Goal: Task Accomplishment & Management: Use online tool/utility

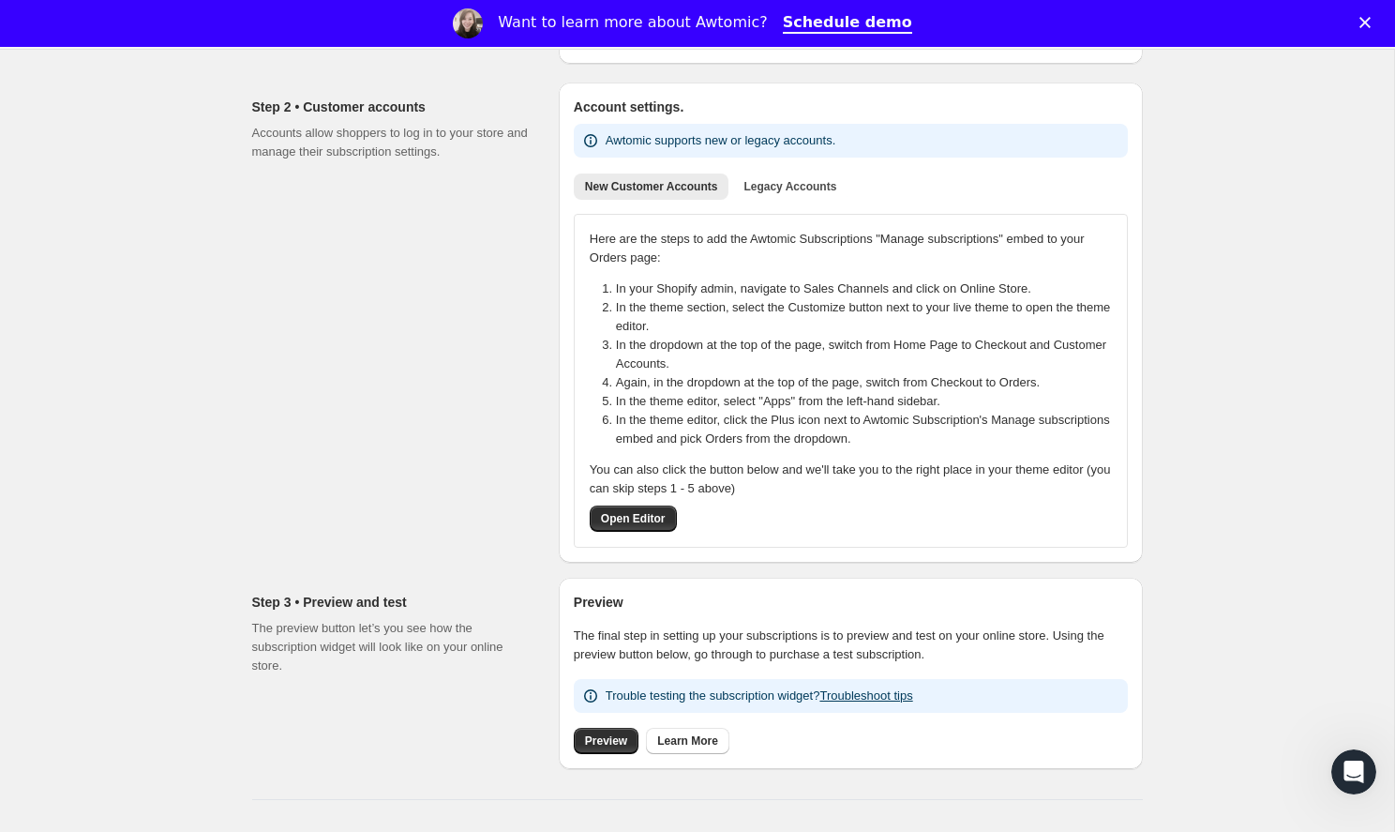
scroll to position [287, 0]
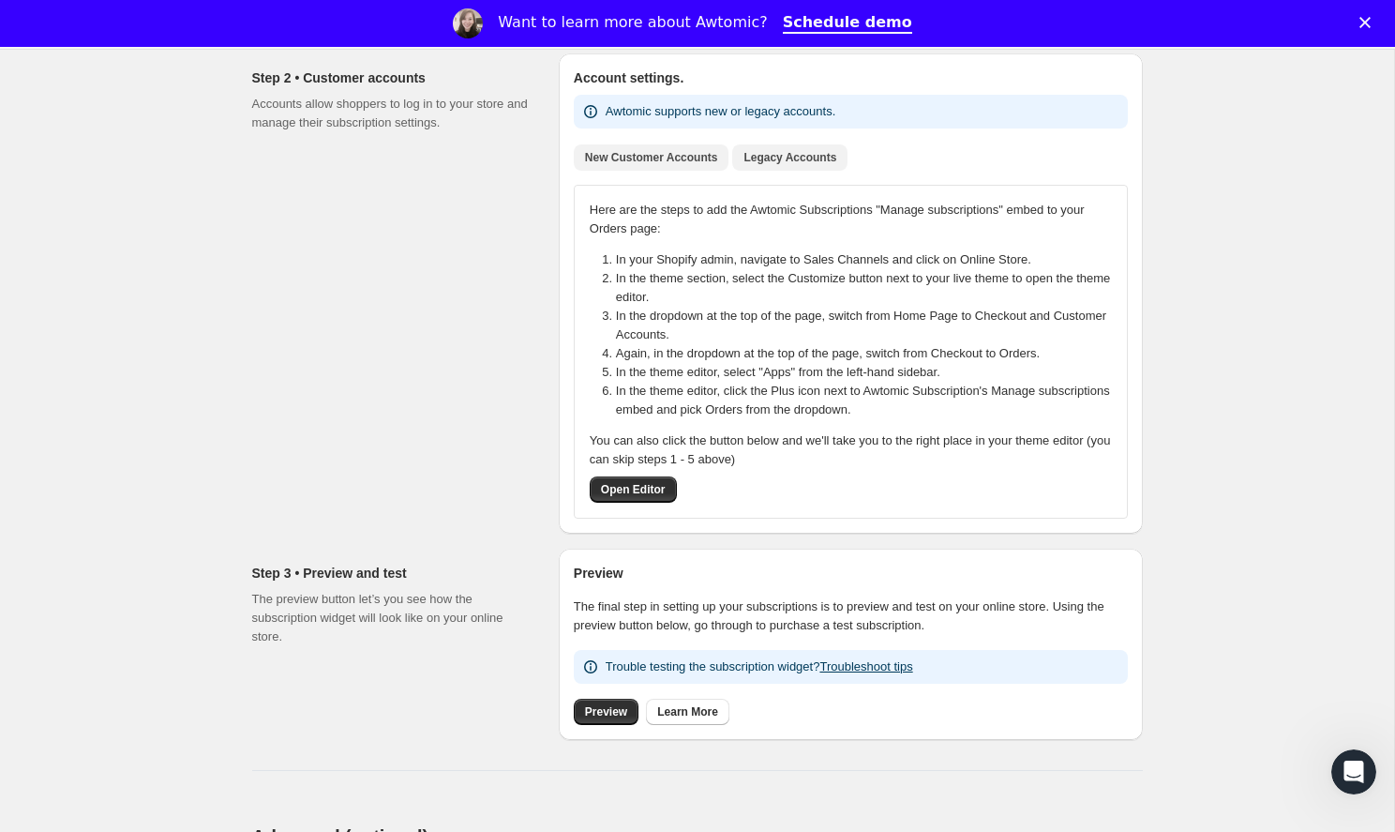
click at [796, 157] on span "Legacy Accounts" at bounding box center [789, 157] width 93 height 15
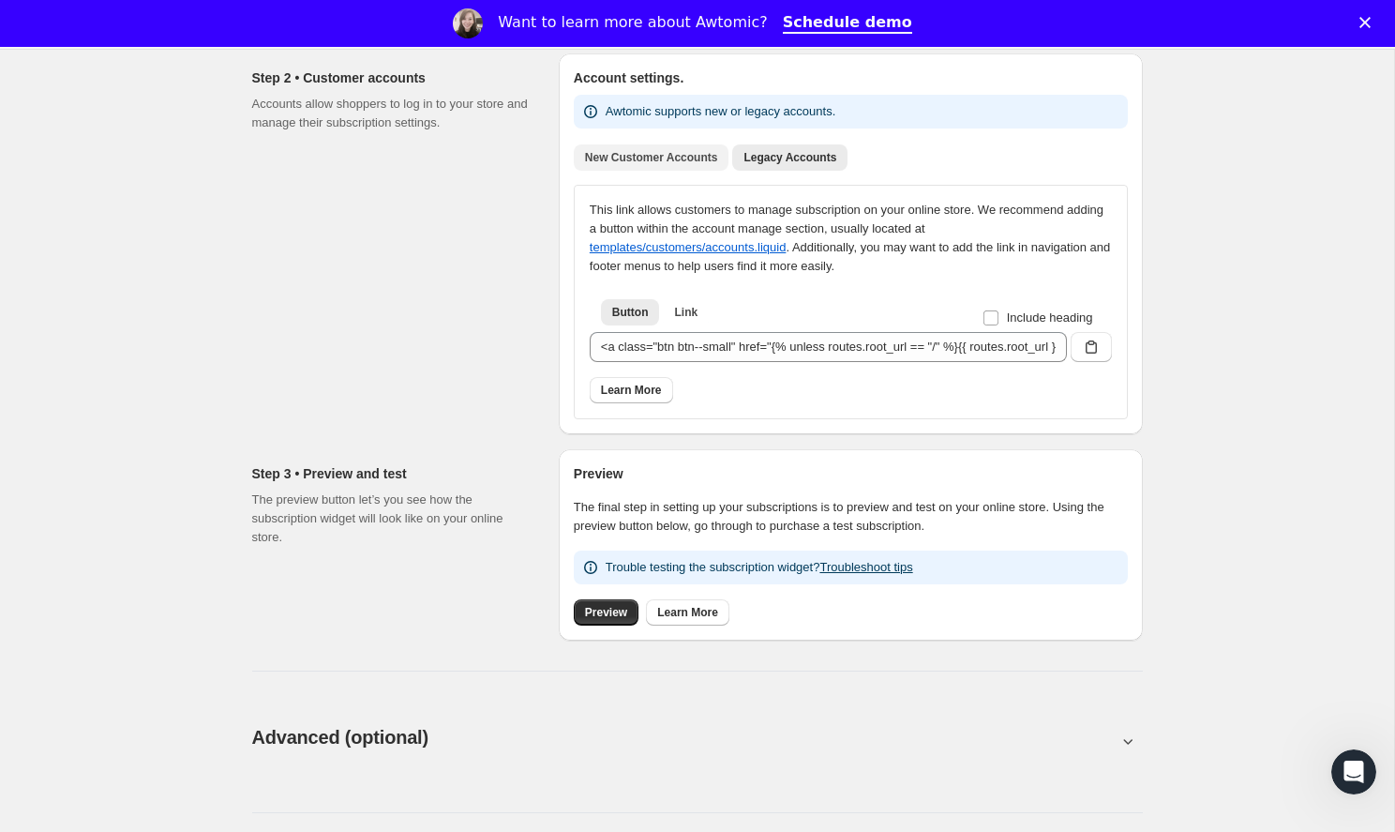
click at [697, 159] on span "New Customer Accounts" at bounding box center [651, 157] width 133 height 15
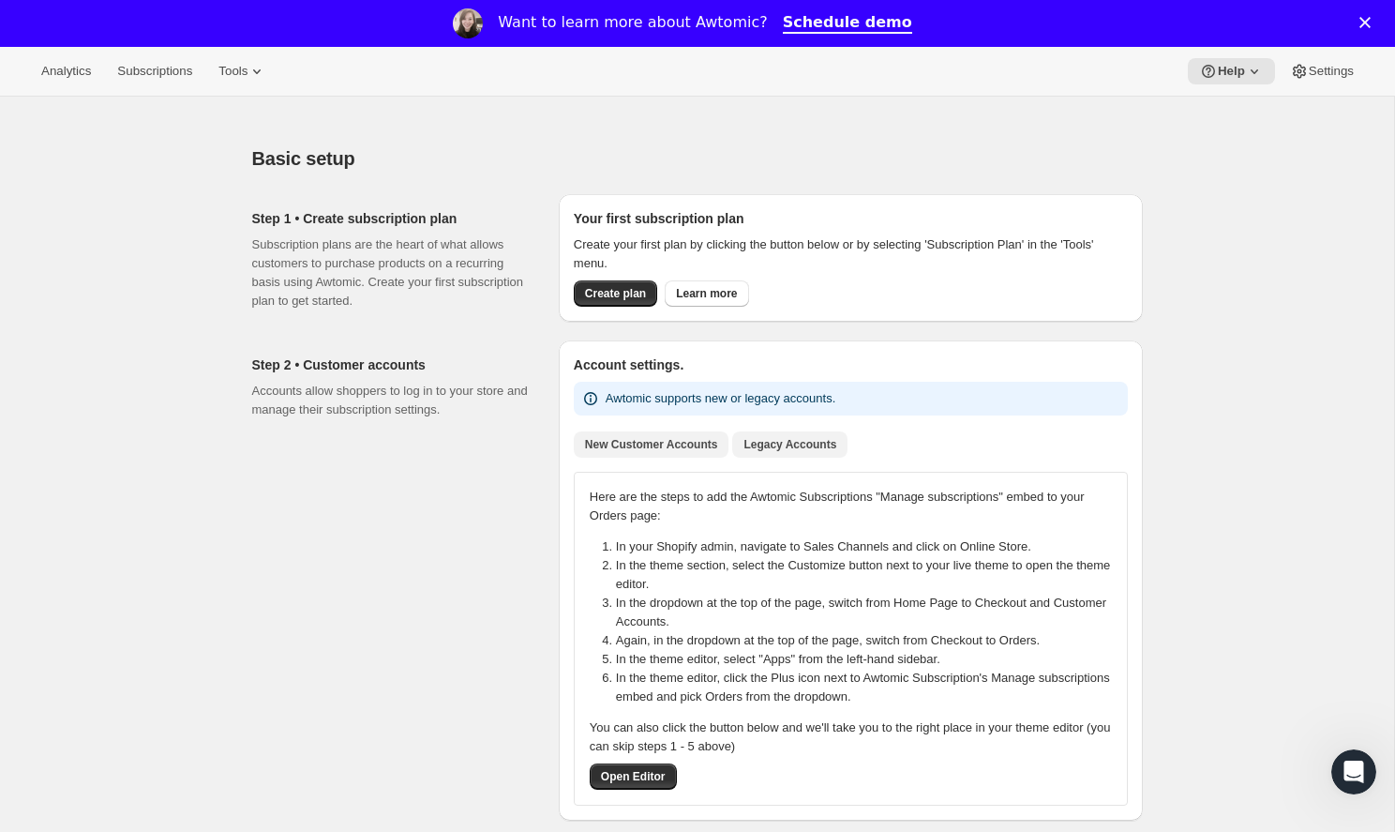
scroll to position [0, 0]
click at [782, 437] on span "Legacy Accounts" at bounding box center [789, 444] width 93 height 15
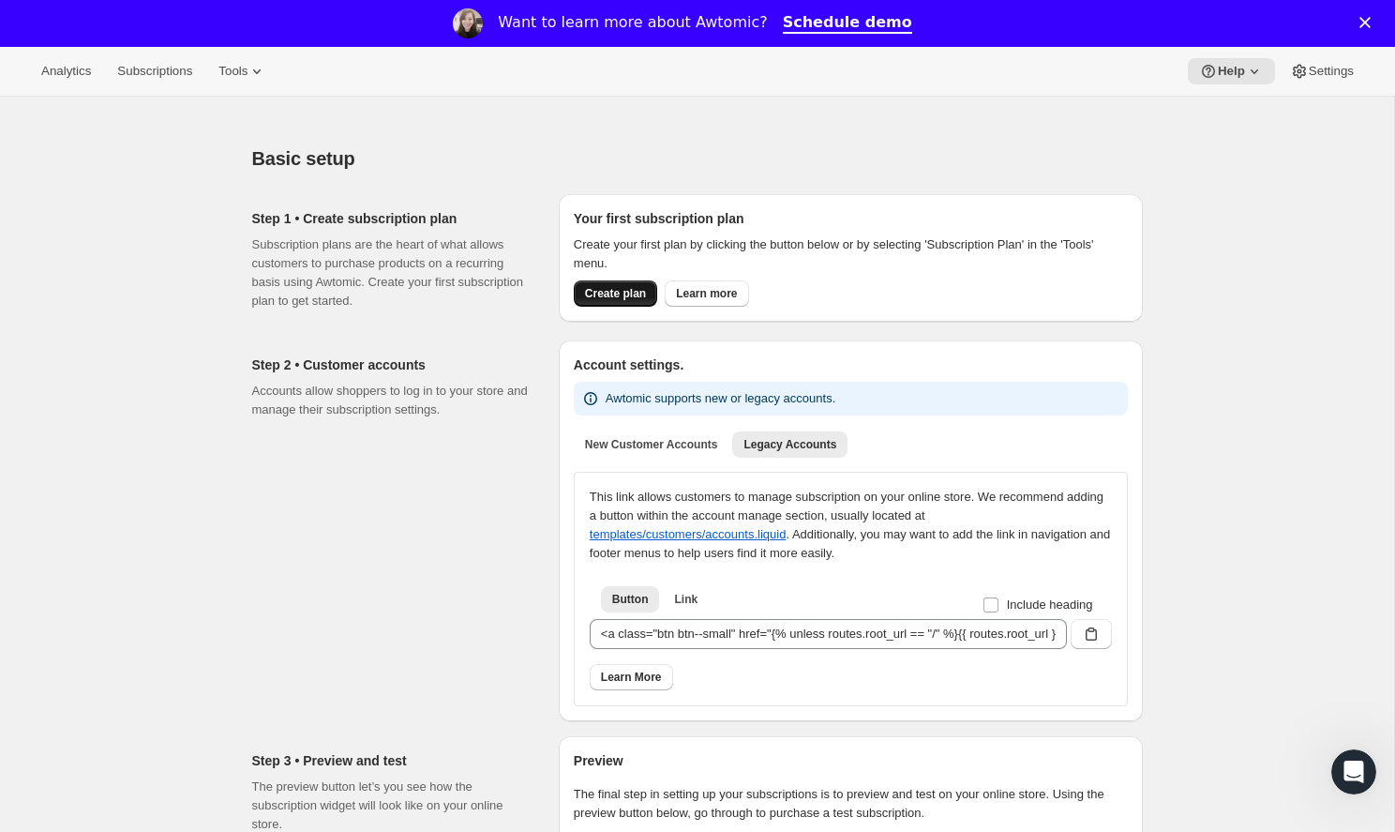
click at [615, 292] on span "Create plan" at bounding box center [615, 293] width 61 height 15
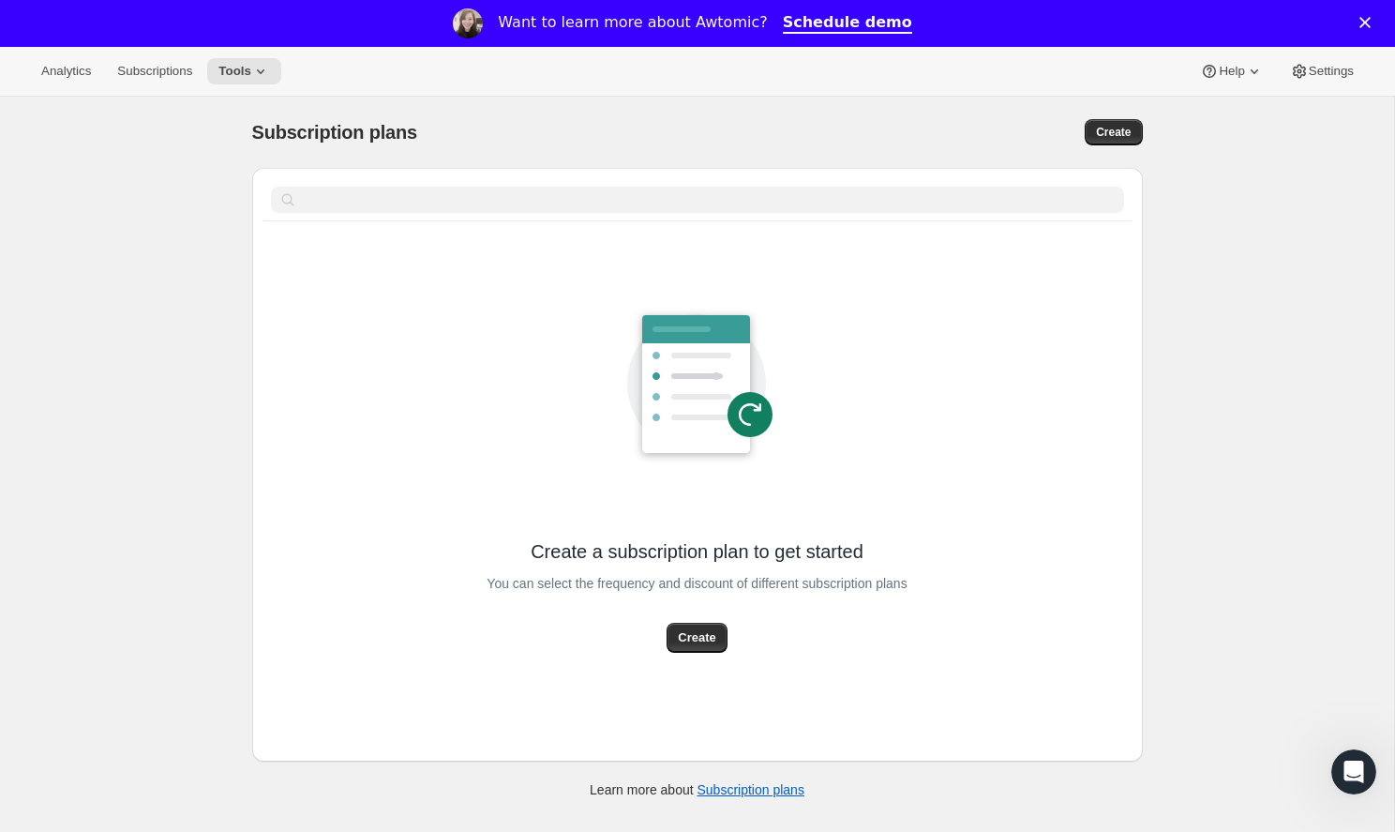
click at [1373, 18] on div "Close" at bounding box center [1368, 22] width 19 height 11
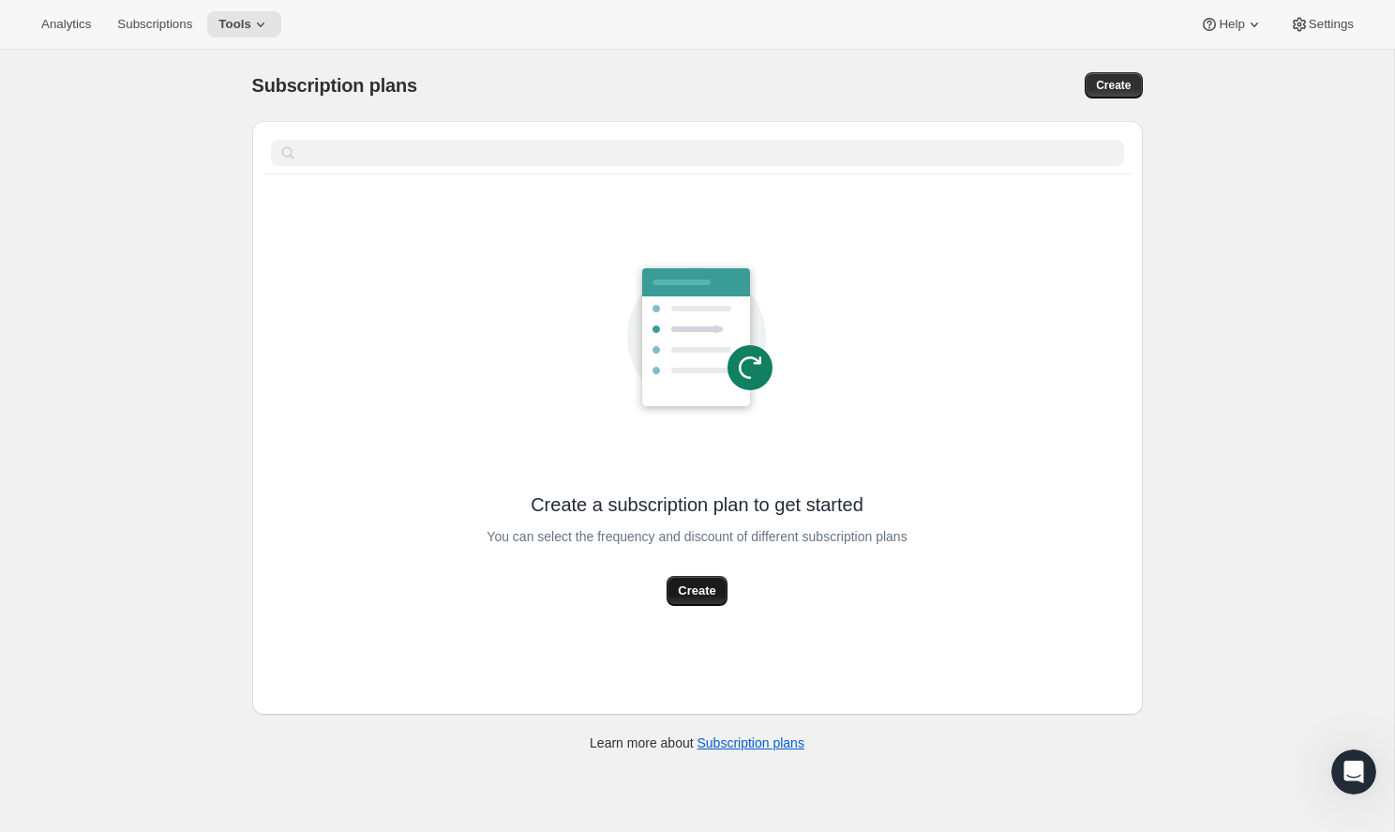
click at [712, 598] on span "Create" at bounding box center [696, 590] width 37 height 19
select select "WEEK"
select select "MONTH"
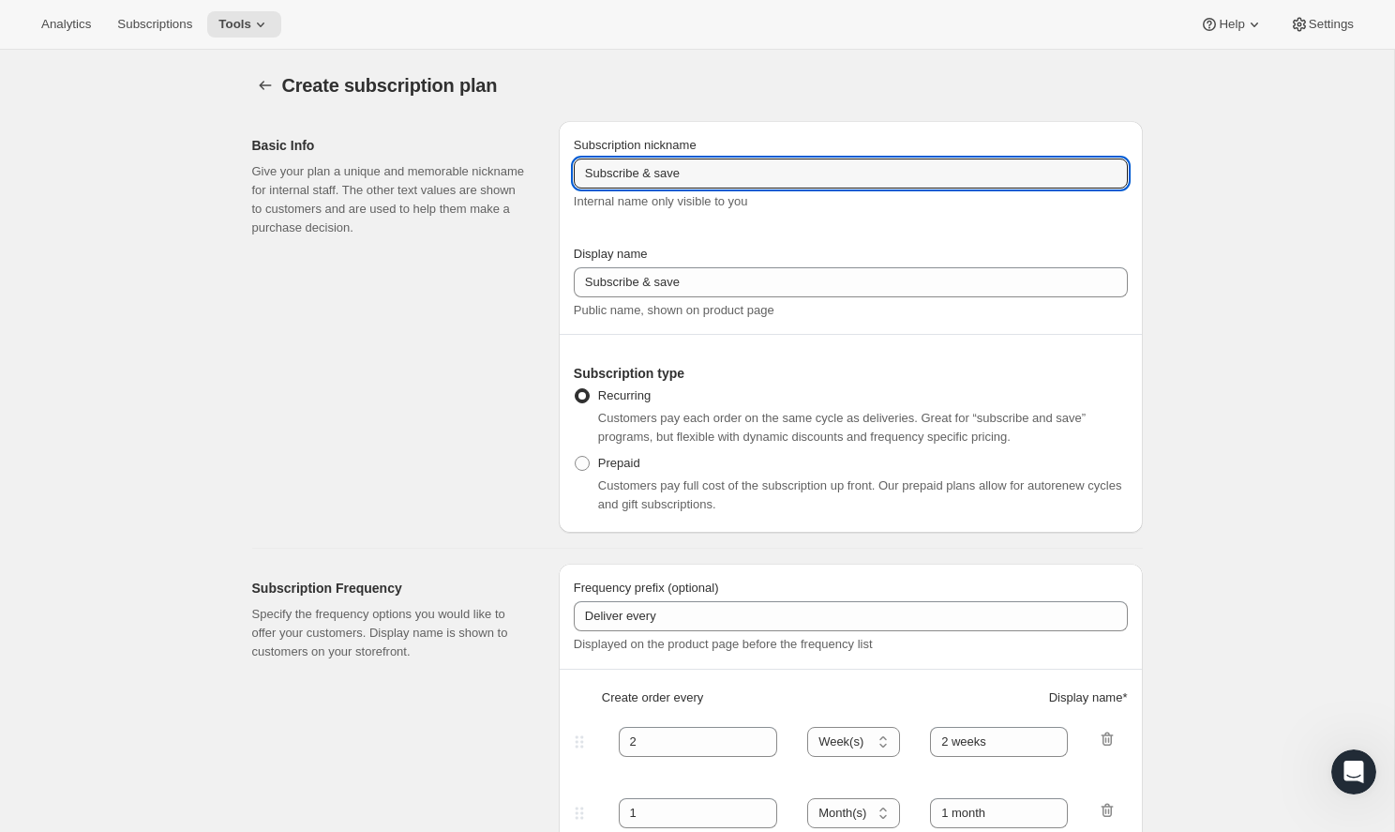
drag, startPoint x: 699, startPoint y: 173, endPoint x: 541, endPoint y: 172, distance: 158.4
click at [541, 172] on div "Basic Info Give your plan a unique and memorable nickname for internal staff. T…" at bounding box center [690, 319] width 906 height 427
drag, startPoint x: 701, startPoint y: 173, endPoint x: 524, endPoint y: 186, distance: 177.6
click at [524, 186] on div "Basic Info Give your plan a unique and memorable nickname for internal staff. T…" at bounding box center [690, 319] width 906 height 427
drag, startPoint x: 712, startPoint y: 181, endPoint x: 568, endPoint y: 175, distance: 144.5
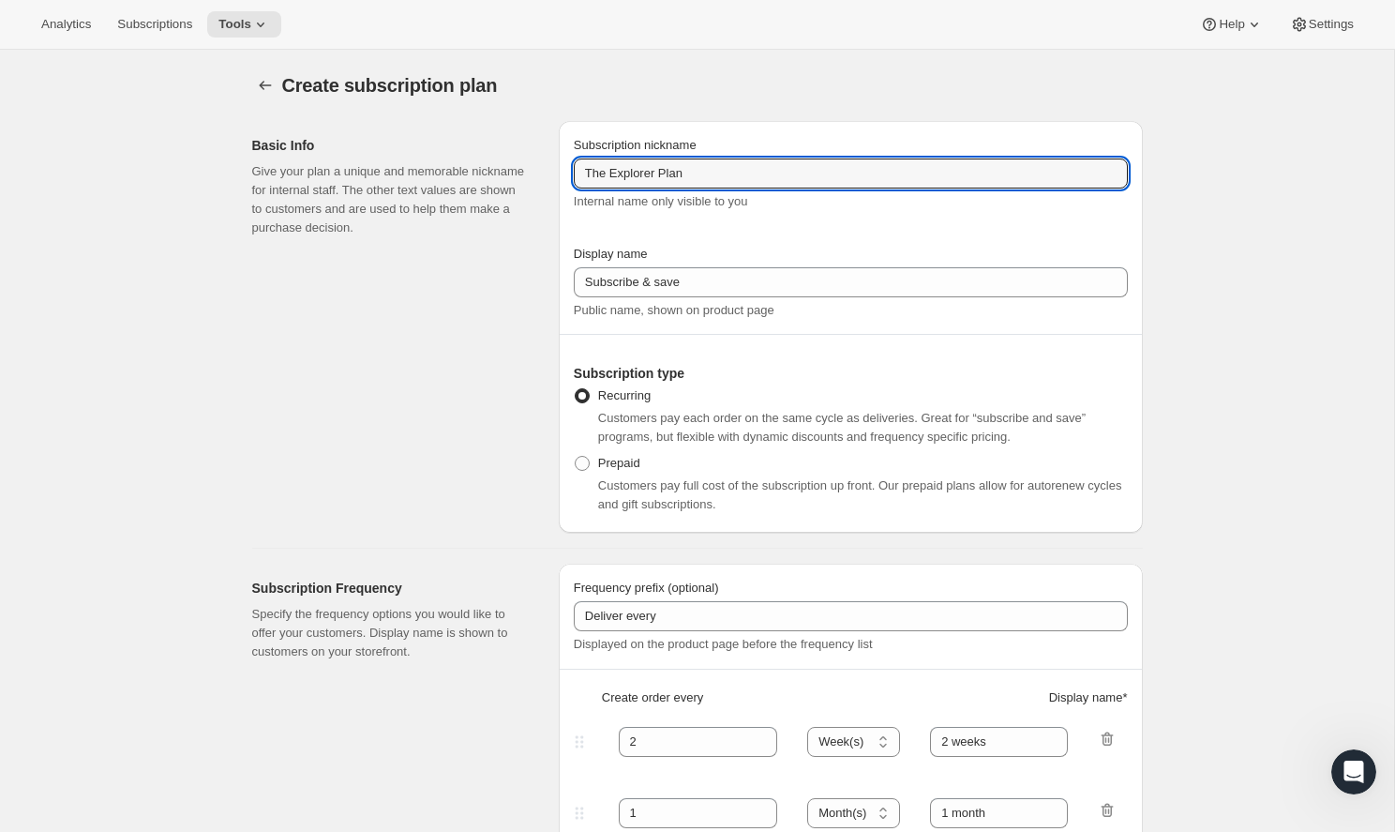
click at [568, 175] on div "Subscription nickname The Explorer Plan Internal name only visible to you Displ…" at bounding box center [851, 327] width 584 height 412
type input "The Explorer Plan"
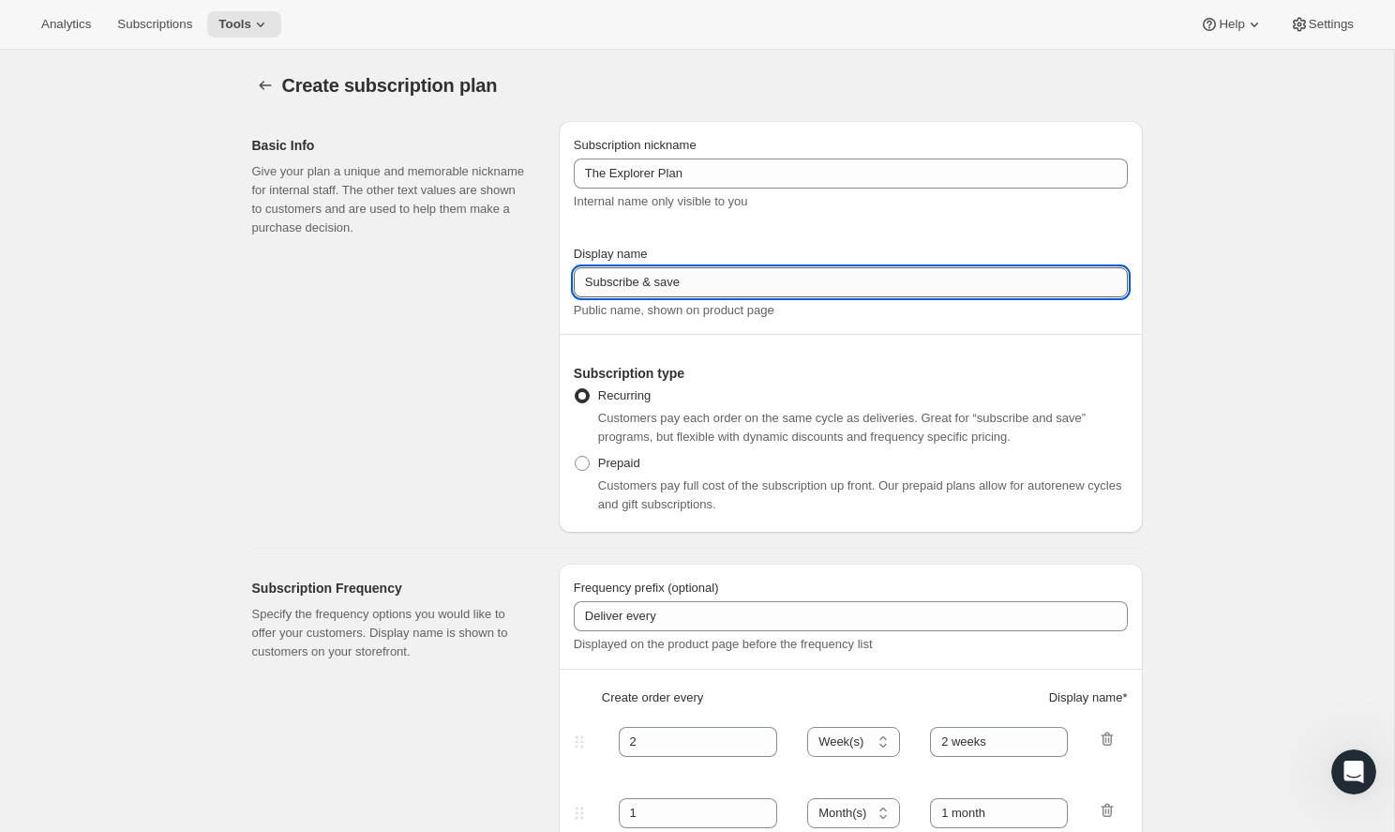
drag, startPoint x: 716, startPoint y: 283, endPoint x: 727, endPoint y: 289, distance: 11.7
paste input "The Explorer Plan"
type input "The Explorer Plan"
click at [543, 277] on div "Basic Info Give your plan a unique and memorable nickname for internal staff. T…" at bounding box center [398, 327] width 292 height 412
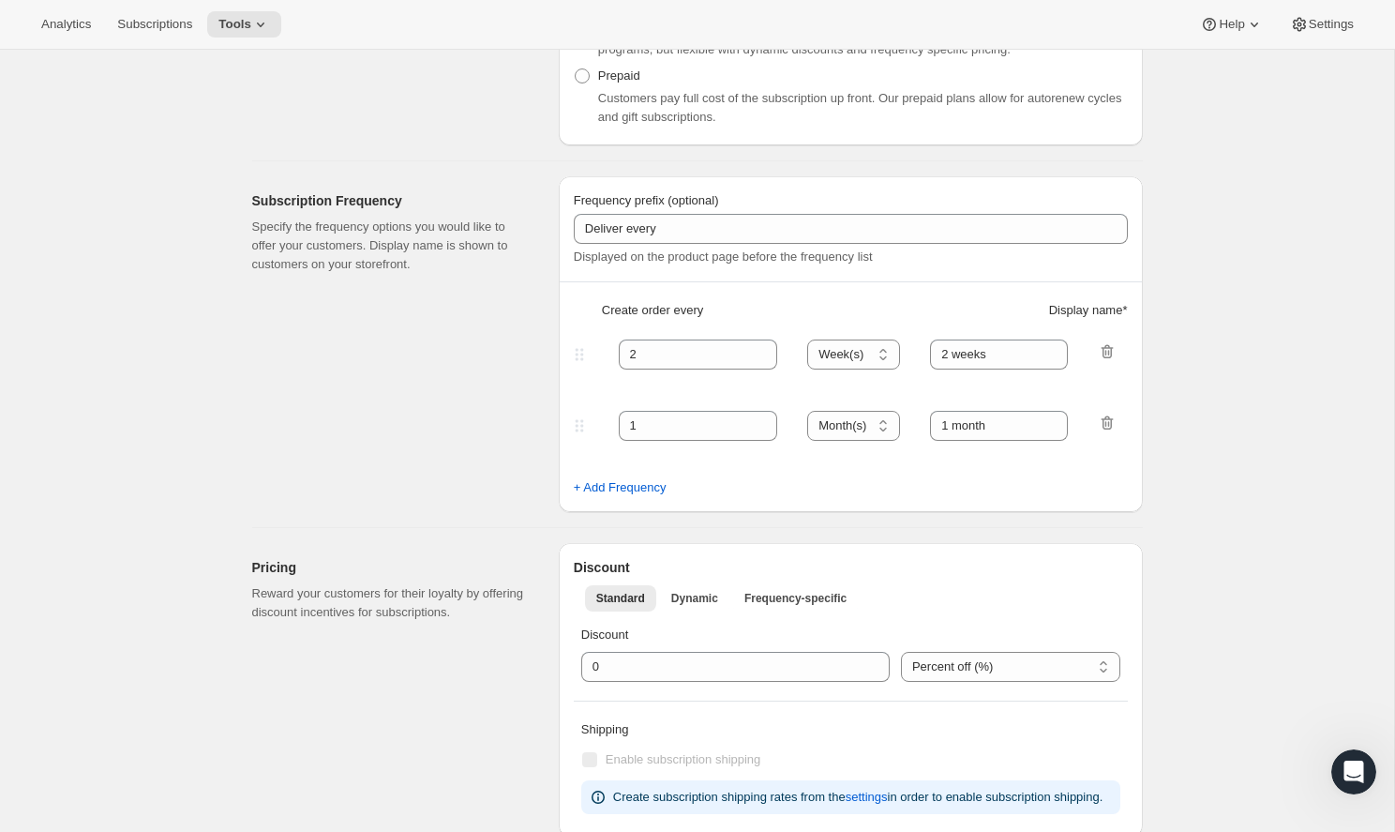
scroll to position [404, 0]
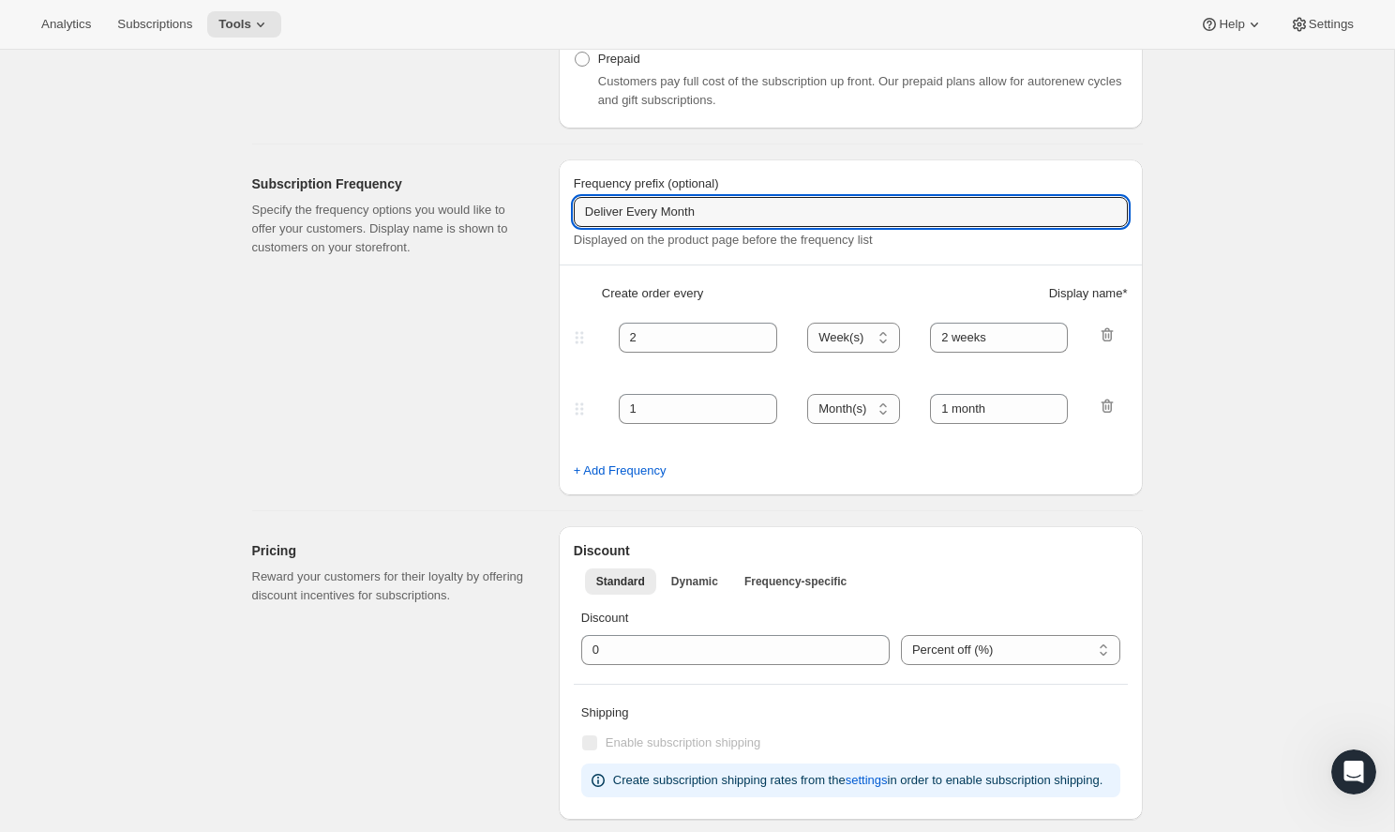
type input "Deliver Every Month"
click at [497, 310] on div "Subscription Frequency Specify the frequency options you would like to offer yo…" at bounding box center [398, 327] width 292 height 336
click at [1109, 330] on icon "button" at bounding box center [1107, 334] width 12 height 14
type input "1"
select select "MONTH"
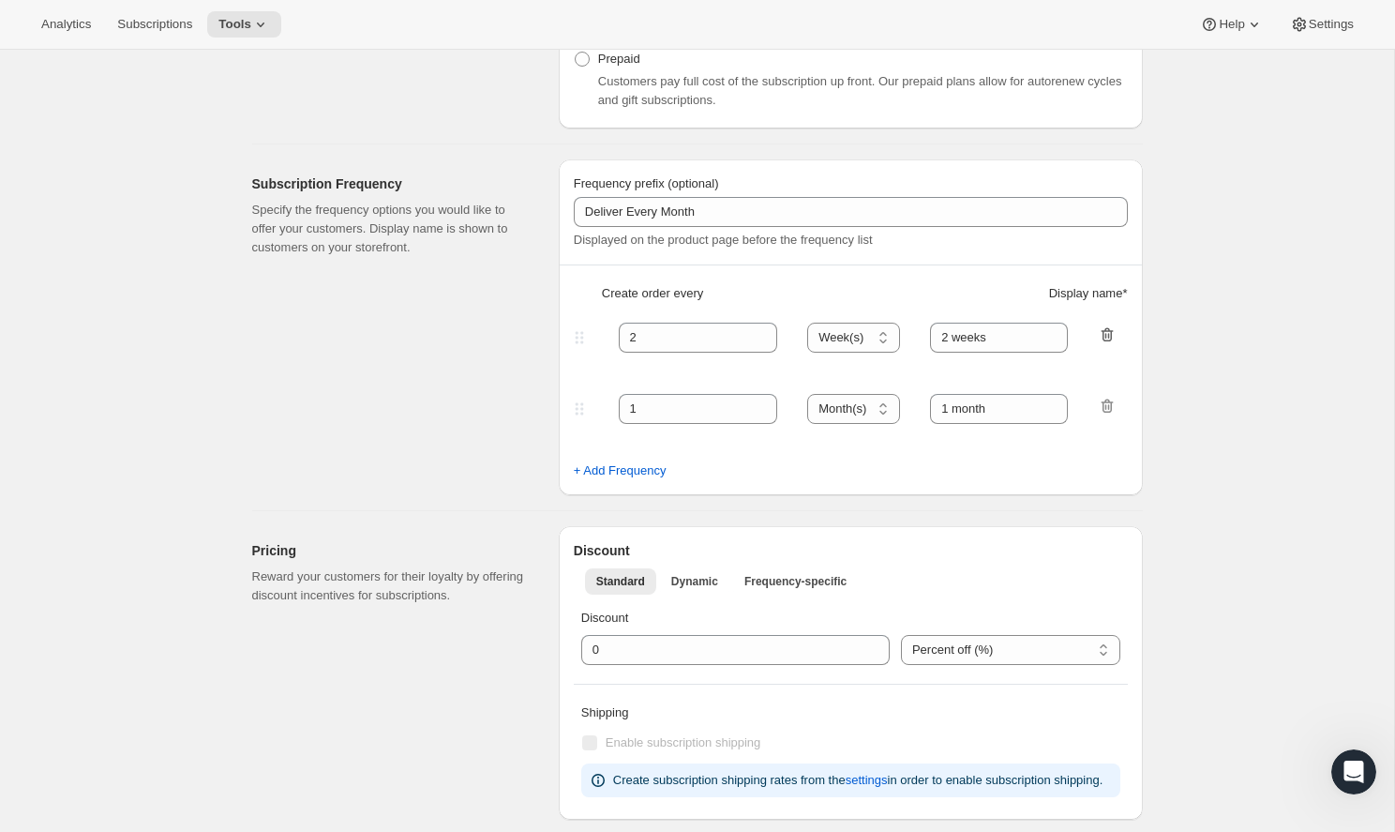
type input "1 month"
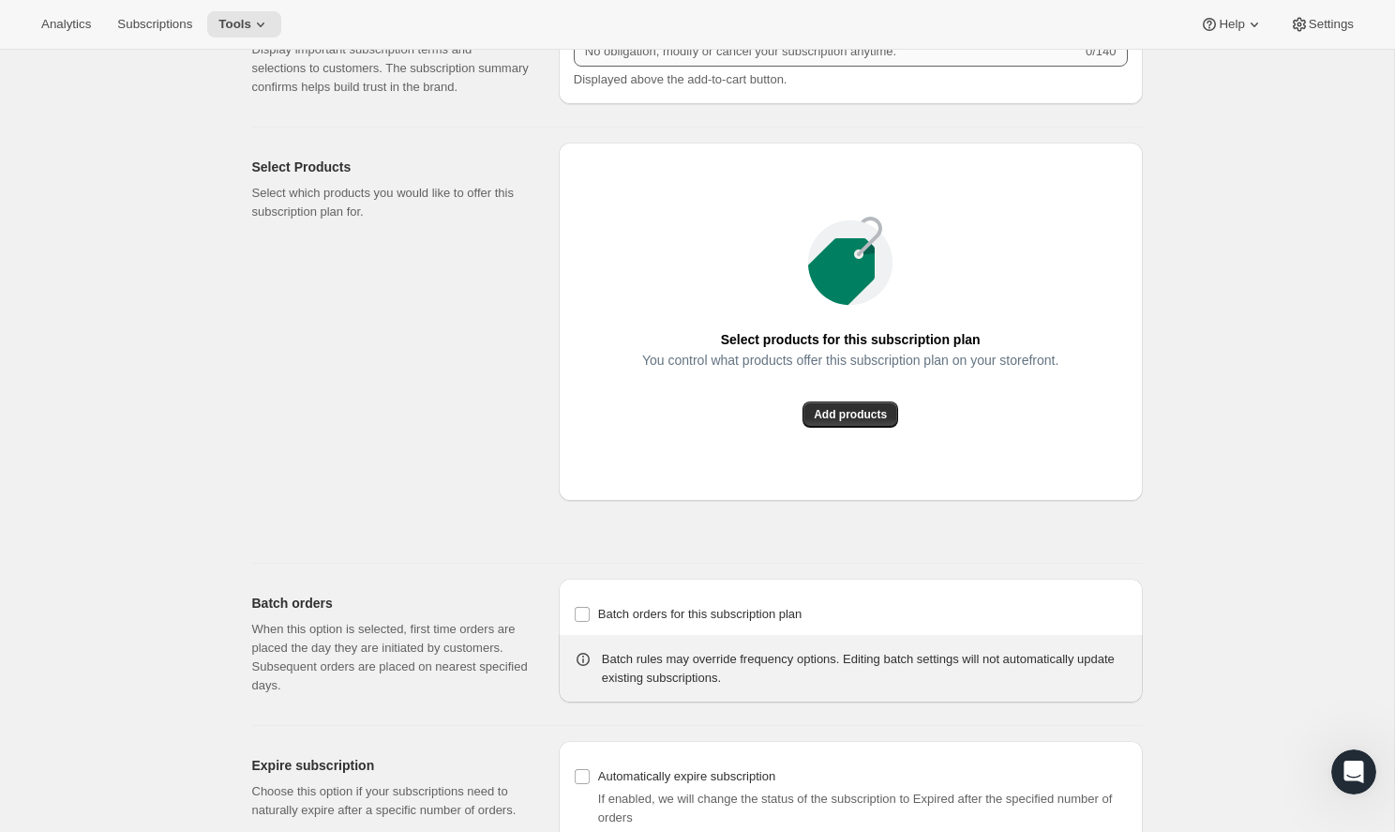
scroll to position [1186, 0]
click at [864, 426] on button "Add products" at bounding box center [850, 412] width 96 height 26
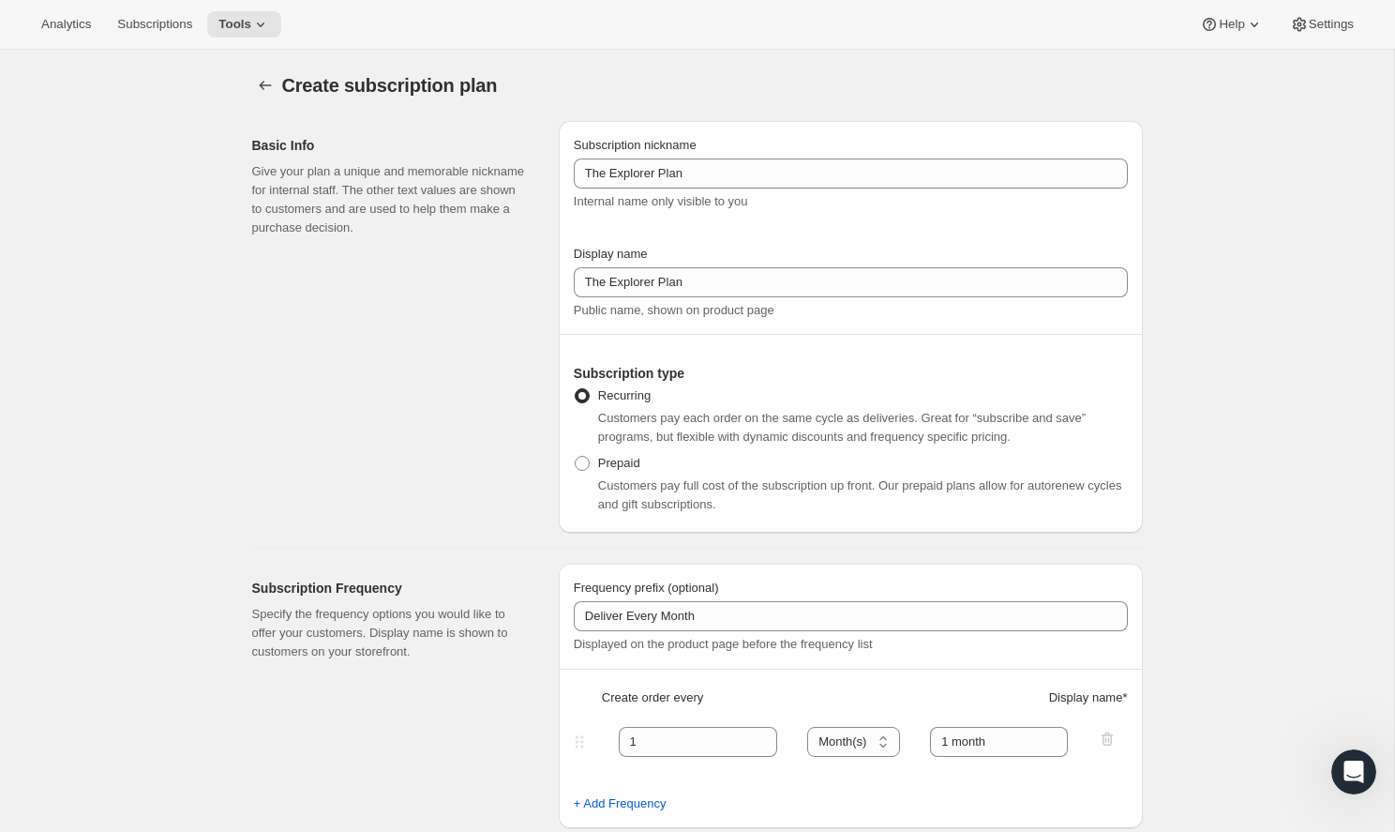
scroll to position [0, 0]
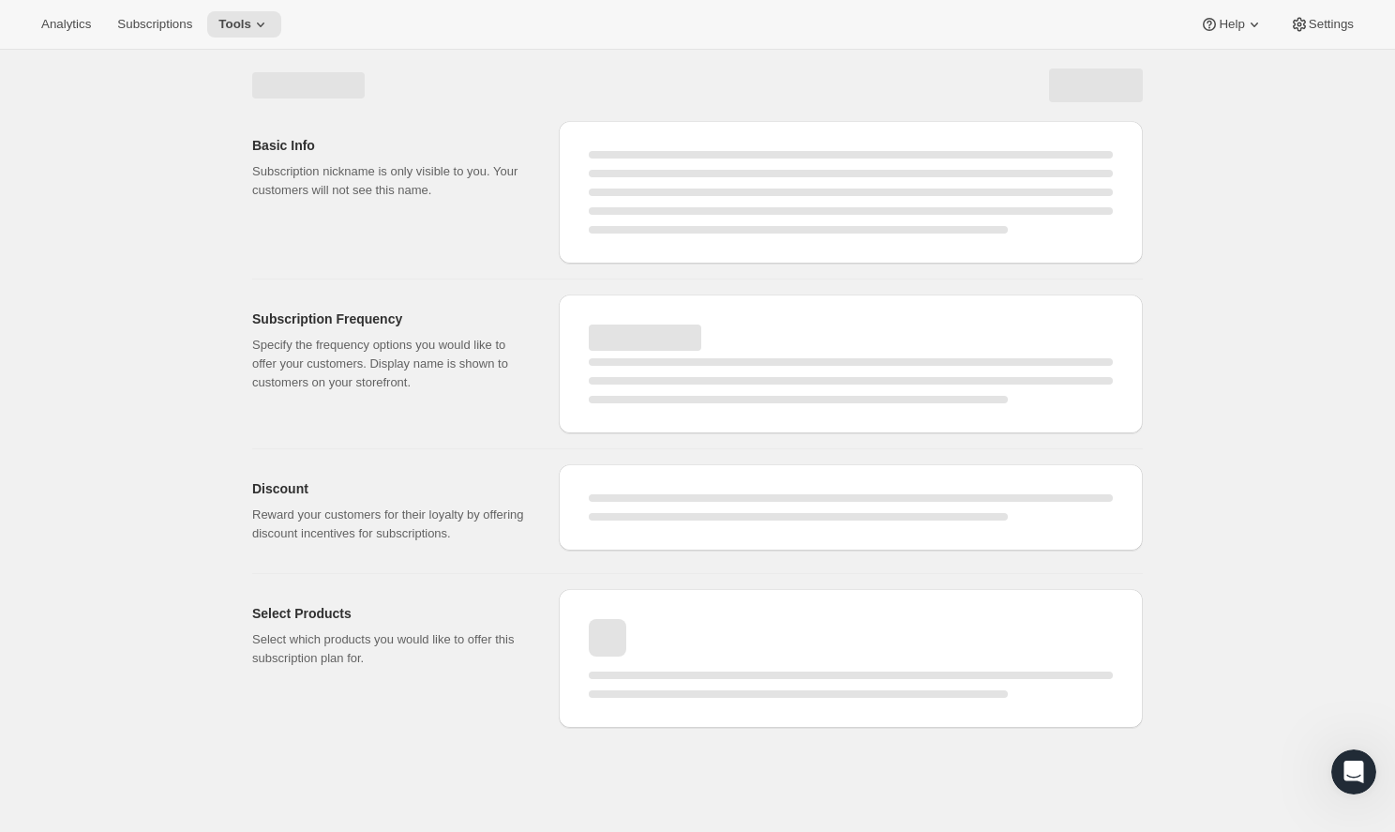
select select "WEEK"
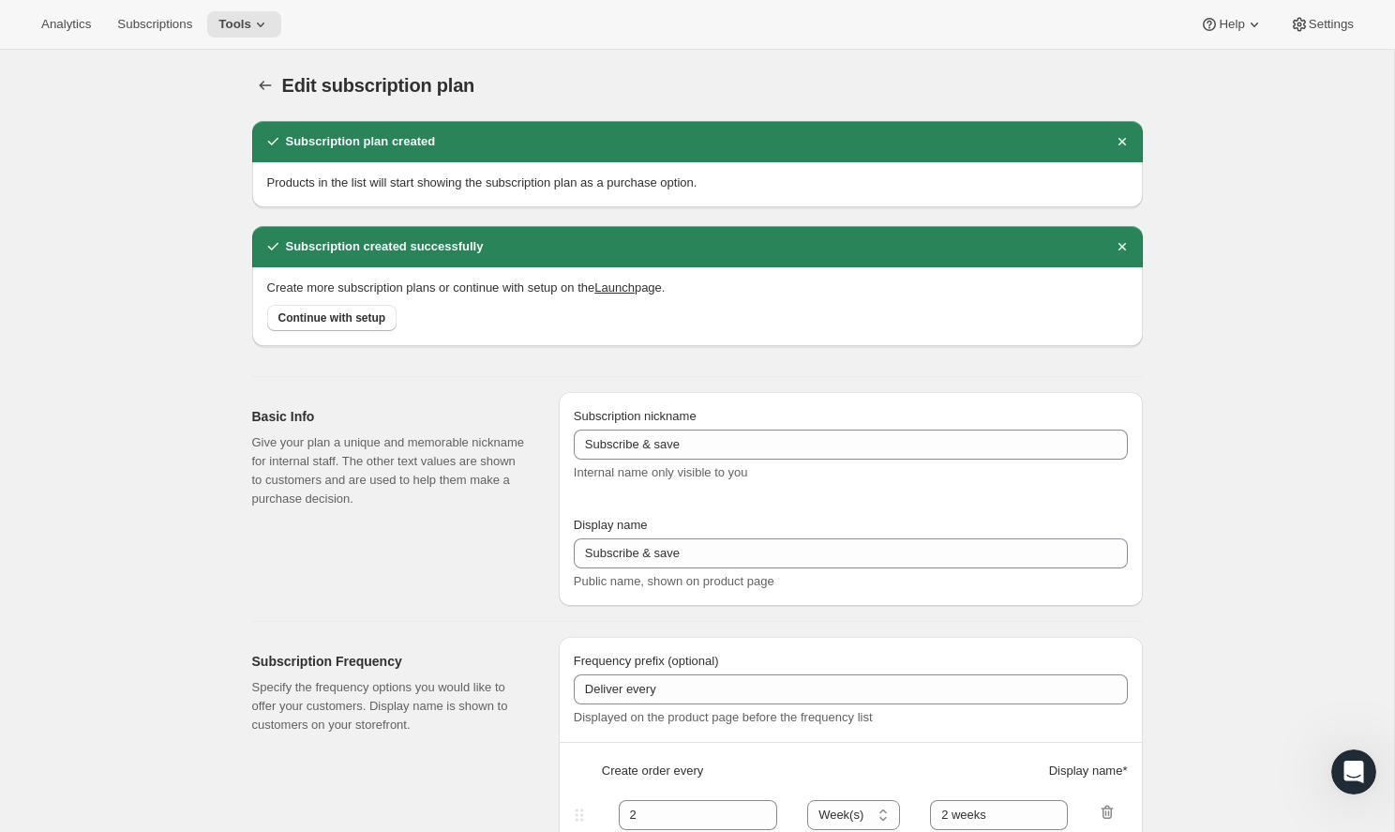
type input "The Explorer Plan"
type input "Deliver Every Month"
type input "1"
select select "MONTH"
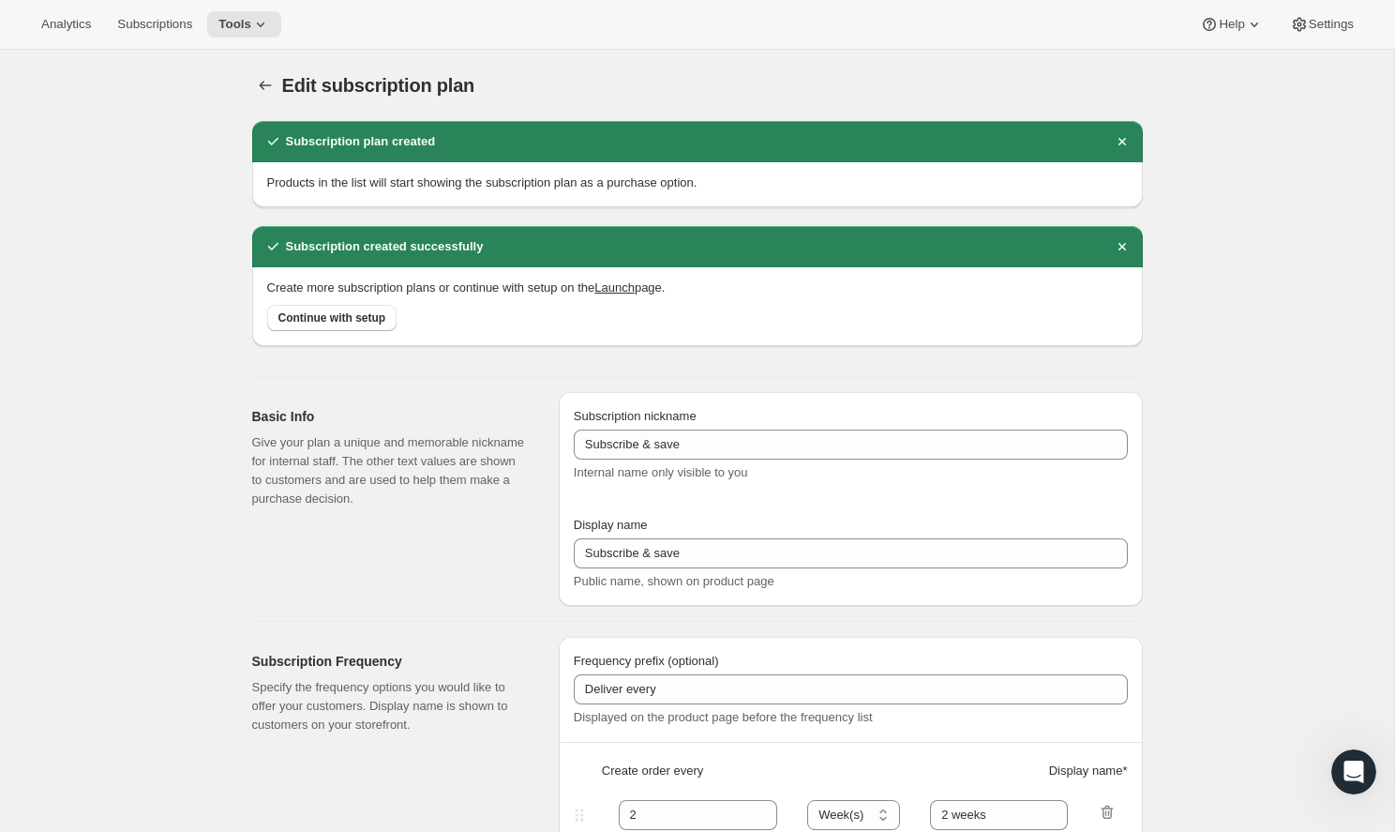
type input "1 month"
click at [173, 12] on button "Subscriptions" at bounding box center [154, 24] width 97 height 26
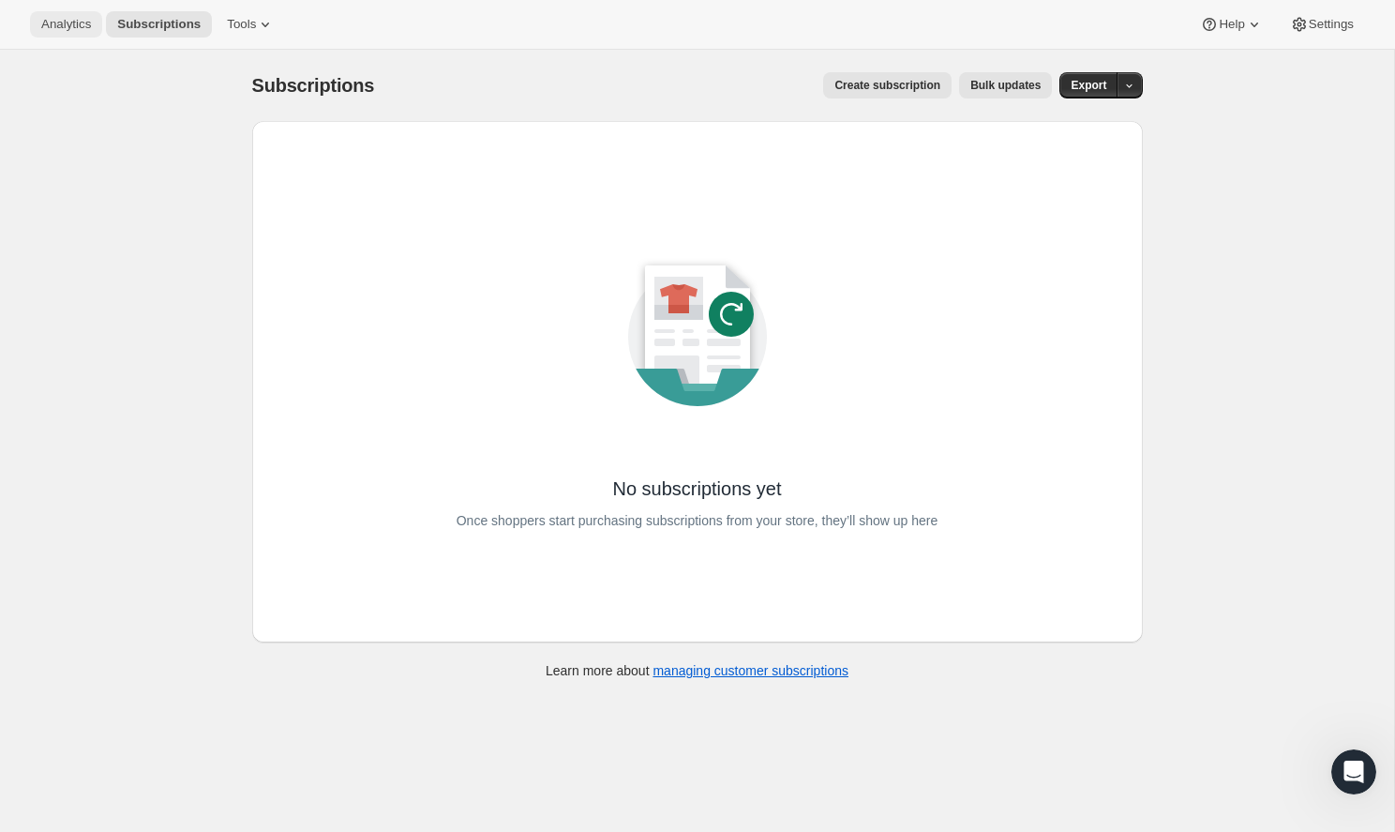
click at [81, 21] on span "Analytics" at bounding box center [66, 24] width 50 height 15
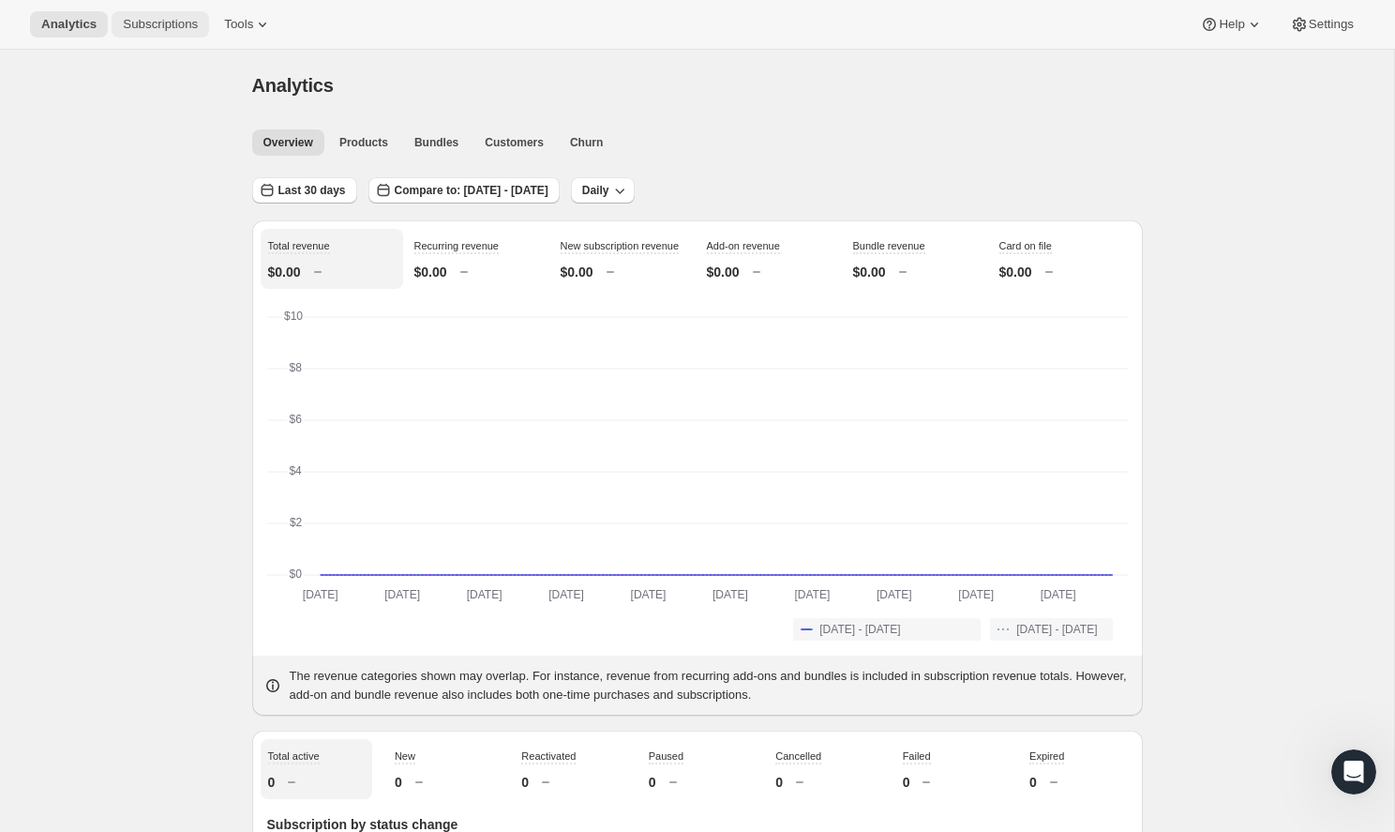
click at [142, 22] on span "Subscriptions" at bounding box center [160, 24] width 75 height 15
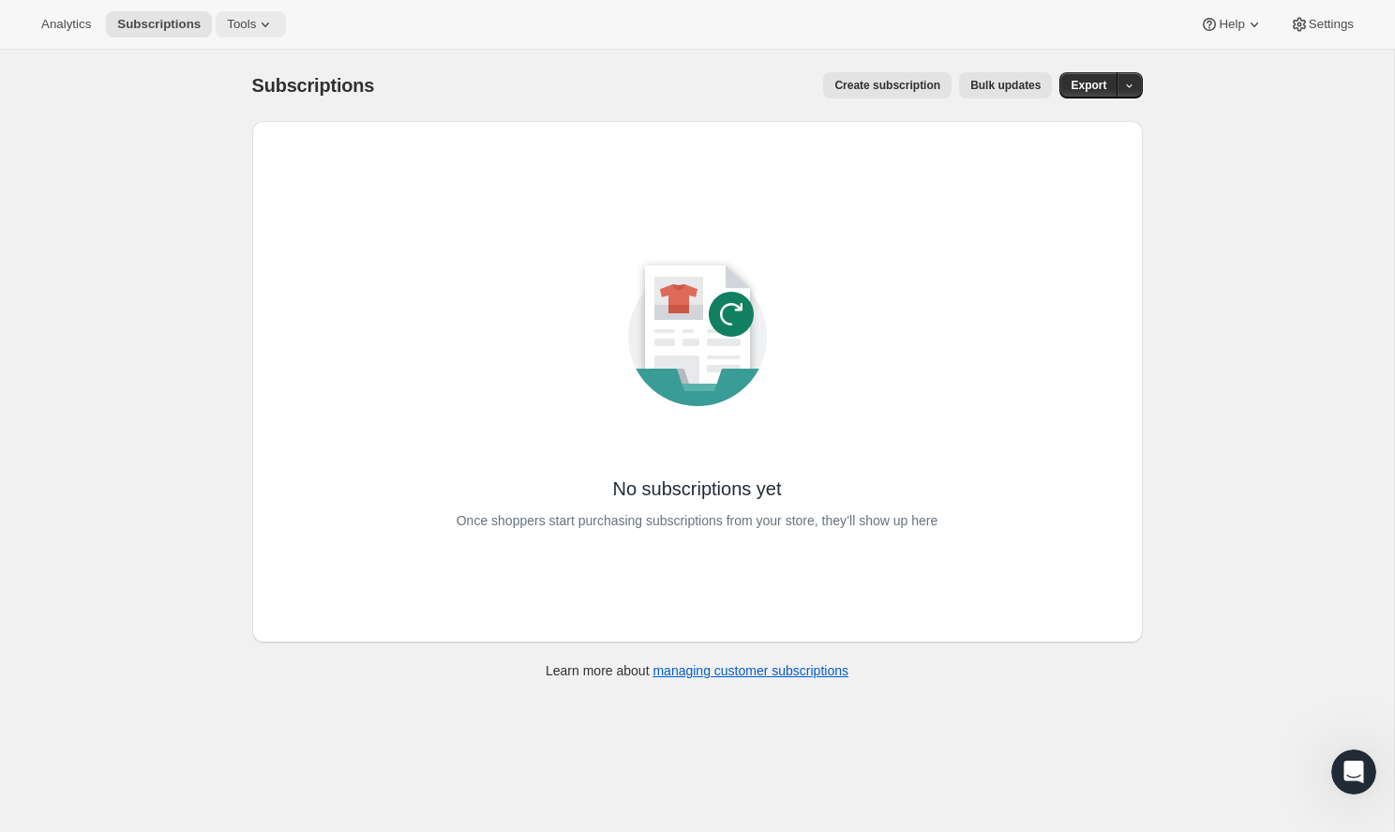
click at [227, 17] on span "Tools" at bounding box center [241, 24] width 29 height 15
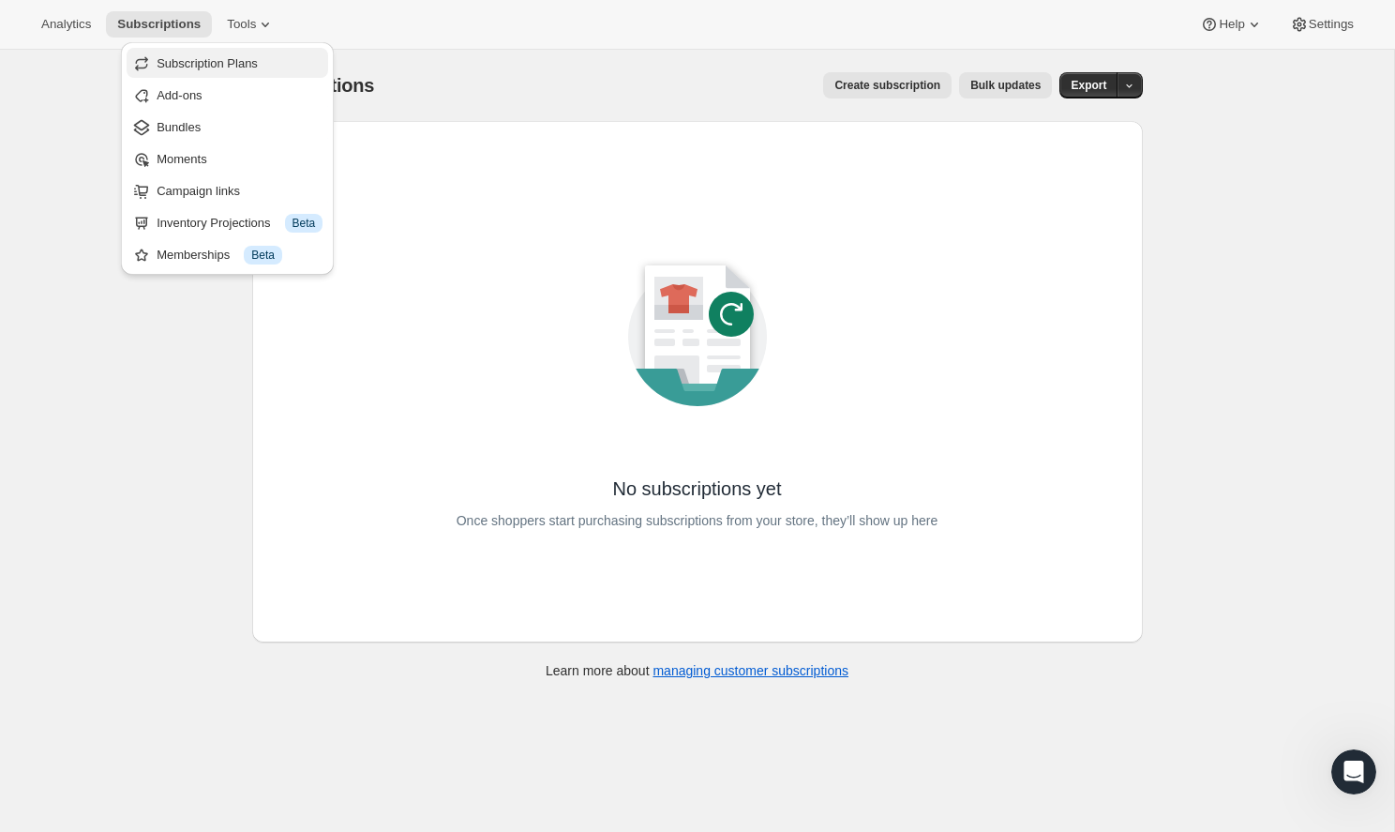
click at [212, 59] on span "Subscription Plans" at bounding box center [207, 63] width 101 height 14
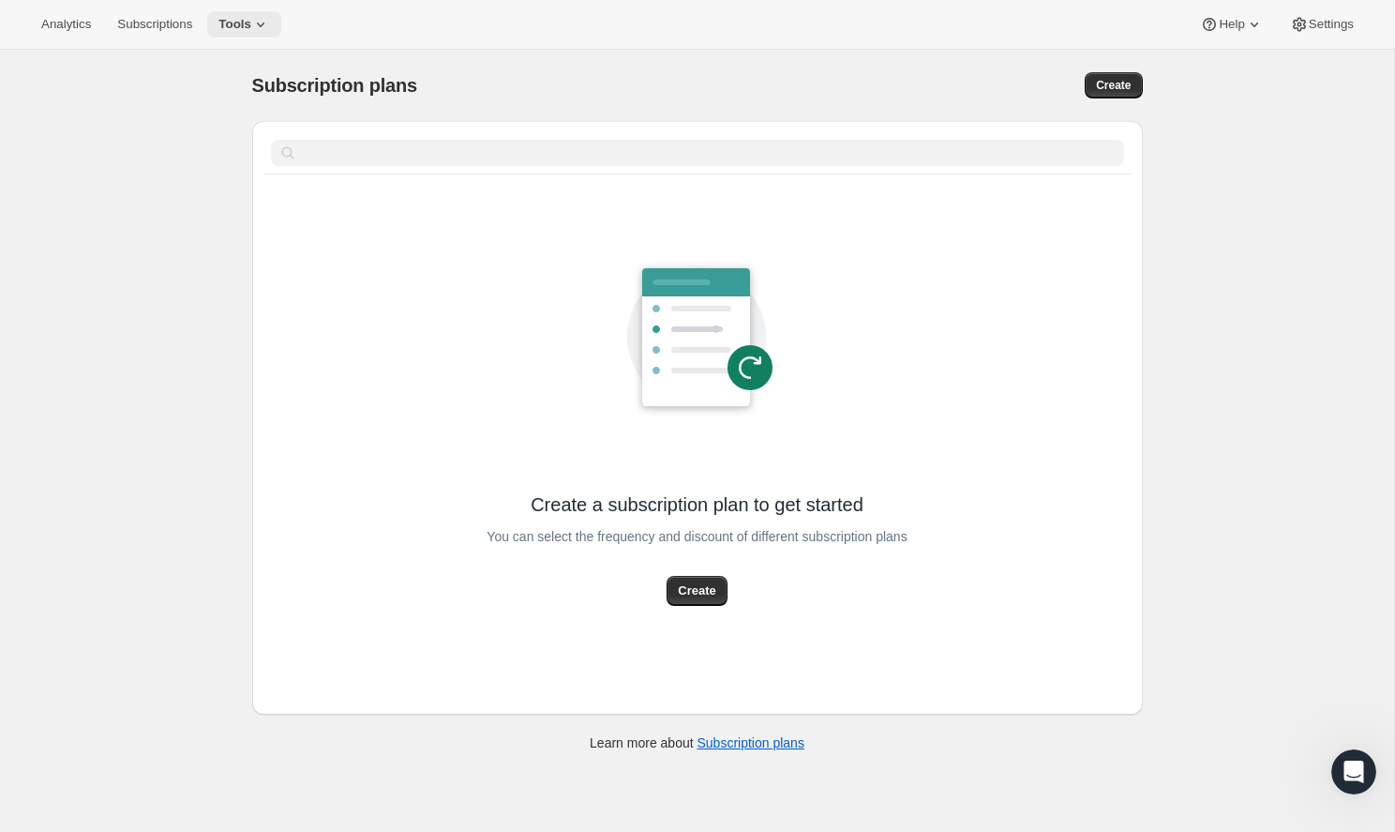
click at [251, 23] on icon at bounding box center [260, 24] width 19 height 19
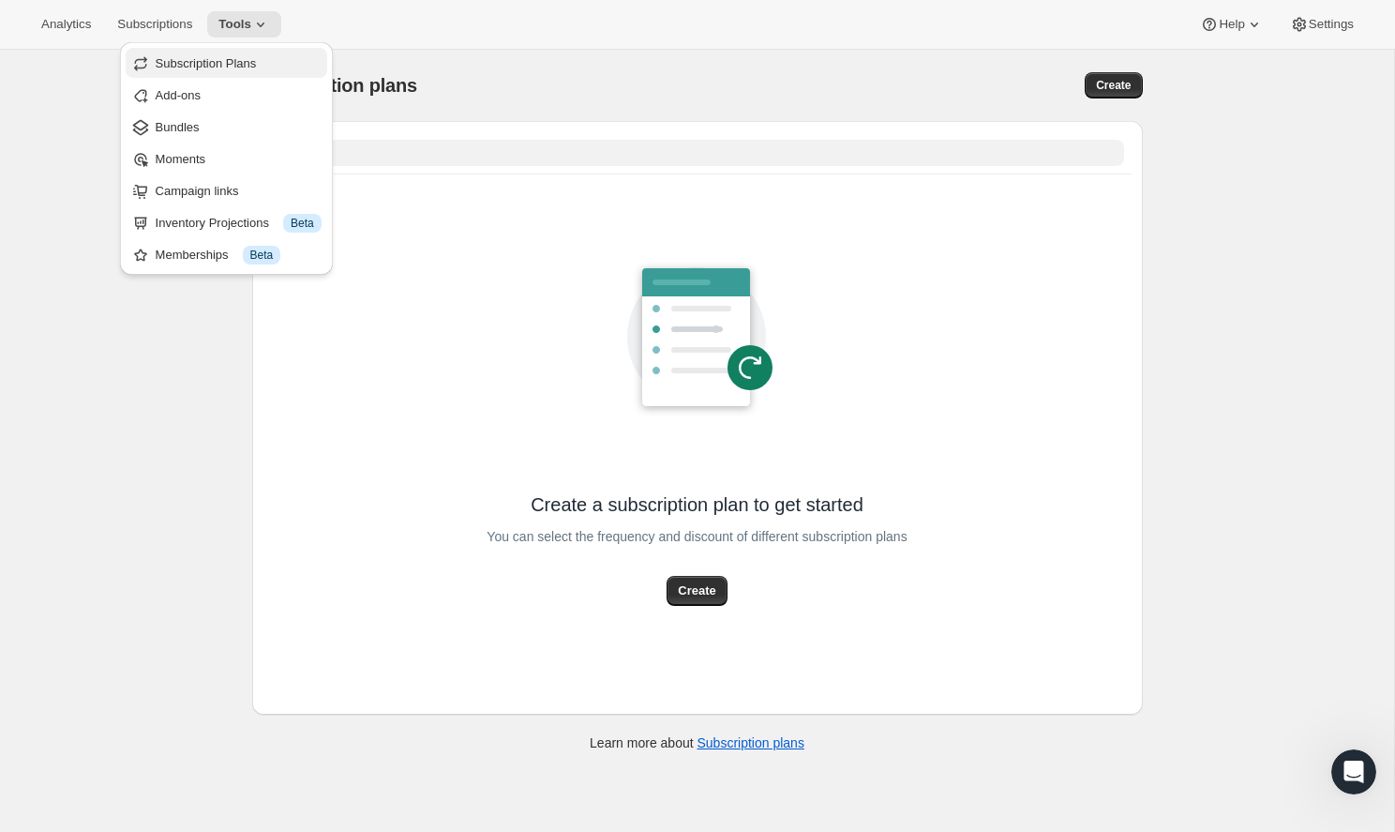
click at [222, 70] on span "Subscription Plans" at bounding box center [206, 63] width 101 height 14
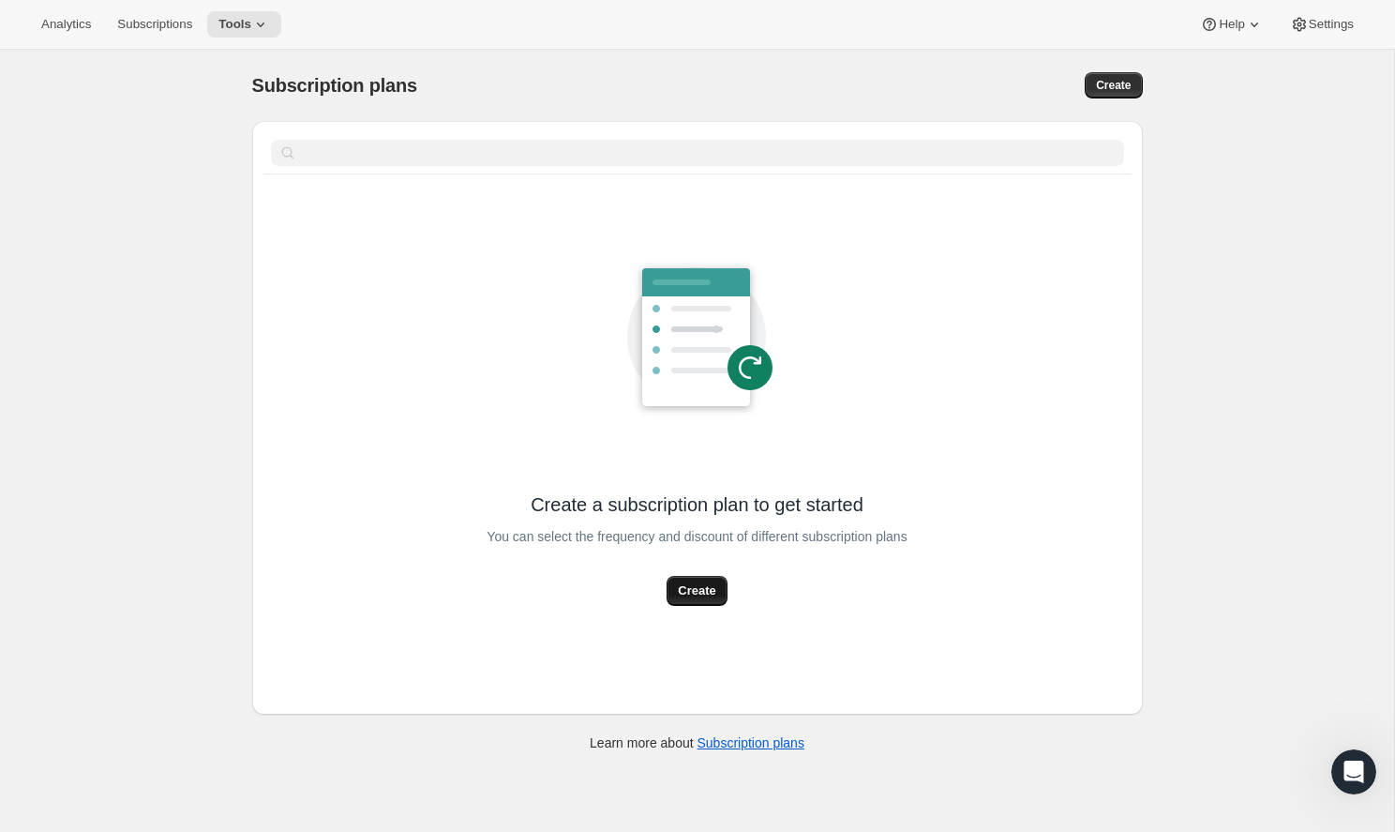
click at [693, 592] on span "Create" at bounding box center [696, 590] width 37 height 19
select select "WEEK"
select select "MONTH"
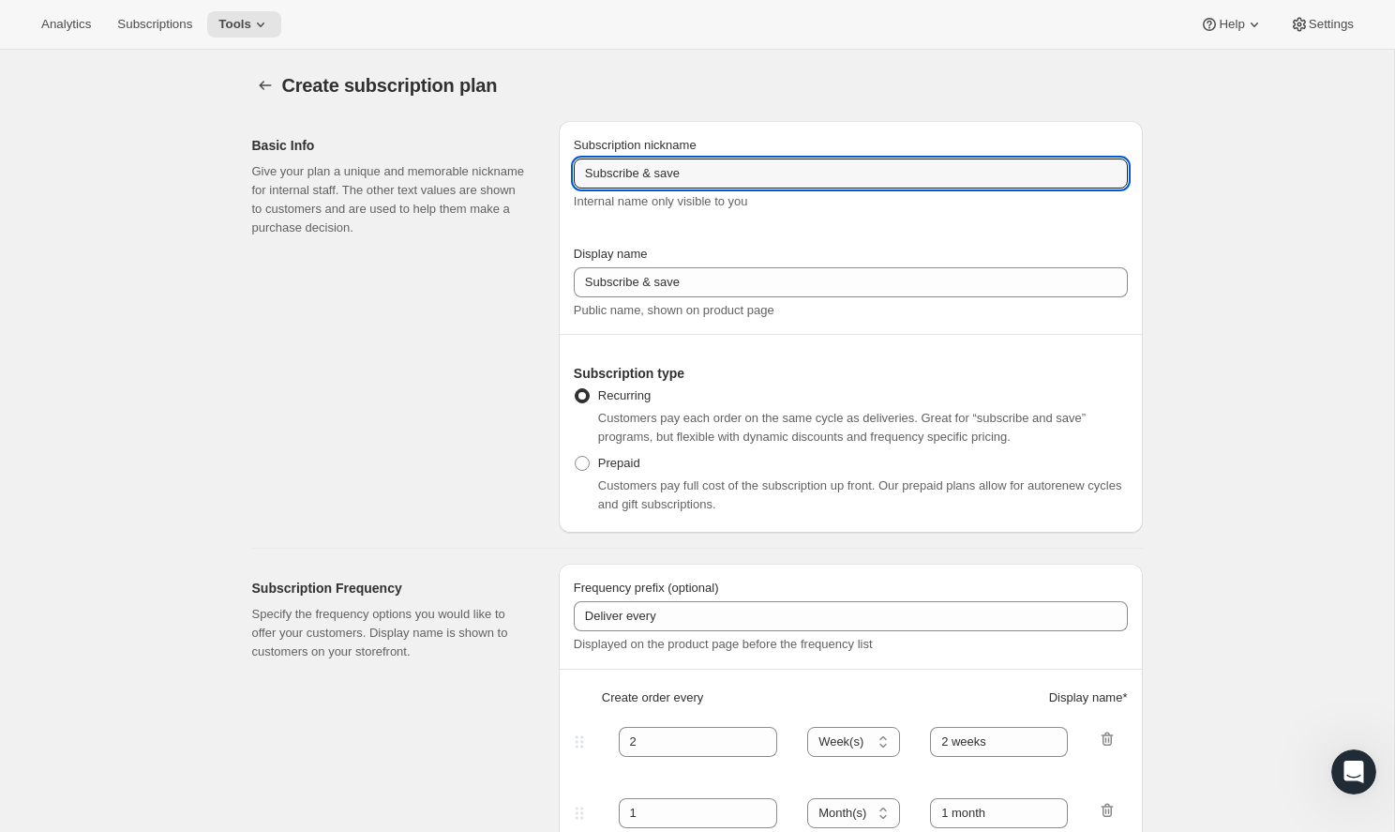
drag, startPoint x: 716, startPoint y: 168, endPoint x: 574, endPoint y: 153, distance: 143.3
click at [574, 153] on div "Subscription nickname Subscribe & save Internal name only visible to you" at bounding box center [851, 173] width 554 height 75
drag, startPoint x: 706, startPoint y: 178, endPoint x: 562, endPoint y: 178, distance: 144.4
click at [562, 178] on div "Subscription nickname The Explorer Plan Internal name only visible to you Displ…" at bounding box center [851, 327] width 584 height 412
type input "The Explorer Plan"
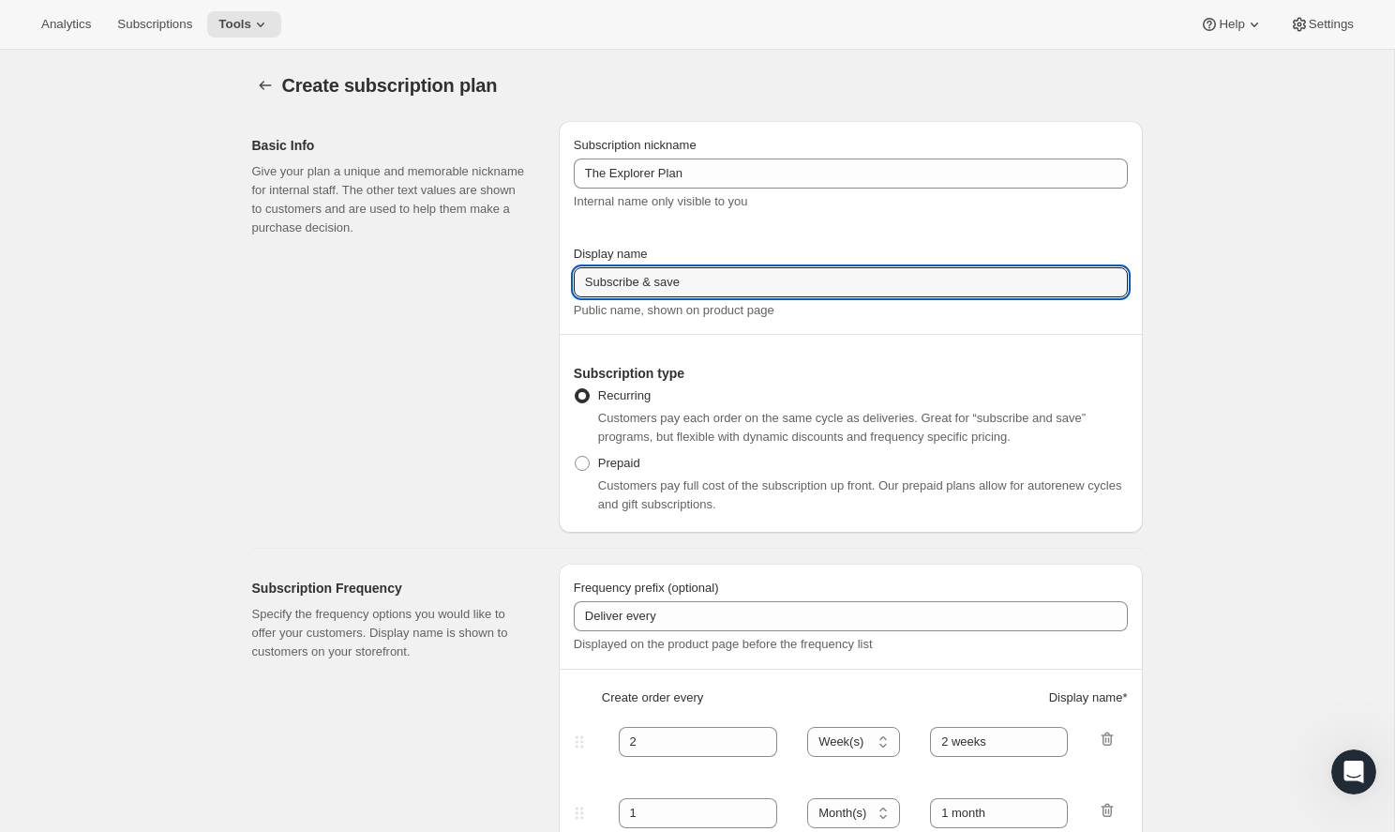
drag, startPoint x: 690, startPoint y: 285, endPoint x: 498, endPoint y: 268, distance: 192.9
drag, startPoint x: 686, startPoint y: 287, endPoint x: 533, endPoint y: 271, distance: 153.6
click at [533, 271] on div "Basic Info Give your plan a unique and memorable nickname for internal staff. T…" at bounding box center [690, 319] width 906 height 427
paste input "The Explorer Plan"
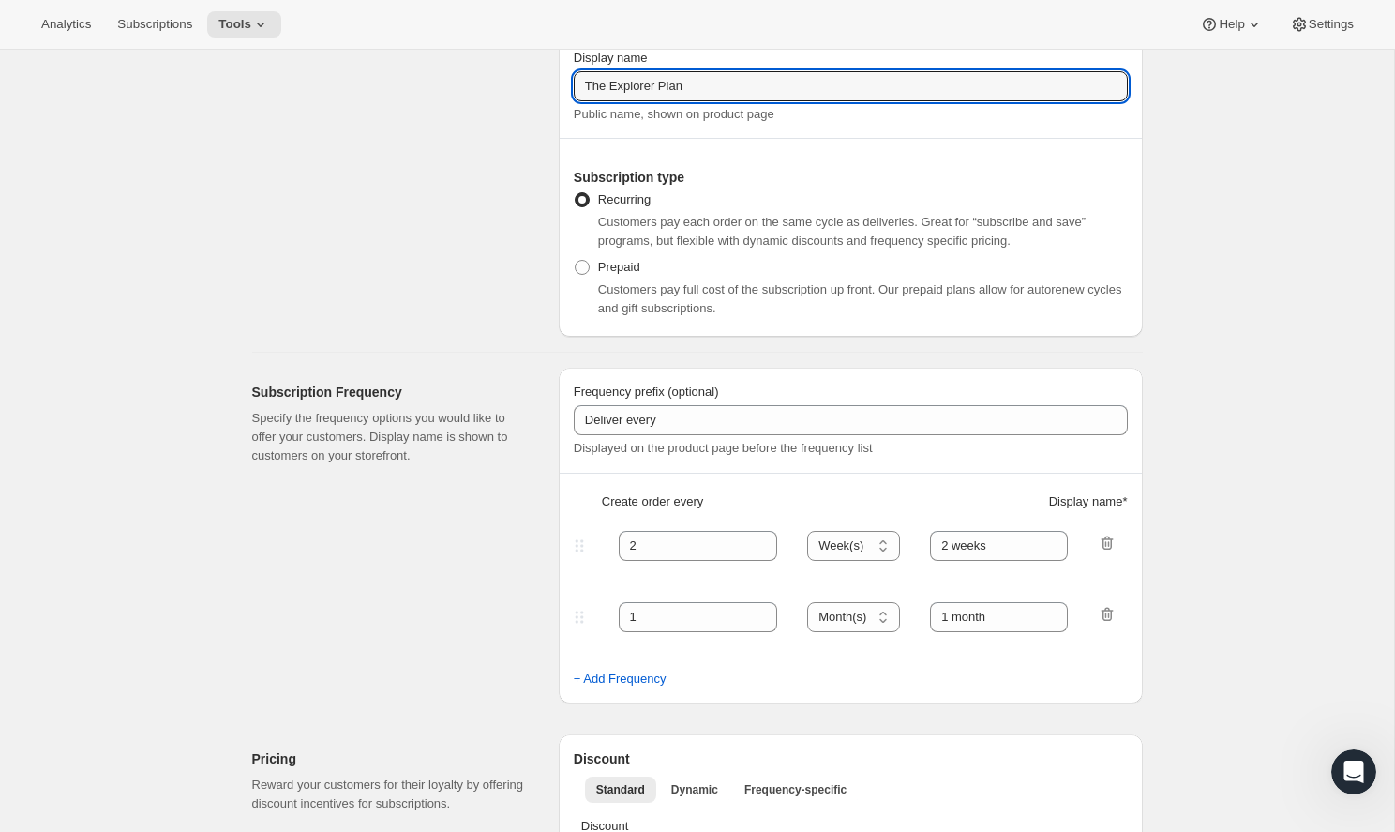
scroll to position [209, 0]
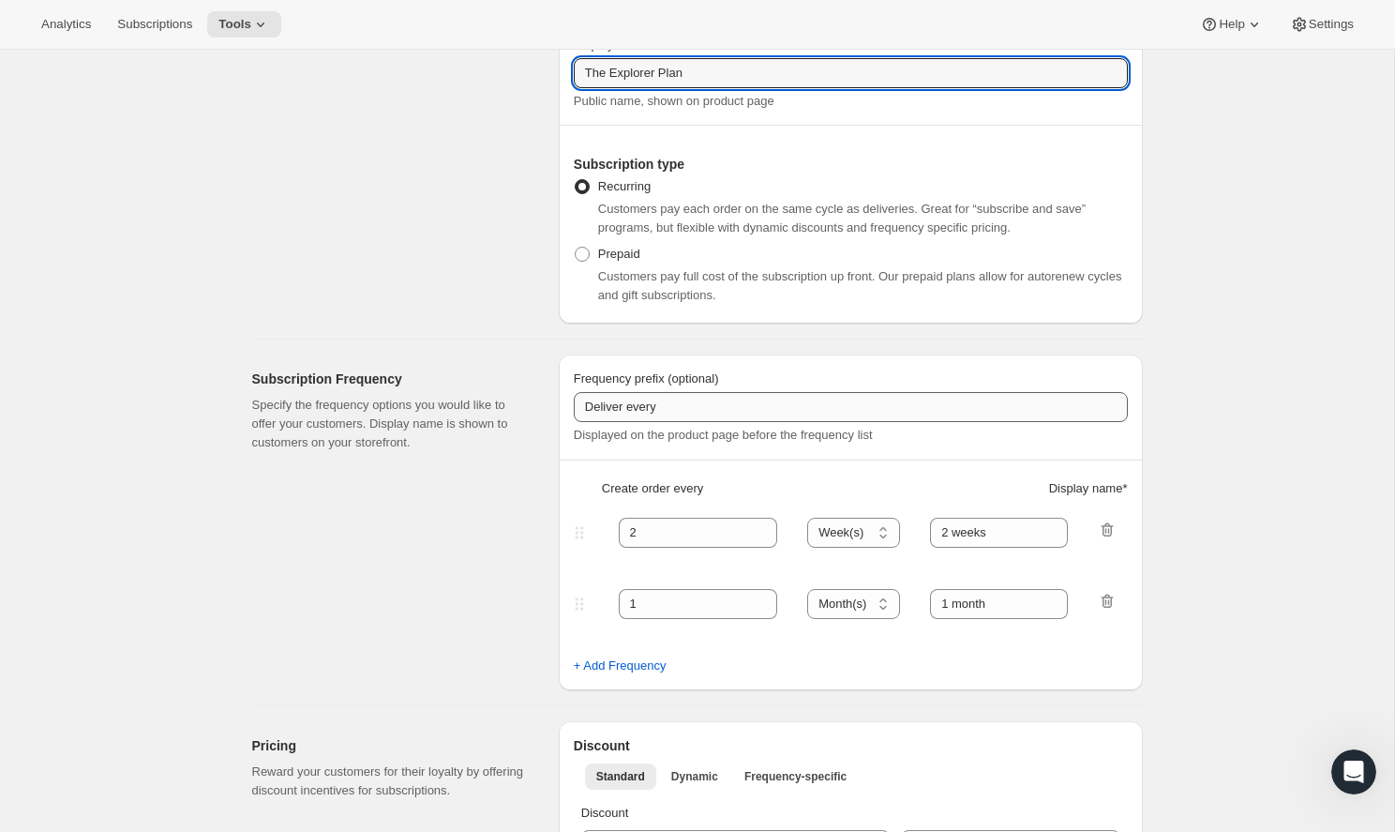
type input "The Explorer Plan"
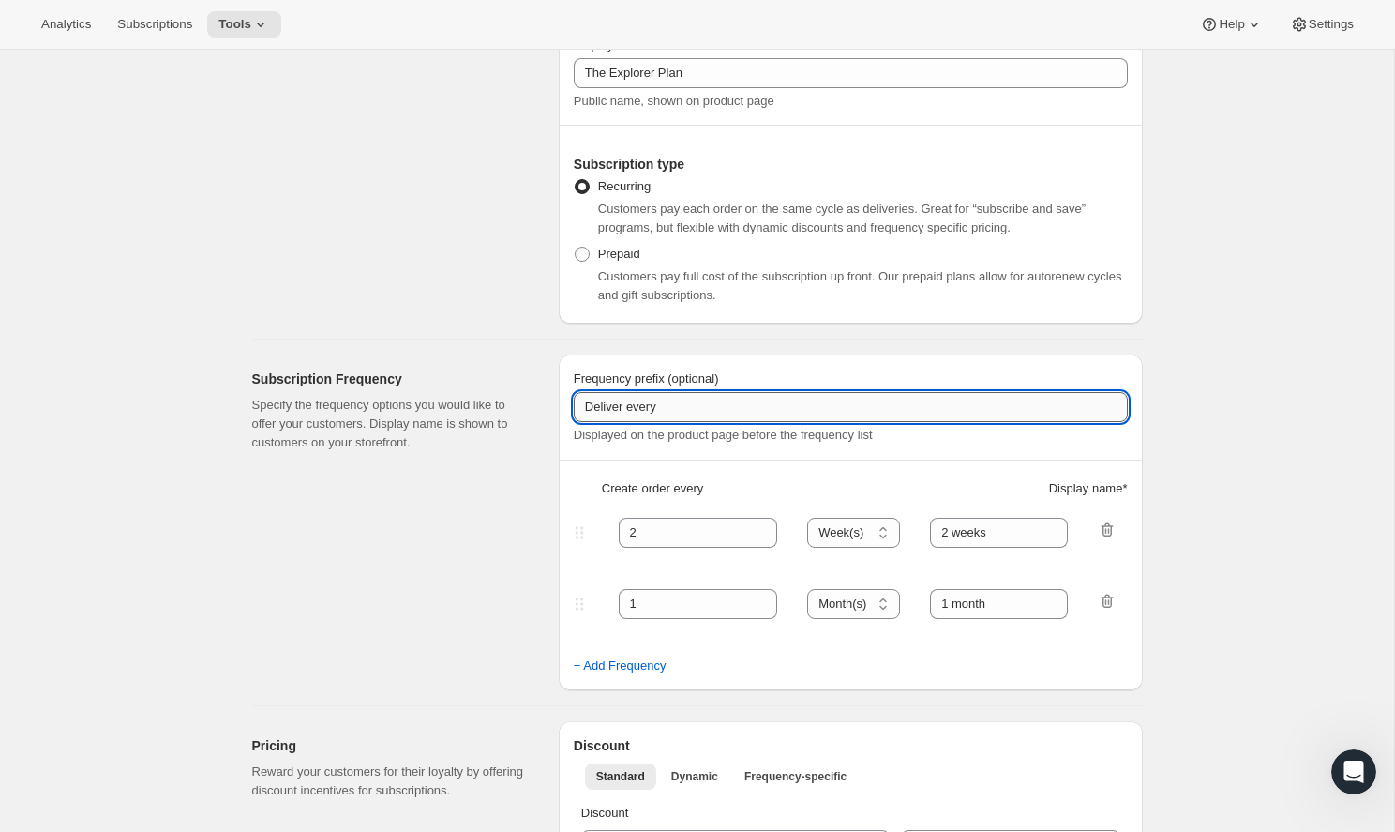
click at [635, 407] on input "Deliver every" at bounding box center [851, 407] width 554 height 30
click at [702, 411] on input "Deliver Every" at bounding box center [851, 407] width 554 height 30
type input "Deliver Every Month"
click at [1106, 526] on icon "button" at bounding box center [1107, 529] width 12 height 14
type input "1"
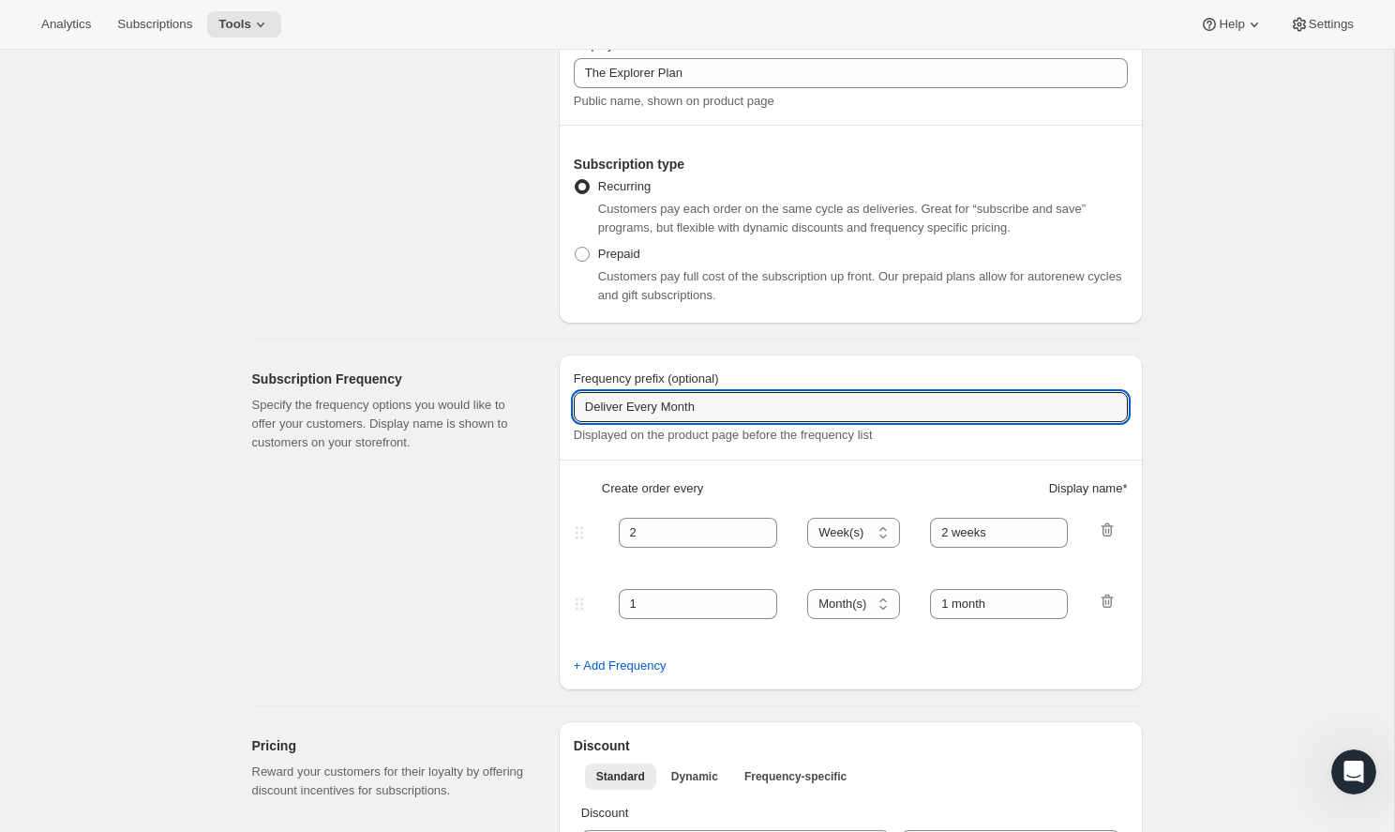
select select "MONTH"
type input "1 month"
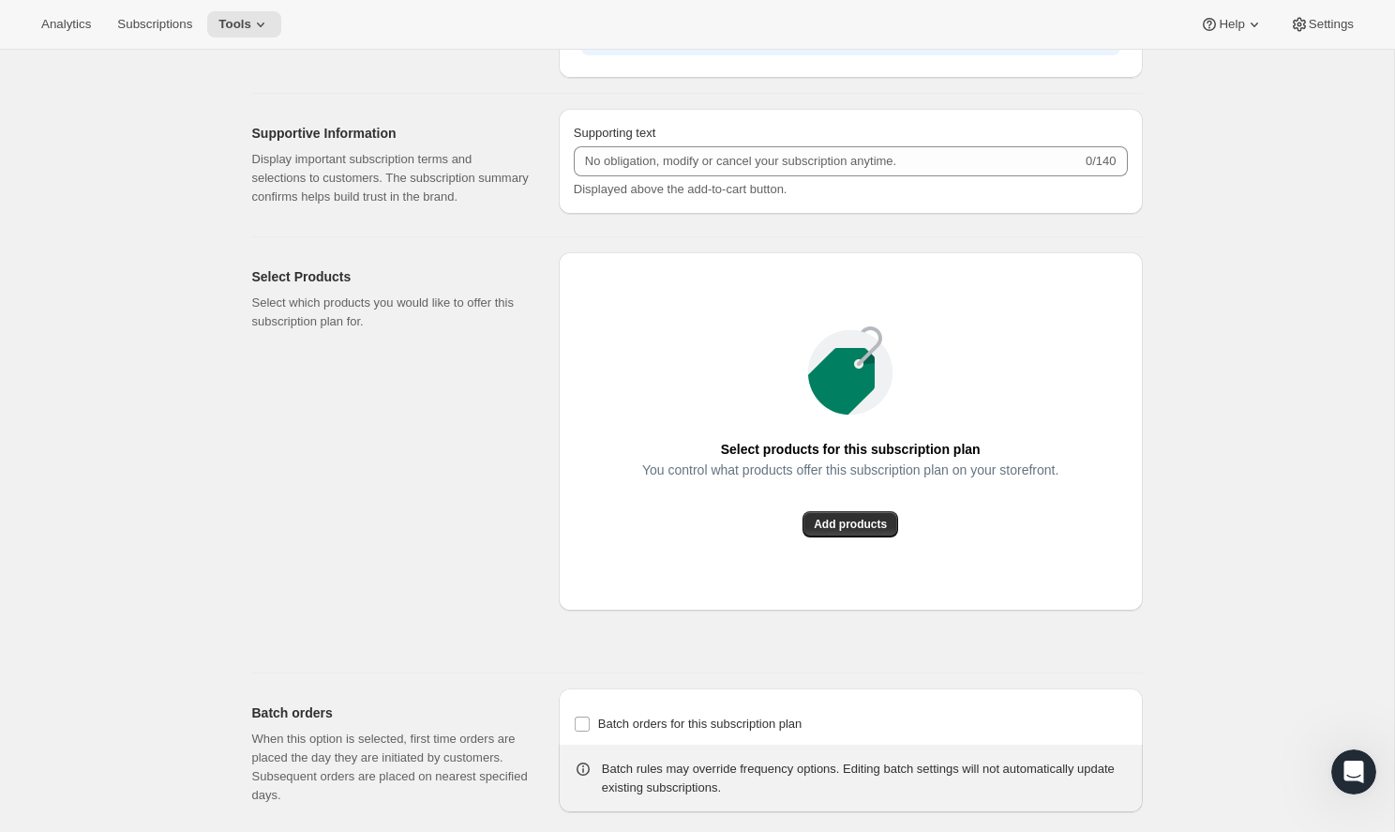
scroll to position [1089, 0]
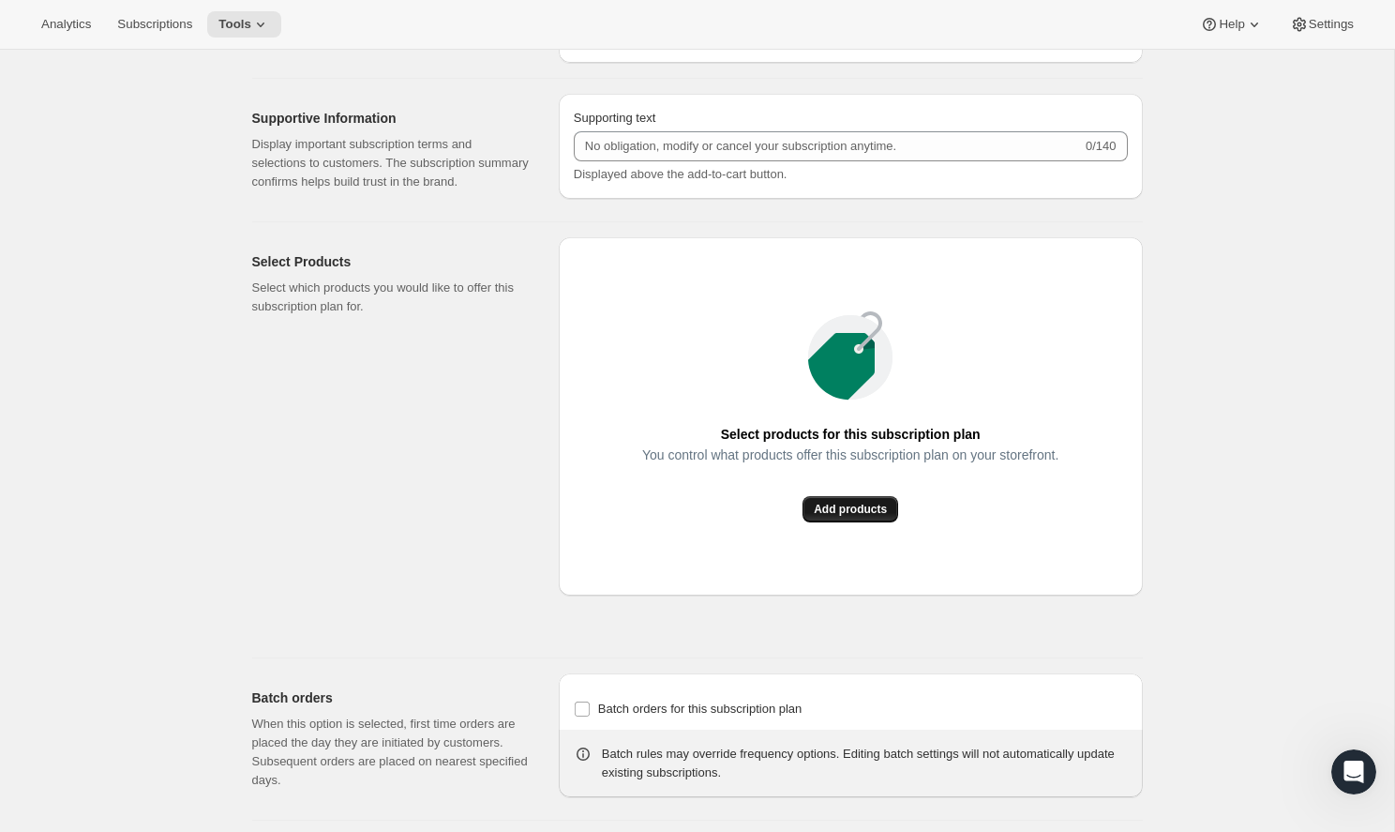
click at [855, 517] on span "Add products" at bounding box center [850, 509] width 73 height 15
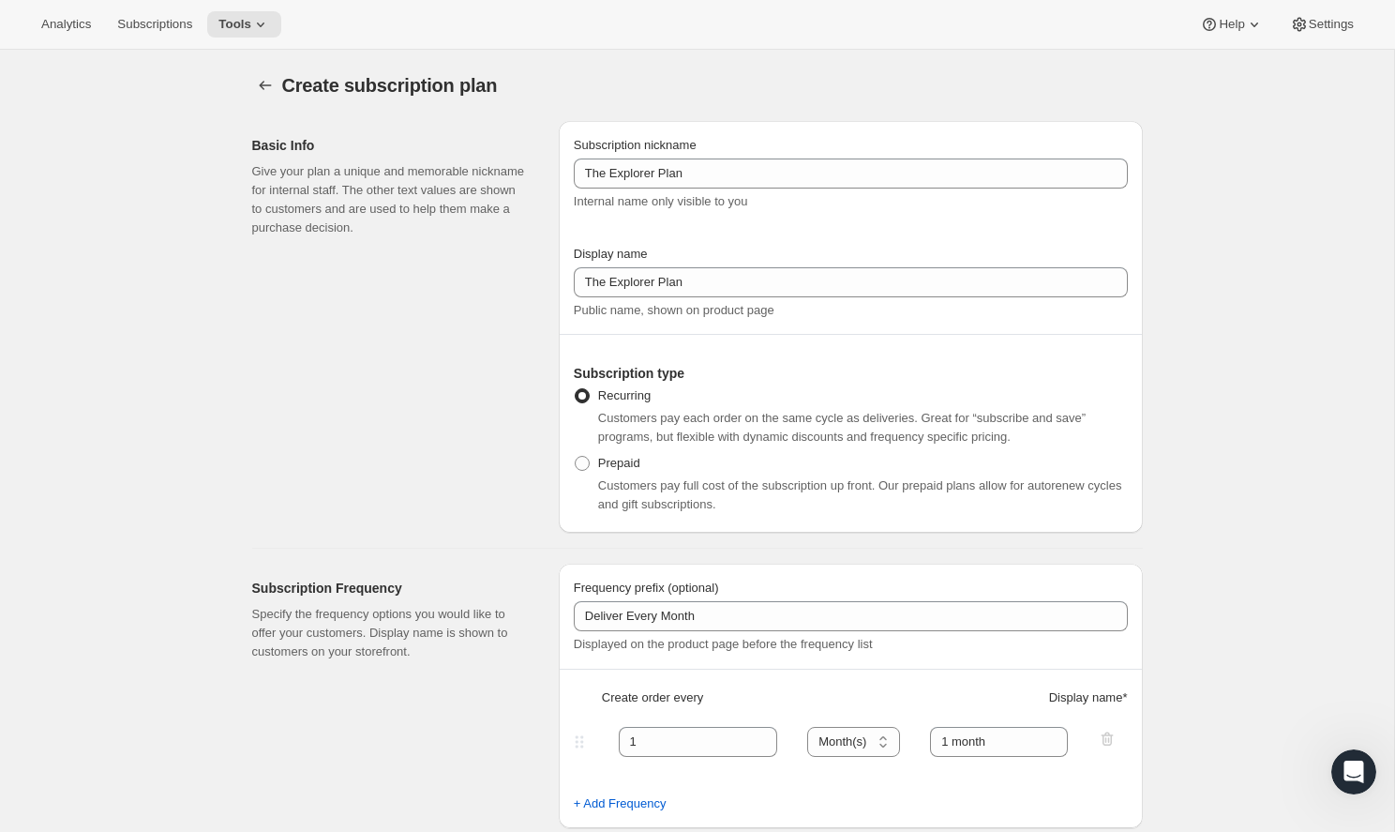
scroll to position [0, 0]
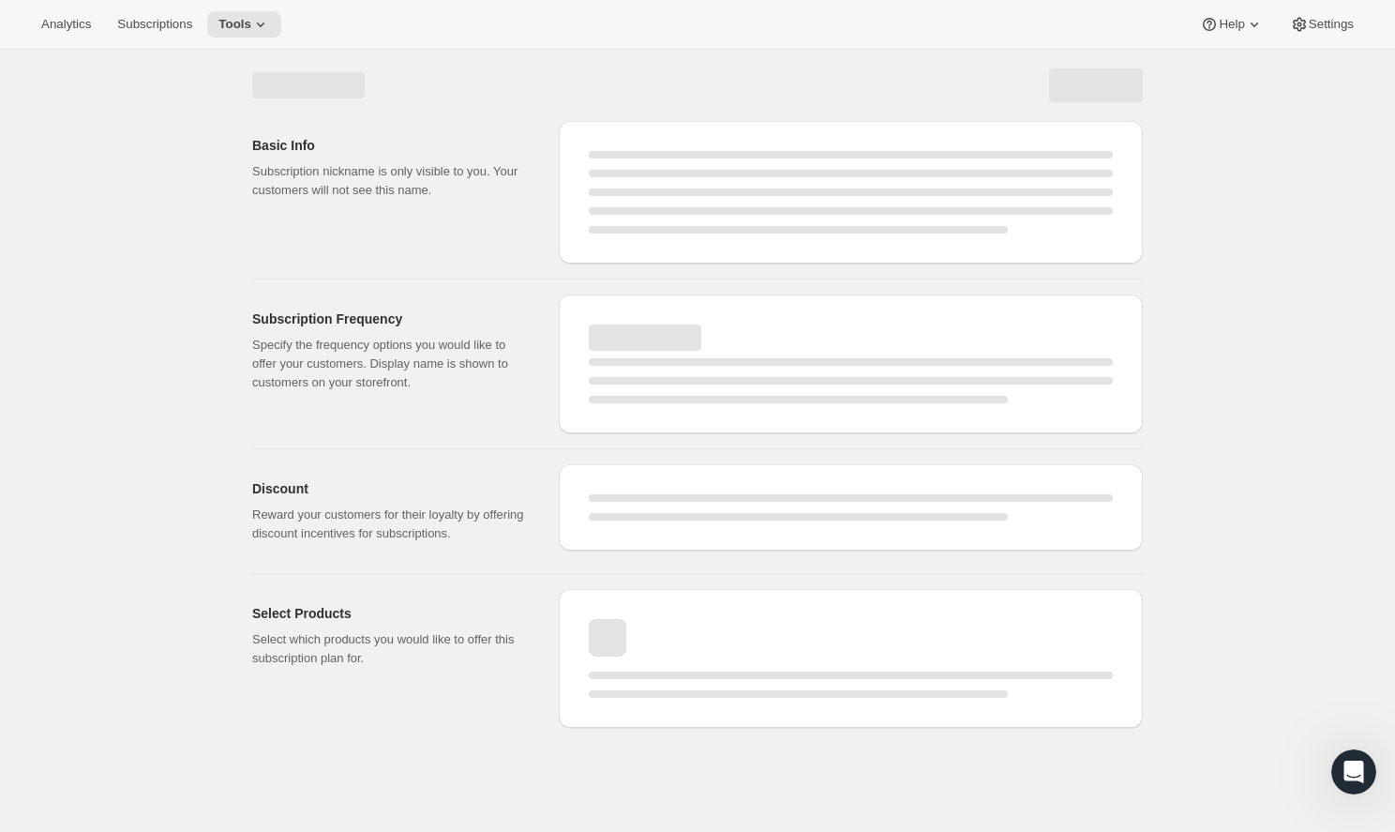
select select "WEEK"
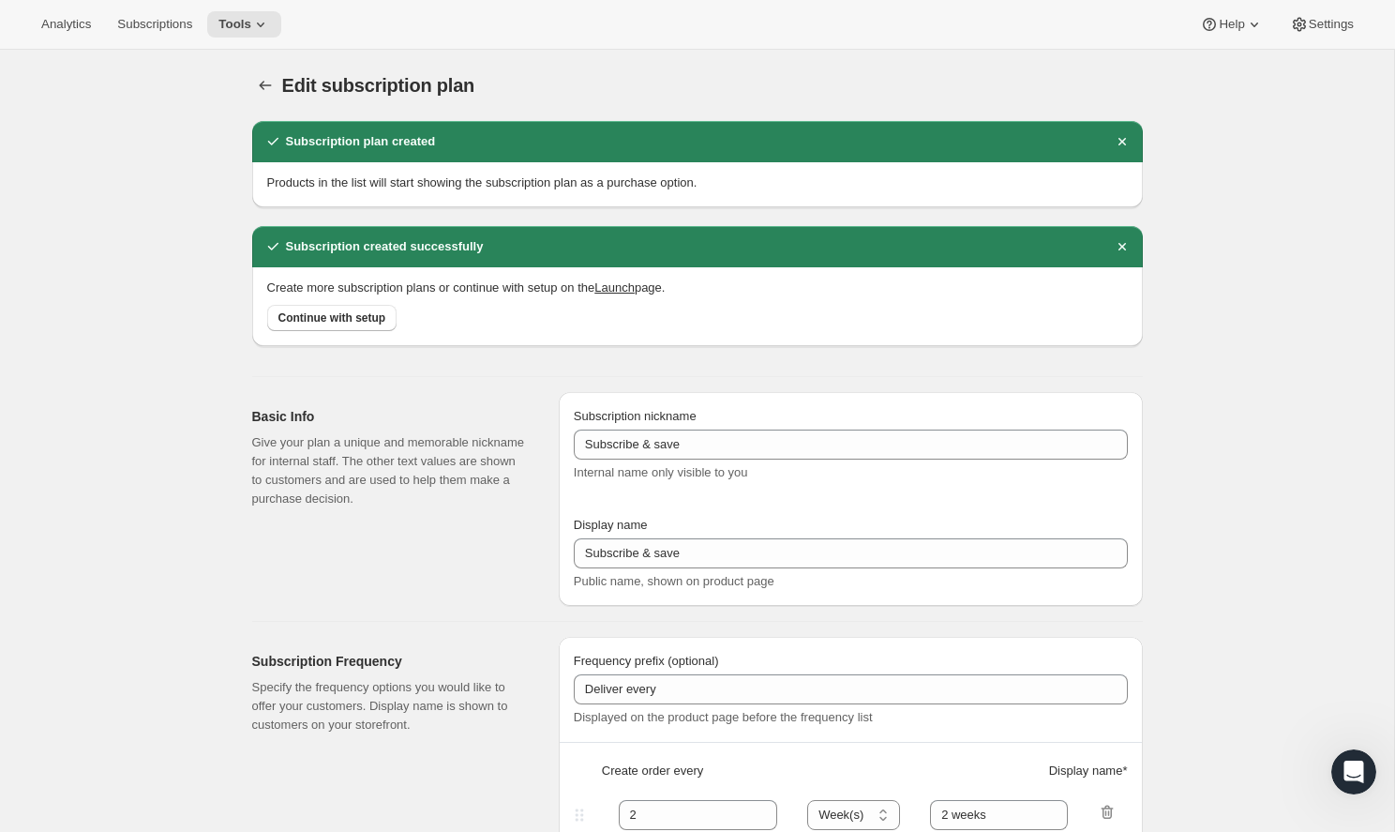
type input "The Explorer Plan"
type input "Deliver Every Month"
type input "1"
select select "MONTH"
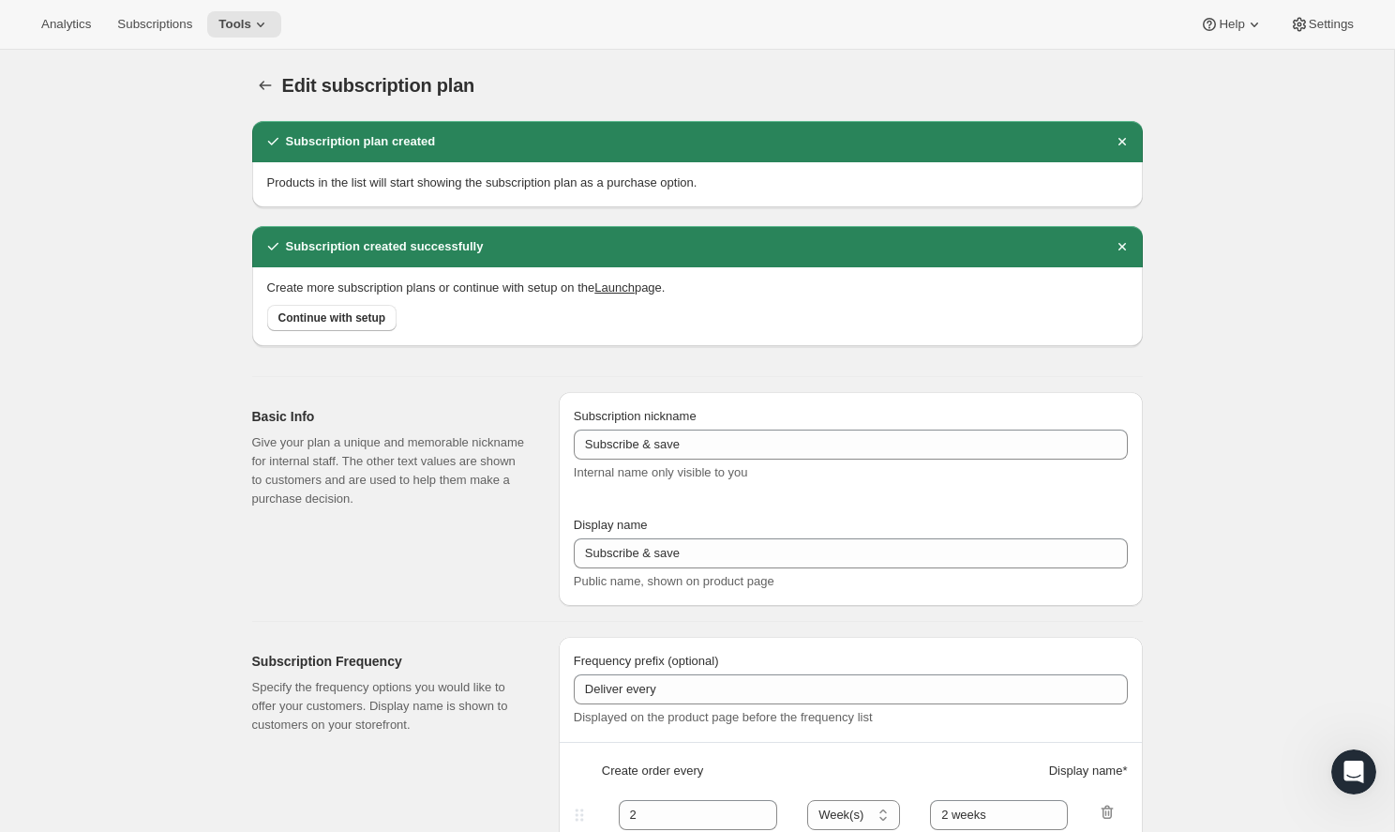
type input "1 month"
click at [337, 316] on span "Continue with setup" at bounding box center [332, 317] width 108 height 15
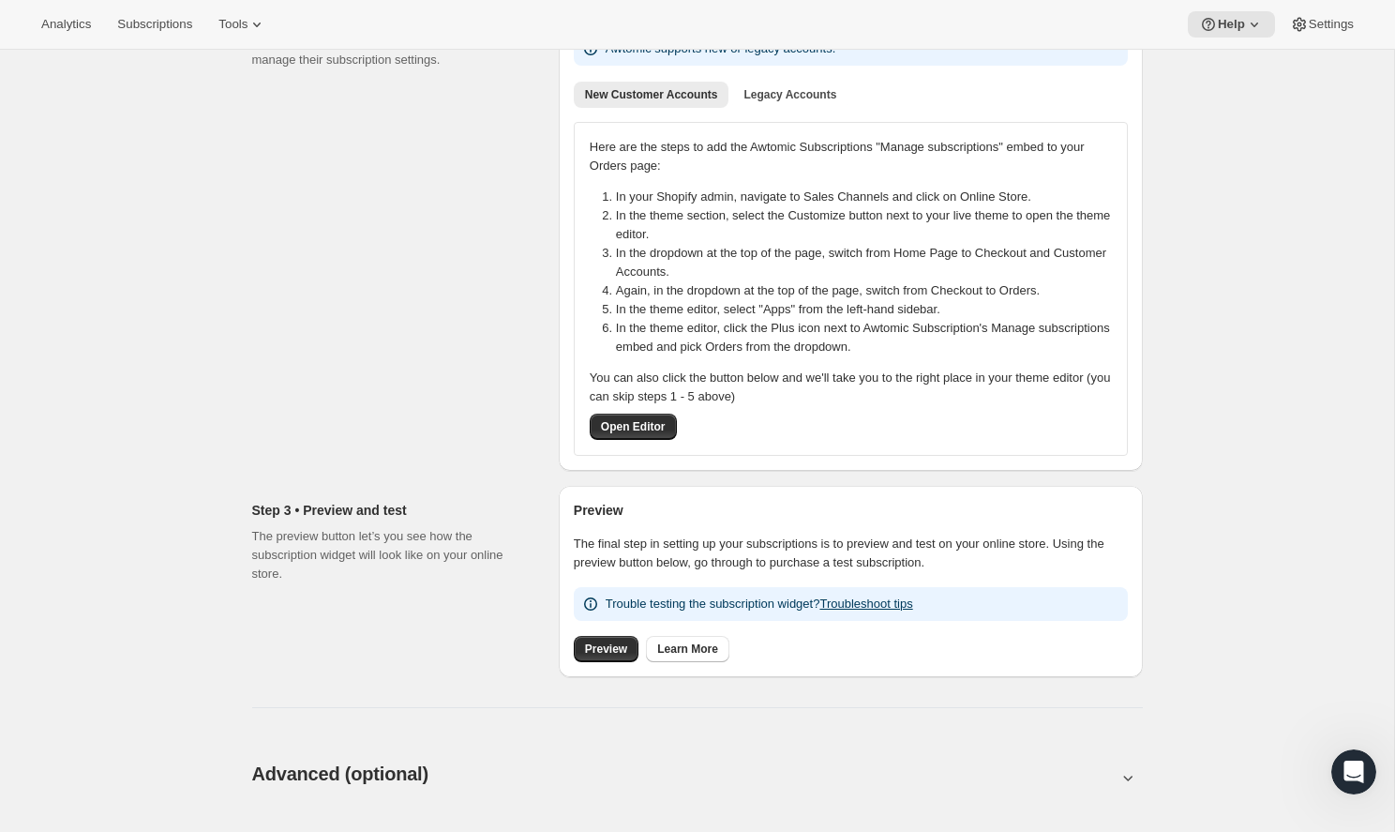
scroll to position [284, 0]
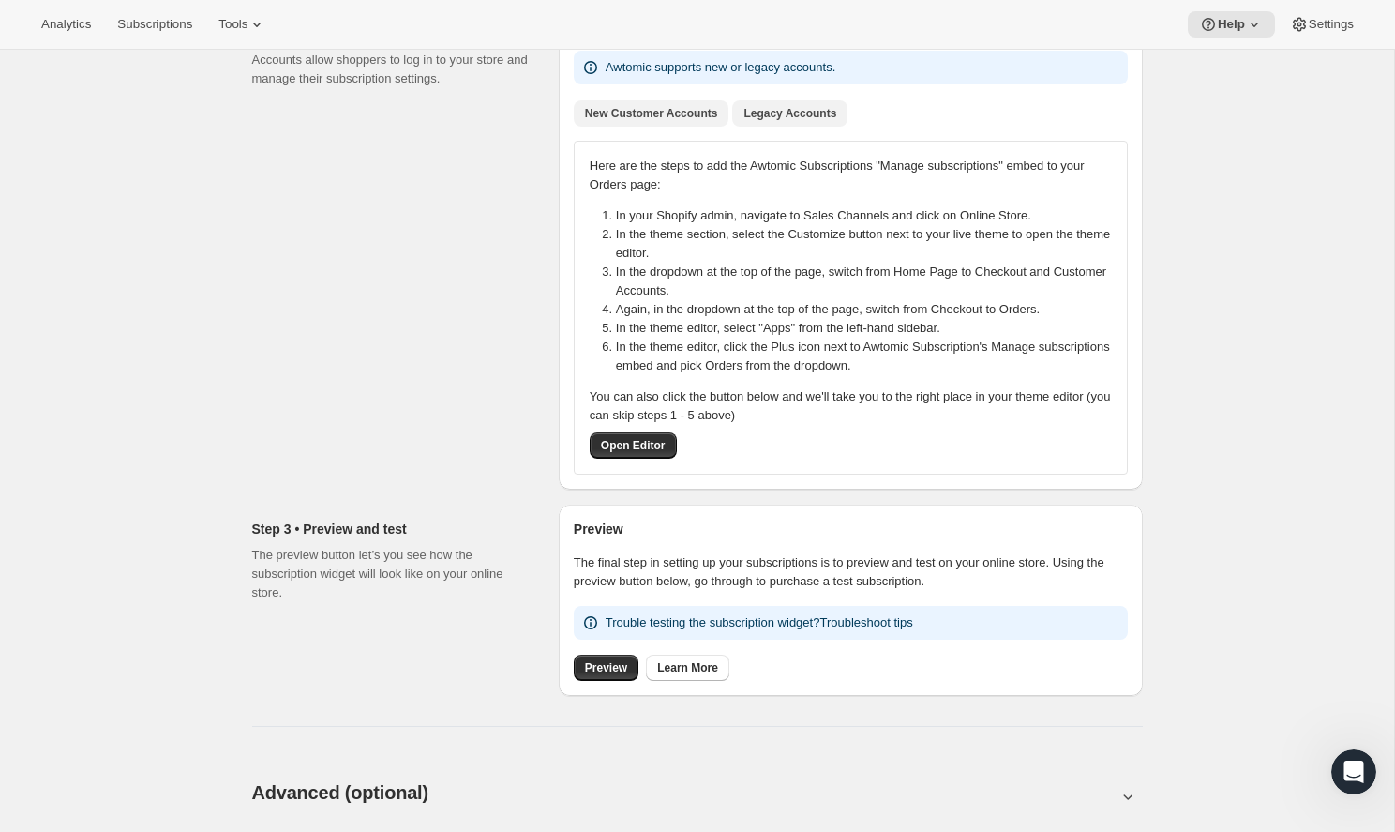
click at [787, 113] on span "Legacy Accounts" at bounding box center [789, 113] width 93 height 15
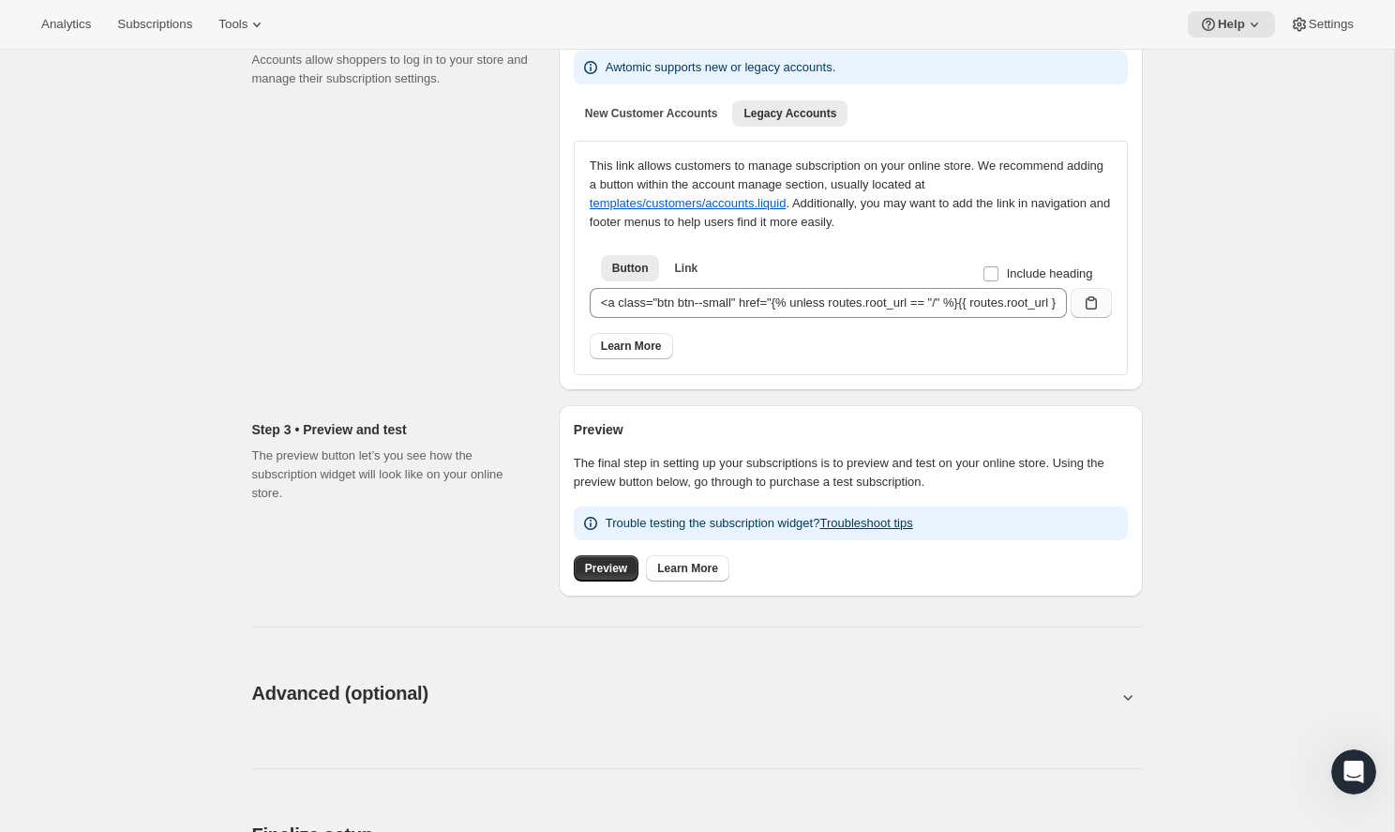
click at [1095, 300] on icon "button" at bounding box center [1091, 302] width 11 height 13
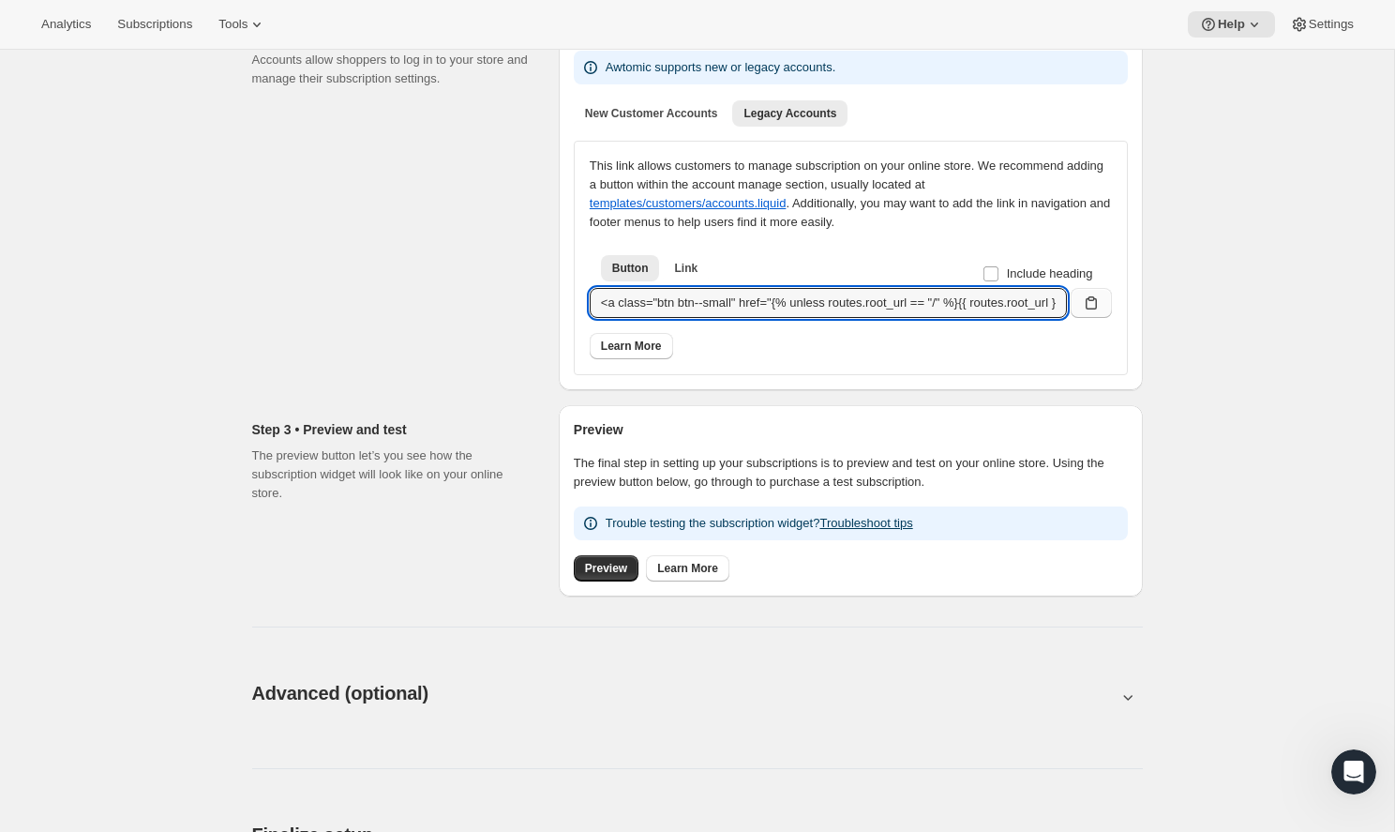
click at [907, 256] on ul "Button Link More views" at bounding box center [850, 267] width 507 height 26
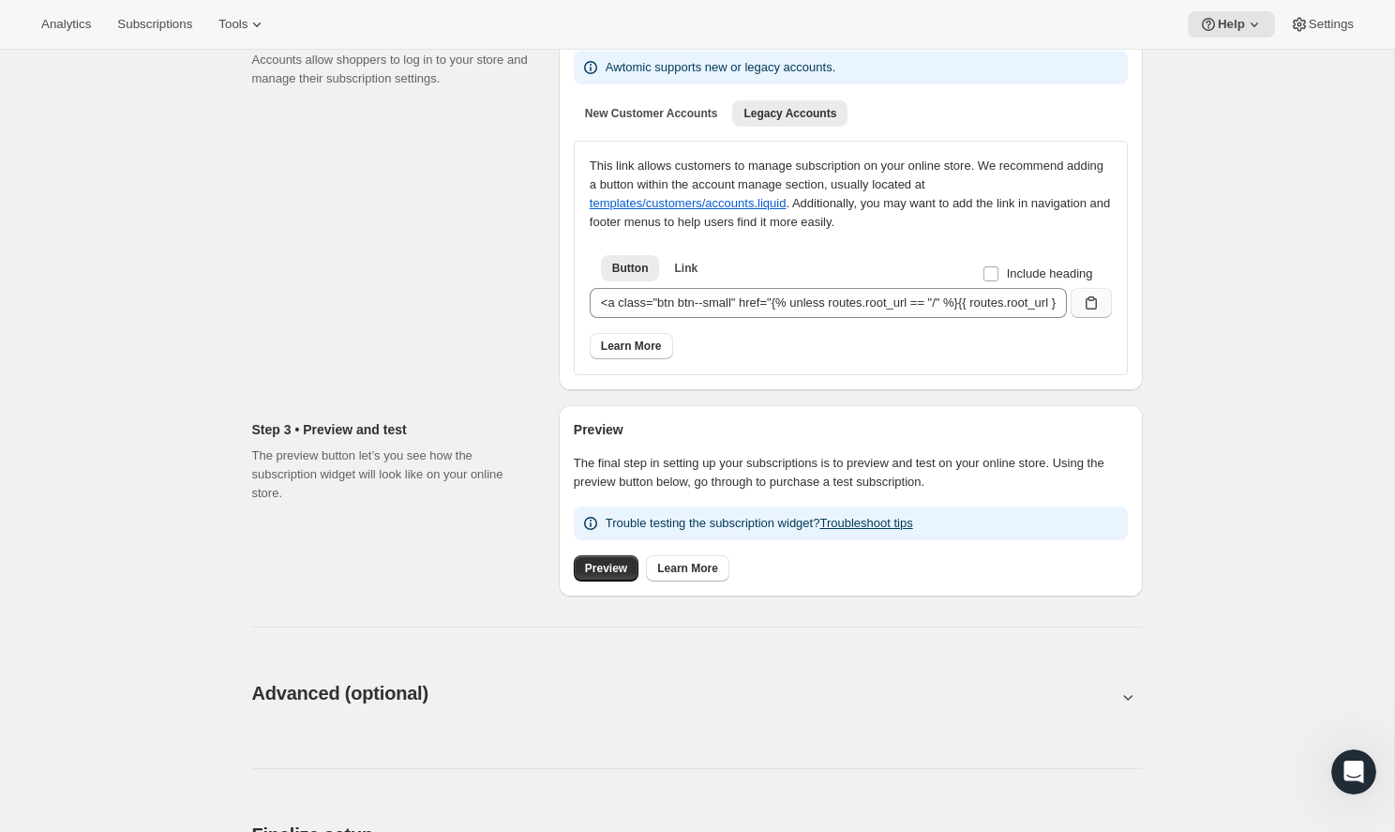
click at [1083, 309] on icon "button" at bounding box center [1091, 302] width 19 height 19
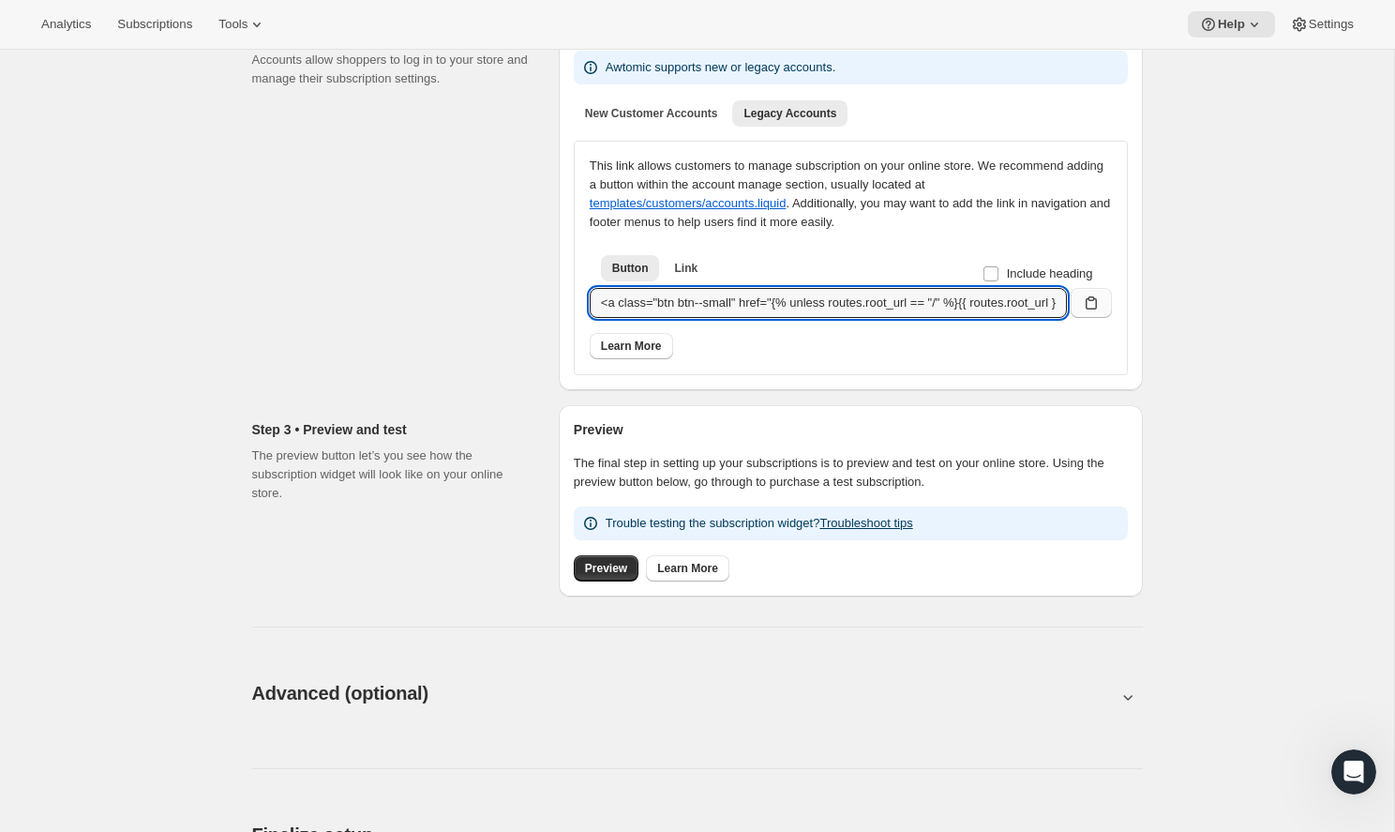
click at [824, 247] on div "Button Link More views Button Link More views" at bounding box center [851, 267] width 522 height 41
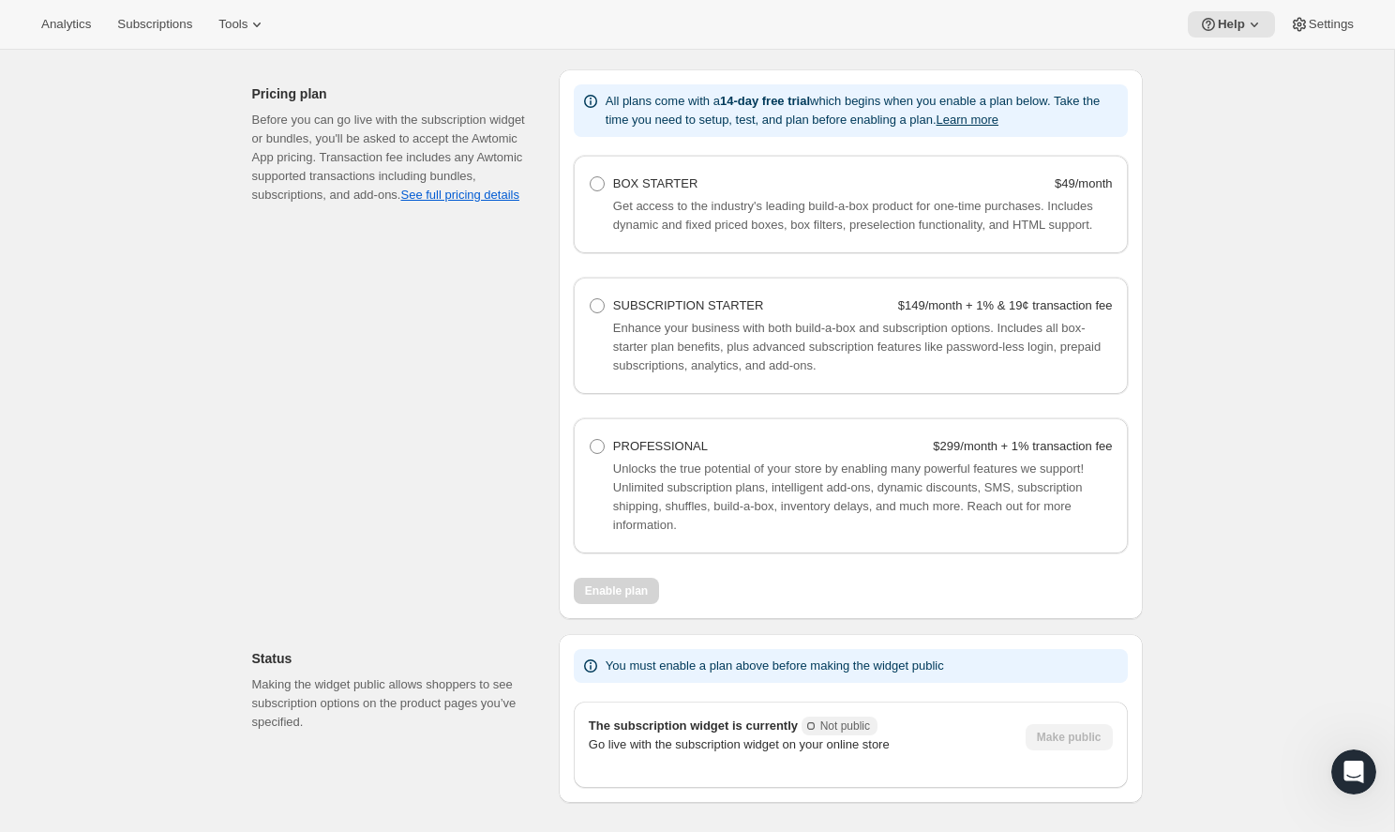
scroll to position [1086, 0]
click at [596, 312] on span at bounding box center [597, 304] width 15 height 15
click at [591, 298] on Starter "SUBSCRIPTION STARTER $149/month + 1% & 19¢ transaction fee" at bounding box center [590, 297] width 1 height 1
radio Starter "true"
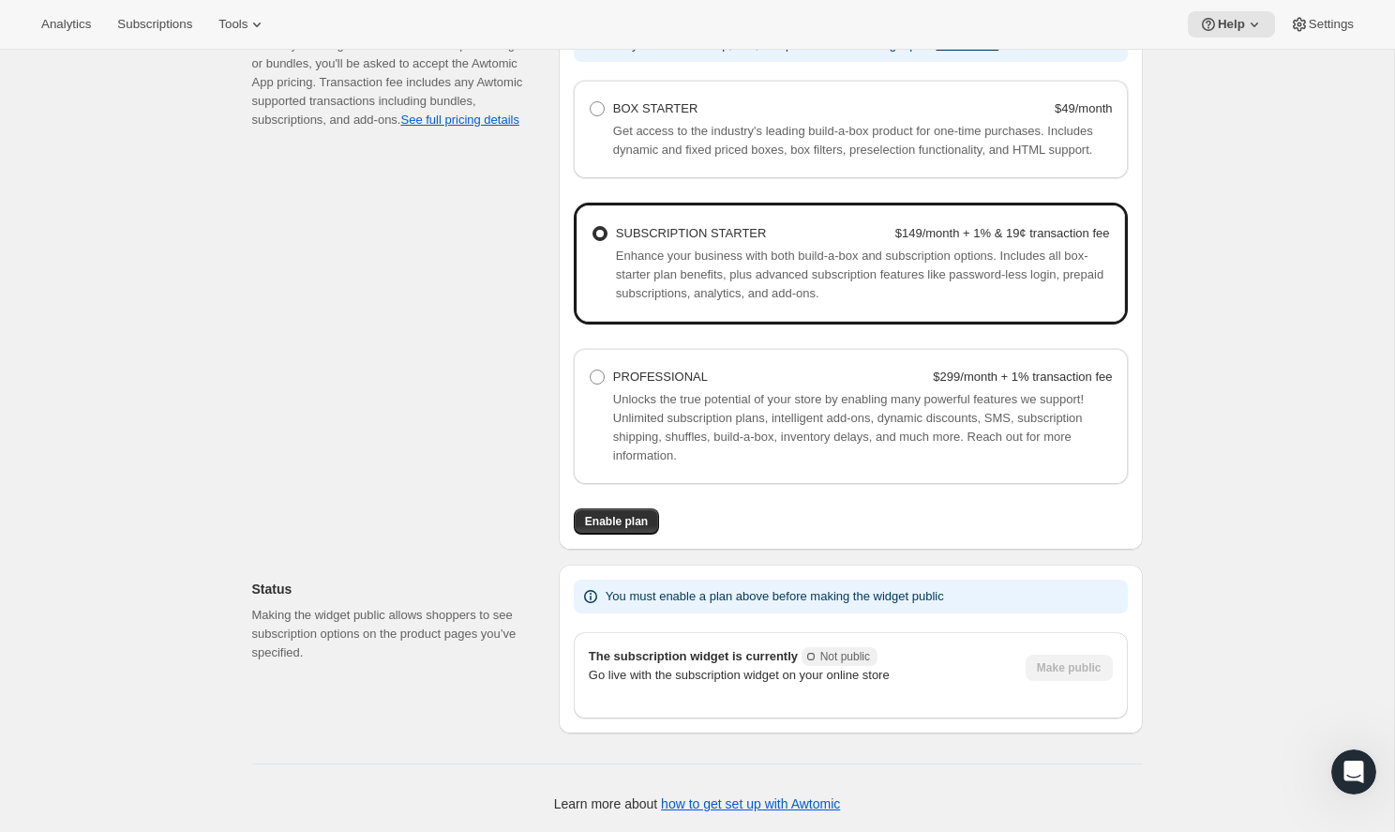
scroll to position [1180, 0]
click at [601, 521] on span "Enable plan" at bounding box center [616, 521] width 63 height 15
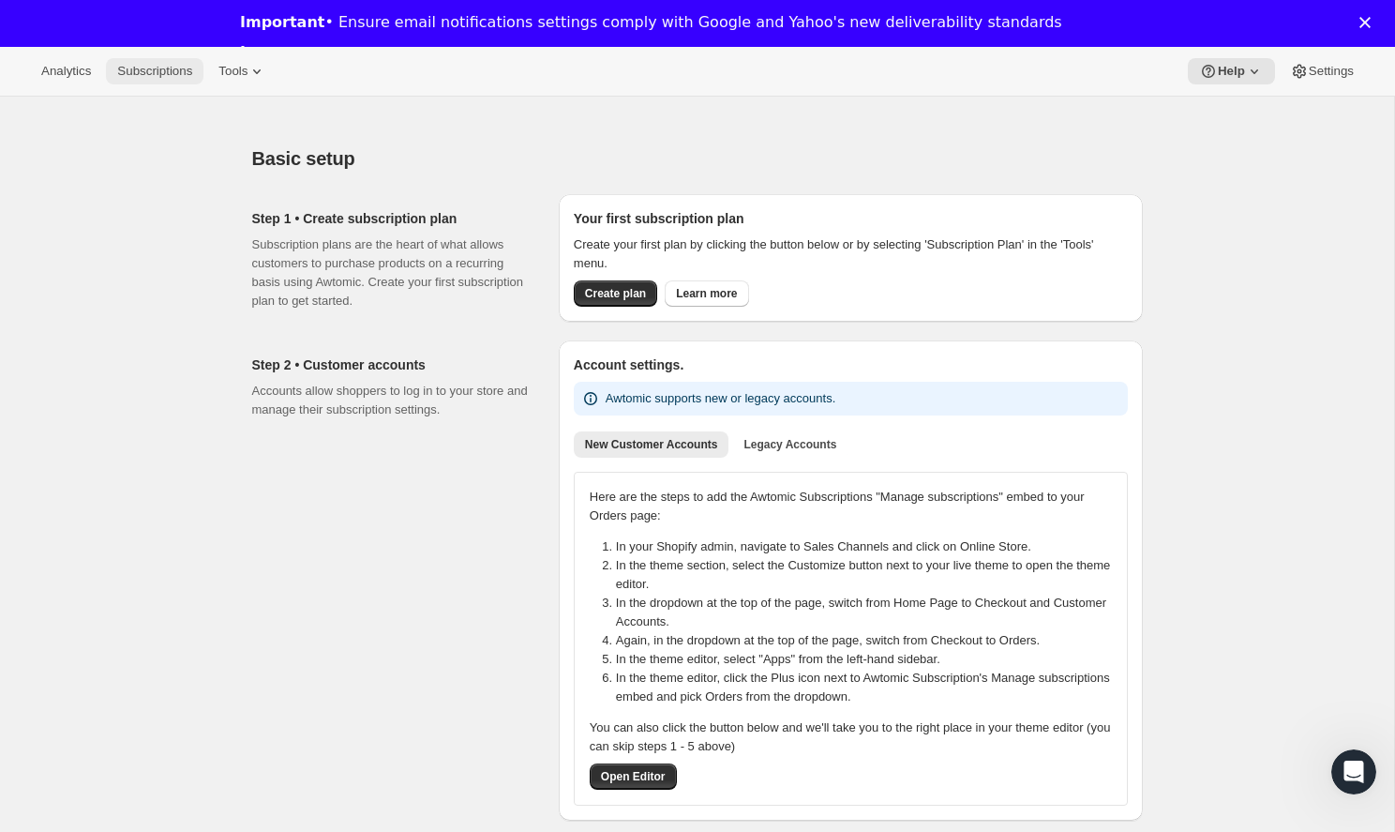
click at [166, 72] on span "Subscriptions" at bounding box center [154, 71] width 75 height 15
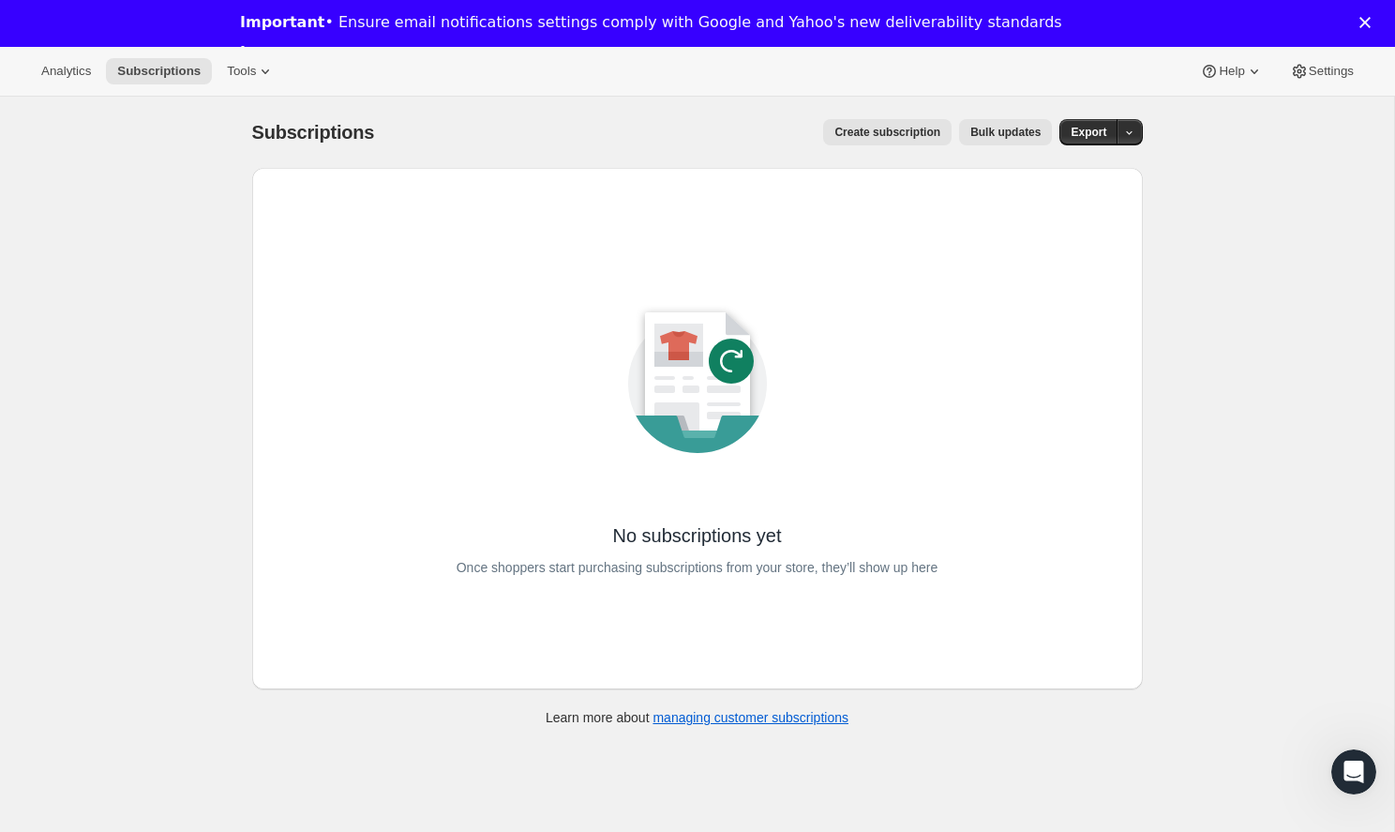
click at [696, 391] on icon at bounding box center [697, 406] width 86 height 61
click at [256, 75] on icon at bounding box center [265, 71] width 19 height 19
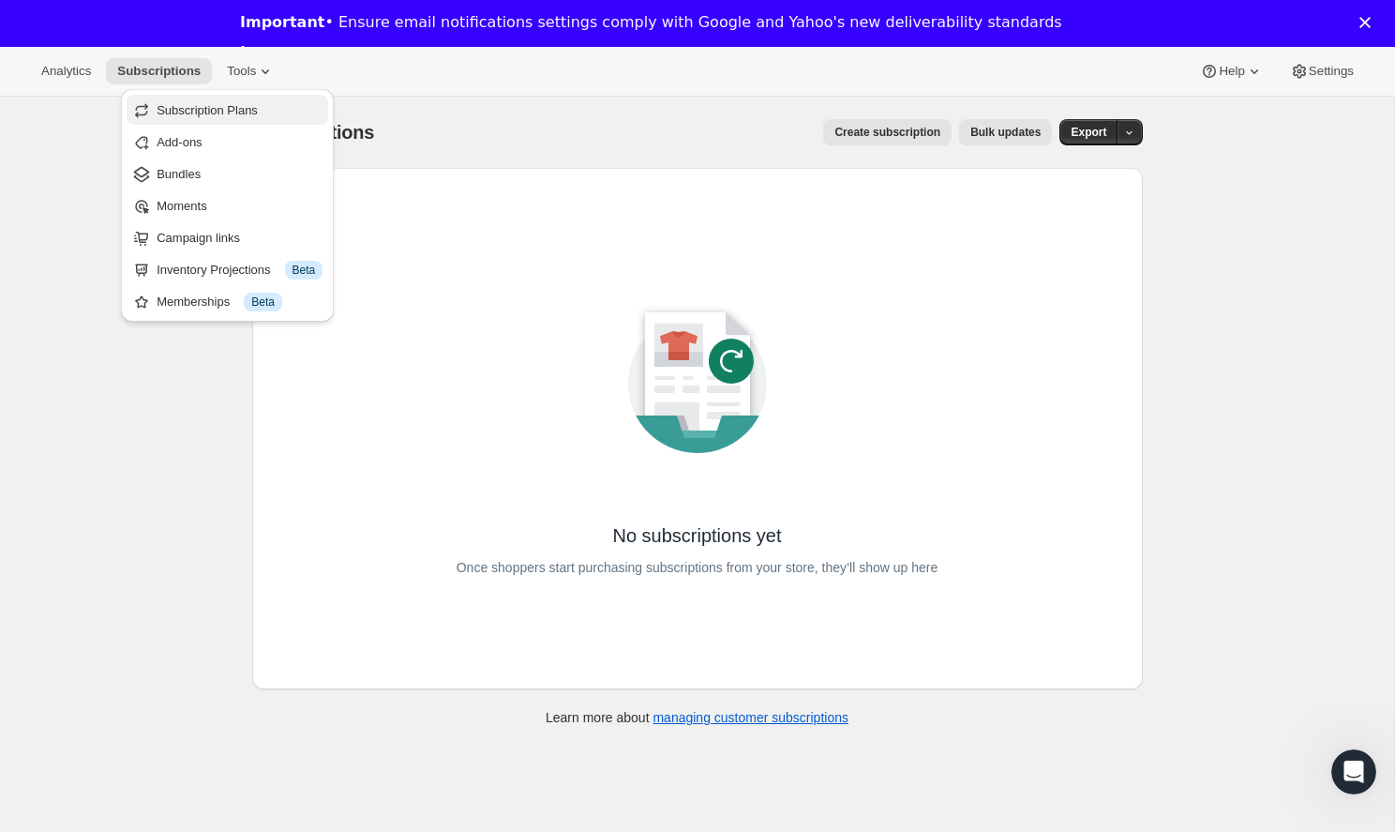
click at [245, 105] on span "Subscription Plans" at bounding box center [207, 110] width 101 height 14
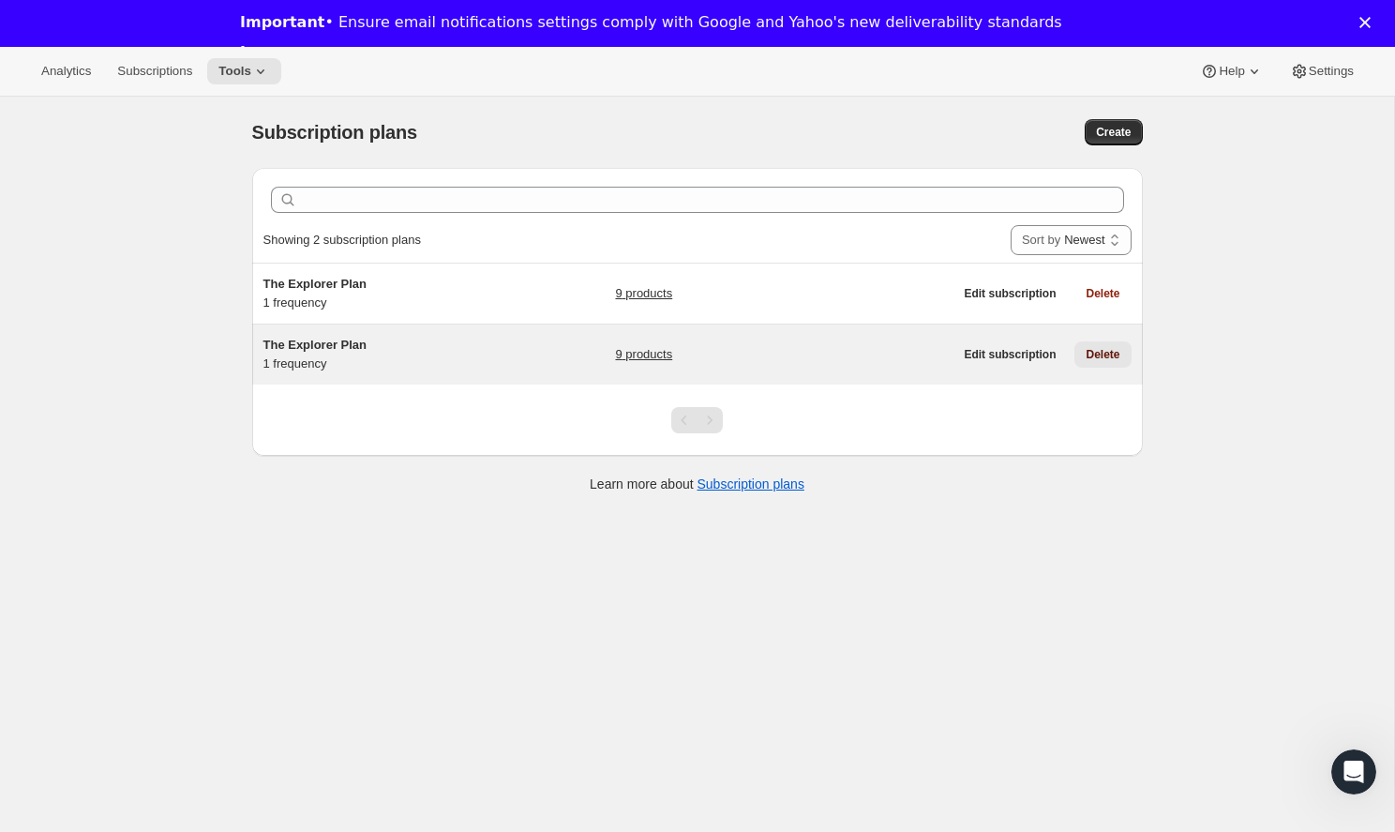
click at [1097, 353] on span "Delete" at bounding box center [1103, 354] width 34 height 15
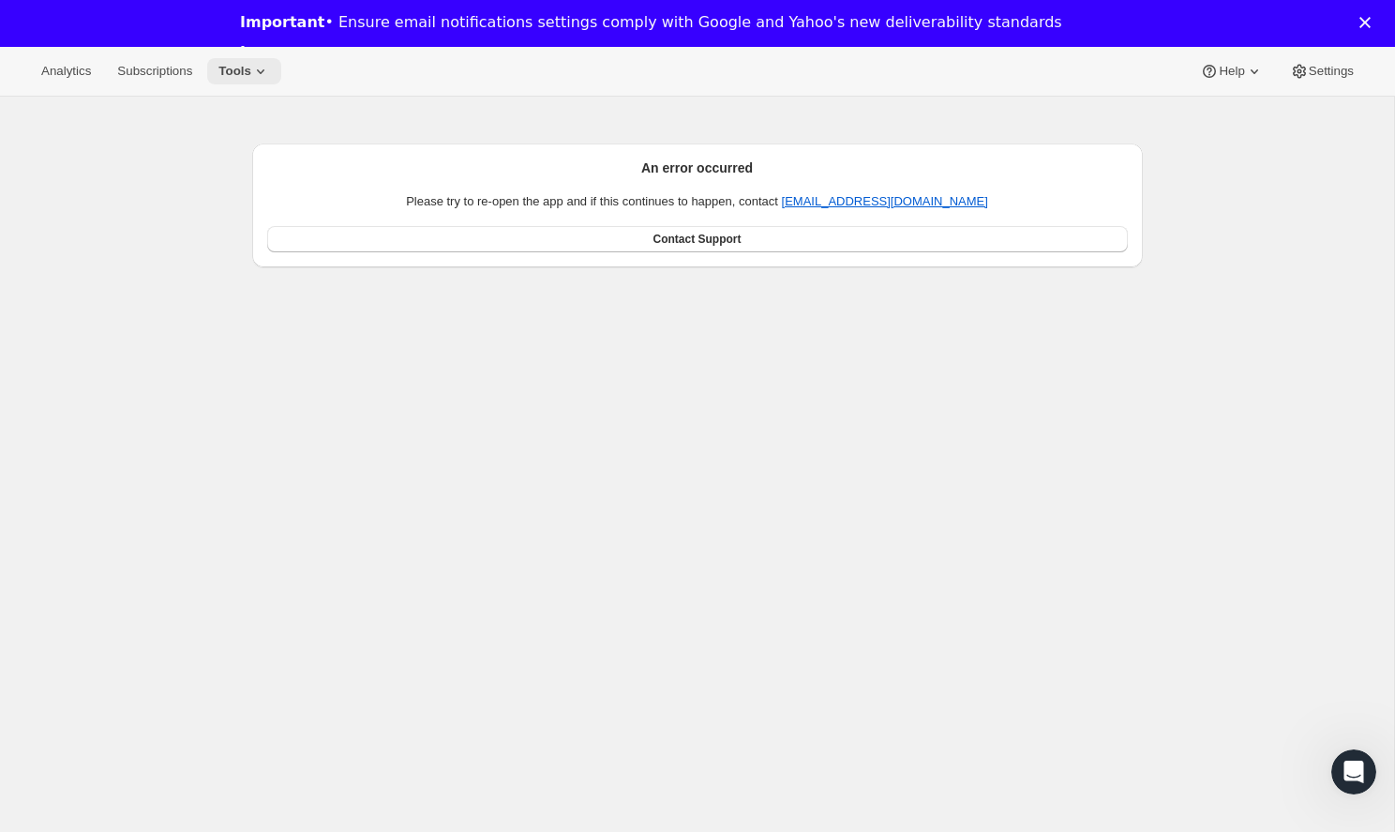
click at [251, 68] on icon at bounding box center [260, 71] width 19 height 19
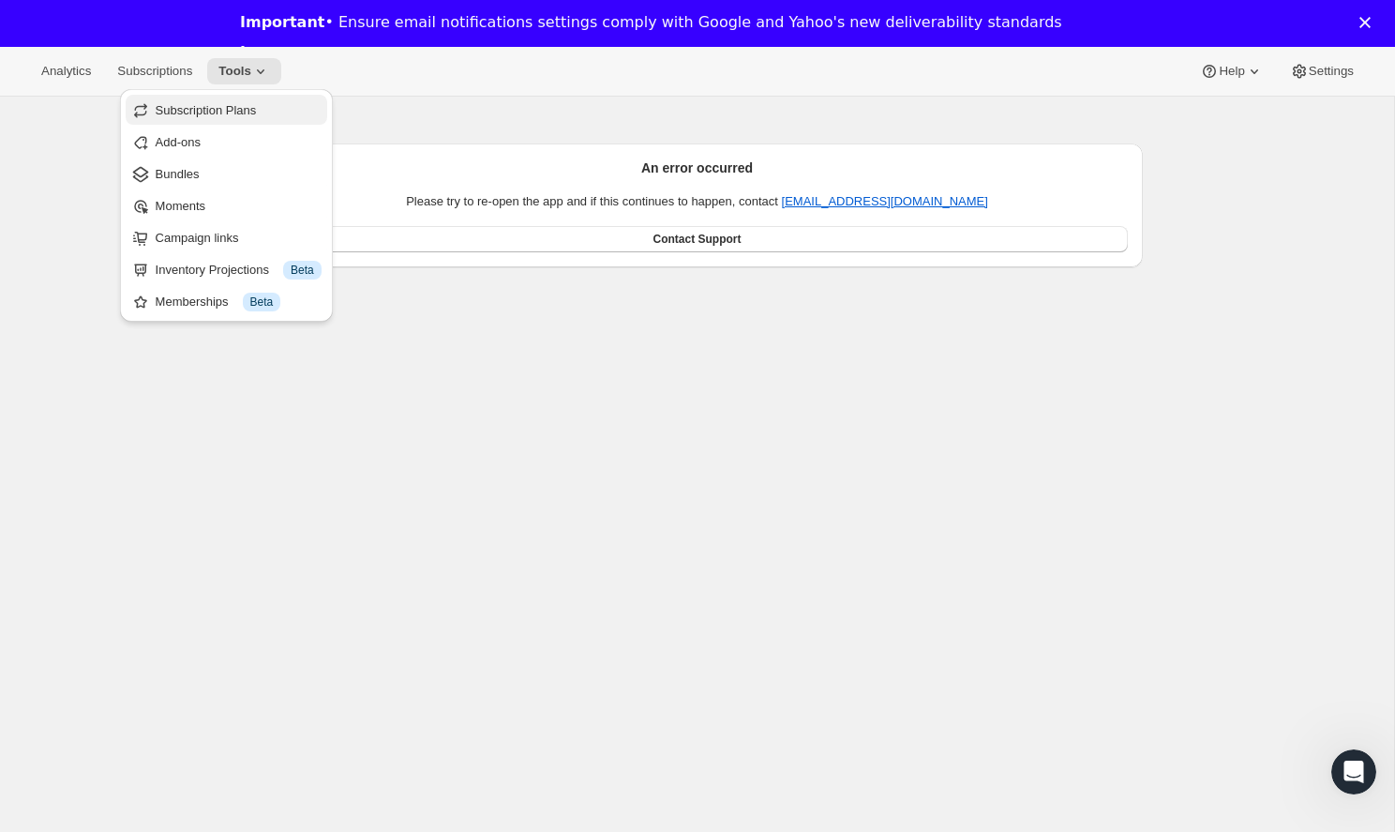
click at [241, 119] on span "Subscription Plans" at bounding box center [239, 110] width 166 height 19
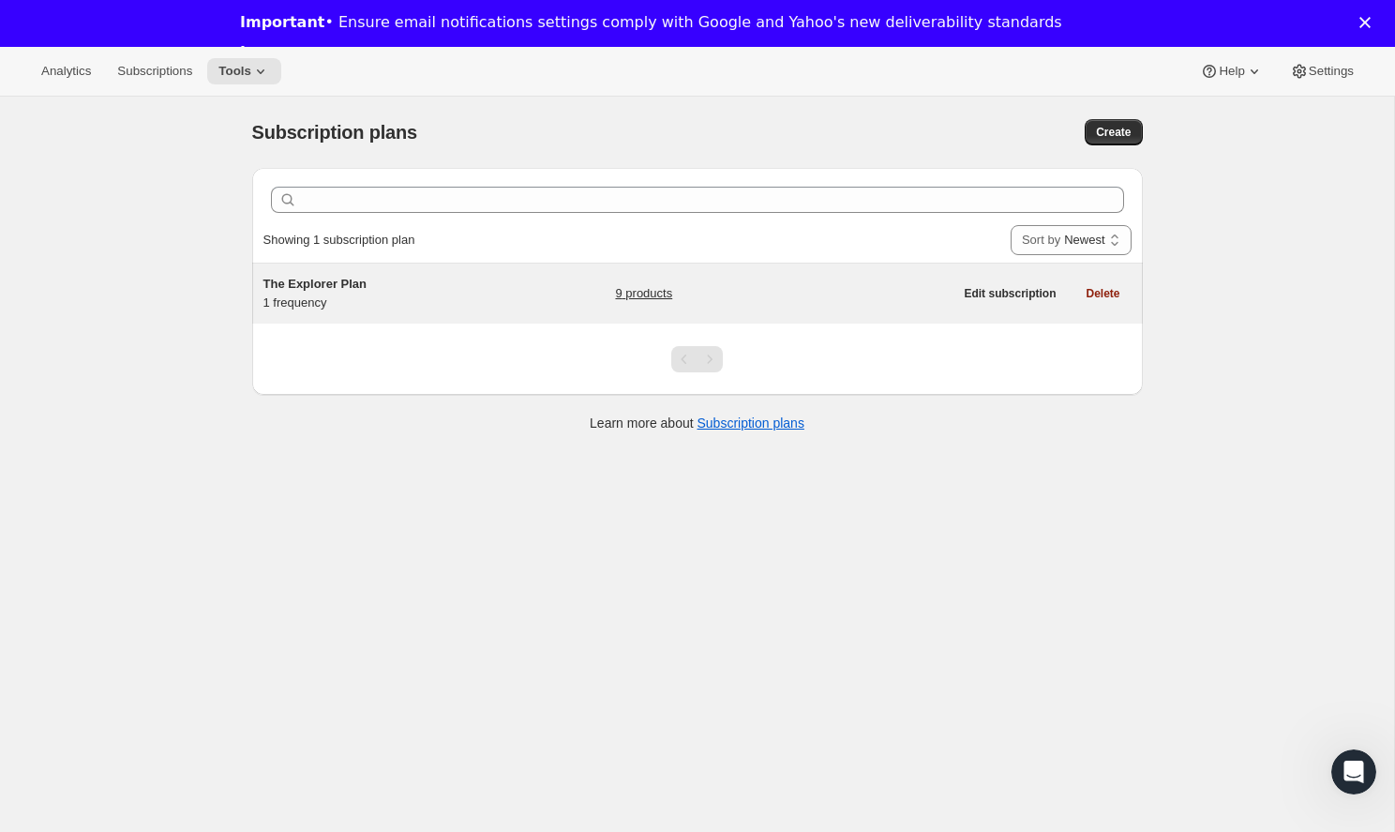
click at [385, 286] on h5 "The Explorer Plan" at bounding box center [380, 284] width 234 height 19
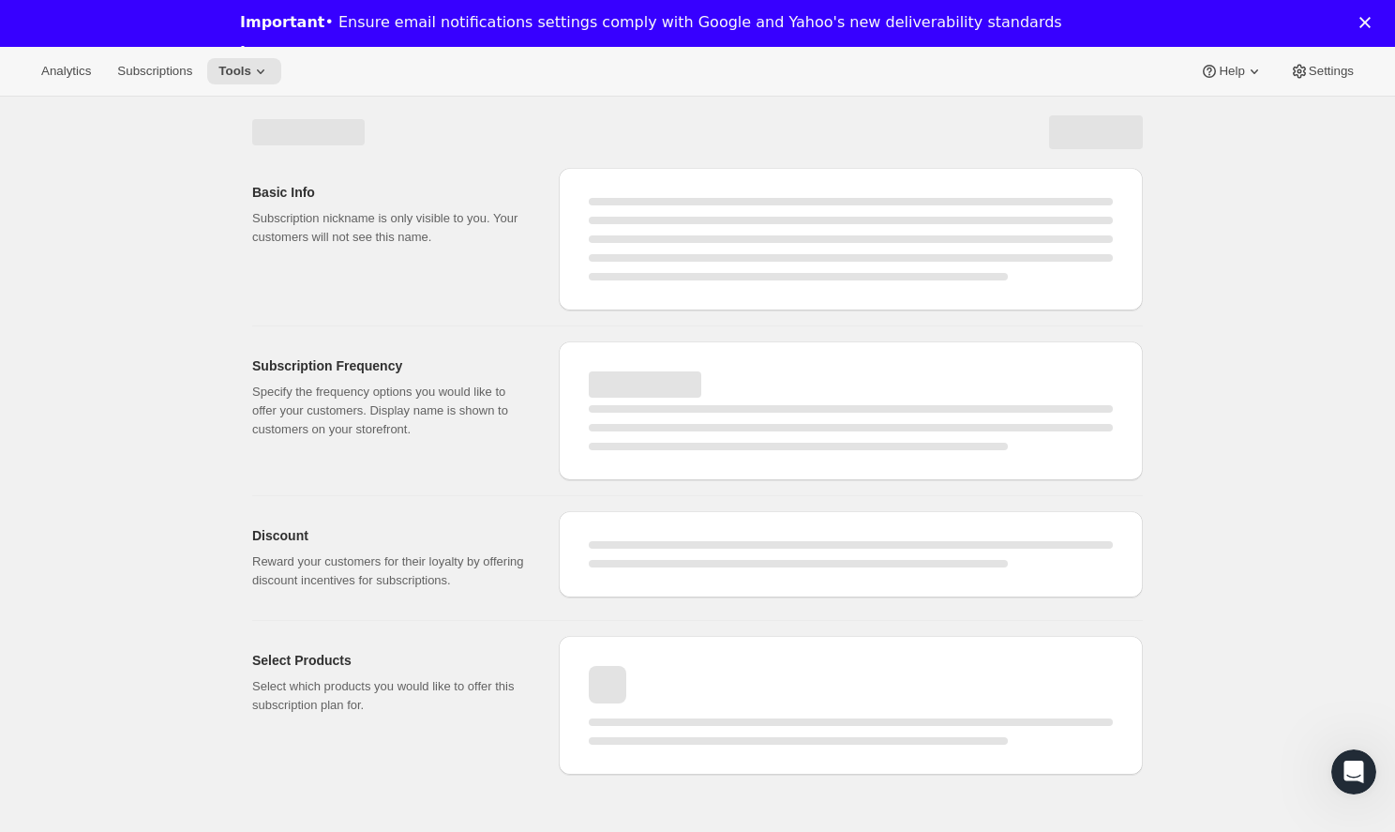
select select "WEEK"
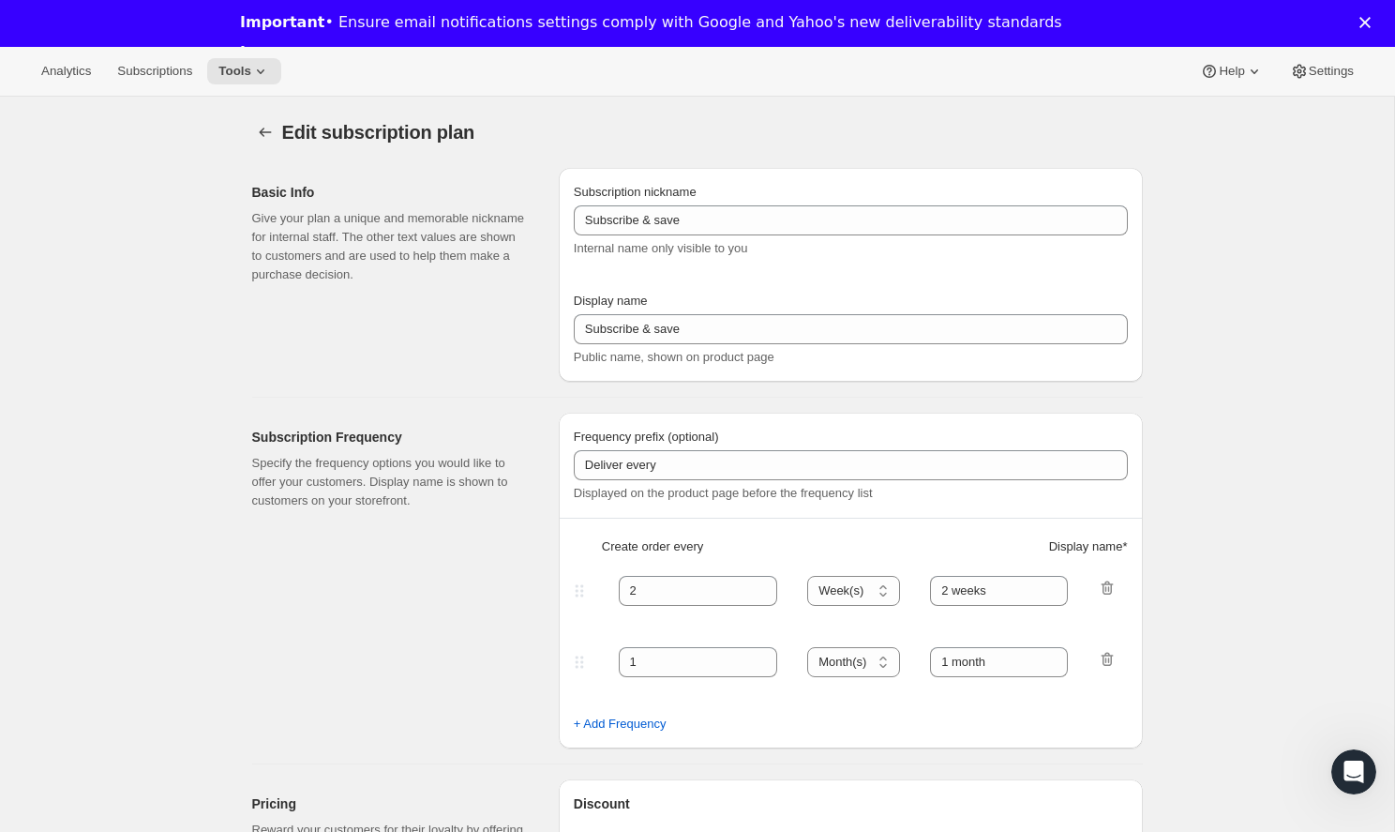
type input "The Explorer Plan"
type input "Deliver Every Month"
type input "1"
select select "MONTH"
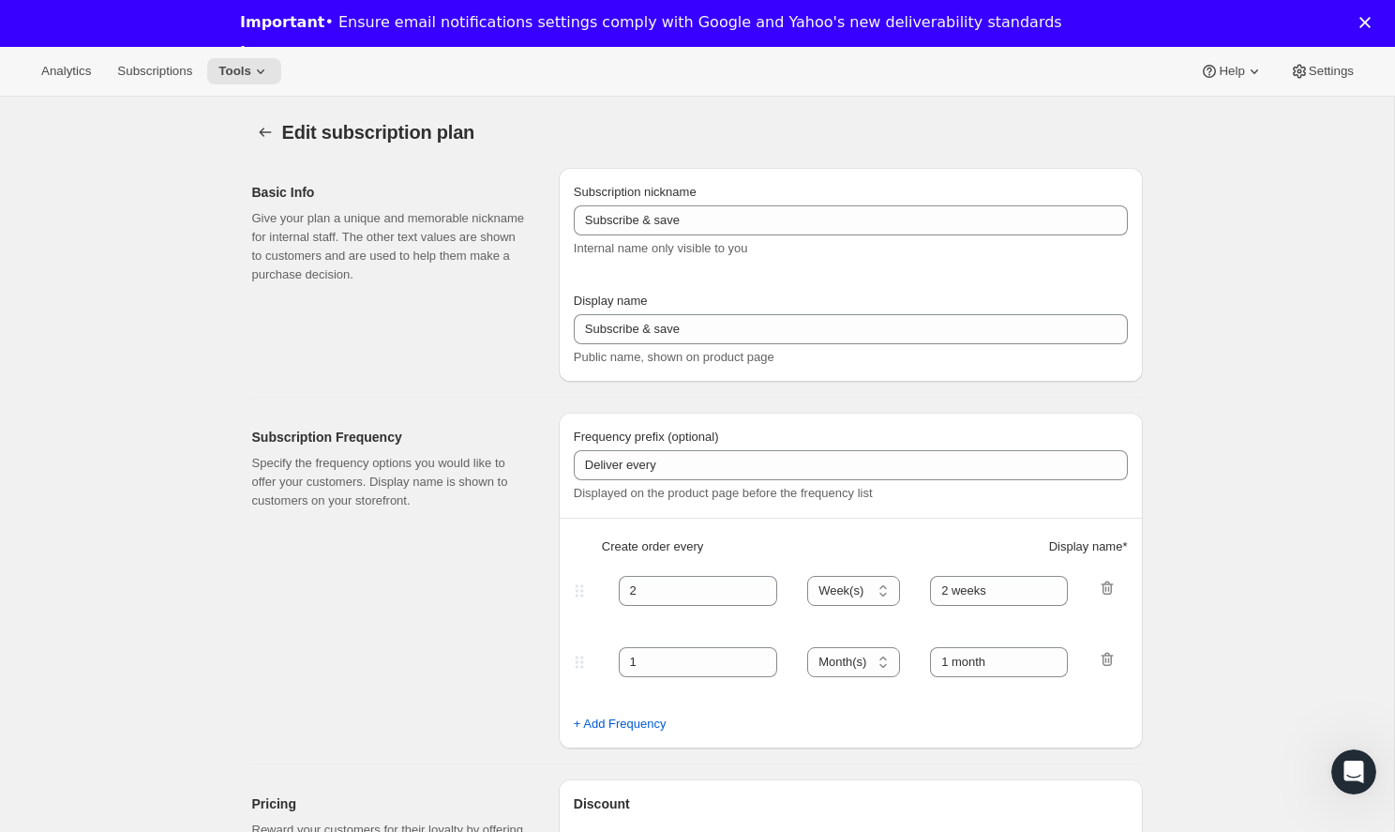
type input "1 month"
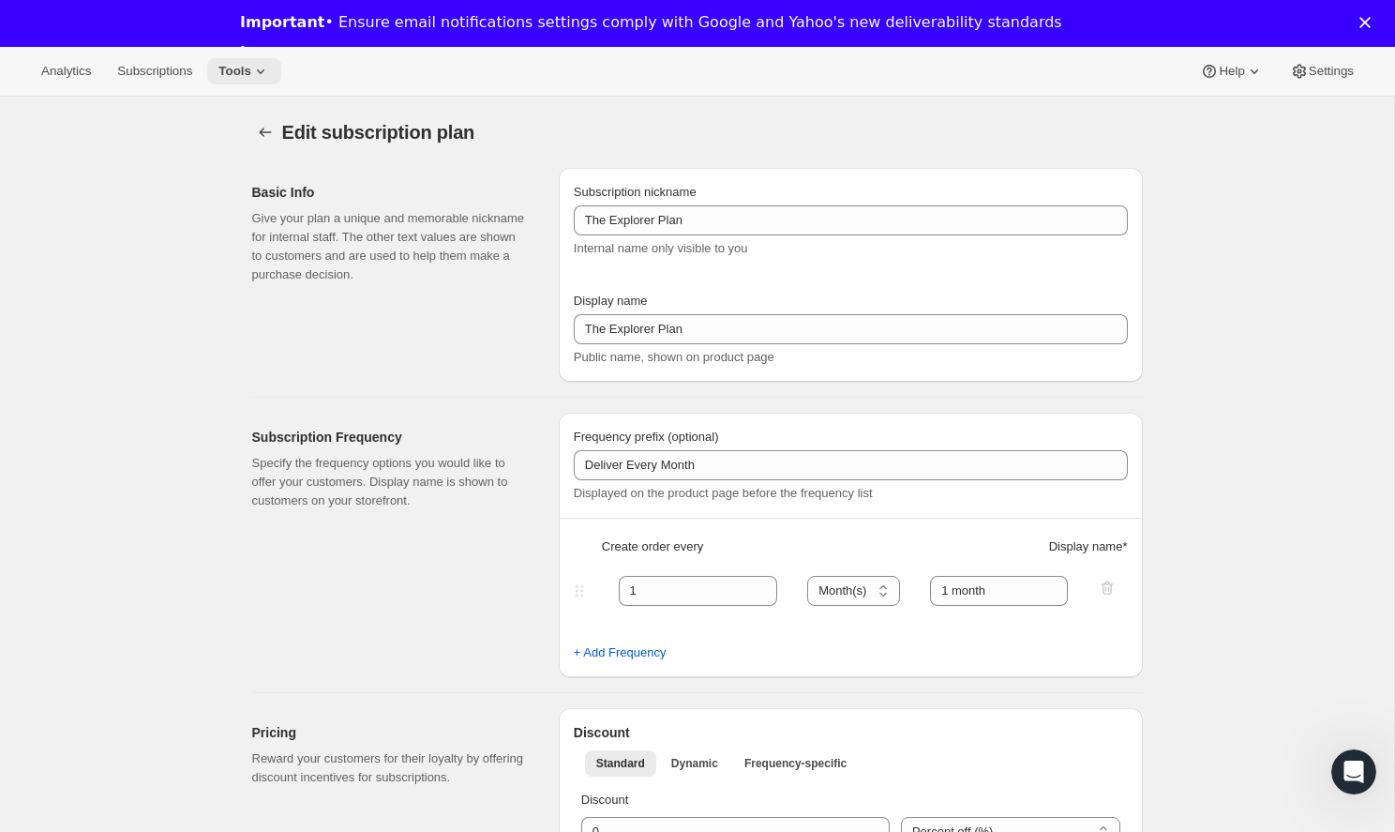
click at [233, 75] on span "Tools" at bounding box center [234, 71] width 33 height 15
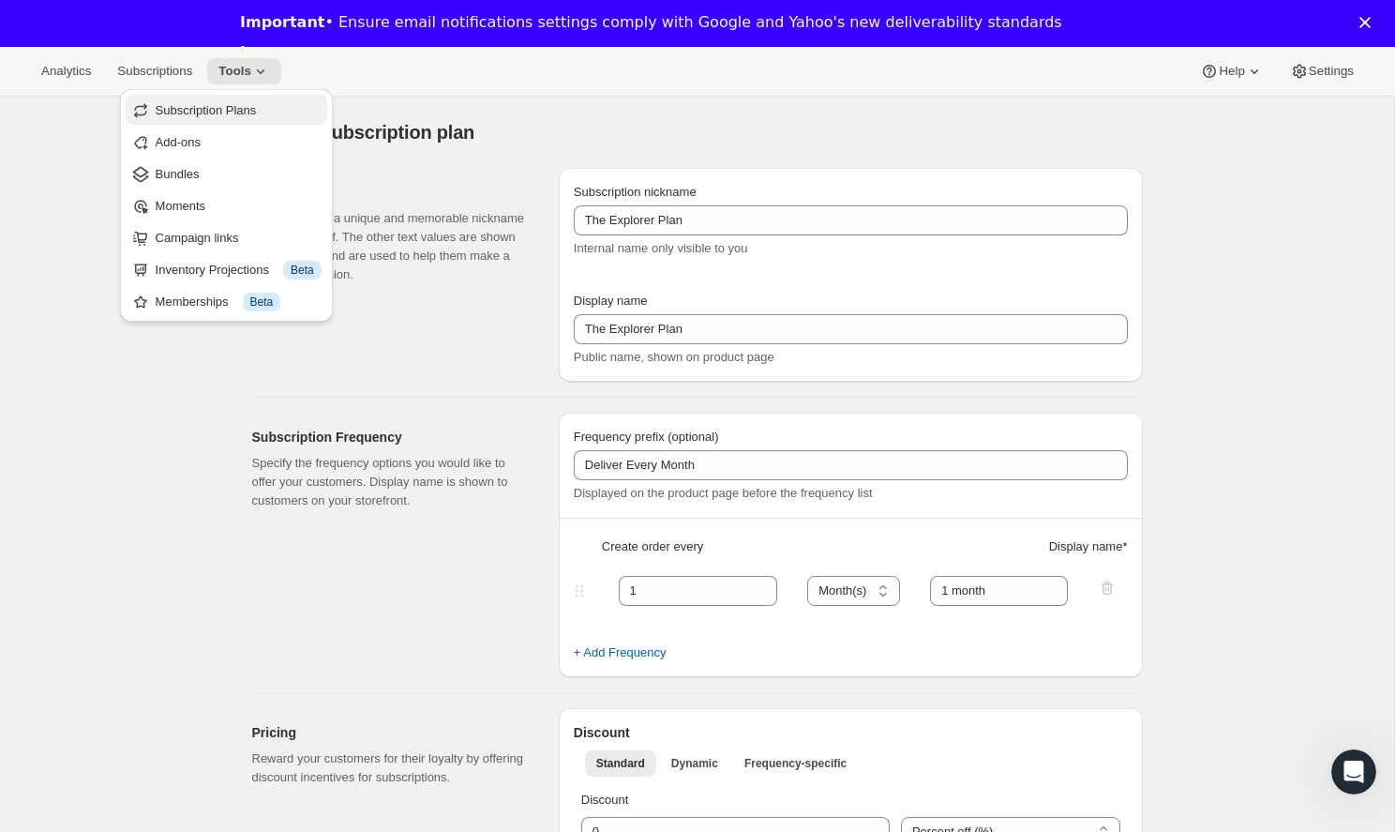
click at [251, 118] on span "Subscription Plans" at bounding box center [239, 110] width 166 height 19
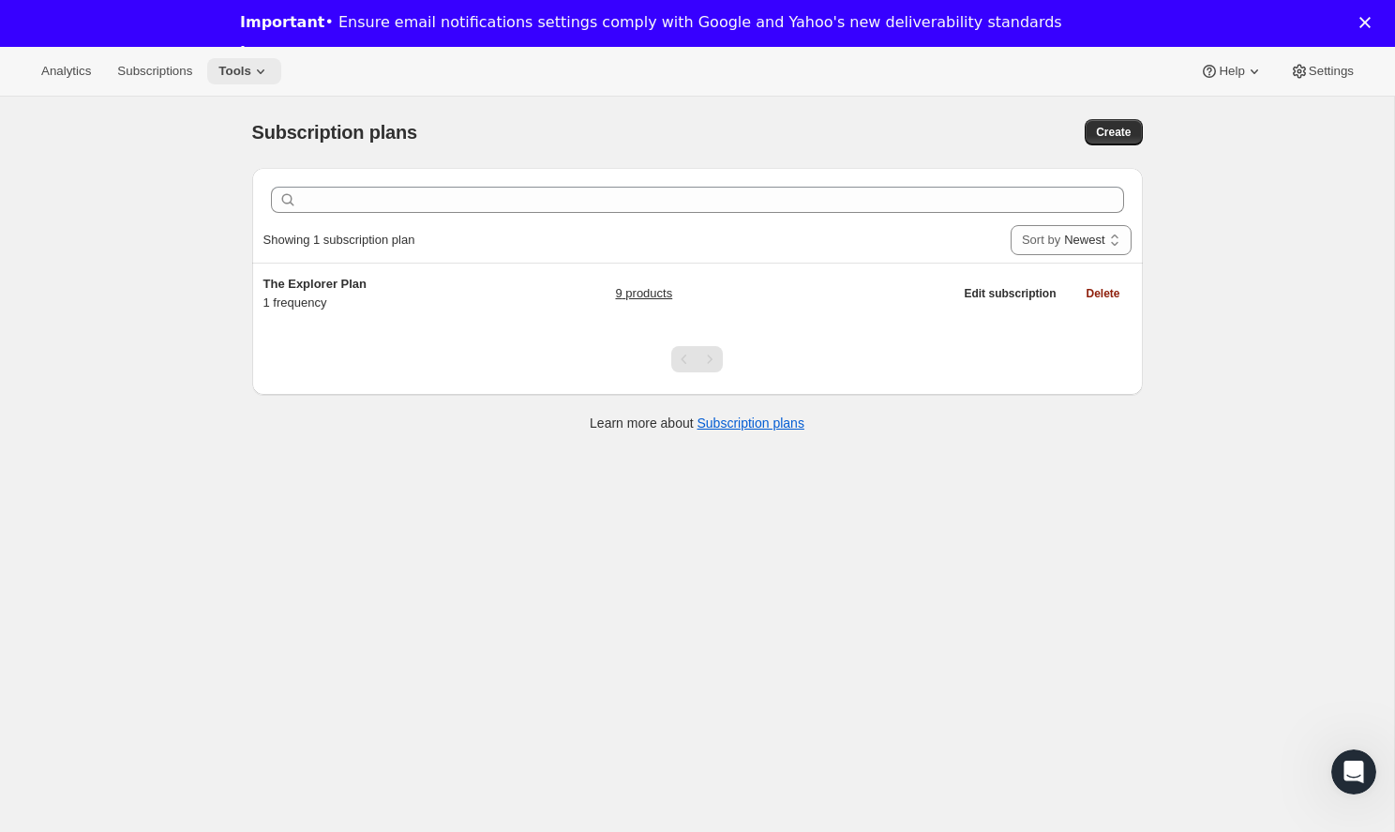
click at [231, 61] on button "Tools" at bounding box center [244, 71] width 74 height 26
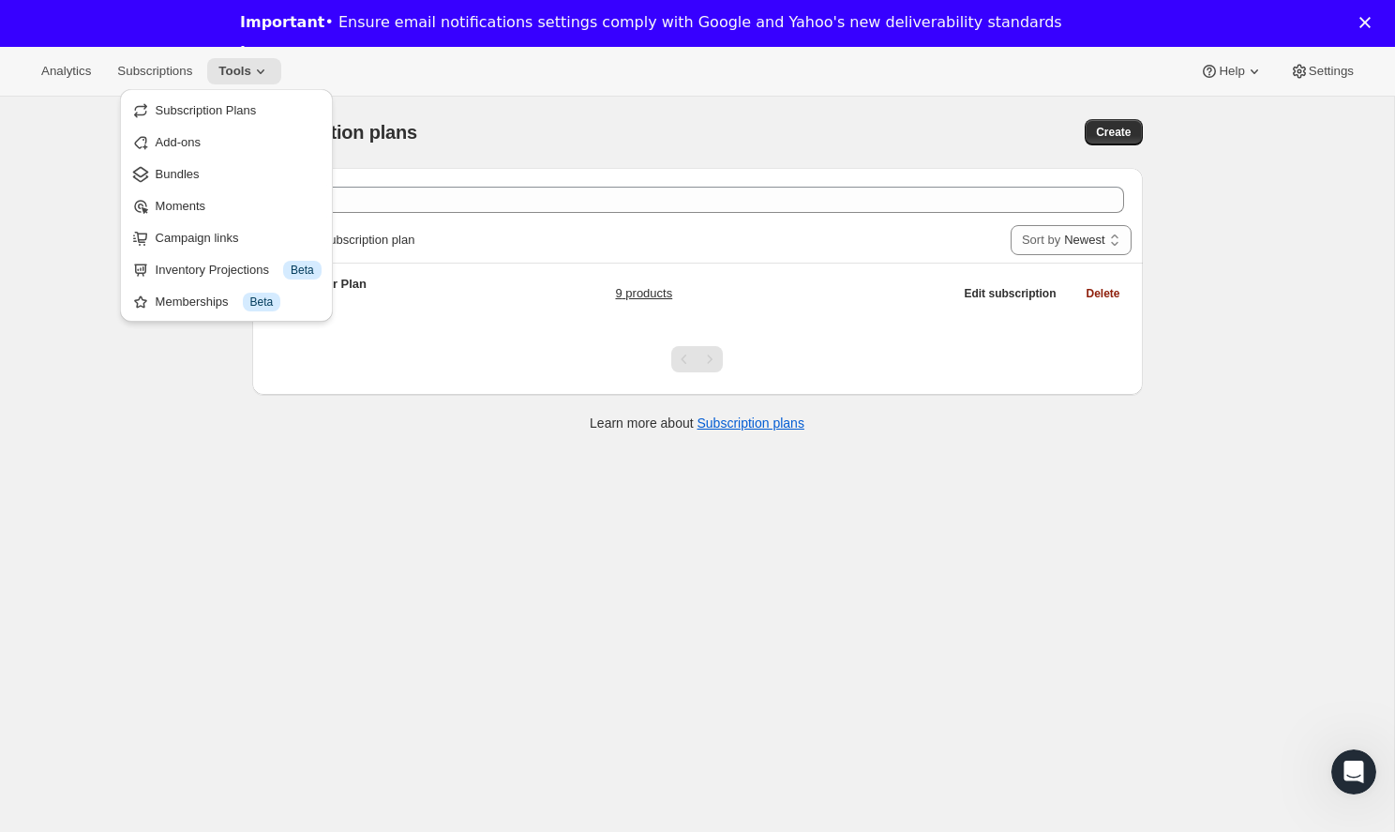
click at [916, 171] on div "Clear" at bounding box center [697, 200] width 891 height 65
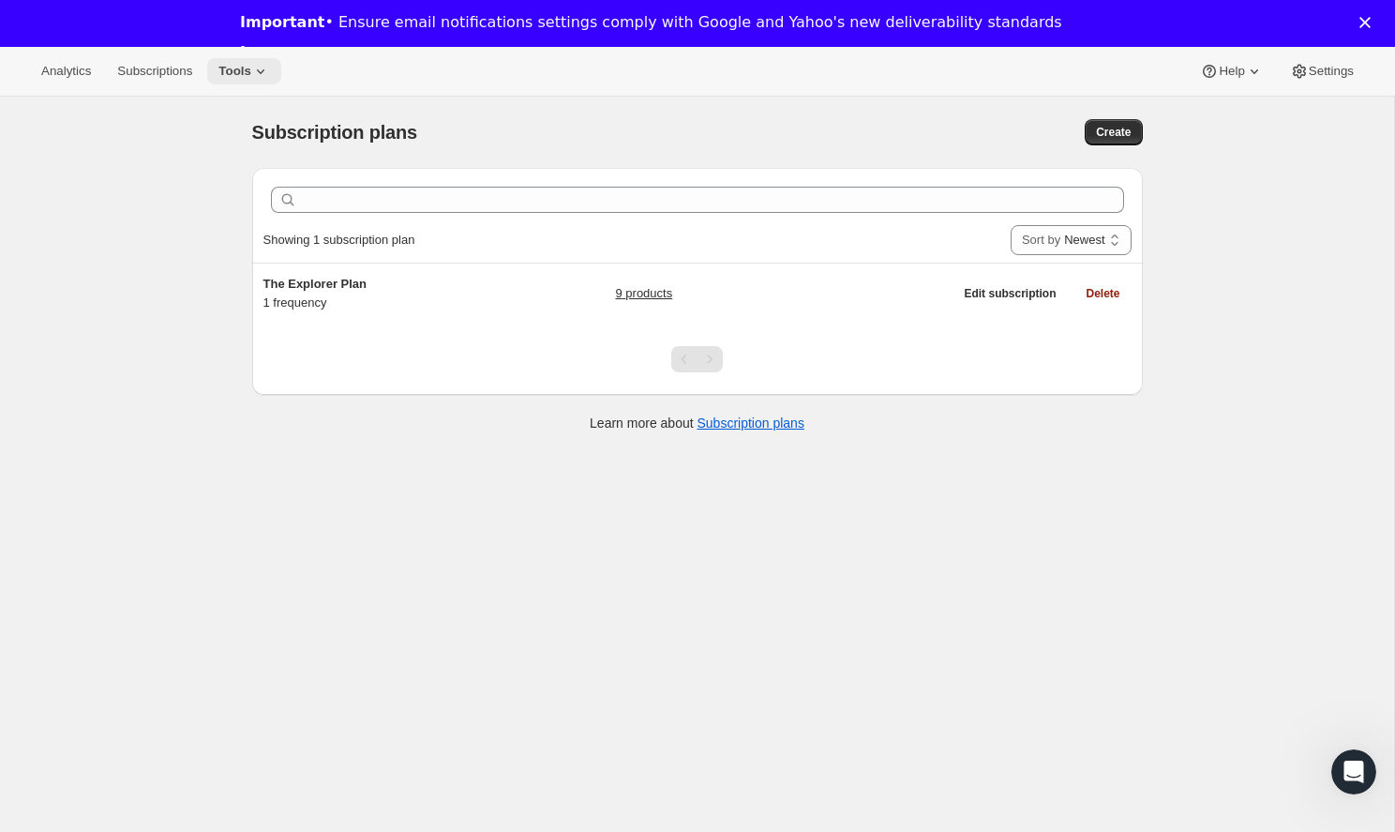
click at [227, 82] on button "Tools" at bounding box center [244, 71] width 74 height 26
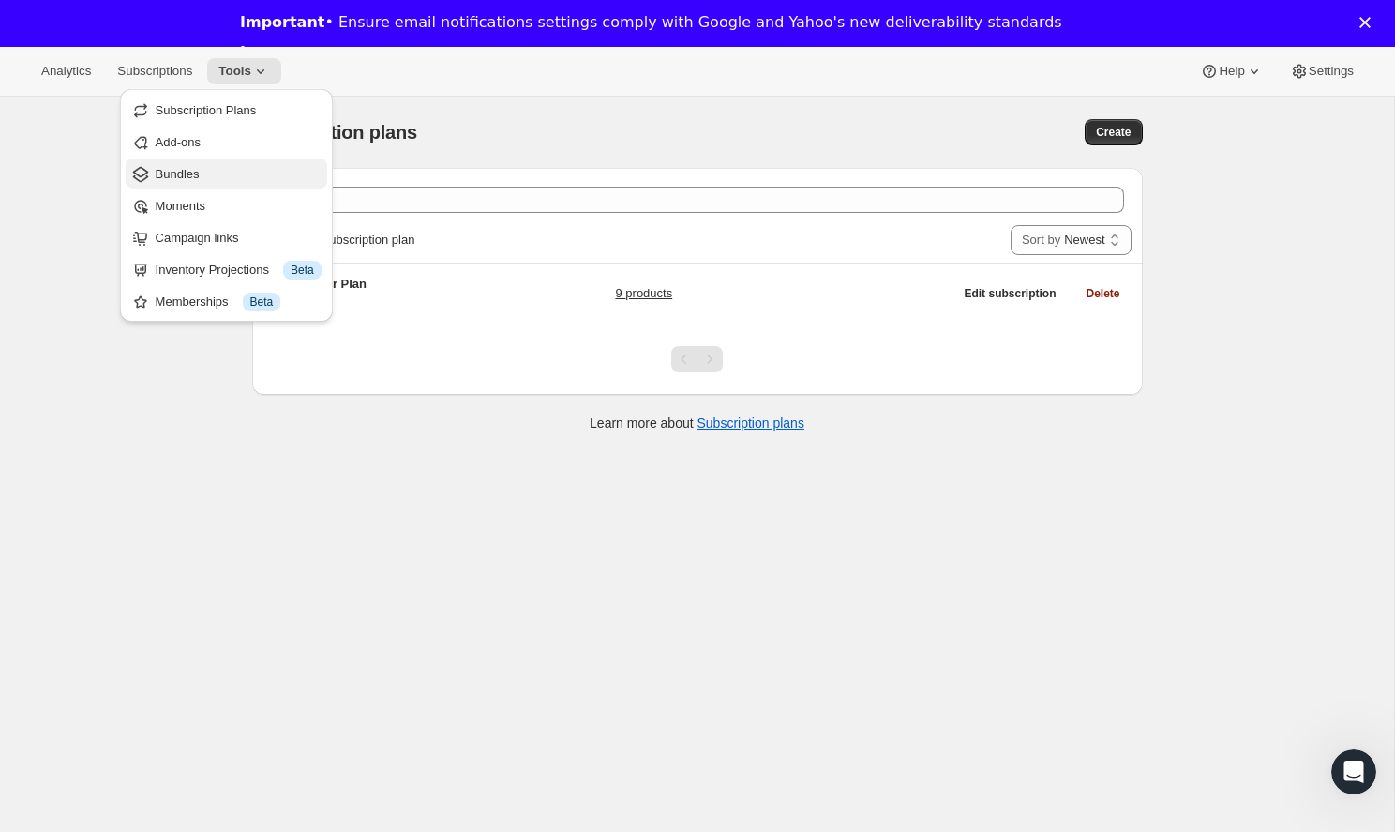
click at [222, 177] on span "Bundles" at bounding box center [239, 174] width 166 height 19
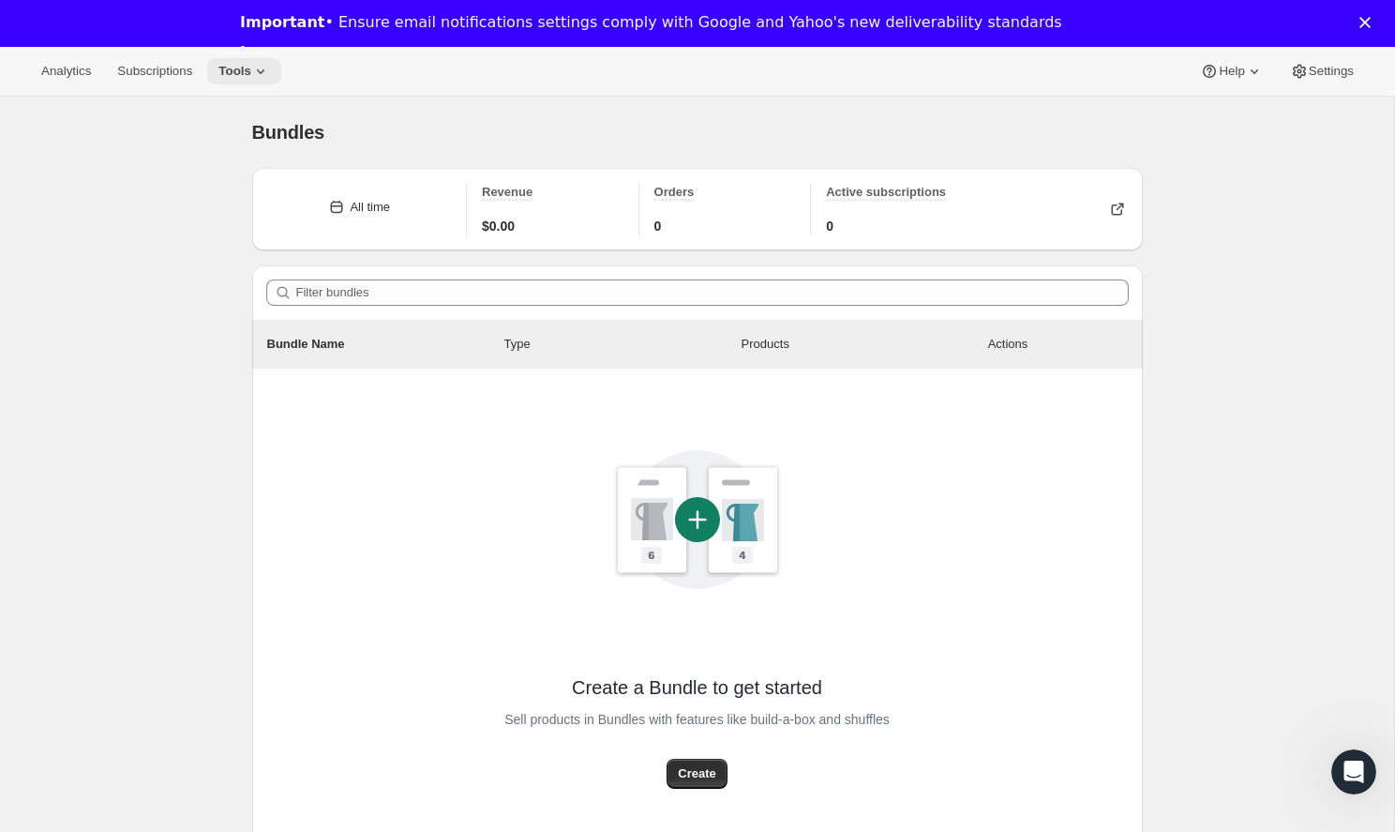
click at [251, 75] on icon at bounding box center [260, 71] width 19 height 19
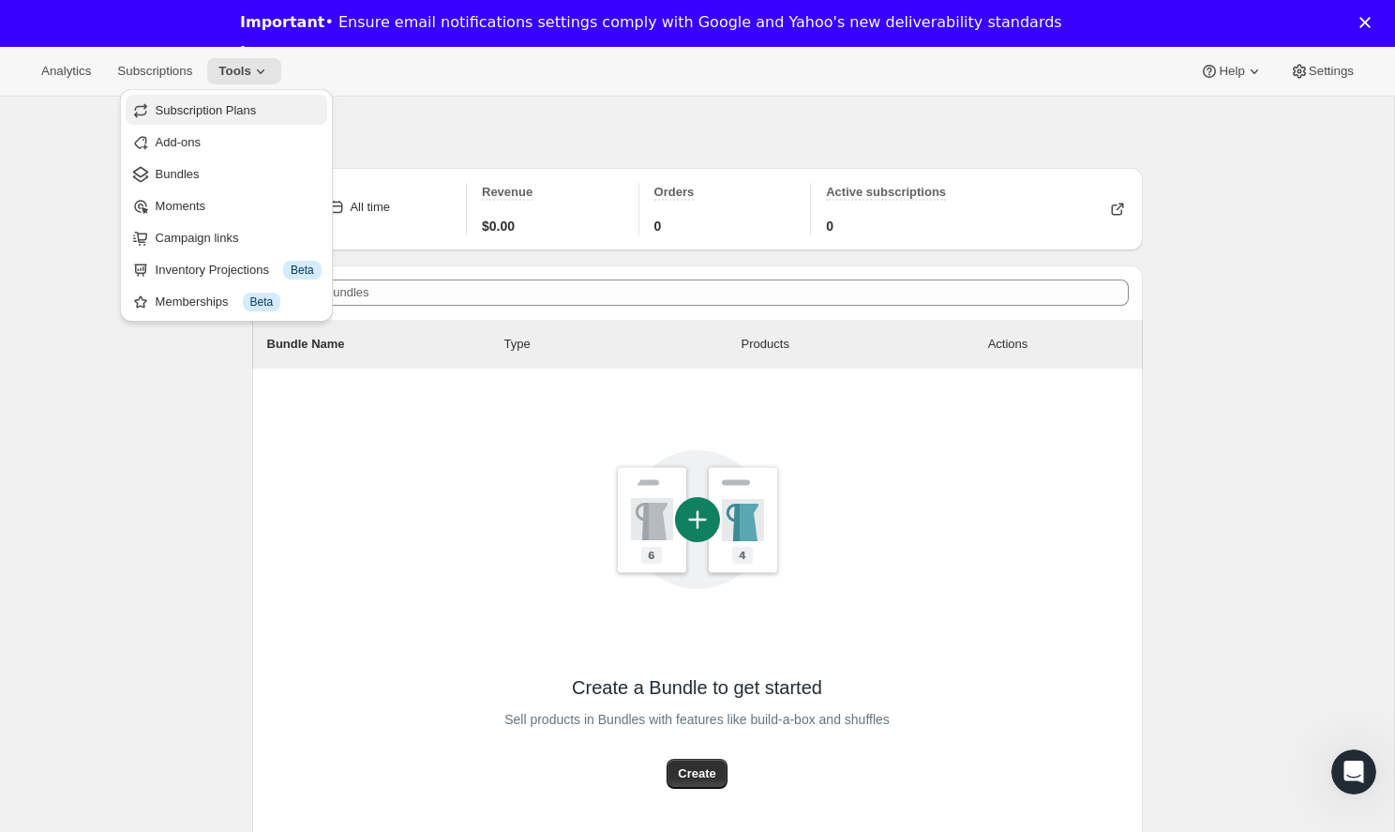
click at [223, 108] on span "Subscription Plans" at bounding box center [206, 110] width 101 height 14
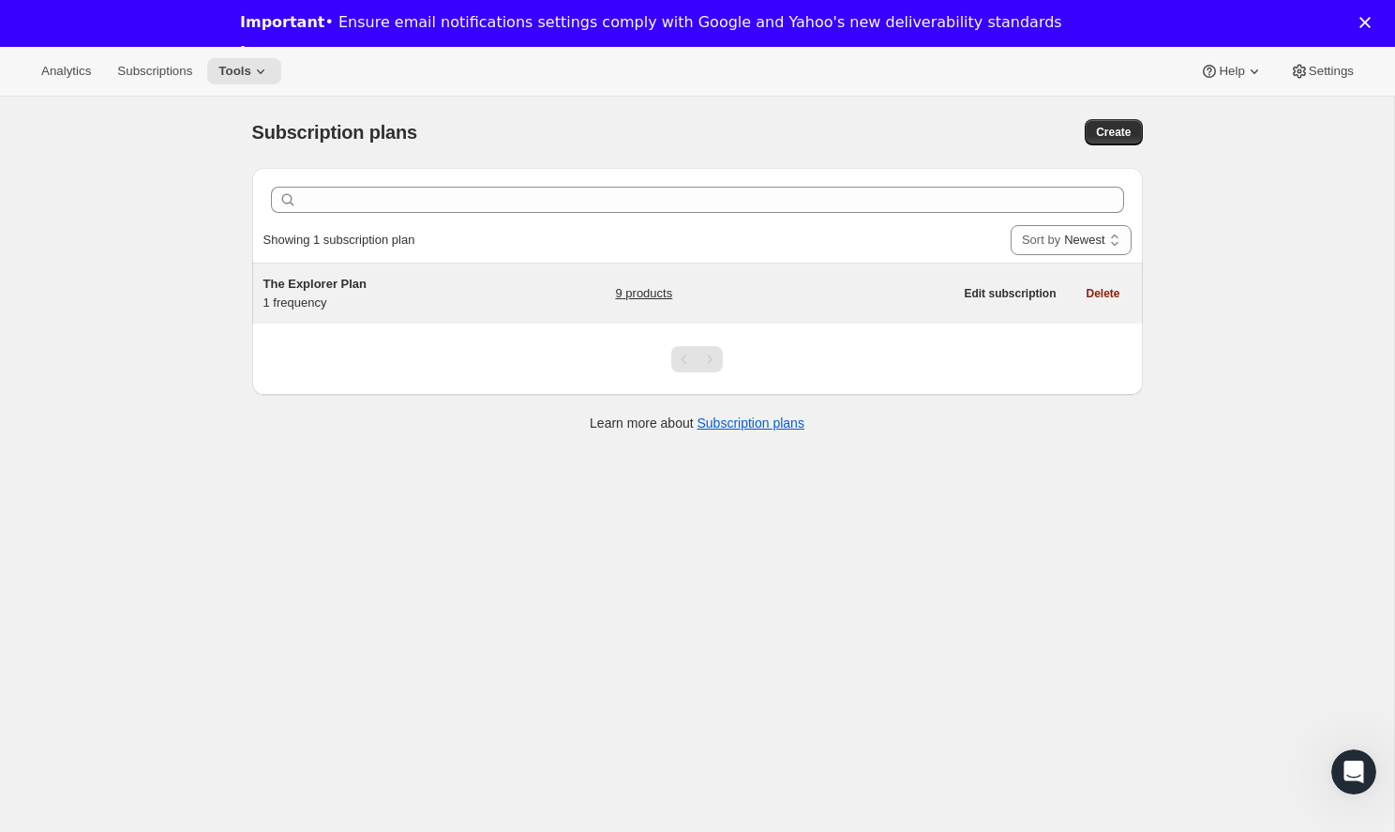
click at [345, 278] on span "The Explorer Plan" at bounding box center [315, 284] width 104 height 14
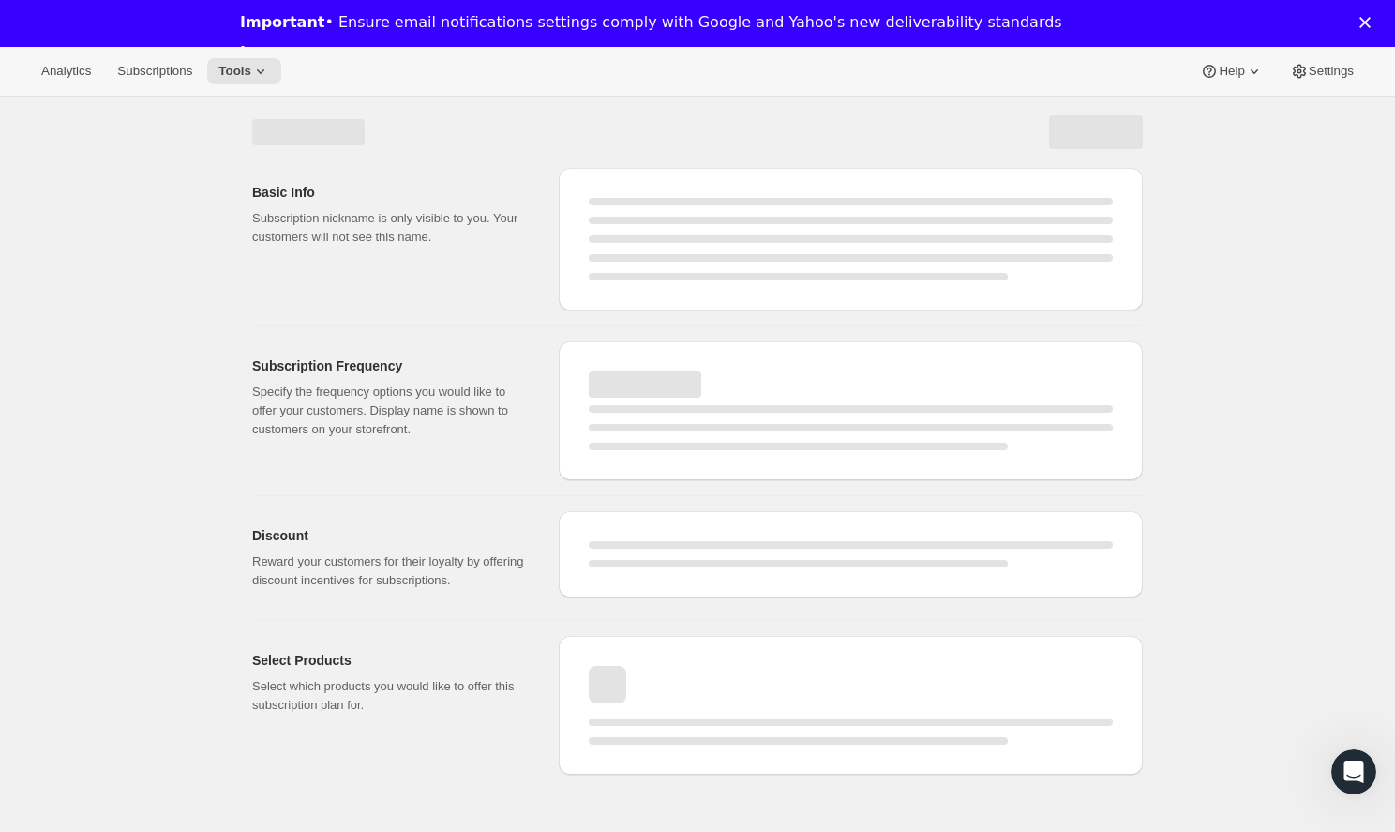
select select "WEEK"
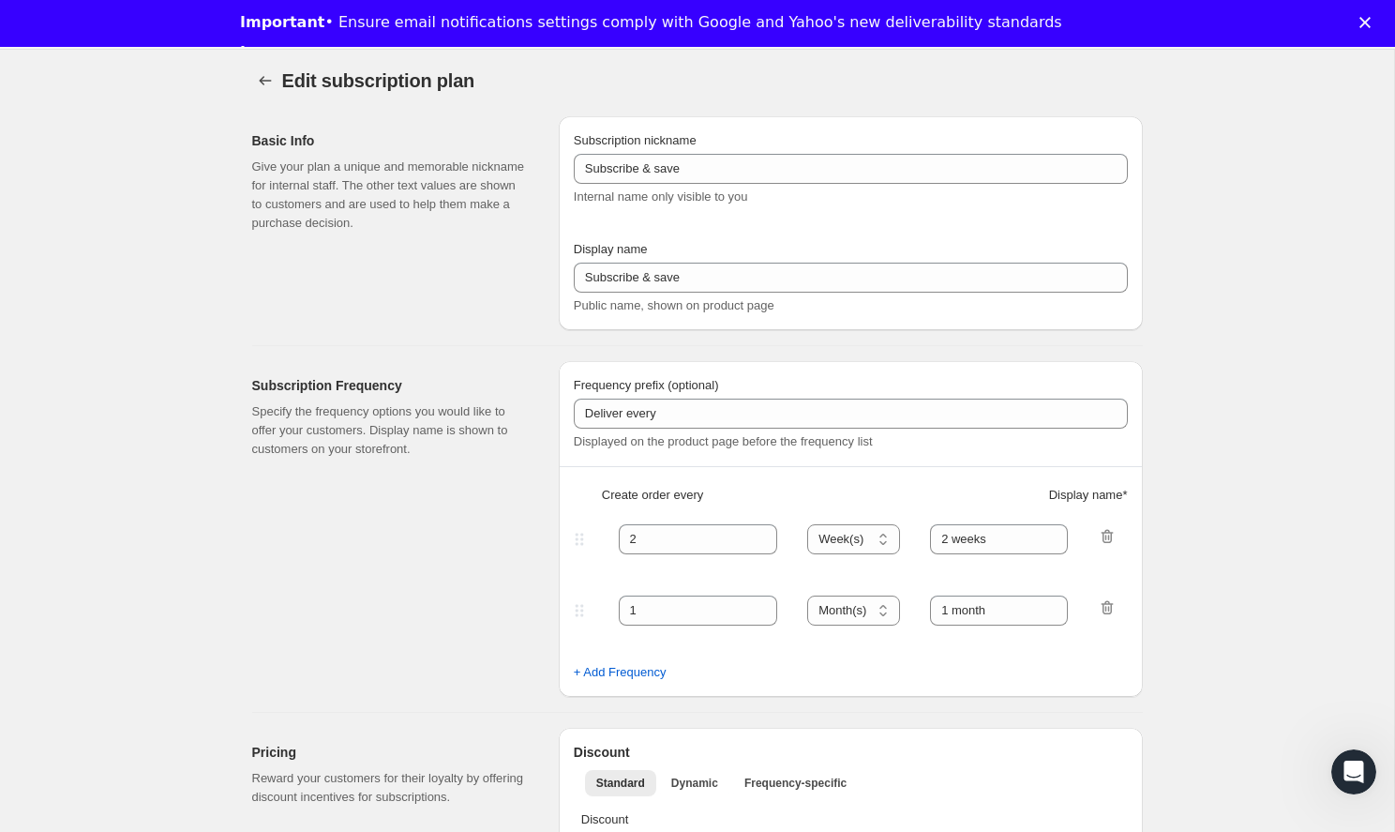
type input "The Explorer Plan"
type input "Deliver Every Month"
type input "1"
select select "MONTH"
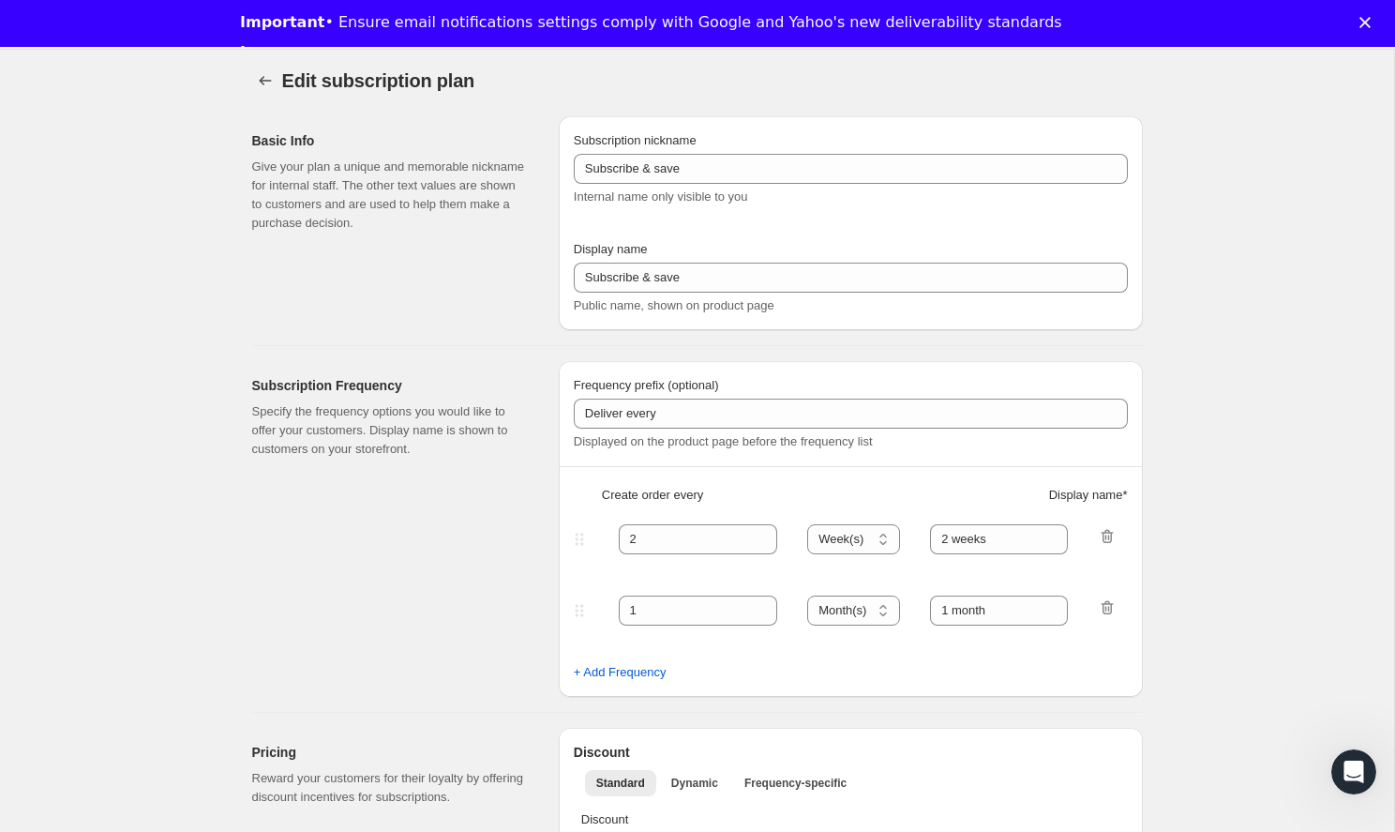
type input "1 month"
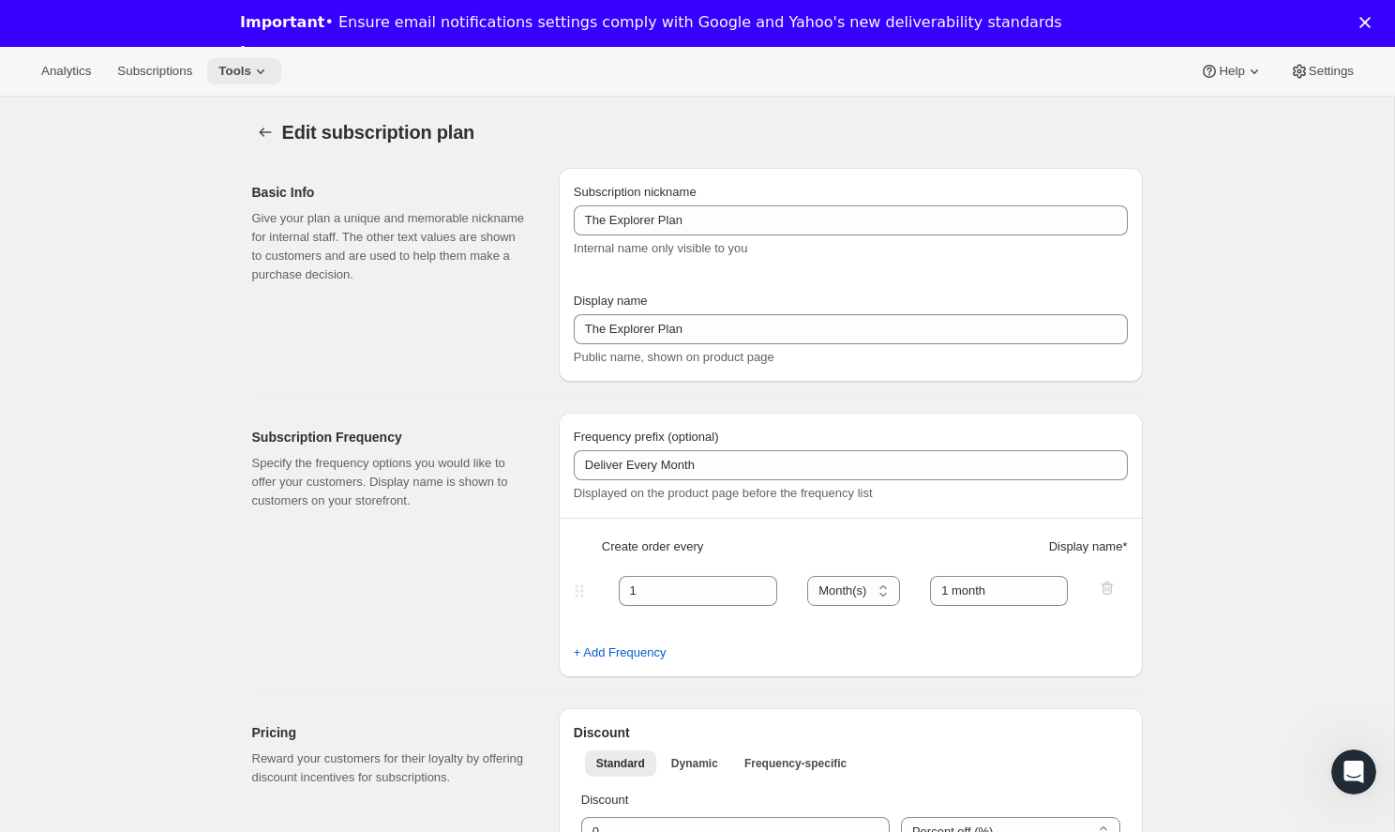
click at [251, 78] on icon at bounding box center [260, 71] width 19 height 19
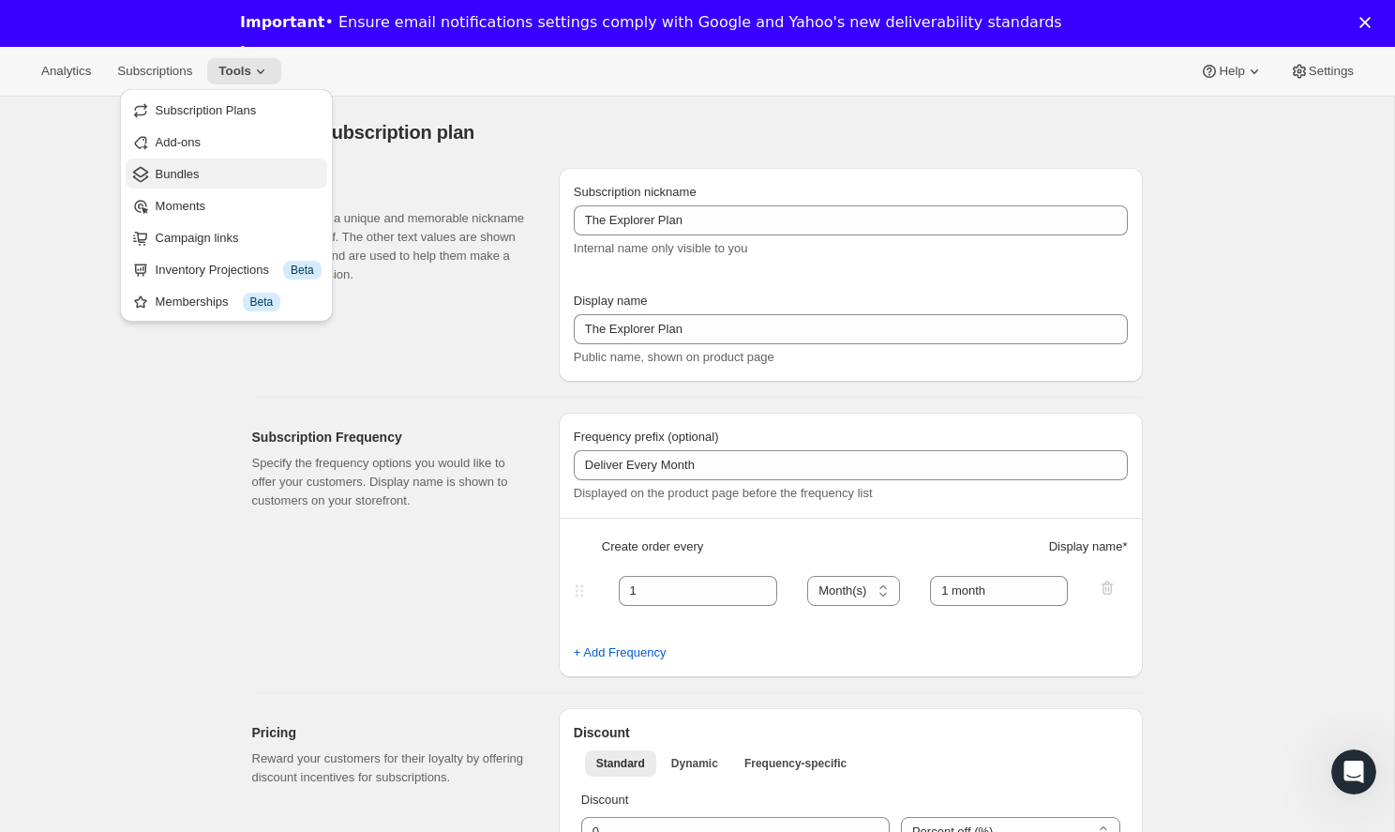
click at [234, 169] on span "Bundles" at bounding box center [239, 174] width 166 height 19
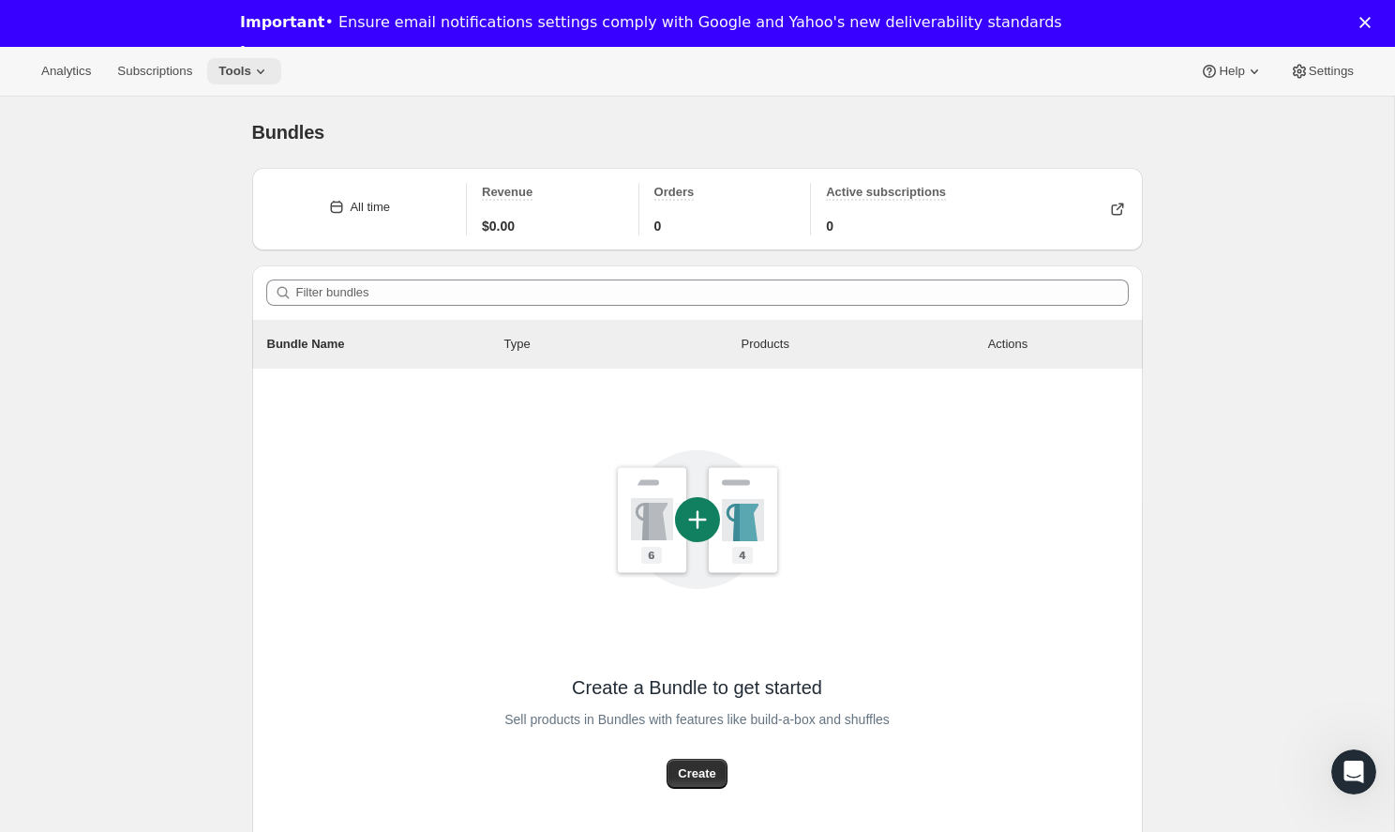
click at [232, 63] on button "Tools" at bounding box center [244, 71] width 74 height 26
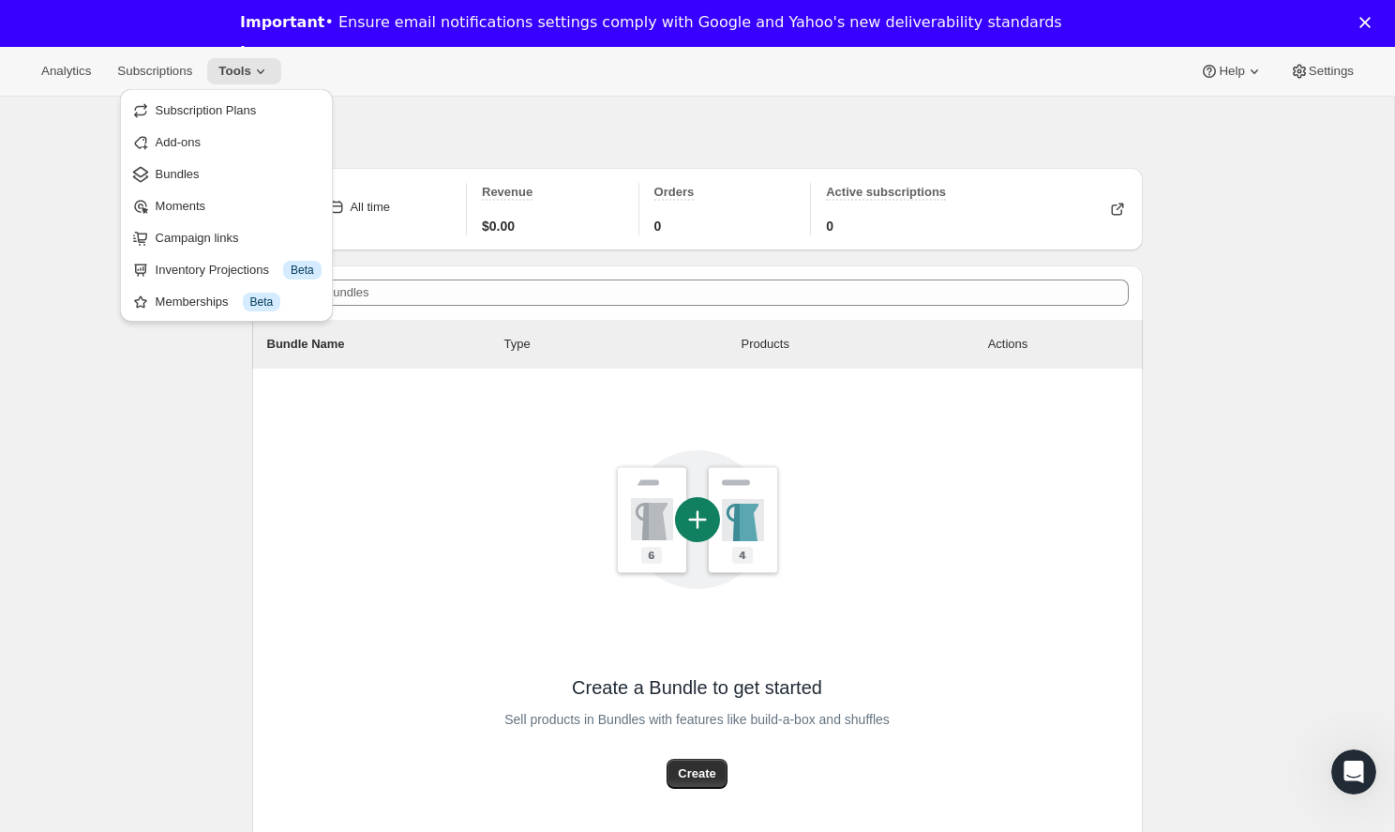
click at [177, 426] on div "Bundles. This page is ready Bundles All time Revenue $0.00 Orders 0 Active subs…" at bounding box center [697, 533] width 1394 height 872
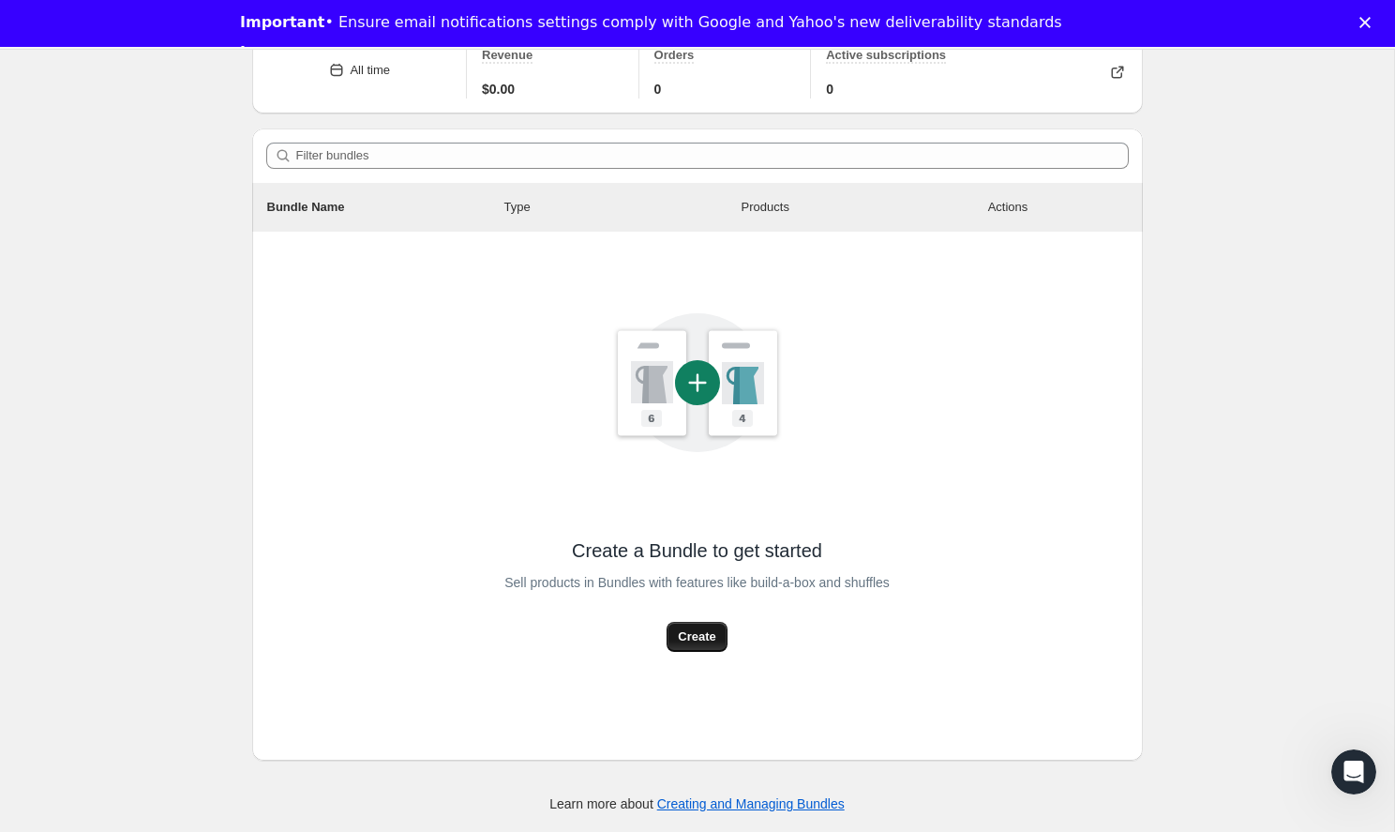
scroll to position [137, 0]
click at [701, 630] on span "Create" at bounding box center [696, 636] width 37 height 19
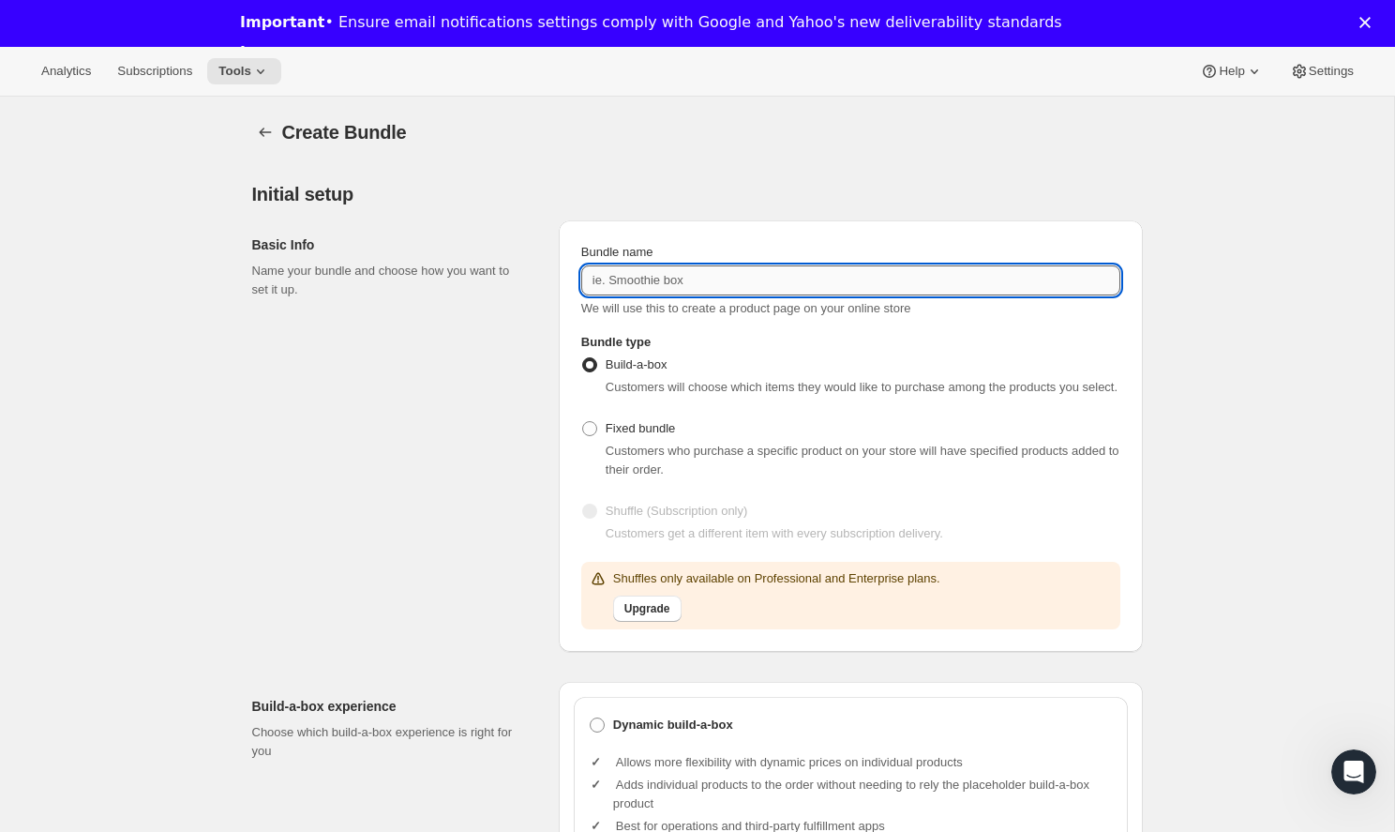
click at [811, 277] on input "Bundle name" at bounding box center [850, 280] width 539 height 30
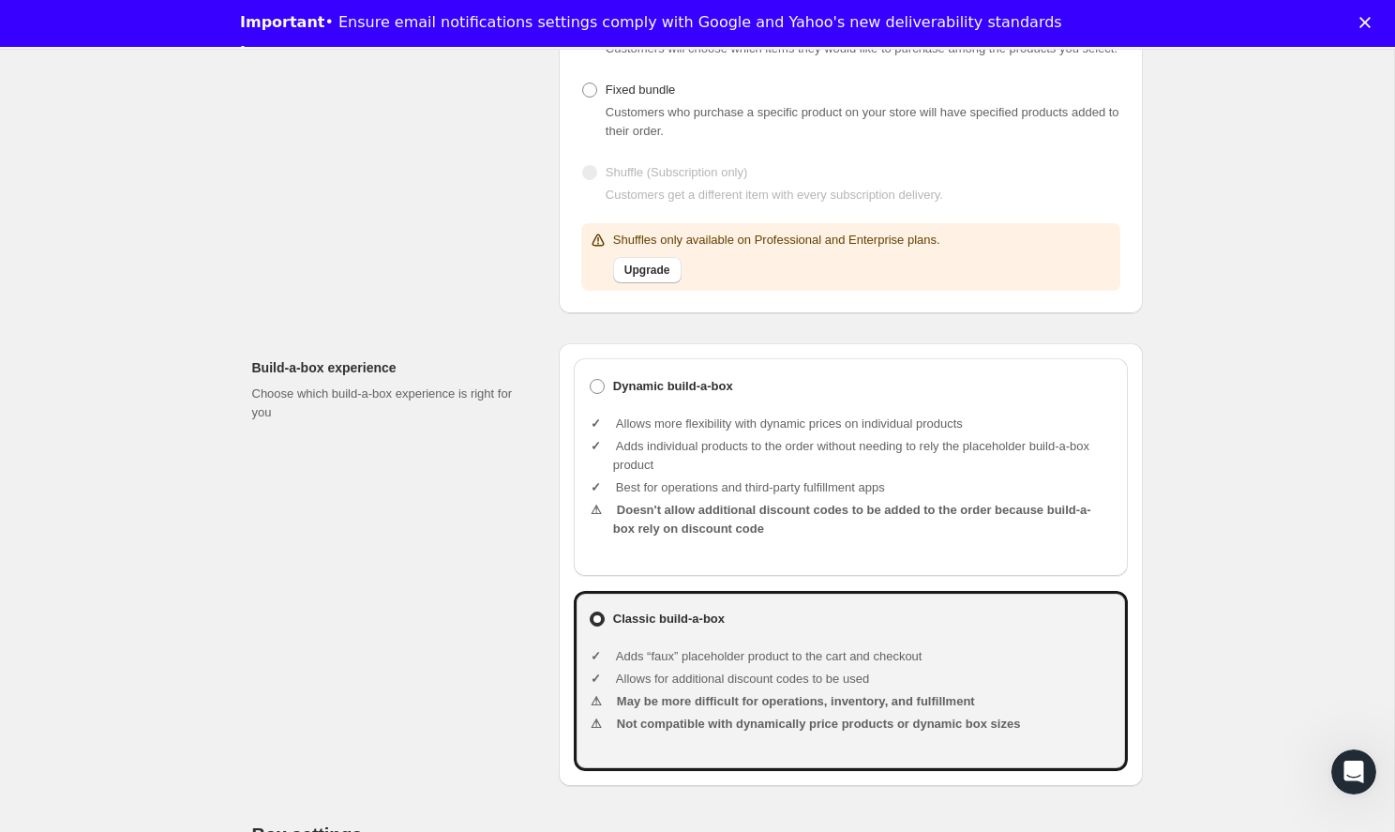
scroll to position [347, 0]
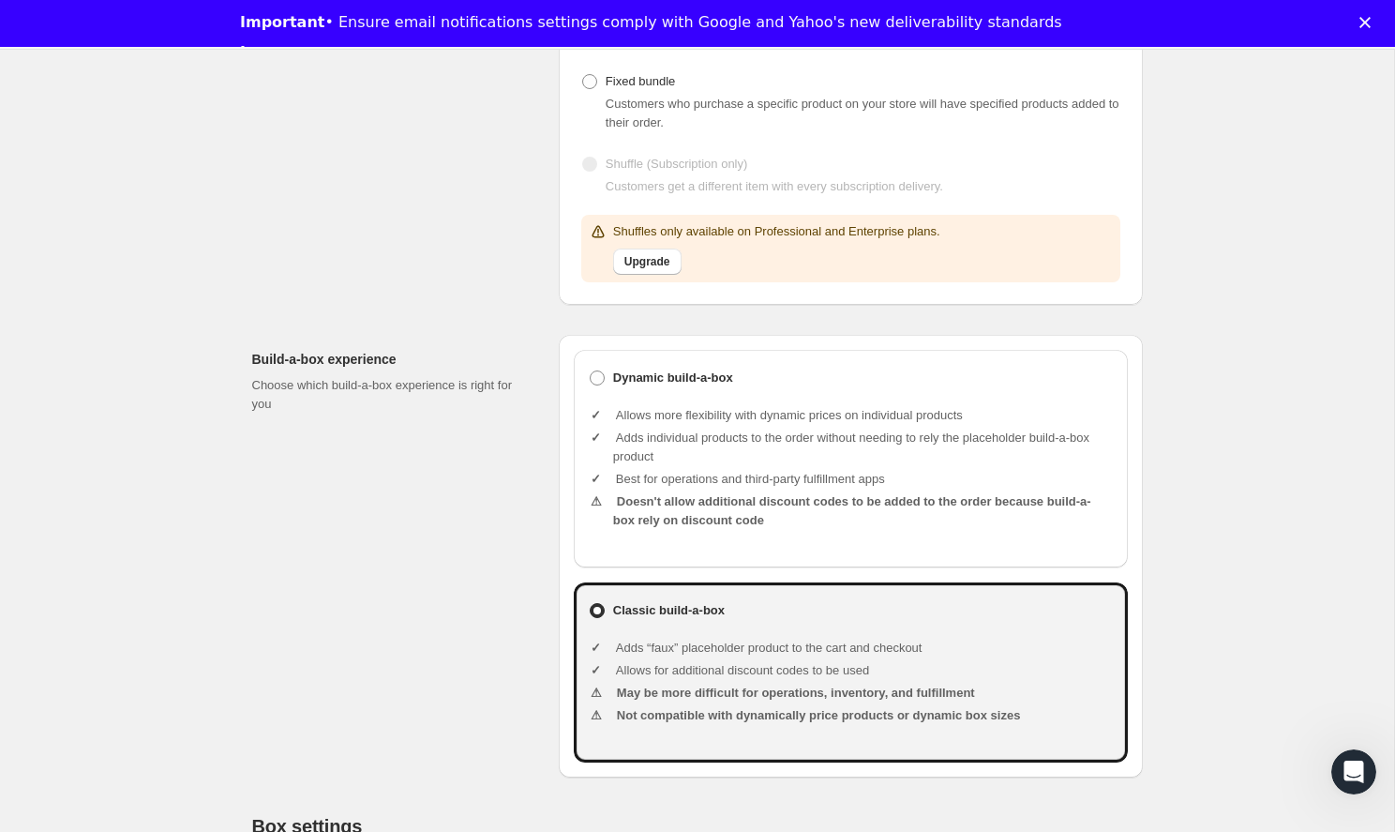
type input "Explorer Box"
click at [682, 447] on li "Adds individual products to the order without needing to rely the placeholder b…" at bounding box center [863, 446] width 500 height 37
click at [605, 386] on span at bounding box center [597, 377] width 17 height 17
click at [591, 371] on input "Dynamic build-a-box" at bounding box center [590, 370] width 1 height 1
radio input "true"
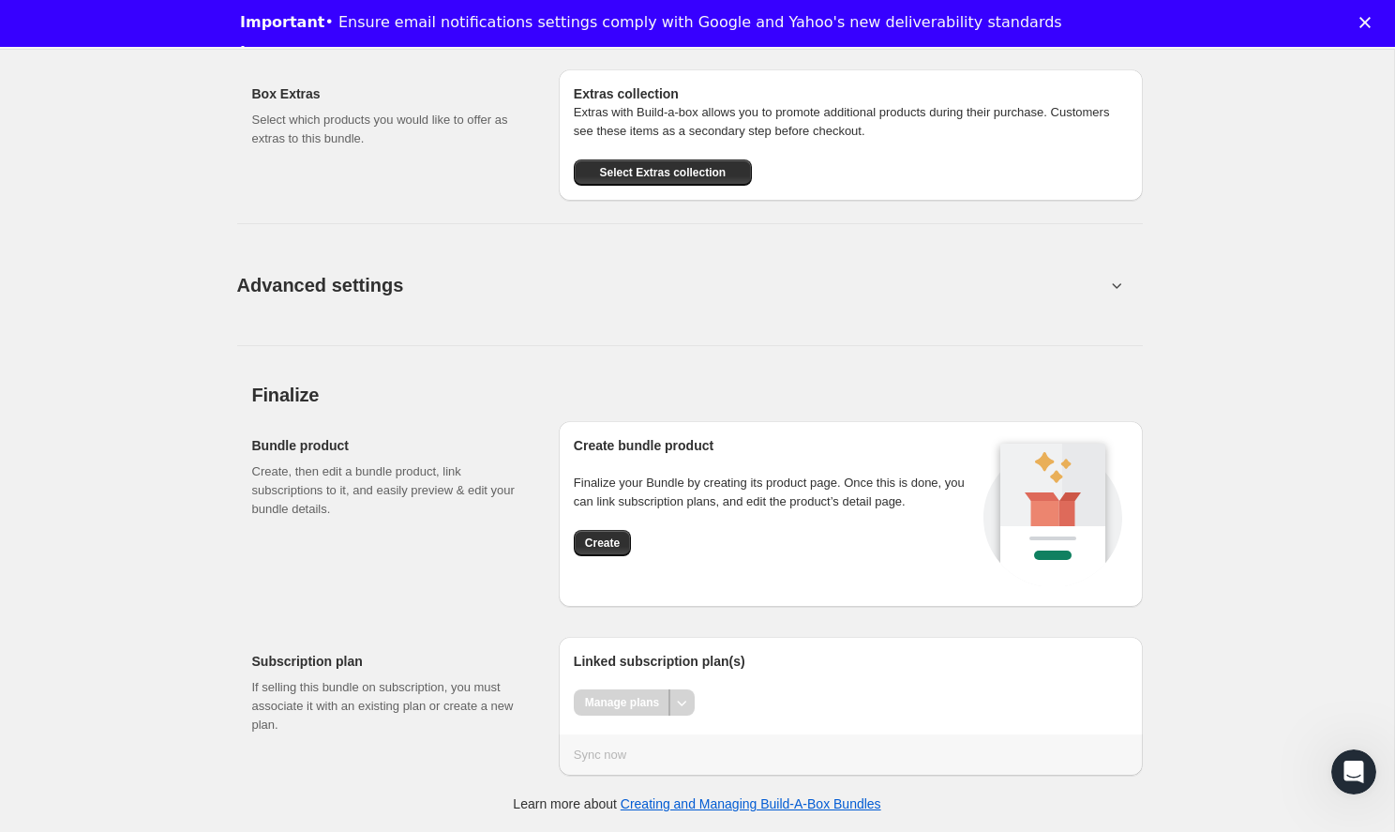
scroll to position [2177, 0]
click at [644, 701] on div "Manage plans" at bounding box center [622, 702] width 97 height 26
click at [615, 754] on div "Sync now" at bounding box center [851, 754] width 554 height 19
click at [629, 704] on div "Manage plans" at bounding box center [622, 702] width 97 height 26
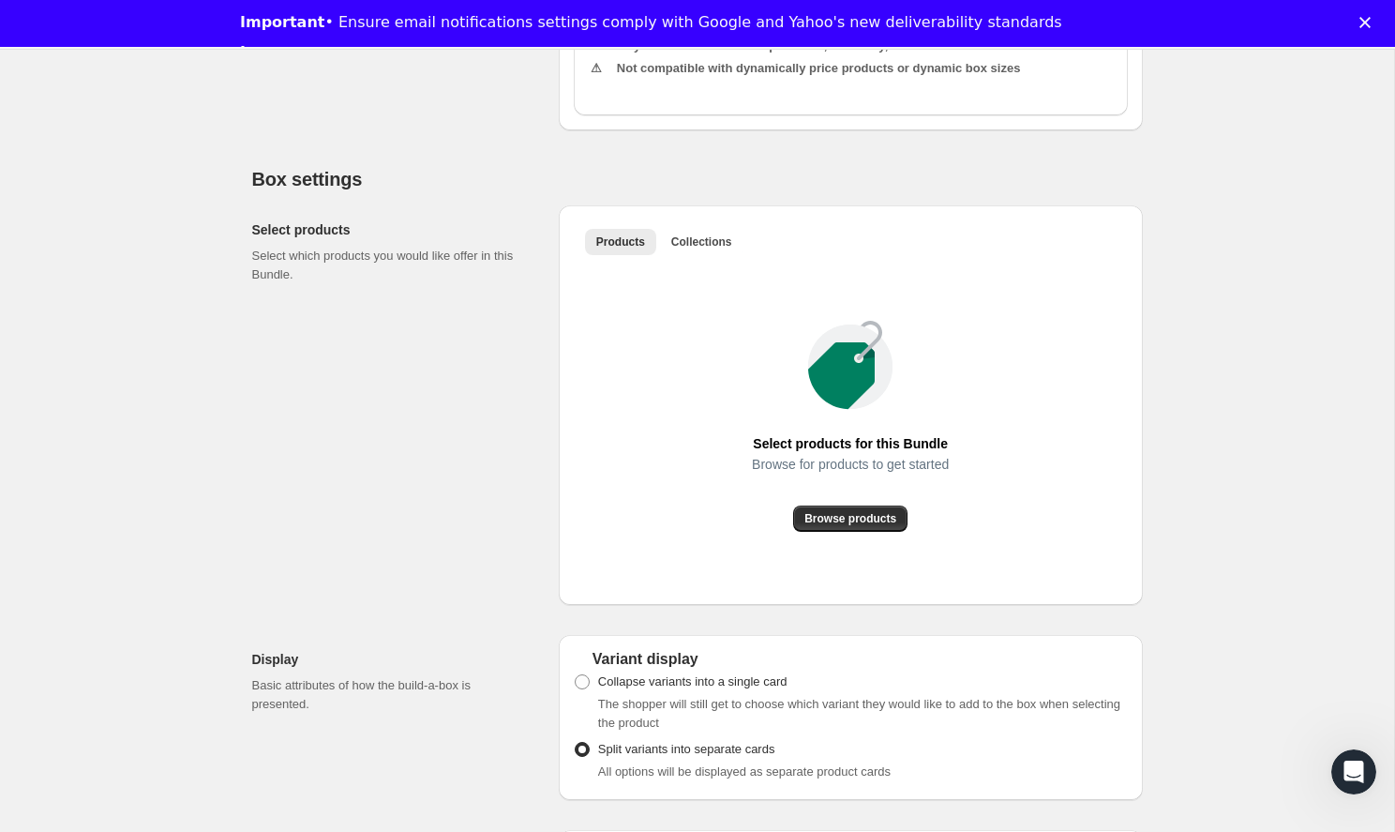
scroll to position [1022, 0]
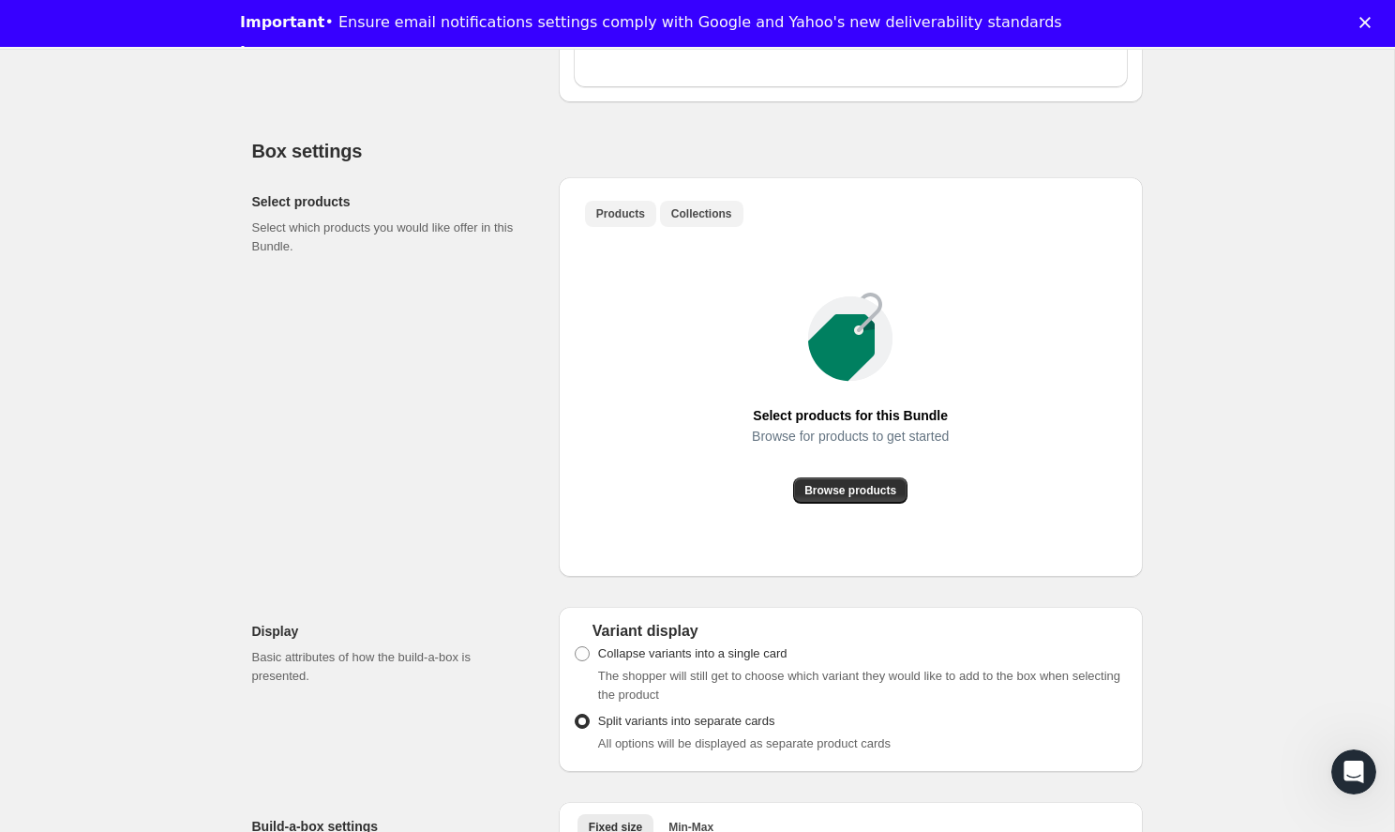
click at [716, 224] on button "Collections" at bounding box center [701, 214] width 83 height 26
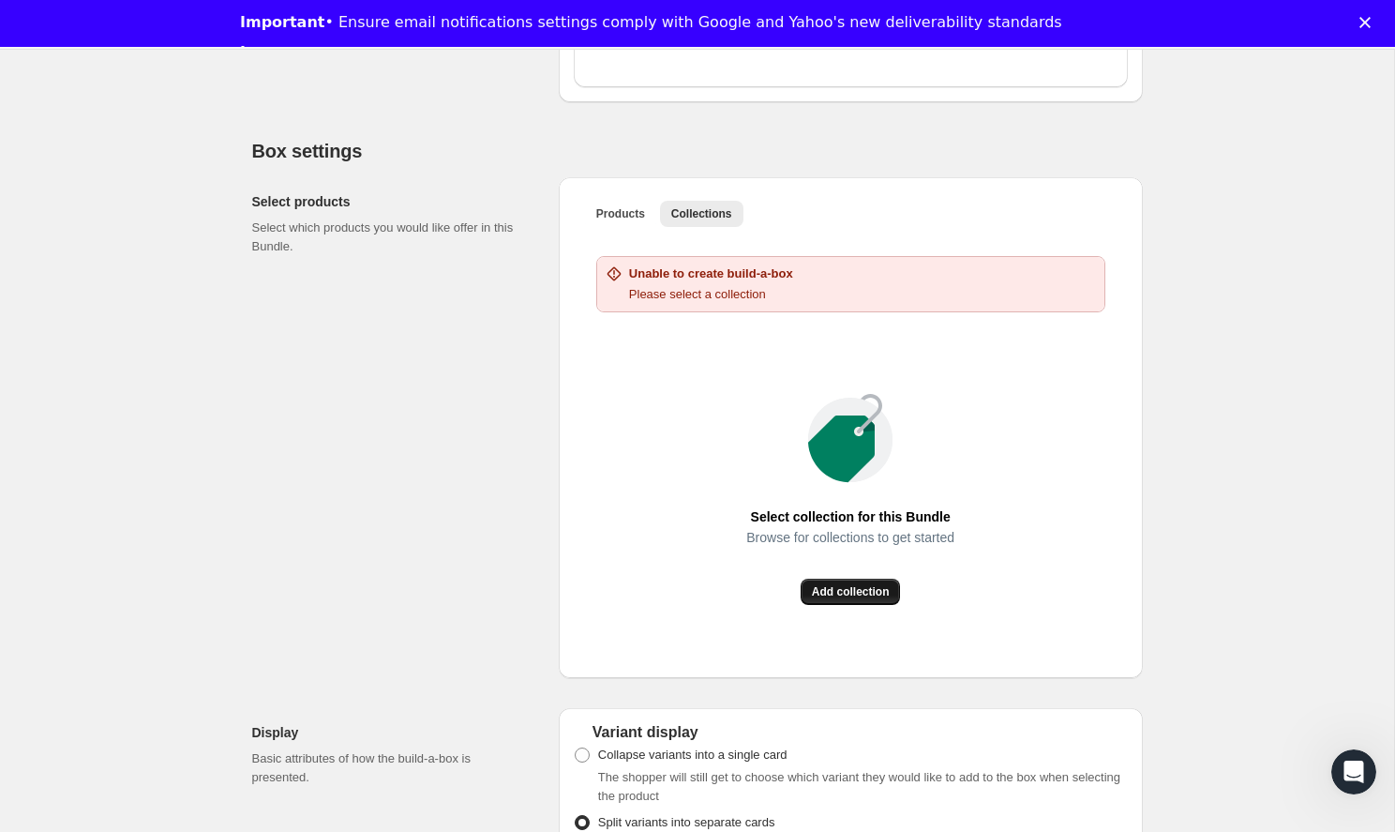
click at [862, 599] on span "Add collection" at bounding box center [851, 591] width 78 height 15
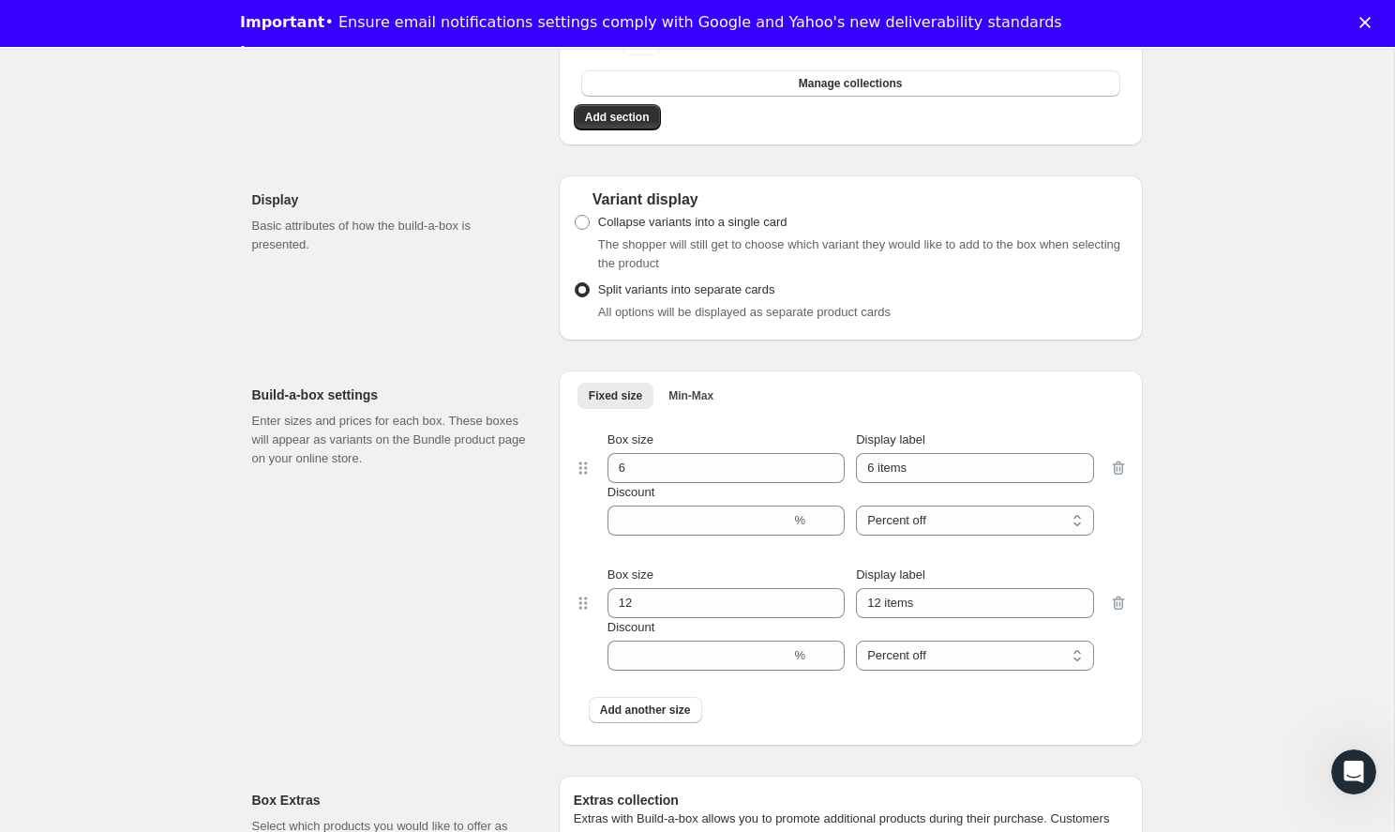
scroll to position [1261, 0]
click at [612, 231] on span "Collapse variants into a single card" at bounding box center [692, 221] width 189 height 19
click at [576, 215] on input "Collapse variants into a single card" at bounding box center [575, 214] width 1 height 1
radio input "true"
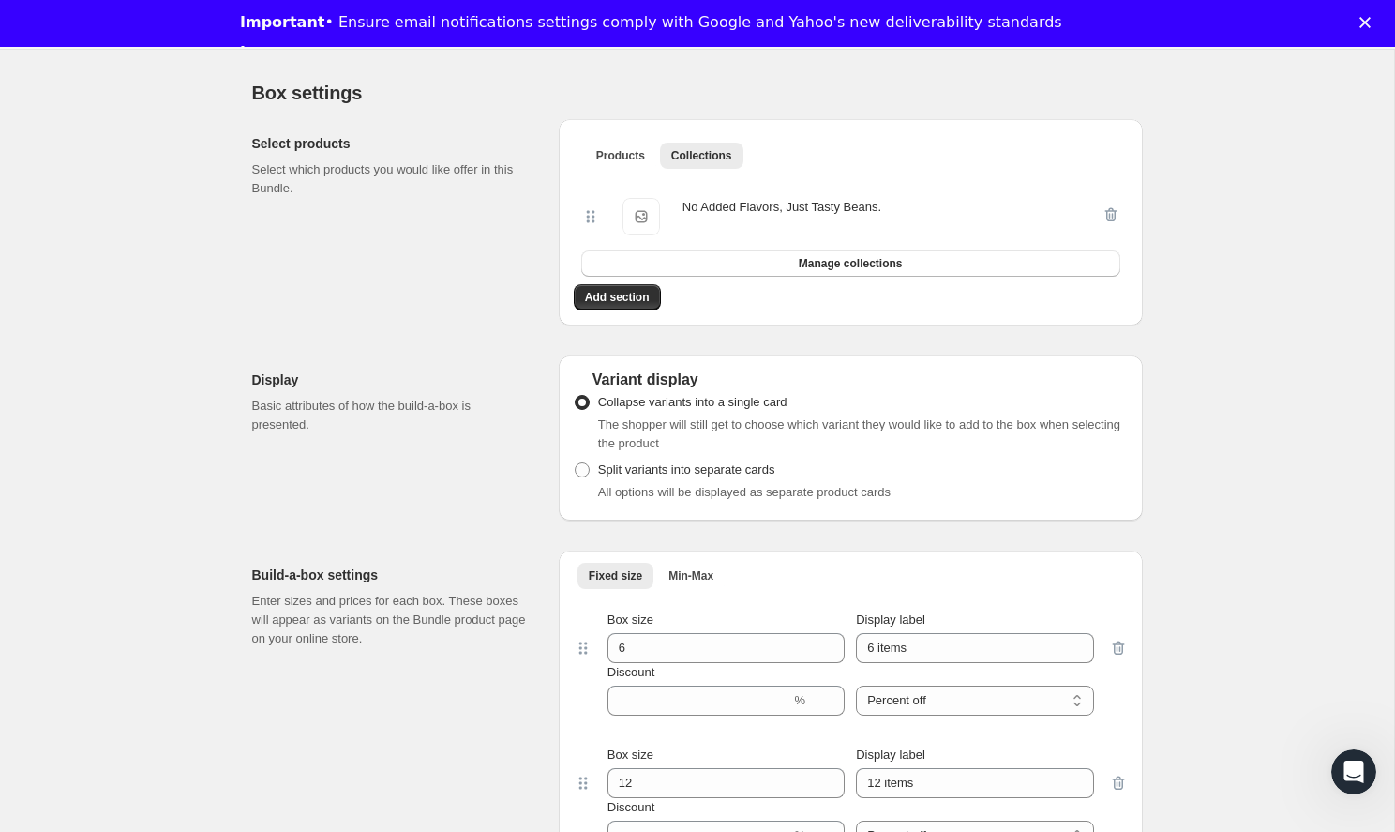
scroll to position [1076, 0]
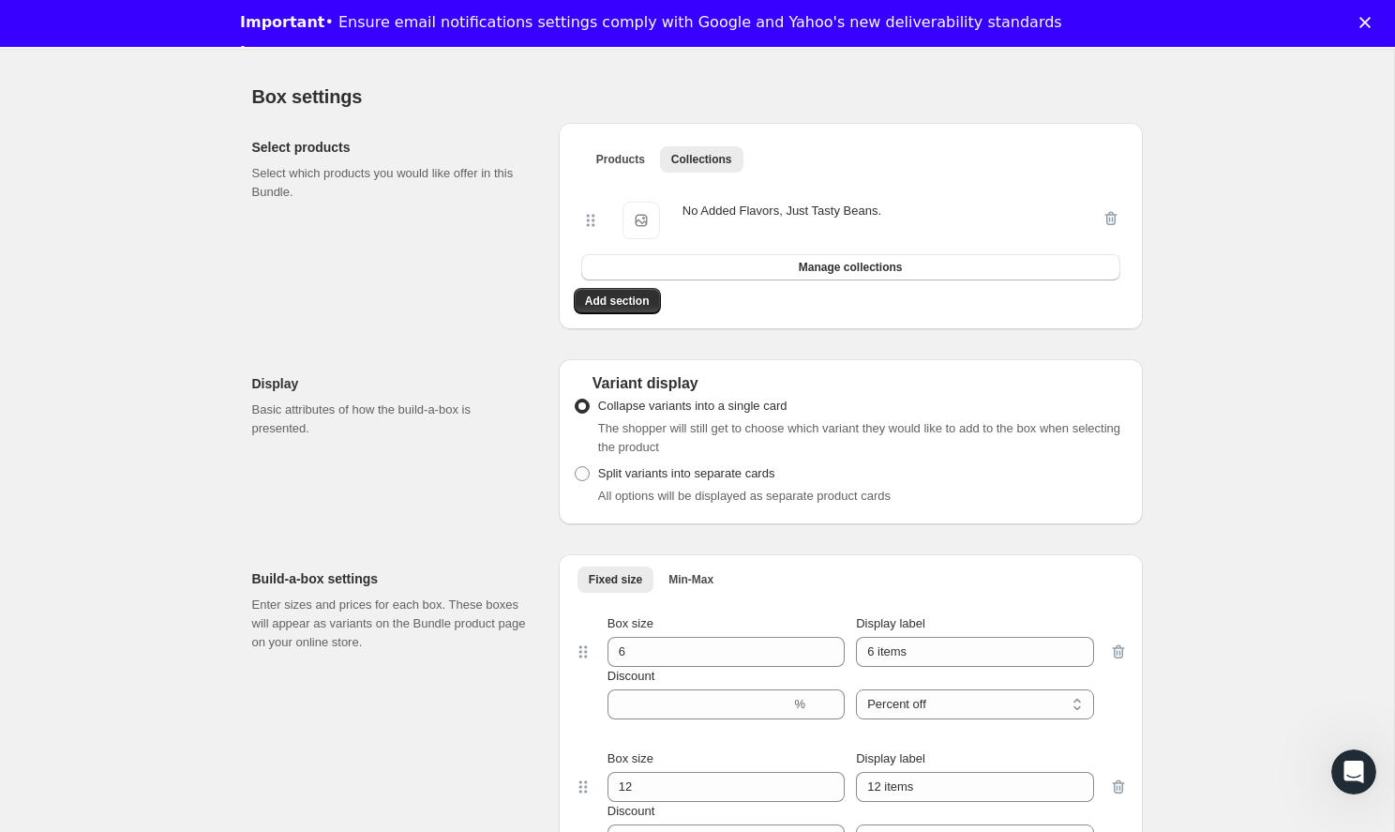
click at [714, 220] on div "No Added Flavors, Just Tasty Beans." at bounding box center [781, 211] width 199 height 19
click at [600, 235] on div "No Added Flavors, Just Tasty Beans. No Added Flavors, Just Tasty Beans." at bounding box center [841, 220] width 520 height 37
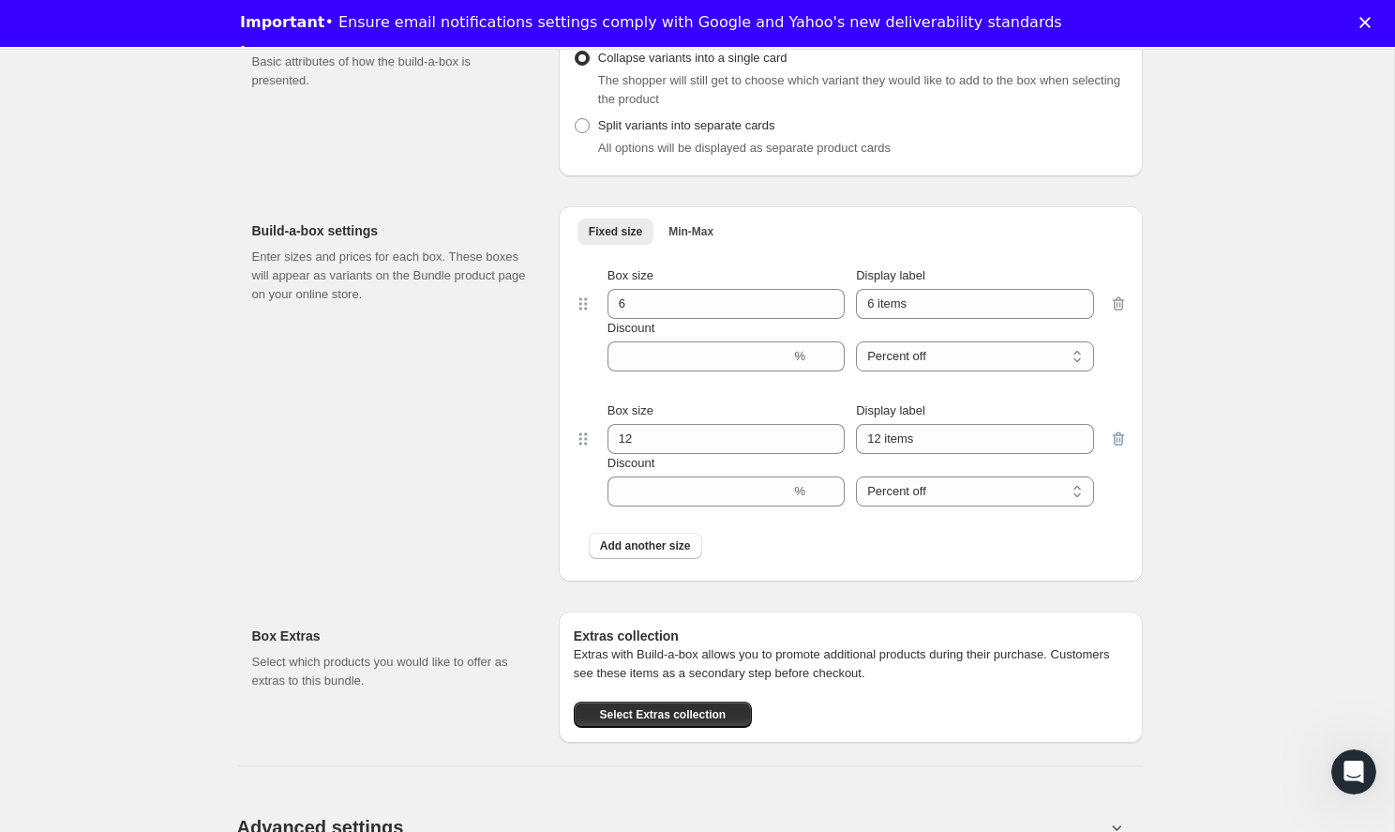
scroll to position [1427, 0]
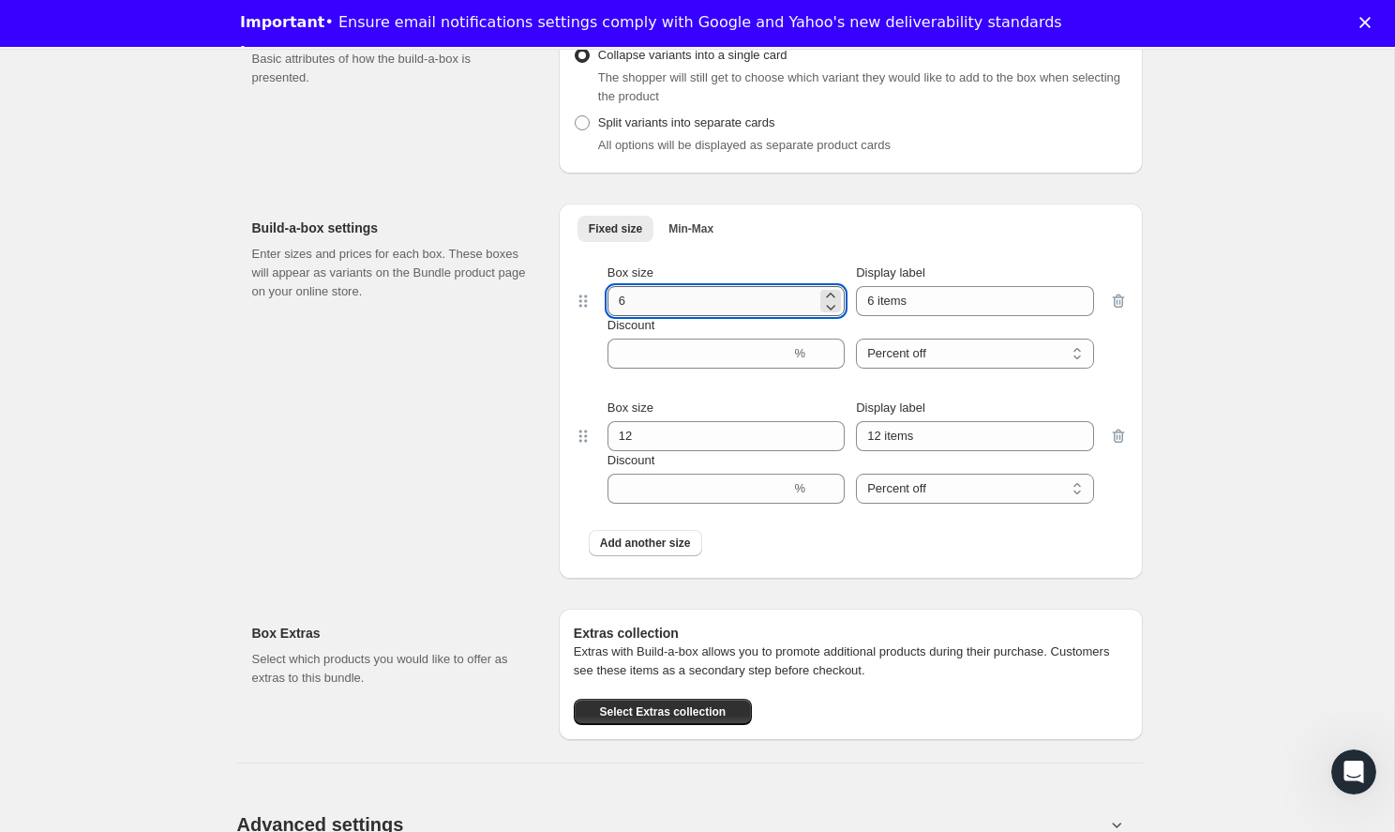
click at [672, 313] on input "6" at bounding box center [711, 301] width 209 height 30
type input "2"
click at [933, 316] on input "6 items" at bounding box center [974, 301] width 237 height 30
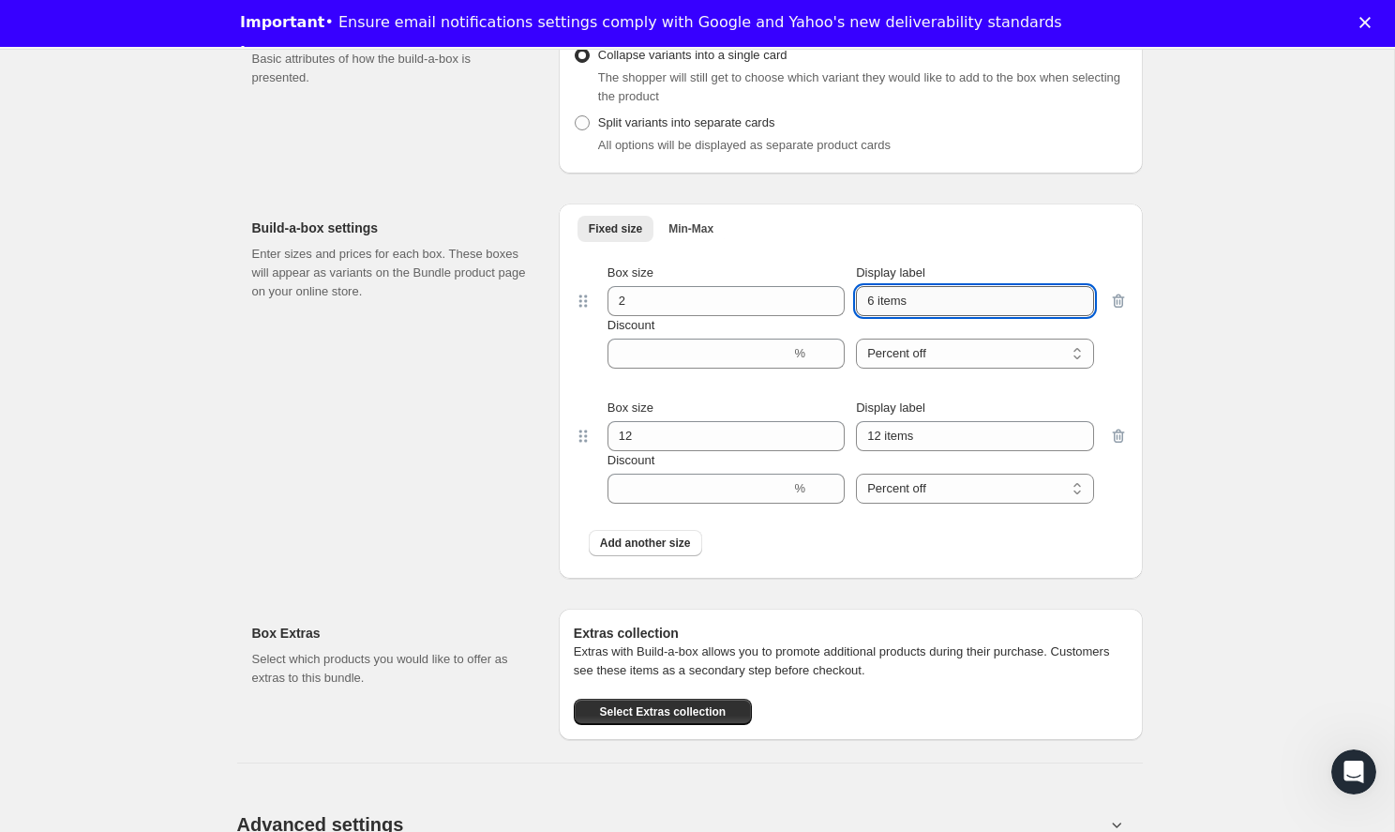
click at [874, 316] on input "6 items" at bounding box center [974, 301] width 237 height 30
type input "3 items"
click at [669, 316] on input "2" at bounding box center [711, 301] width 209 height 30
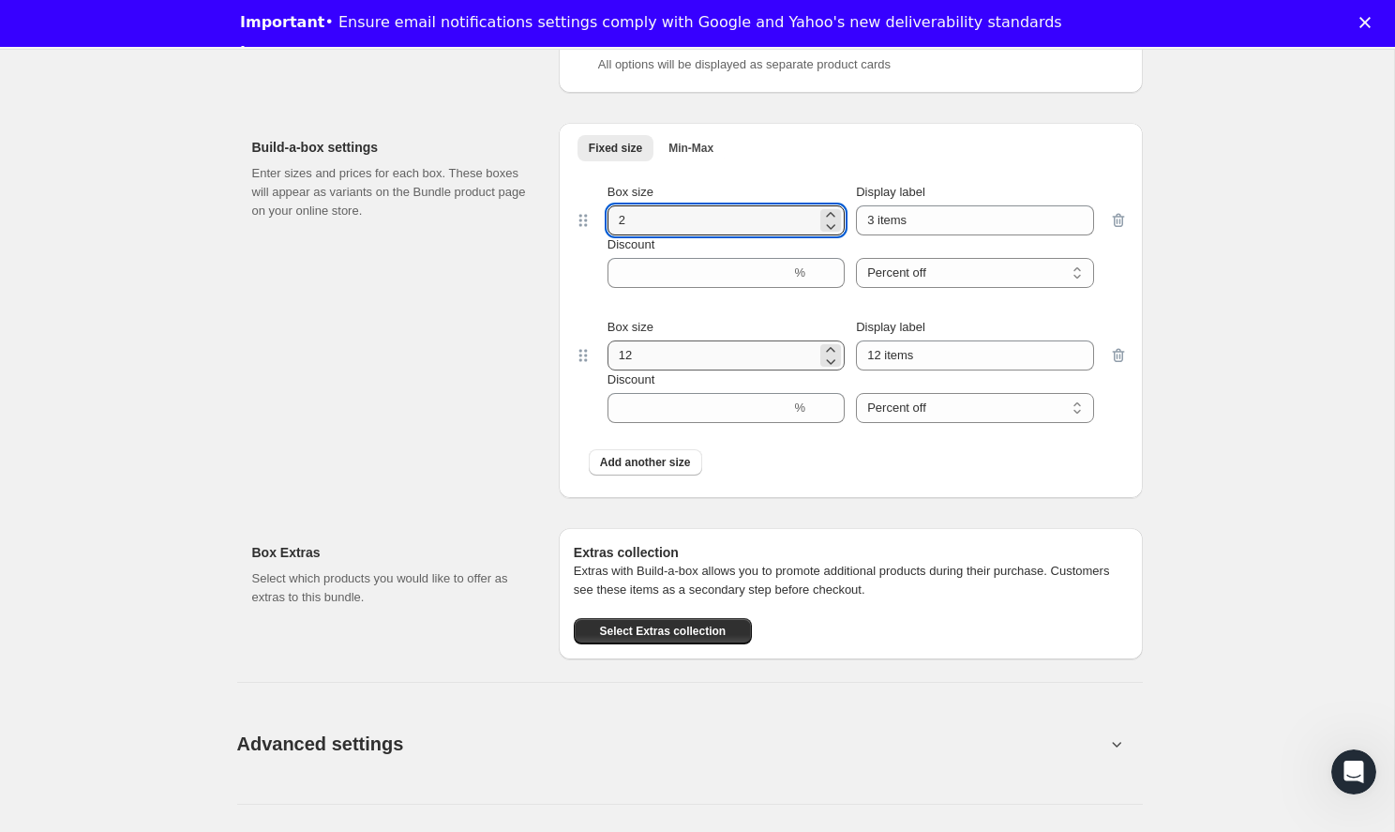
scroll to position [1511, 0]
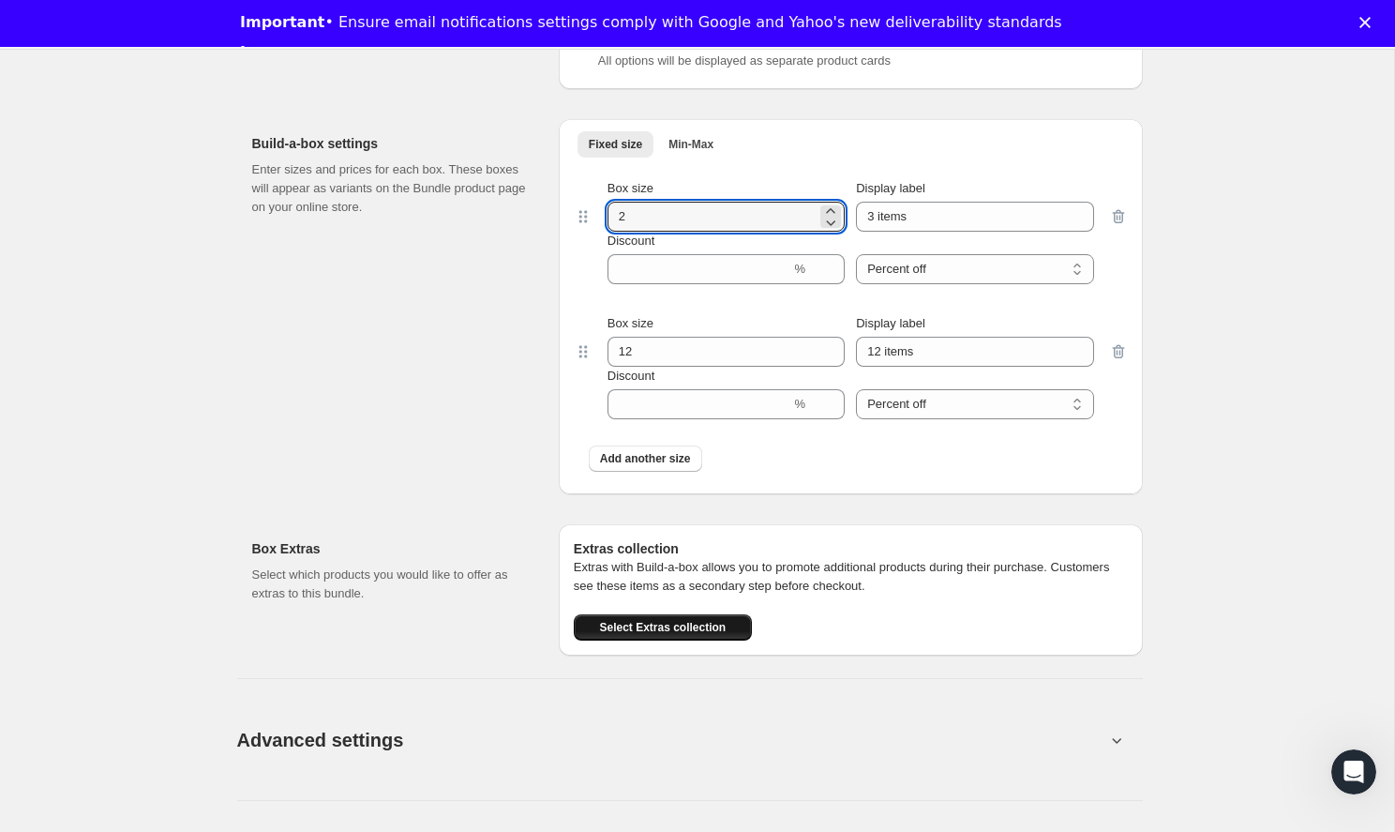
click at [634, 635] on span "Select Extras collection" at bounding box center [662, 627] width 127 height 15
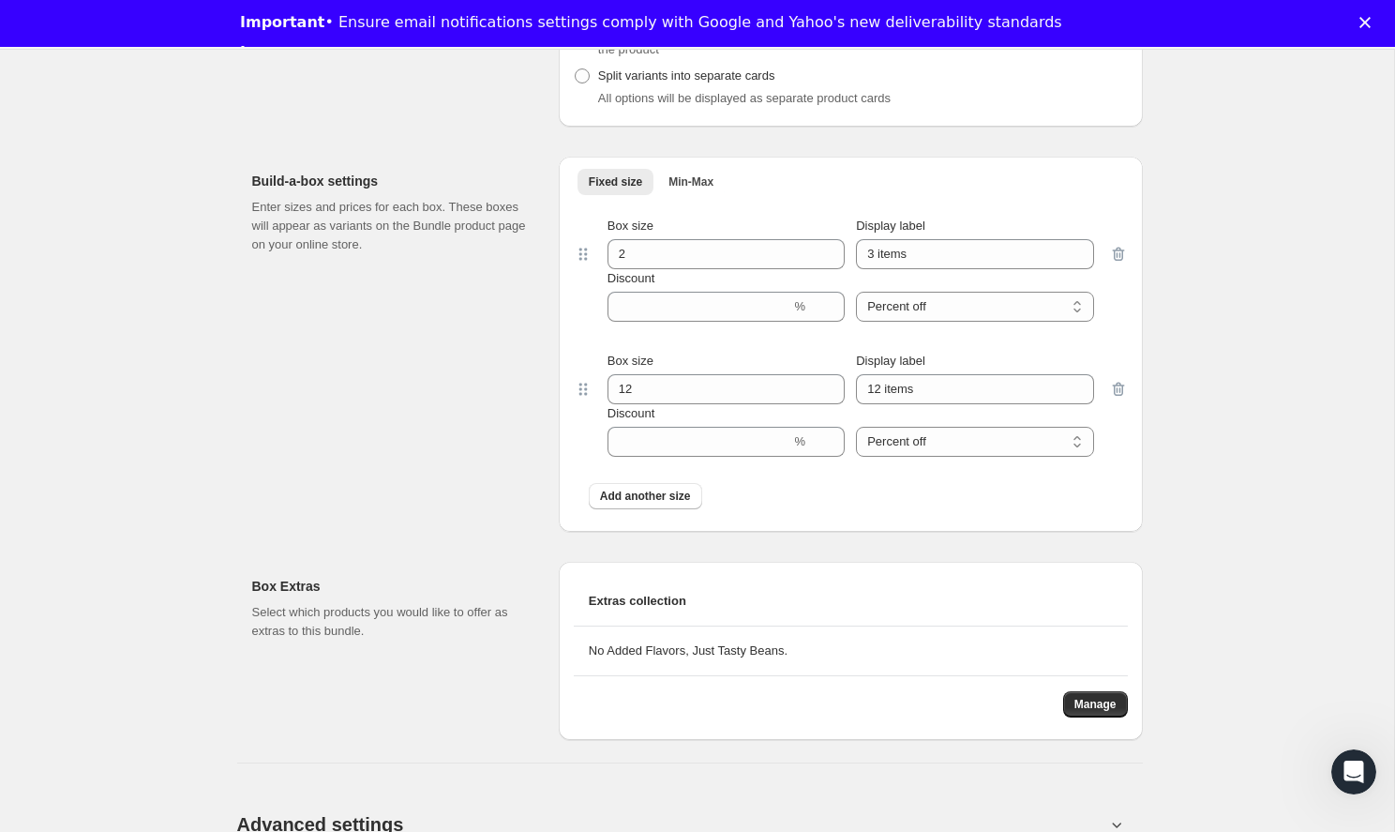
scroll to position [1462, 0]
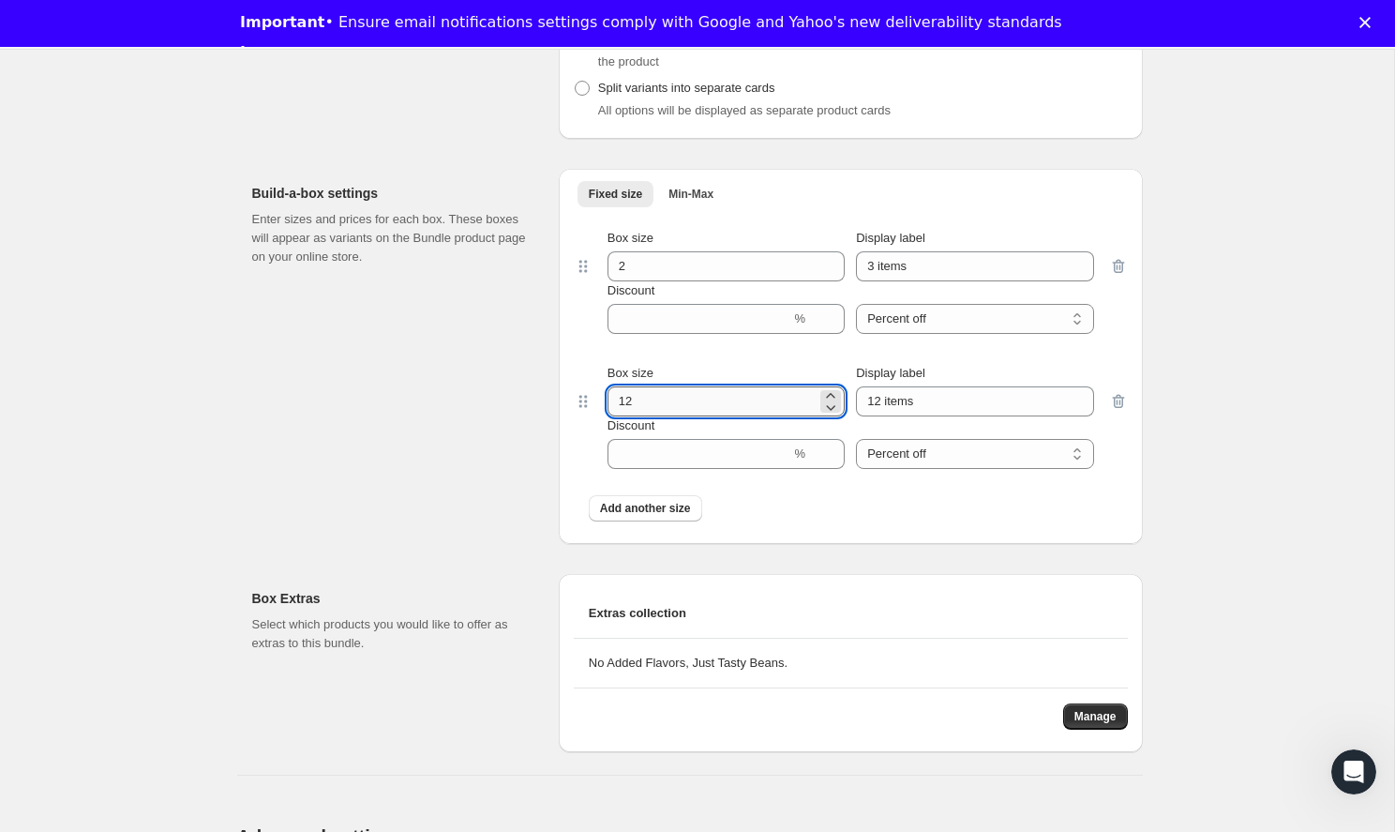
click at [669, 408] on input "12" at bounding box center [711, 401] width 209 height 30
click at [667, 416] on input "12" at bounding box center [711, 401] width 209 height 30
type input "3"
click at [877, 416] on input "12 items" at bounding box center [974, 401] width 237 height 30
drag, startPoint x: 880, startPoint y: 423, endPoint x: 862, endPoint y: 423, distance: 18.7
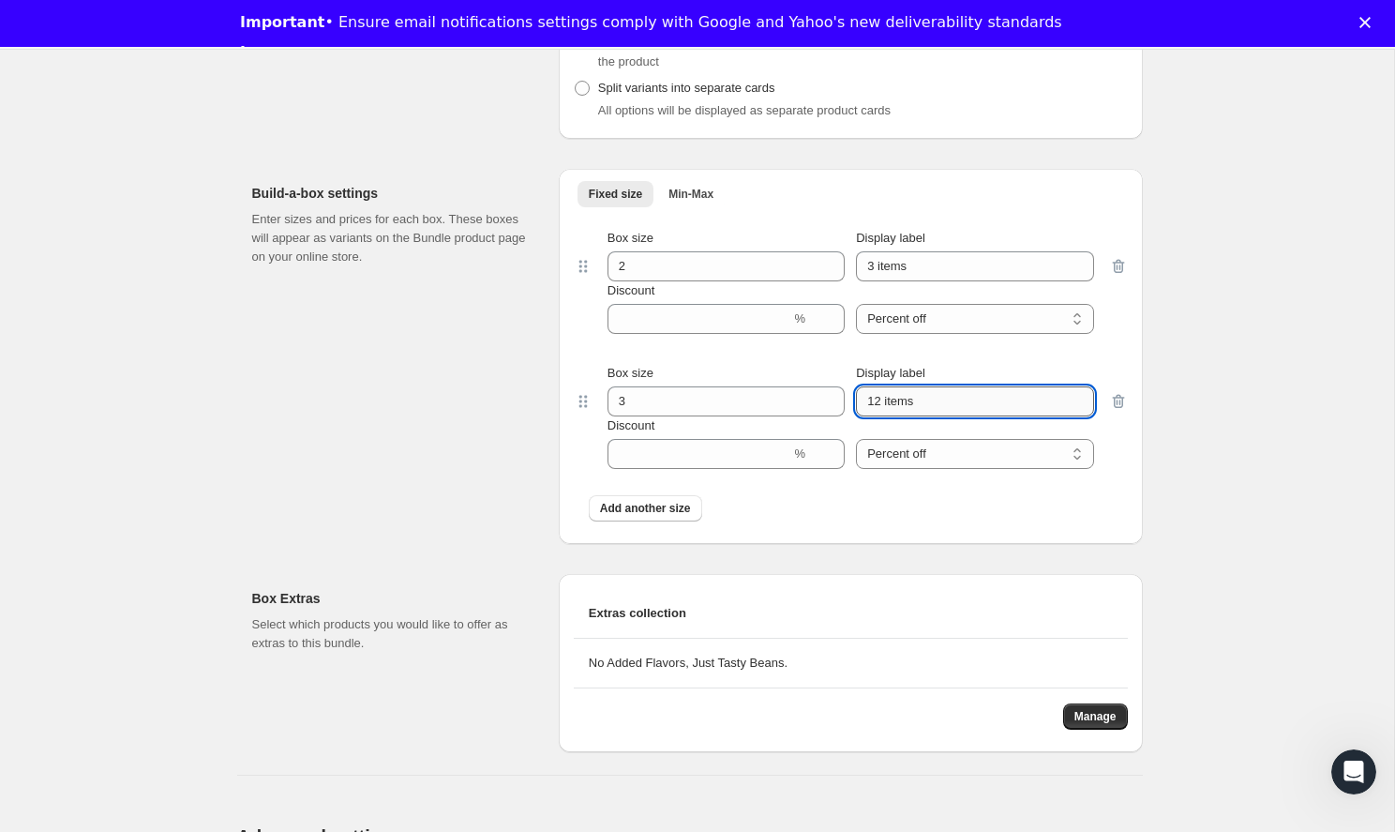
click at [862, 416] on input "12 items" at bounding box center [974, 401] width 237 height 30
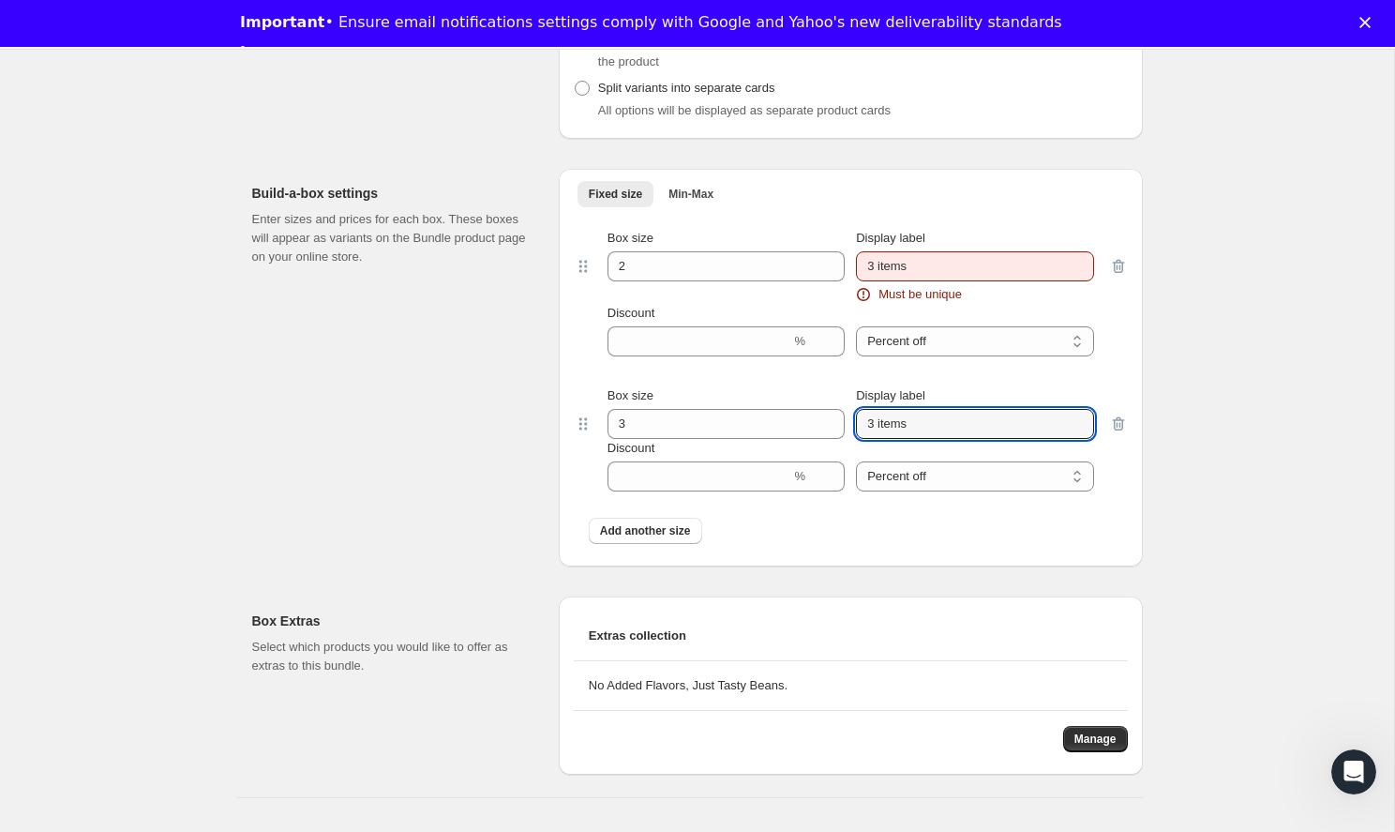
type input "3 items"
click at [875, 281] on input "3 items" at bounding box center [974, 266] width 237 height 30
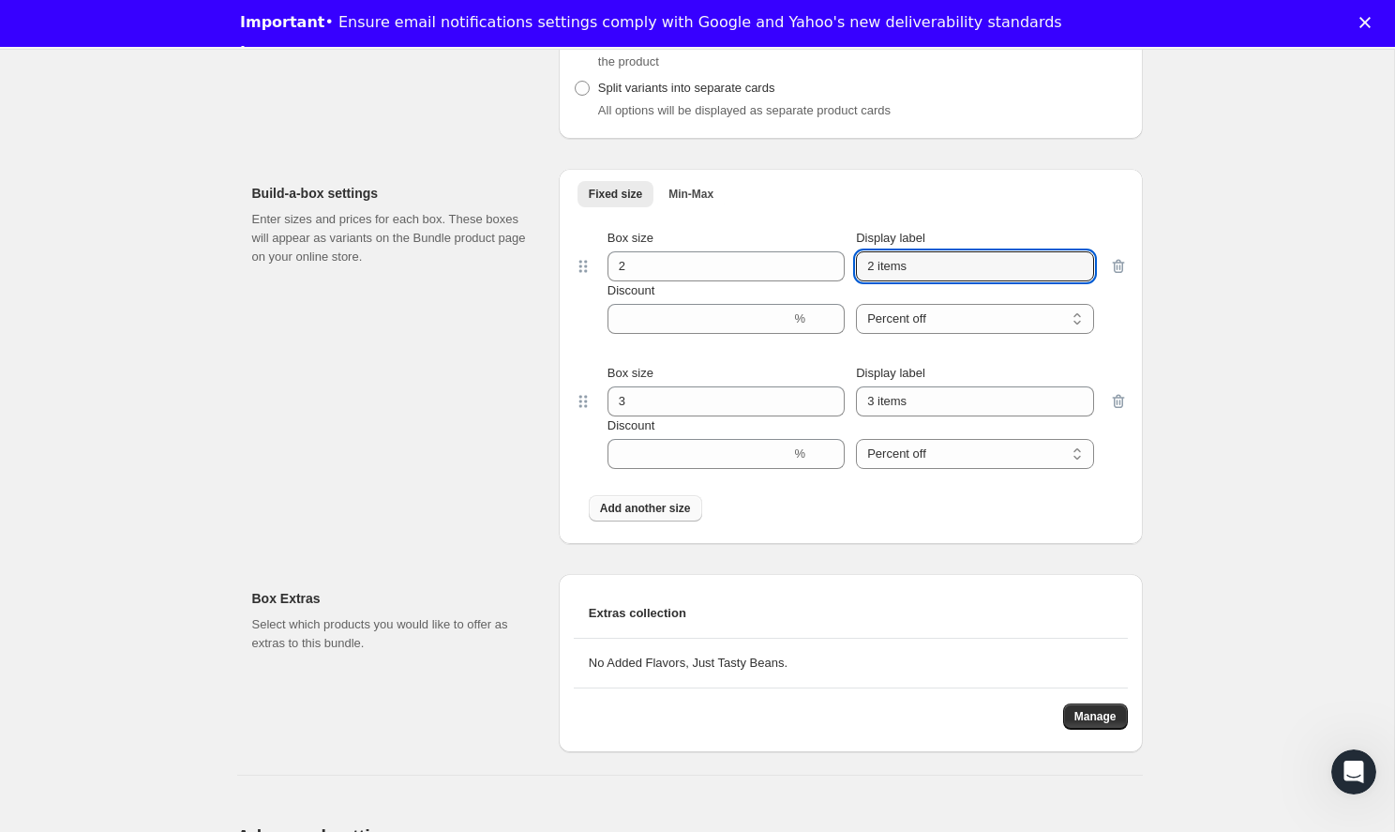
type input "2 items"
click at [679, 516] on span "Add another size" at bounding box center [645, 508] width 91 height 15
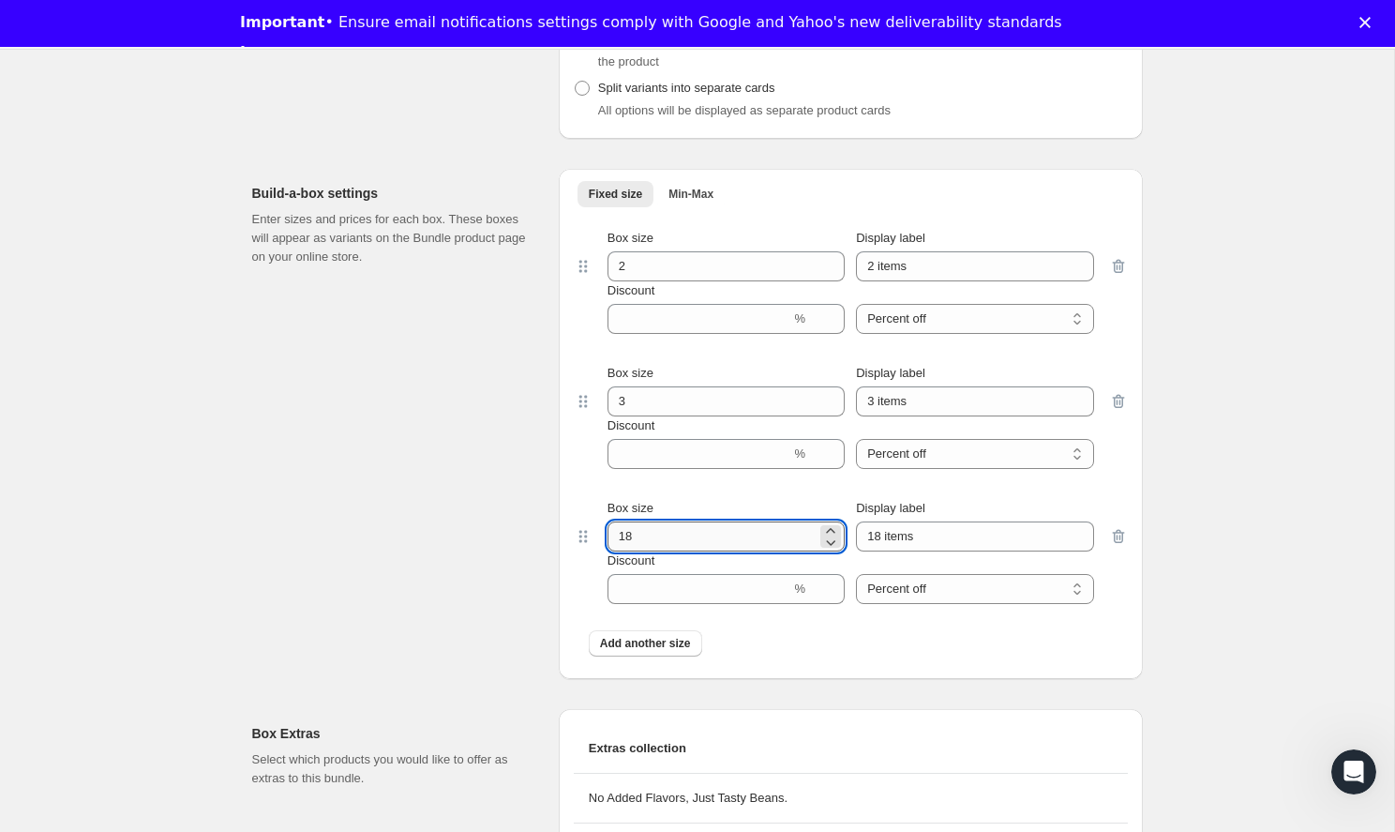
drag, startPoint x: 652, startPoint y: 550, endPoint x: 613, endPoint y: 550, distance: 38.4
click at [613, 550] on input "18" at bounding box center [711, 536] width 209 height 30
type input "4"
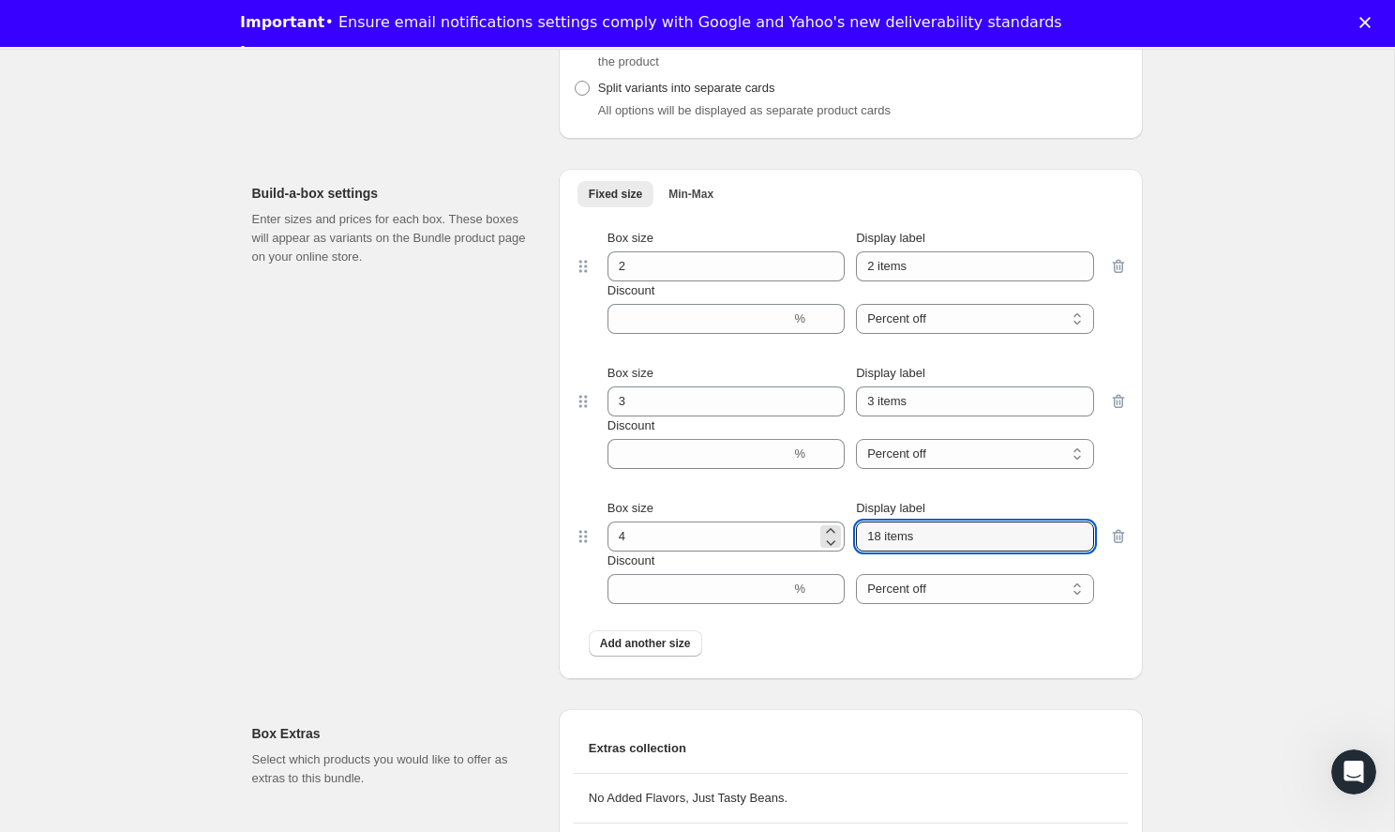
drag, startPoint x: 879, startPoint y: 556, endPoint x: 845, endPoint y: 556, distance: 34.7
click at [845, 551] on div "Box size 4 Display label 18 items" at bounding box center [850, 525] width 487 height 52
type input "4 items"
click at [798, 656] on div "Add another size" at bounding box center [851, 643] width 524 height 26
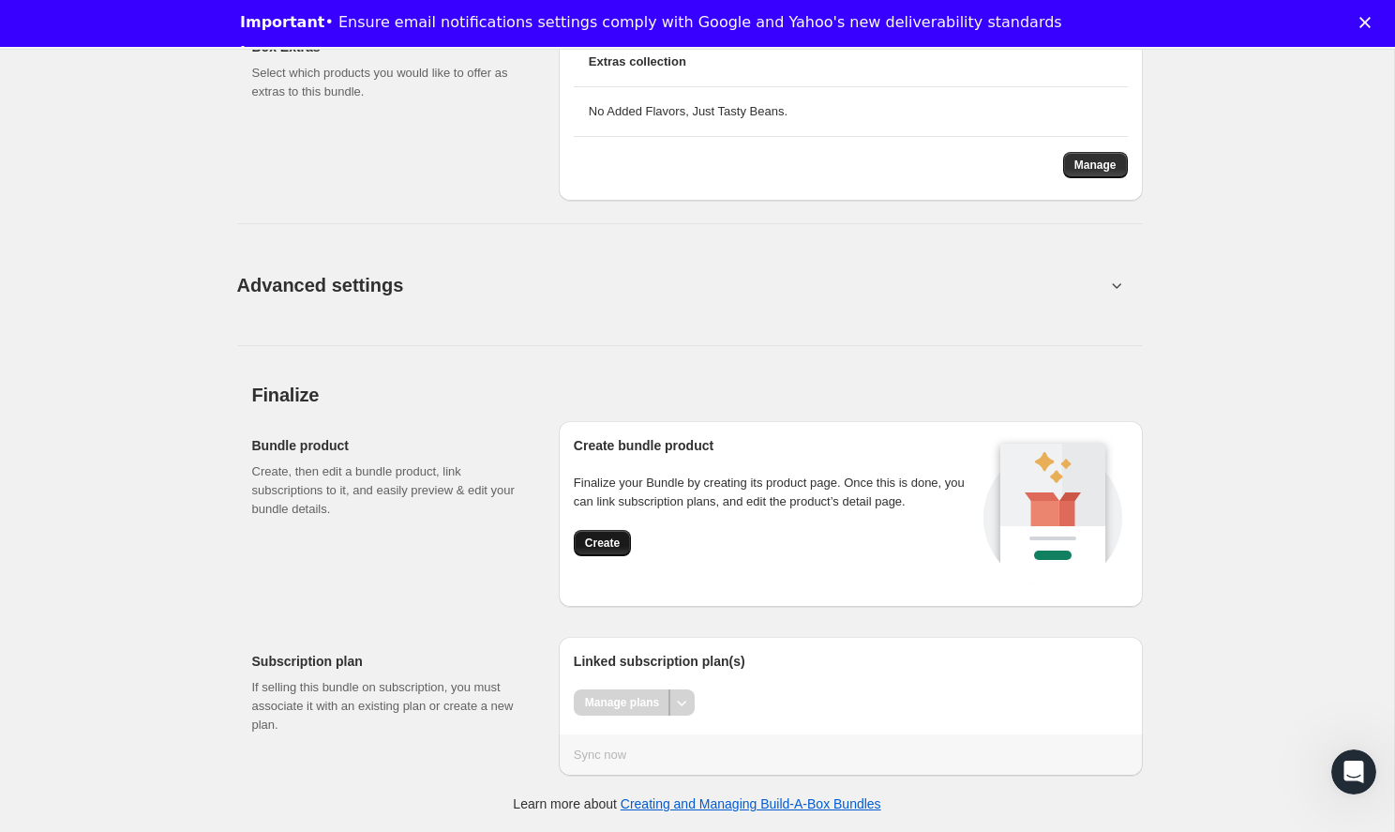
click at [588, 534] on button "Create" at bounding box center [602, 543] width 57 height 26
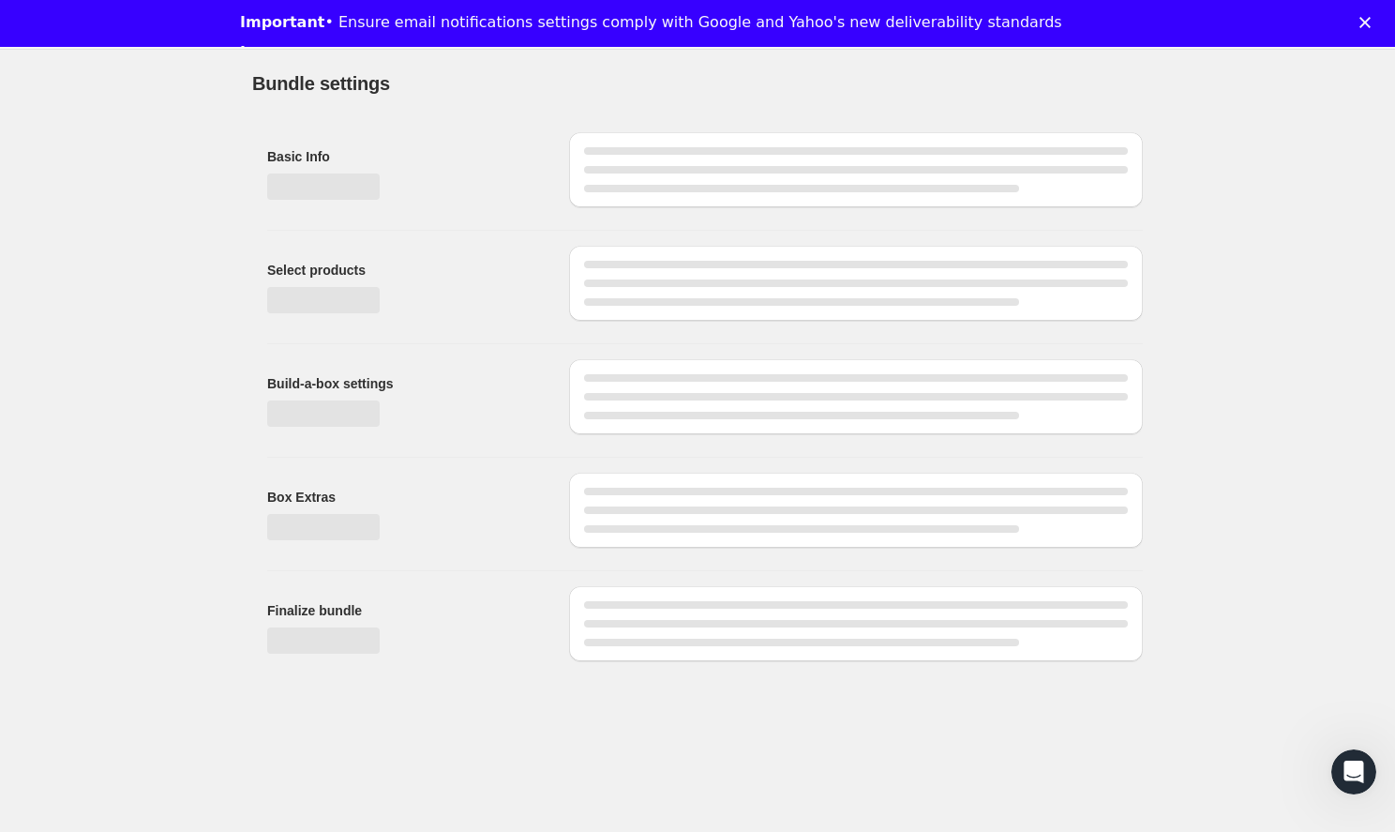
scroll to position [47, 0]
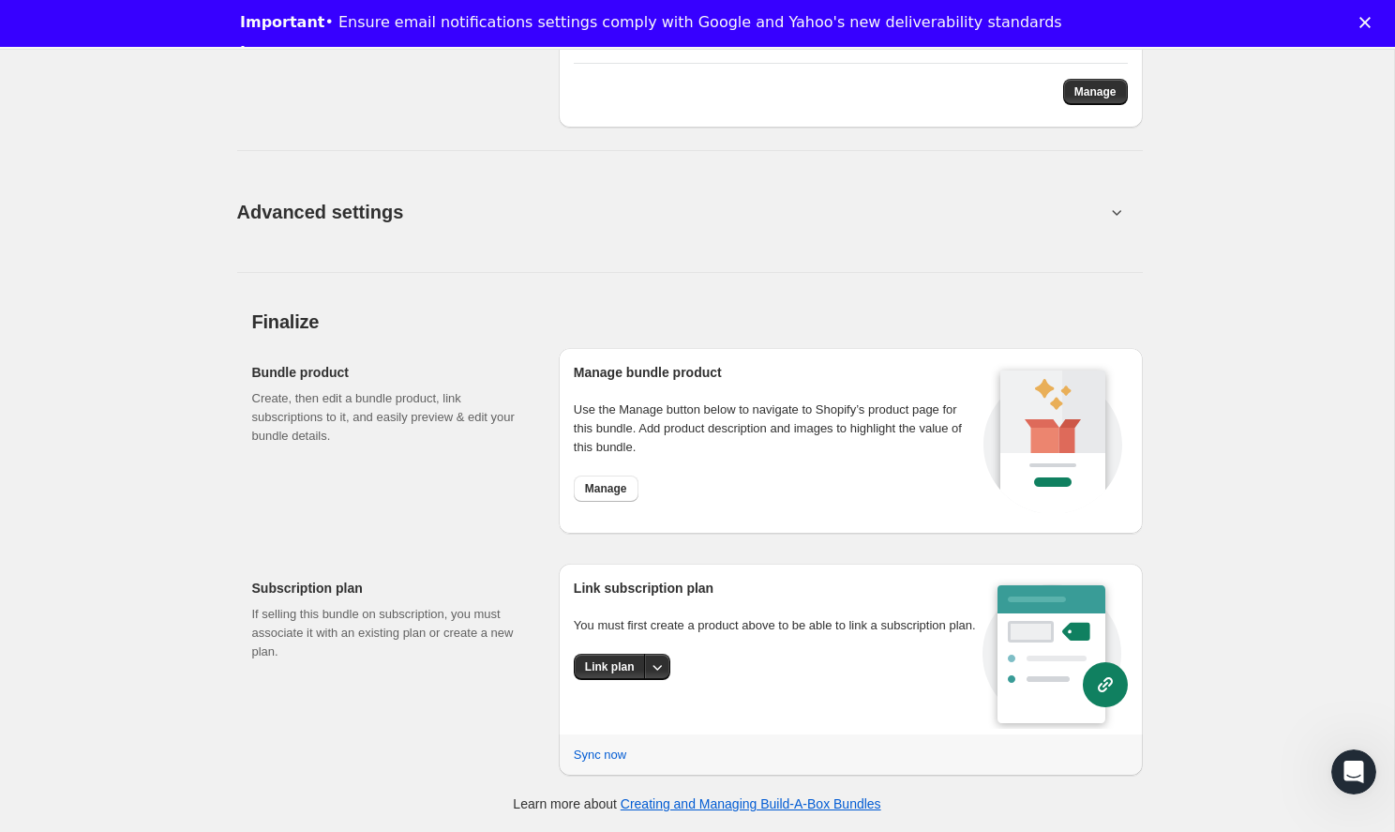
scroll to position [1533, 0]
click at [646, 681] on button "More actions" at bounding box center [657, 667] width 26 height 26
click at [622, 718] on span "Link plan" at bounding box center [614, 725] width 89 height 19
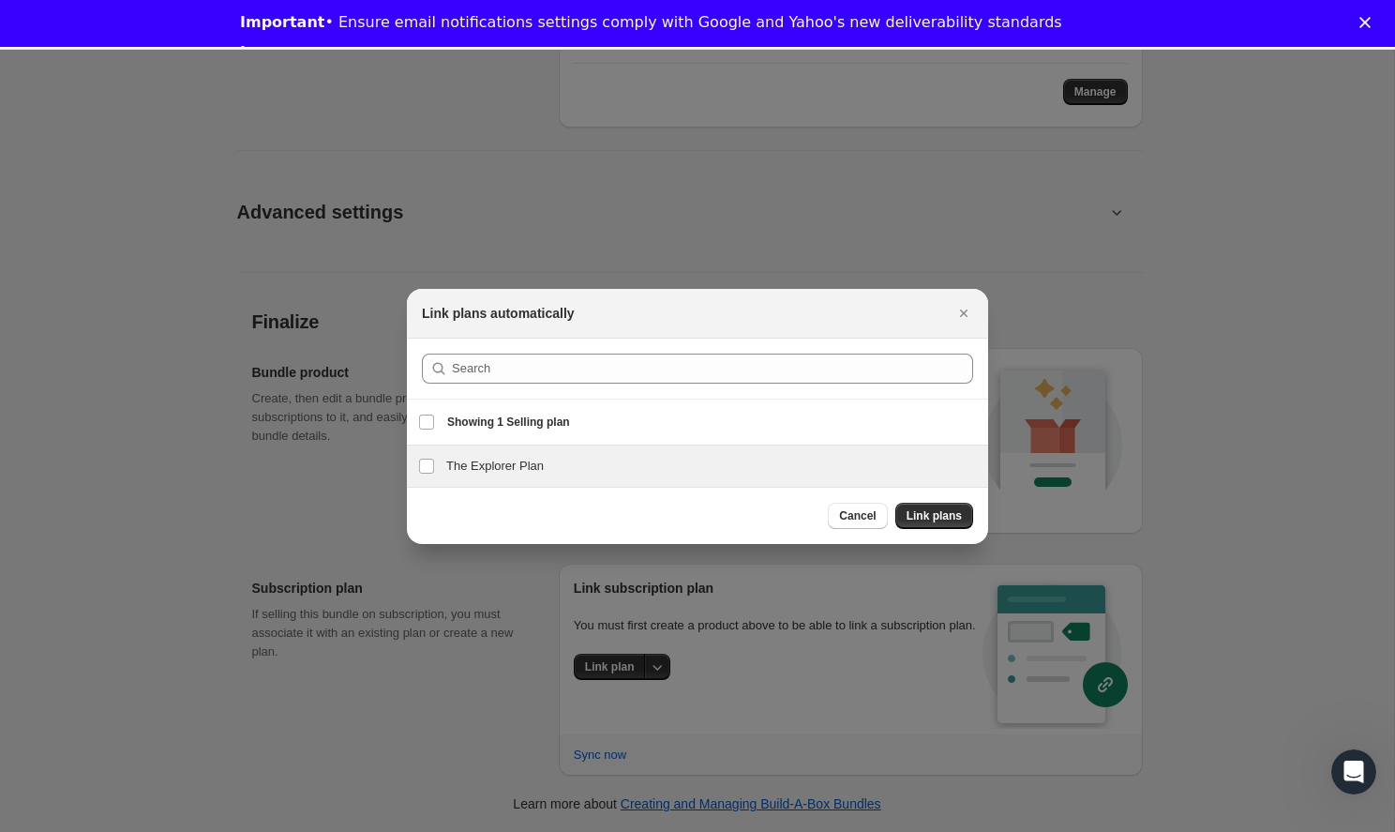
click at [586, 452] on div "The Explorer Plan The Explorer Plan" at bounding box center [697, 465] width 581 height 41
checkbox input "true"
click at [943, 522] on span "Link plans" at bounding box center [934, 515] width 55 height 15
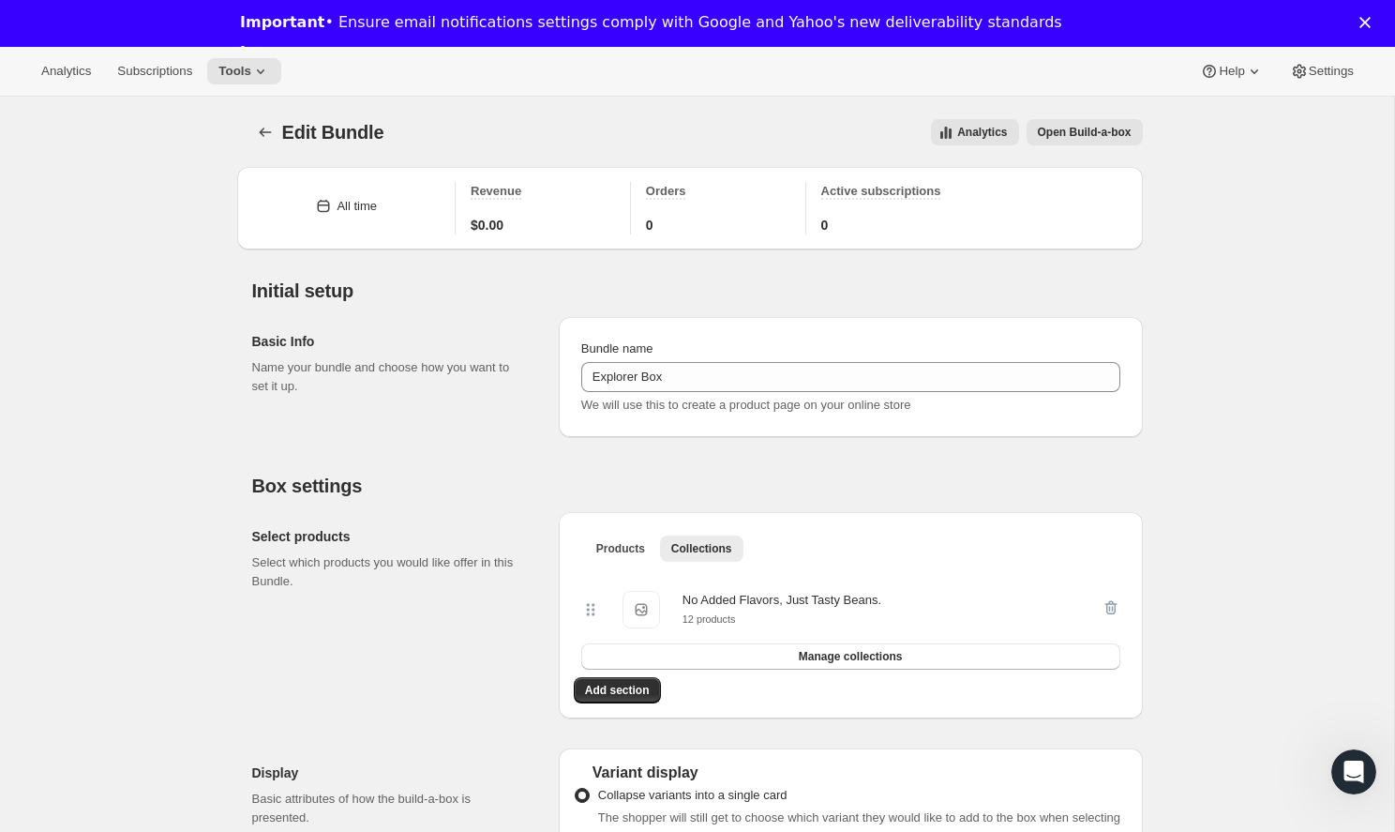
scroll to position [0, 0]
click at [1060, 142] on button "Open Build-a-box" at bounding box center [1085, 132] width 116 height 26
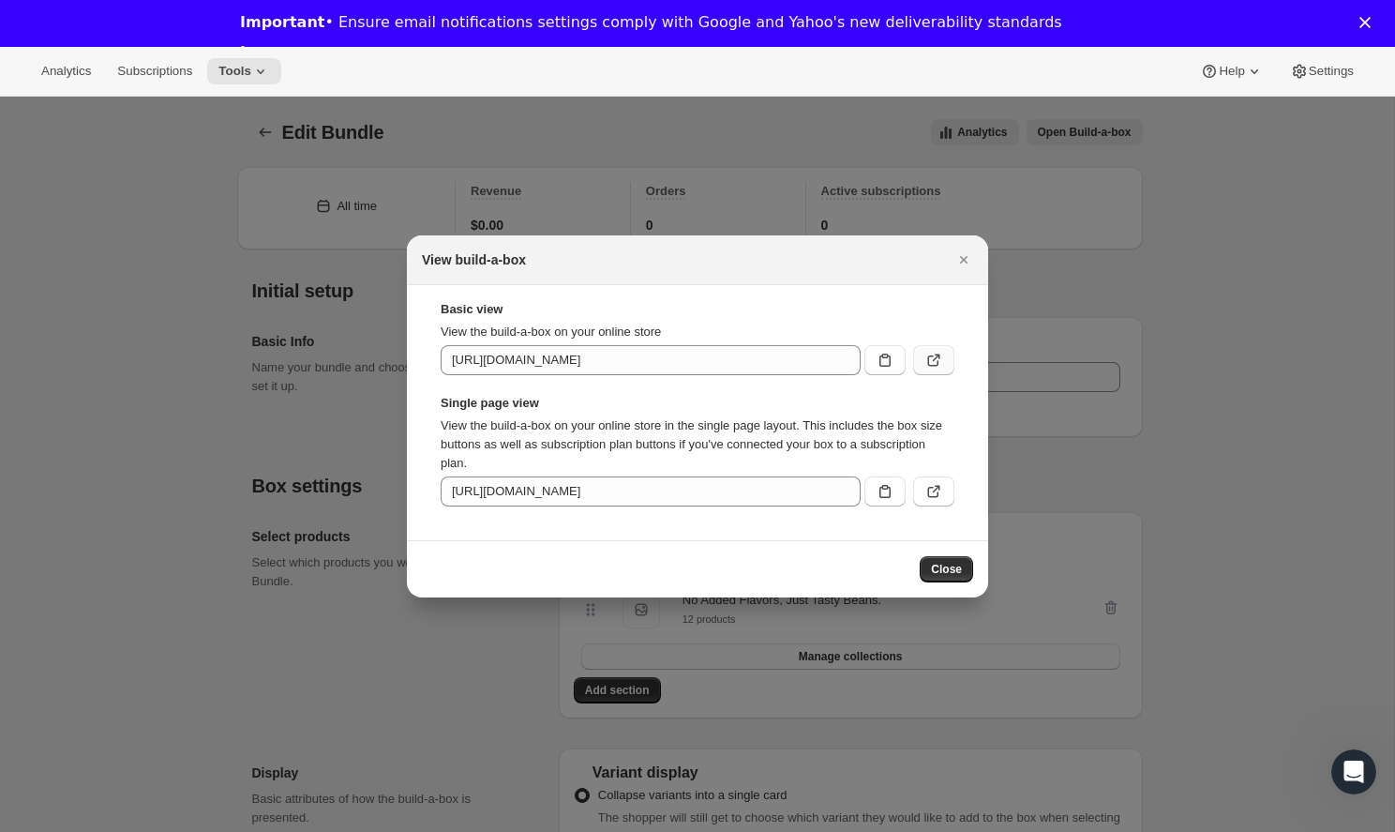
click at [928, 356] on icon ":r7q:" at bounding box center [933, 360] width 19 height 19
click at [935, 484] on icon ":r7q:" at bounding box center [933, 491] width 19 height 19
click at [939, 564] on span "Close" at bounding box center [946, 569] width 31 height 15
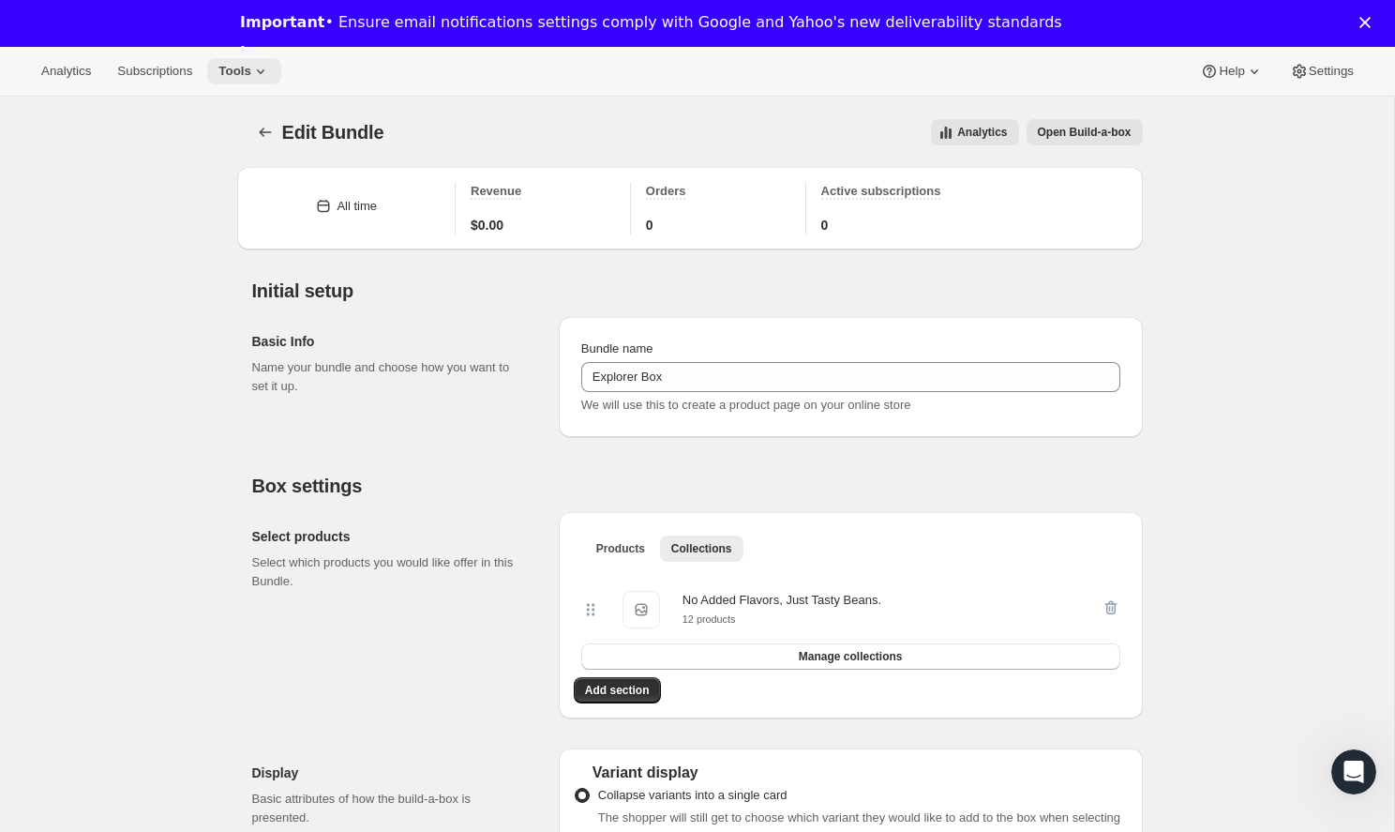
click at [228, 61] on button "Tools" at bounding box center [244, 71] width 74 height 26
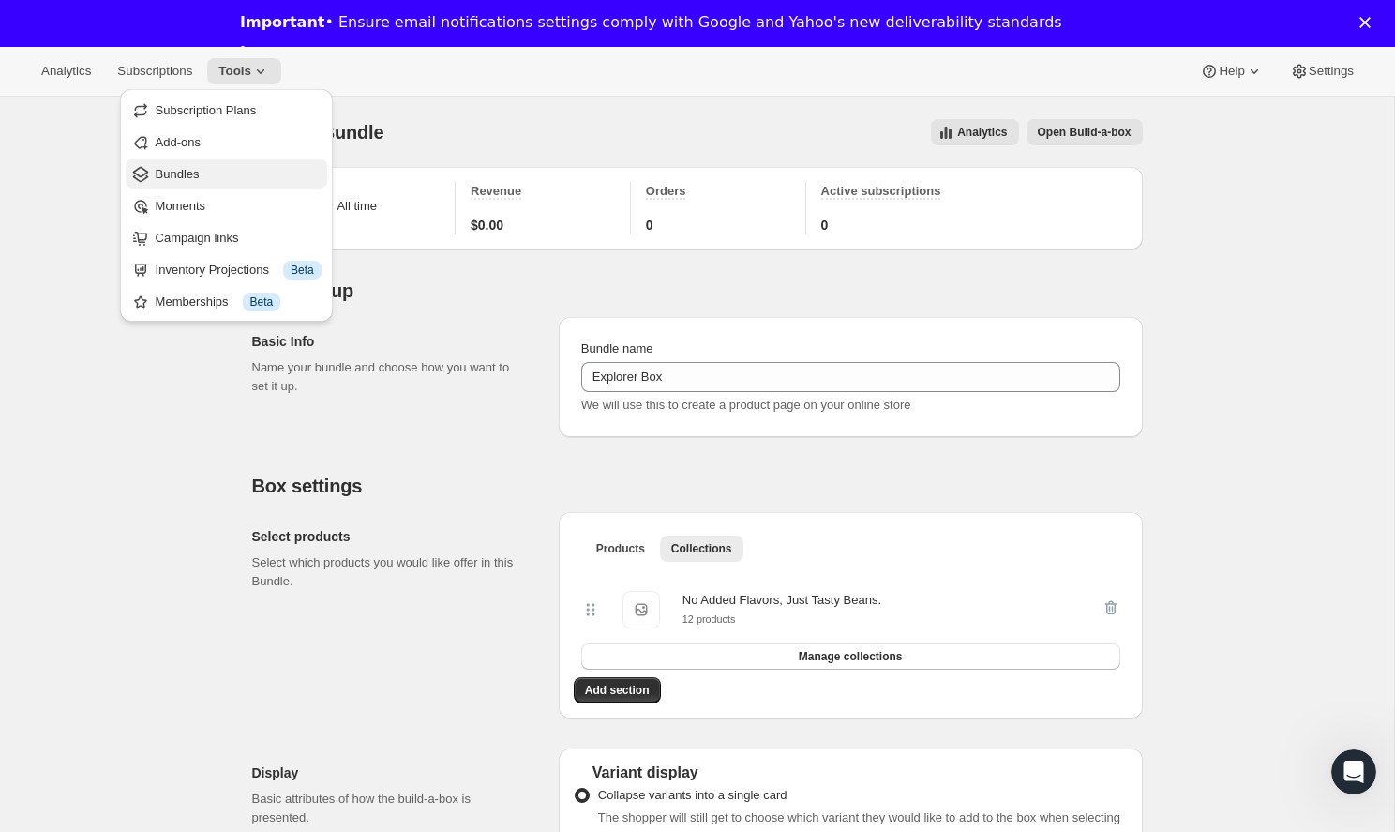
click at [212, 172] on span "Bundles" at bounding box center [239, 174] width 166 height 19
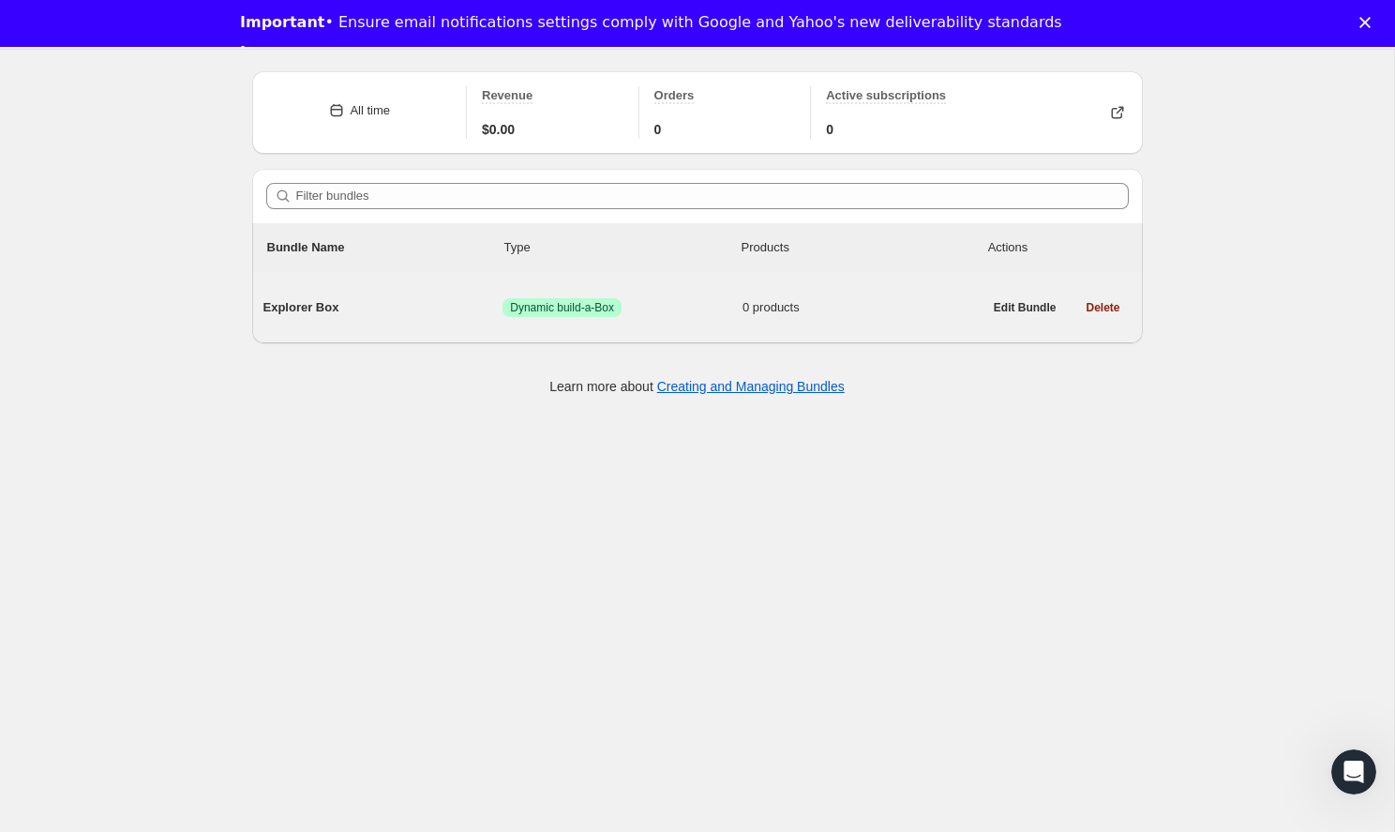
scroll to position [97, 0]
click at [341, 307] on span "Explorer Box" at bounding box center [383, 307] width 240 height 19
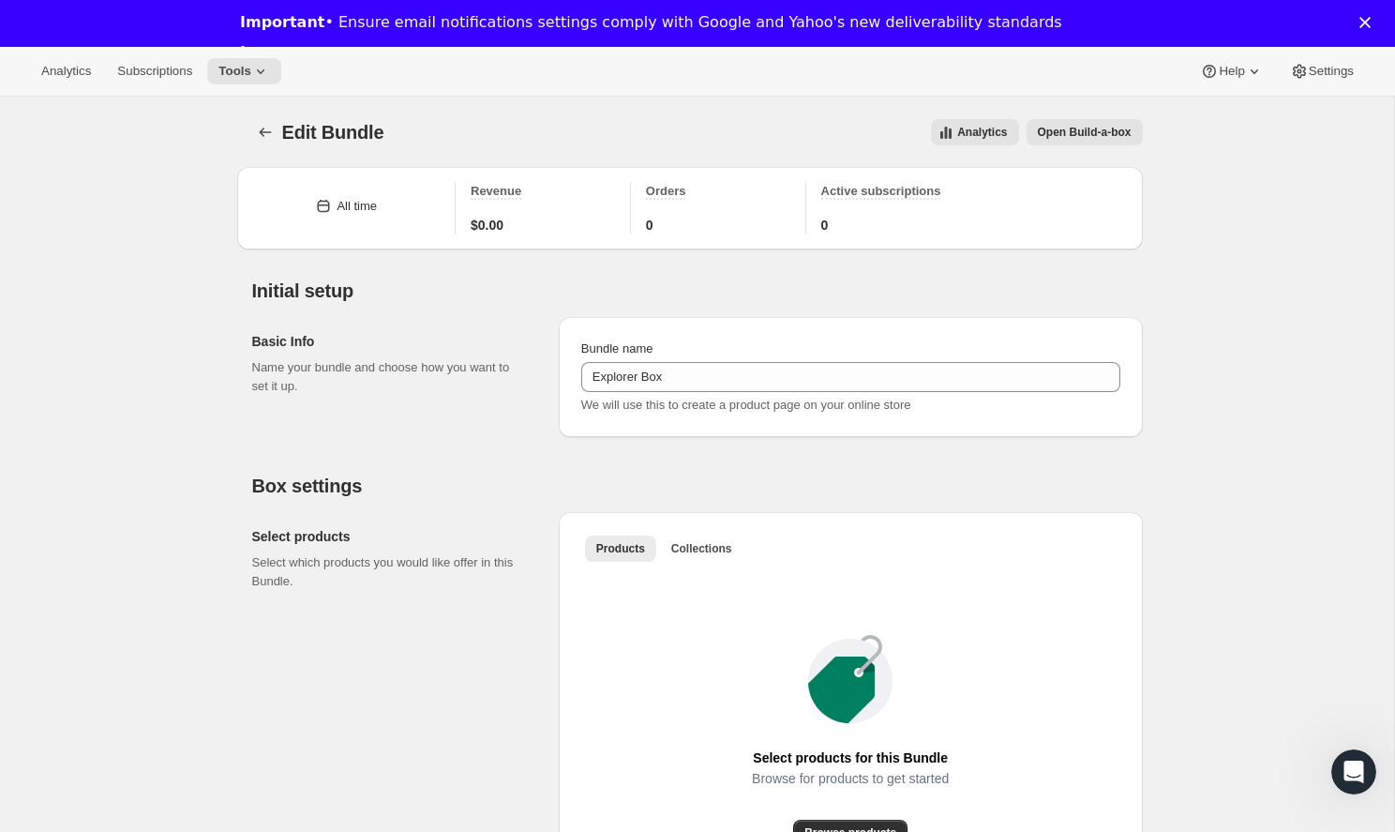
type input "Explorer Box"
radio input "true"
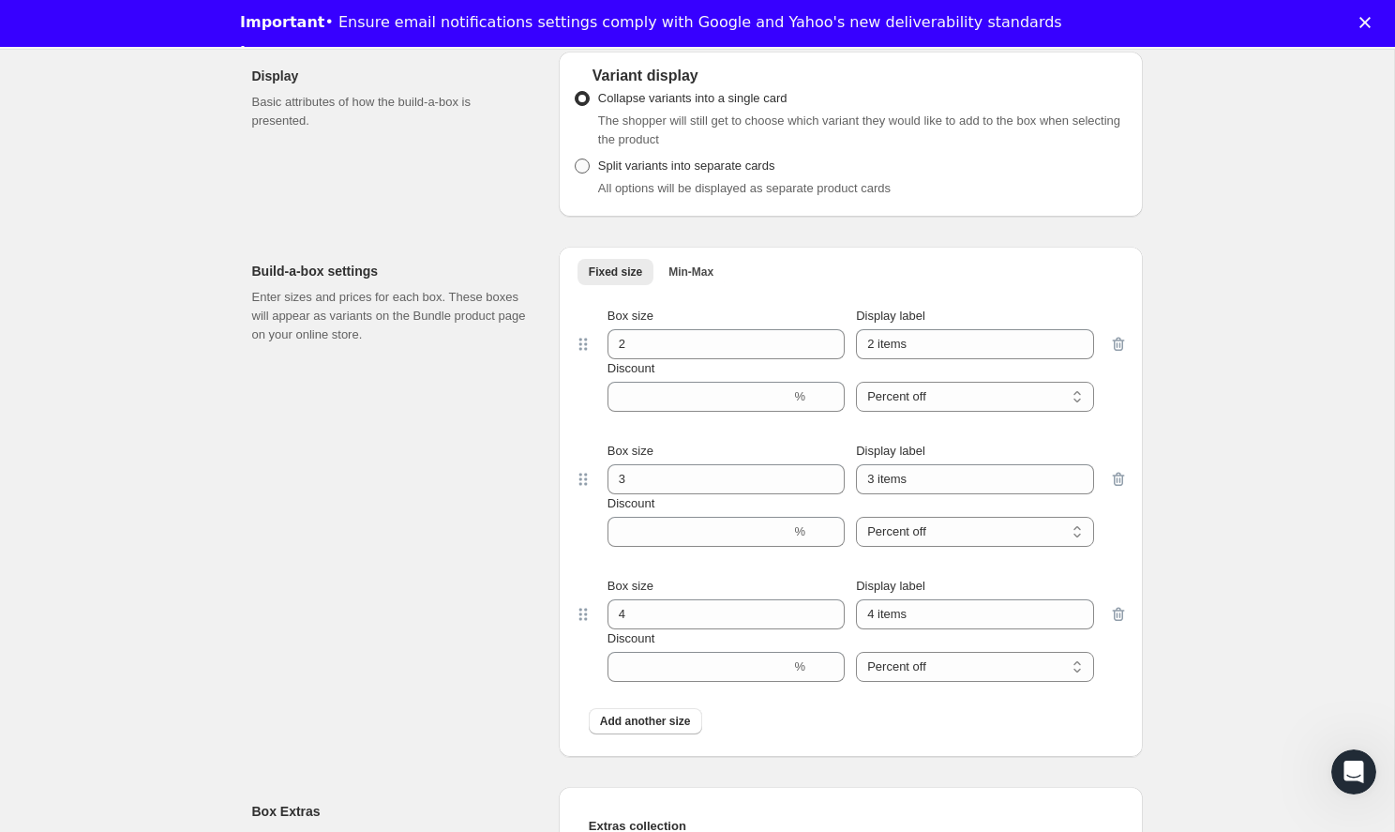
scroll to position [742, 0]
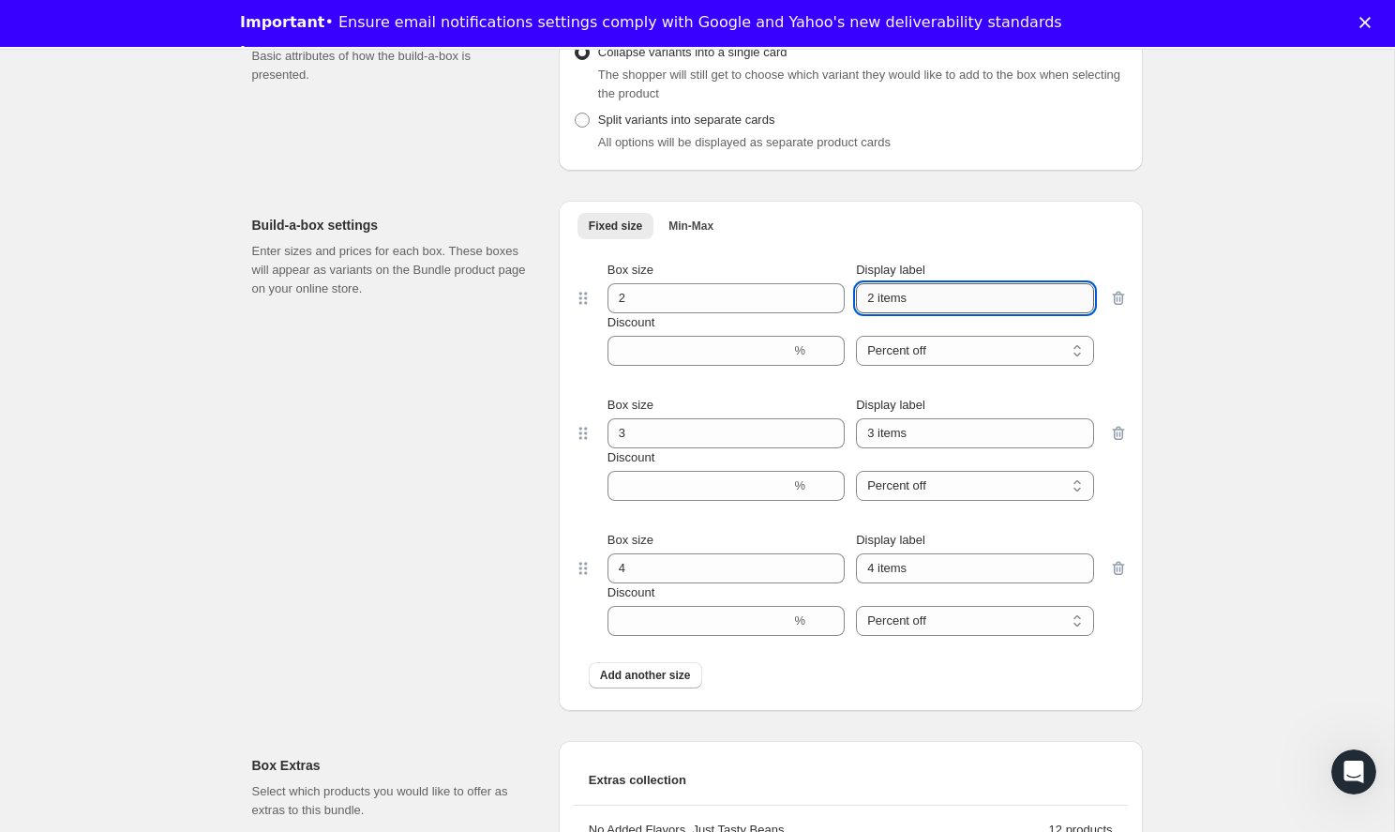
drag, startPoint x: 925, startPoint y: 295, endPoint x: 879, endPoint y: 295, distance: 45.9
click at [879, 295] on input "2 items" at bounding box center [974, 298] width 237 height 30
type input "2 Bags"
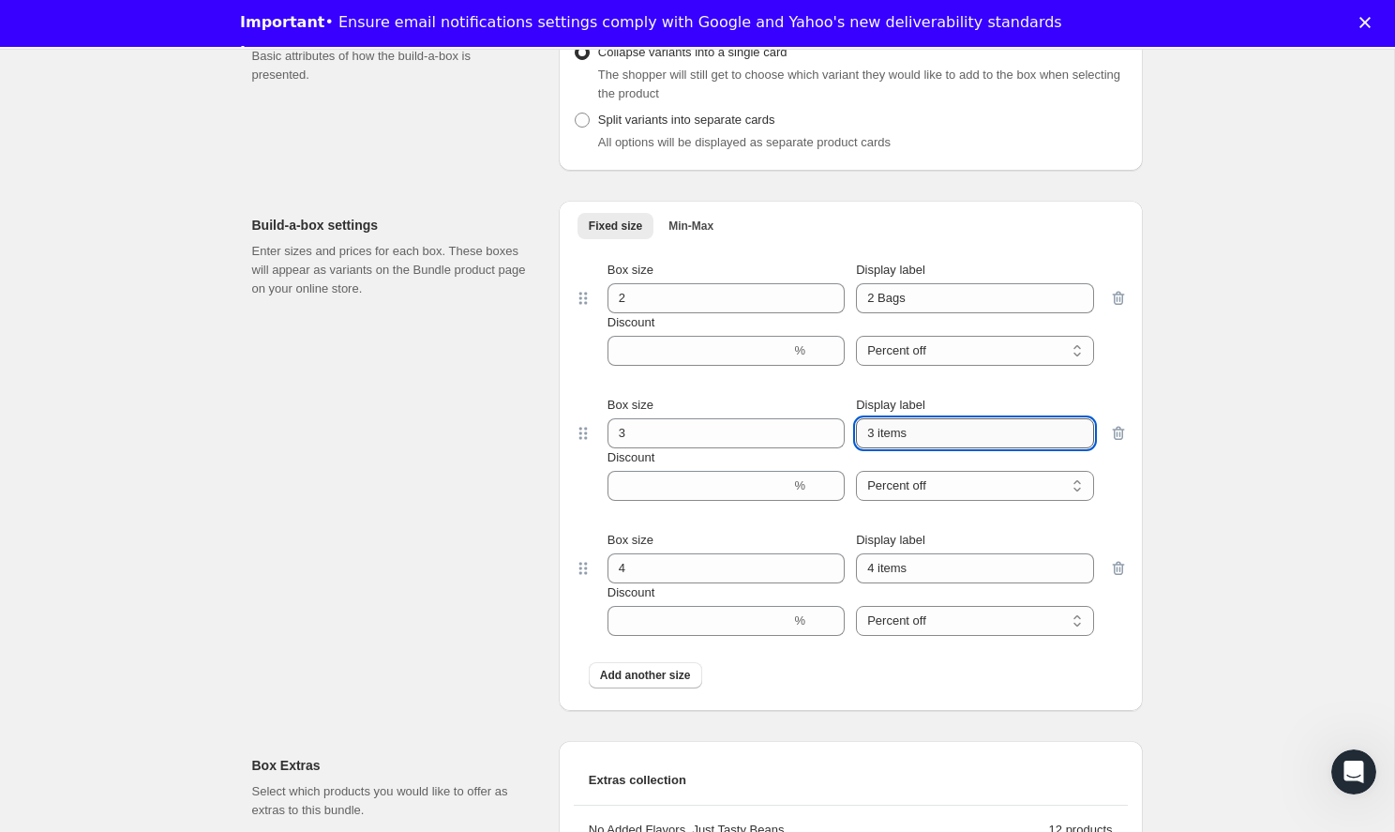
drag, startPoint x: 919, startPoint y: 434, endPoint x: 876, endPoint y: 433, distance: 43.1
click at [876, 433] on input "3 items" at bounding box center [974, 433] width 237 height 30
type input "3 Bags"
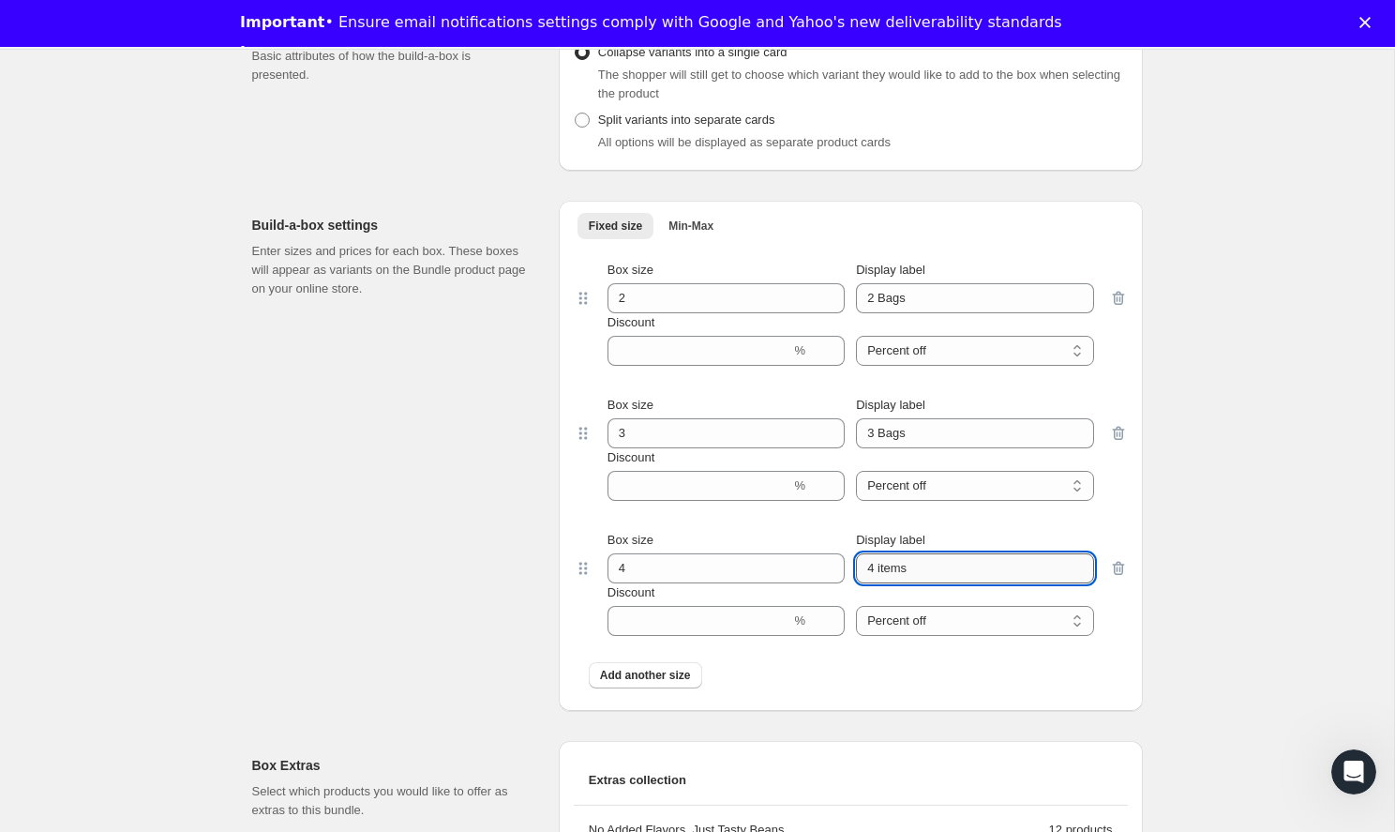
drag, startPoint x: 915, startPoint y: 571, endPoint x: 879, endPoint y: 565, distance: 36.1
click at [879, 566] on input "4 items" at bounding box center [974, 568] width 237 height 30
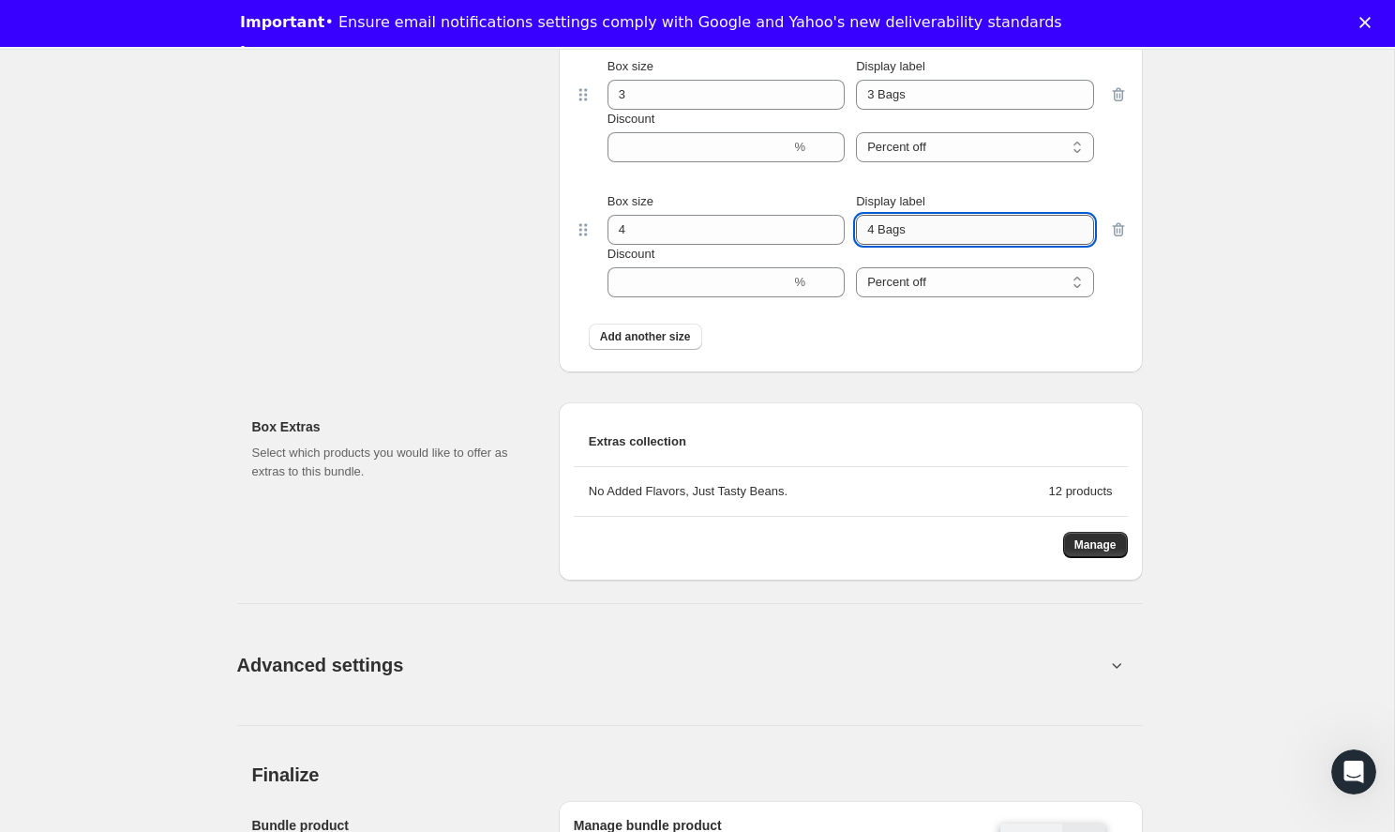
scroll to position [1102, 0]
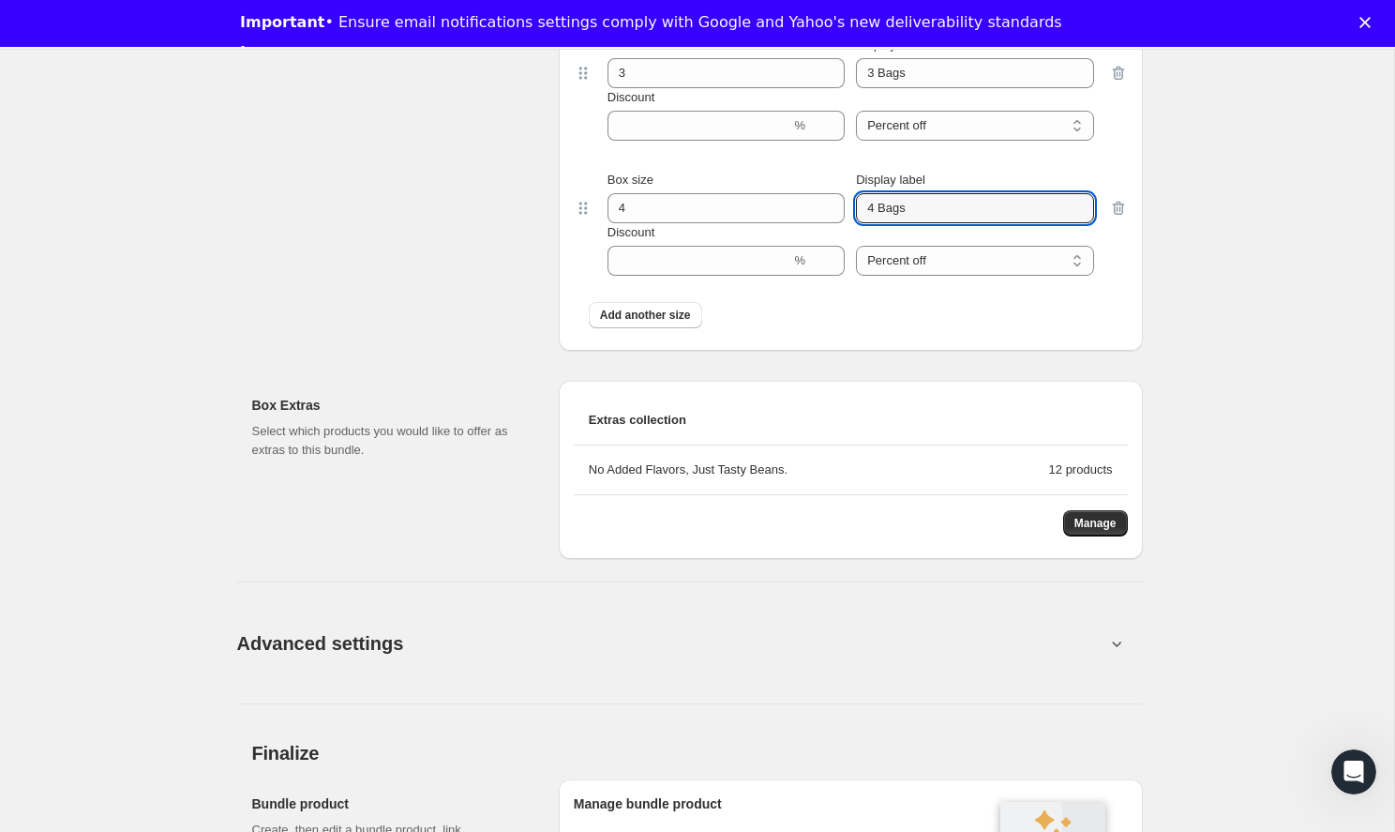
type input "4 Bags"
click at [658, 403] on li "Extras collection" at bounding box center [851, 421] width 554 height 50
click at [650, 420] on span "Extras collection" at bounding box center [637, 420] width 97 height 19
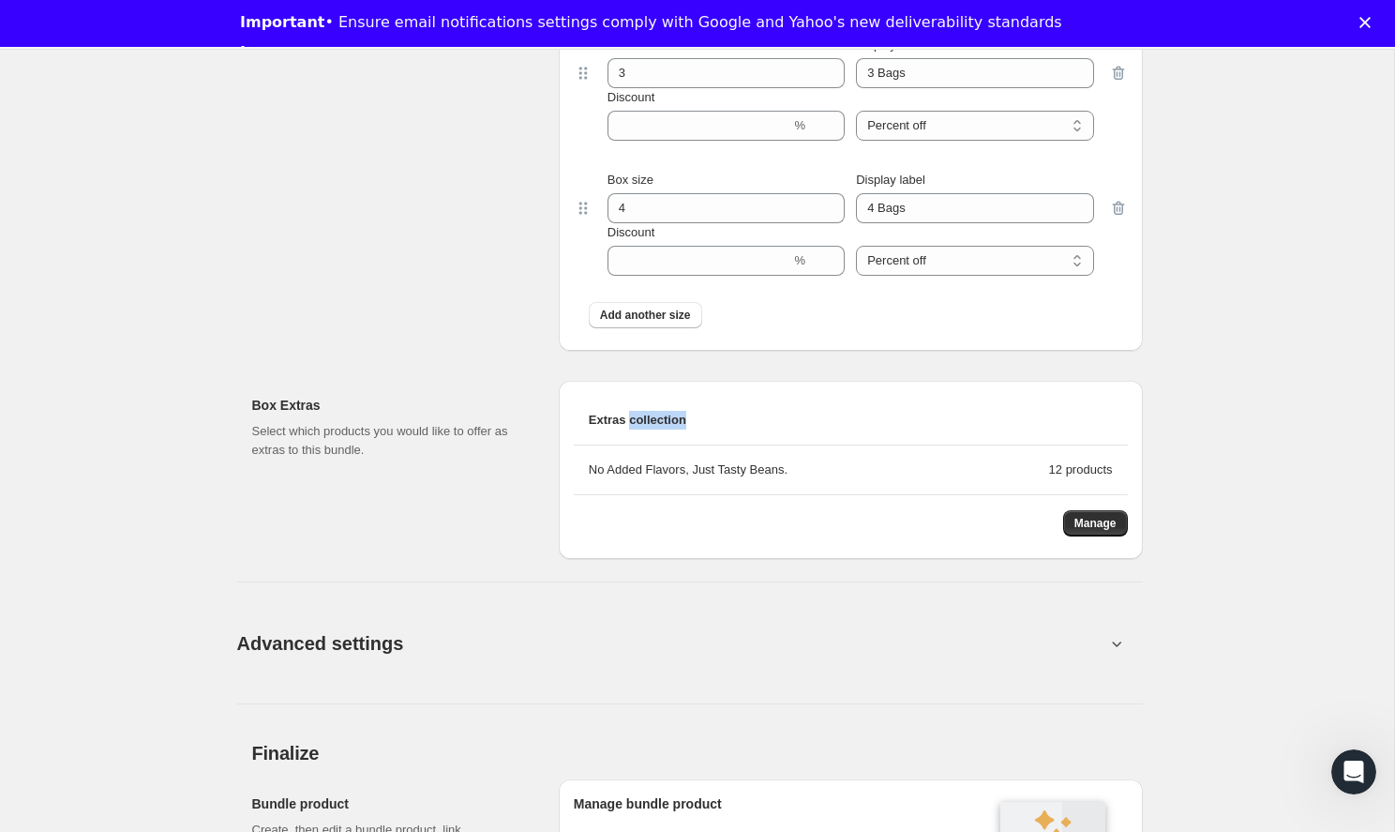
click at [721, 422] on li "Extras collection" at bounding box center [851, 421] width 554 height 50
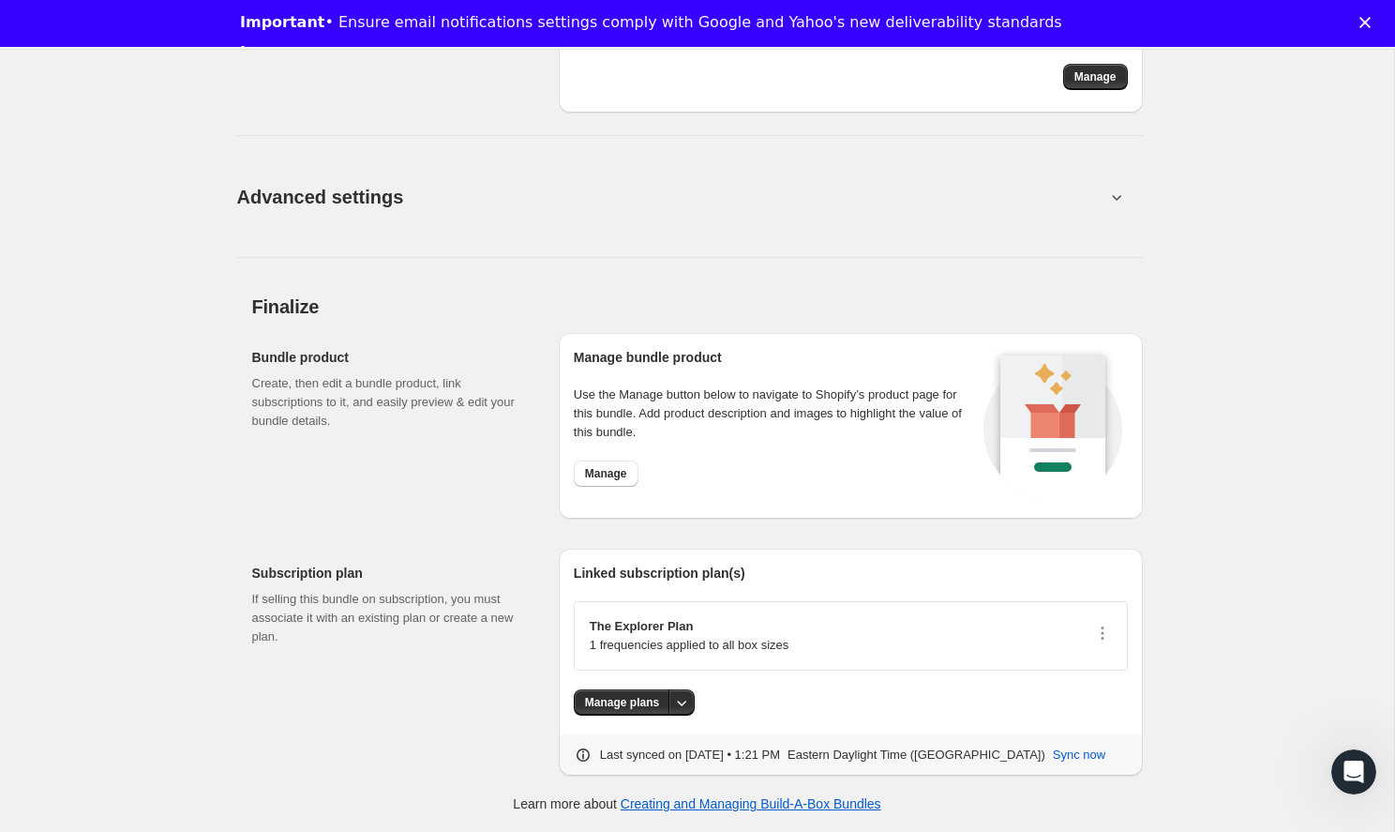
scroll to position [1549, 0]
click at [621, 465] on button "Manage" at bounding box center [606, 473] width 65 height 26
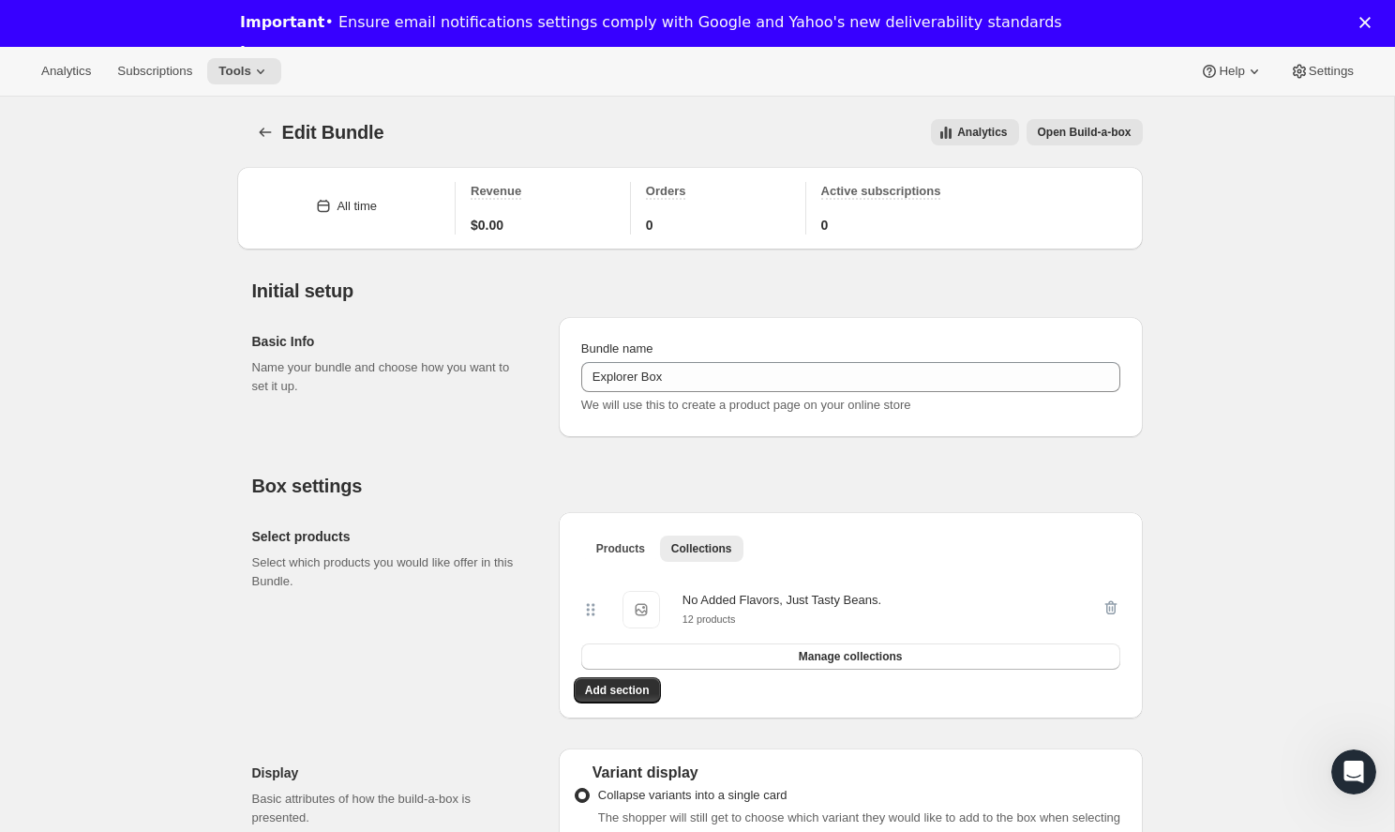
scroll to position [0, 0]
click at [1075, 135] on span "Open Build-a-box" at bounding box center [1085, 132] width 94 height 15
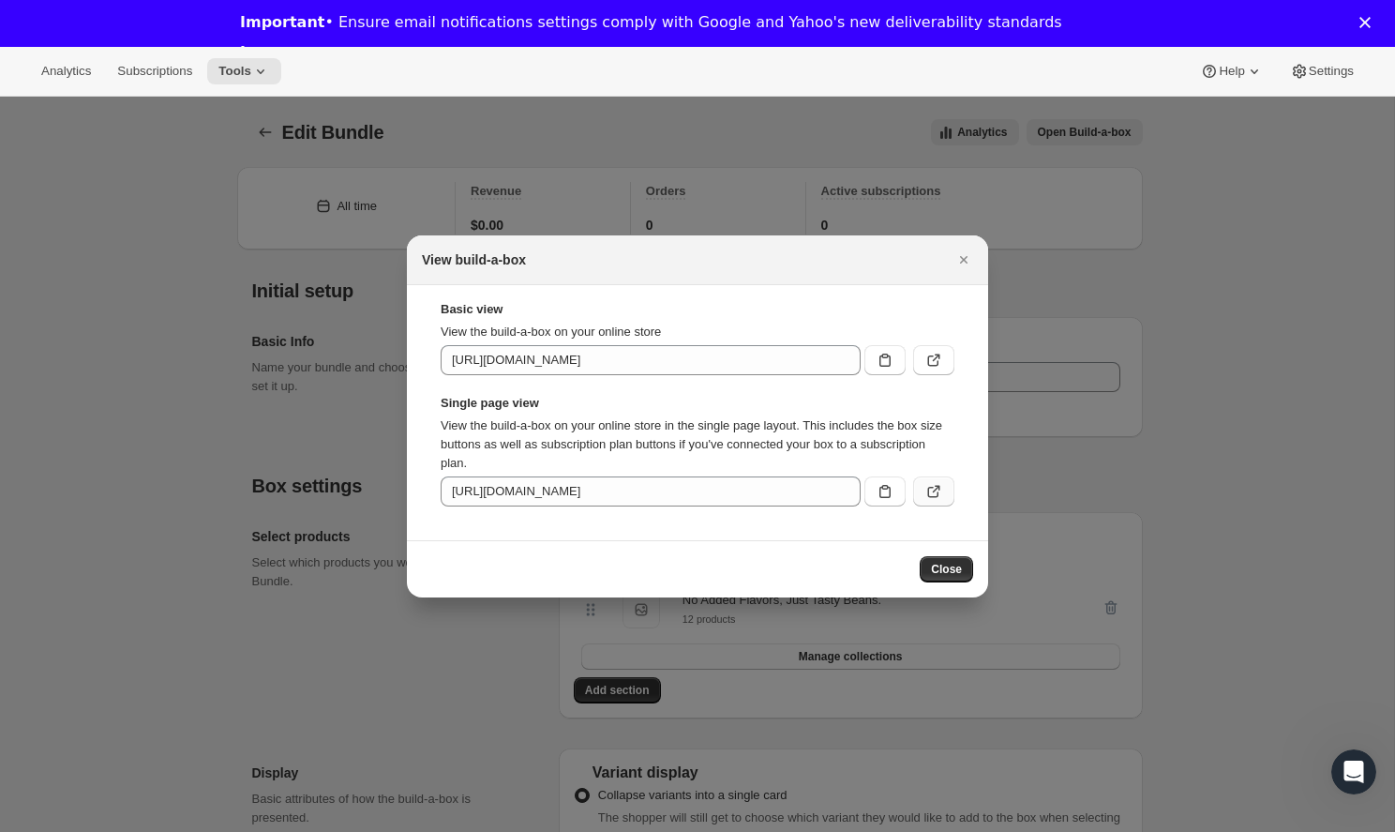
click at [934, 492] on icon ":rbh:" at bounding box center [933, 491] width 19 height 19
click at [946, 571] on span "Close" at bounding box center [946, 569] width 31 height 15
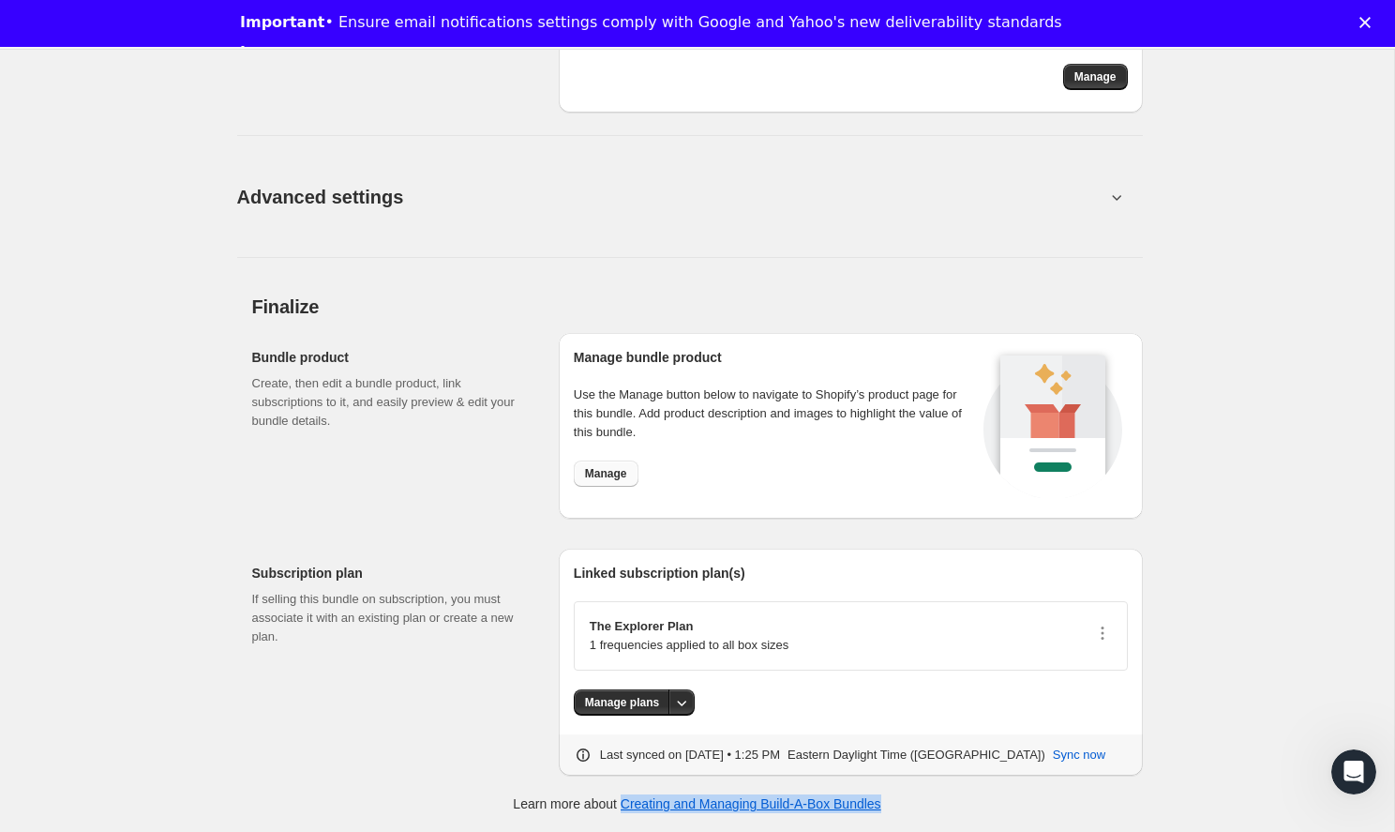
scroll to position [1549, 0]
click at [614, 466] on button "Manage" at bounding box center [606, 473] width 65 height 26
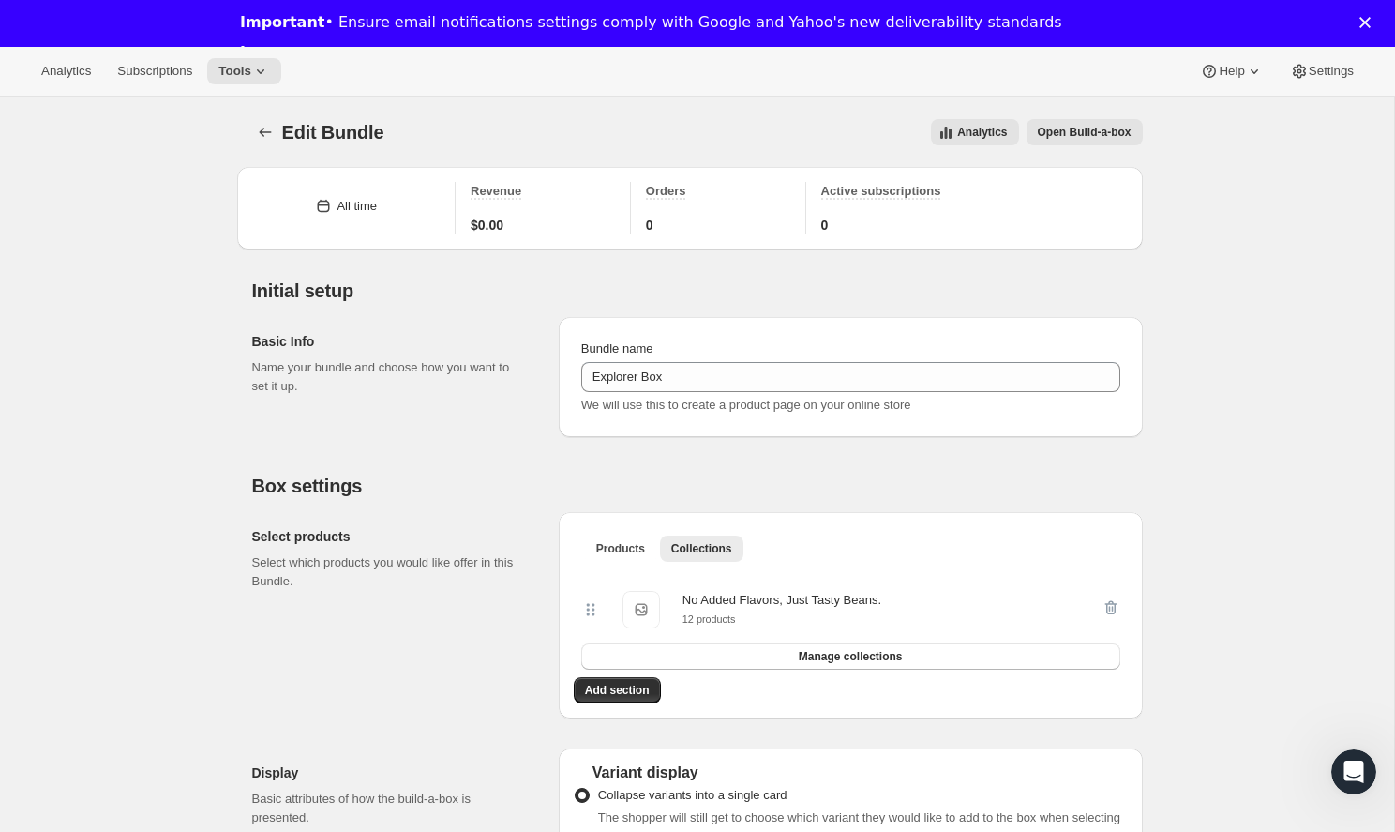
scroll to position [0, 0]
click at [269, 126] on icon "Bundles" at bounding box center [265, 132] width 19 height 19
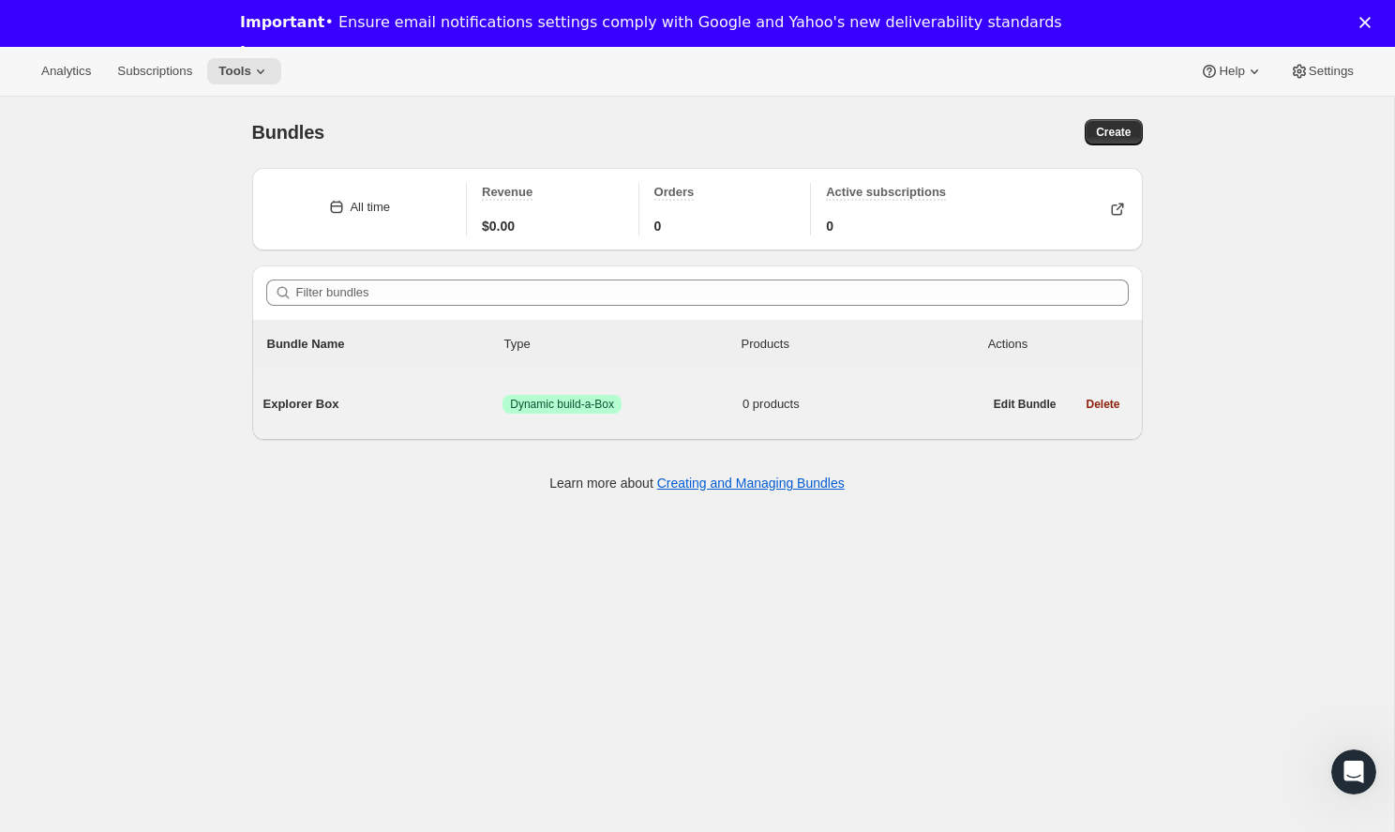
click at [526, 406] on span "Dynamic build-a-Box" at bounding box center [562, 404] width 104 height 15
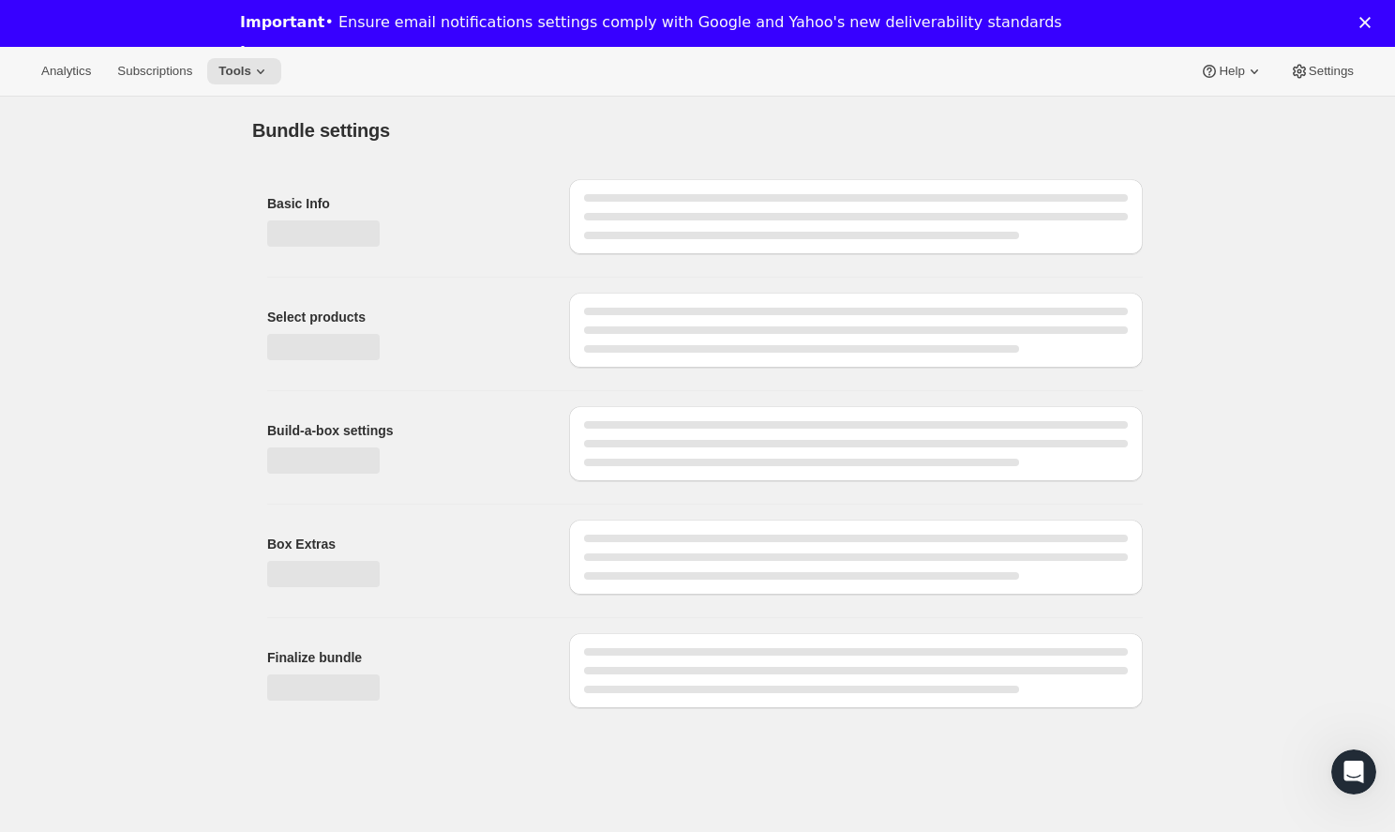
type input "Explorer Box"
radio input "true"
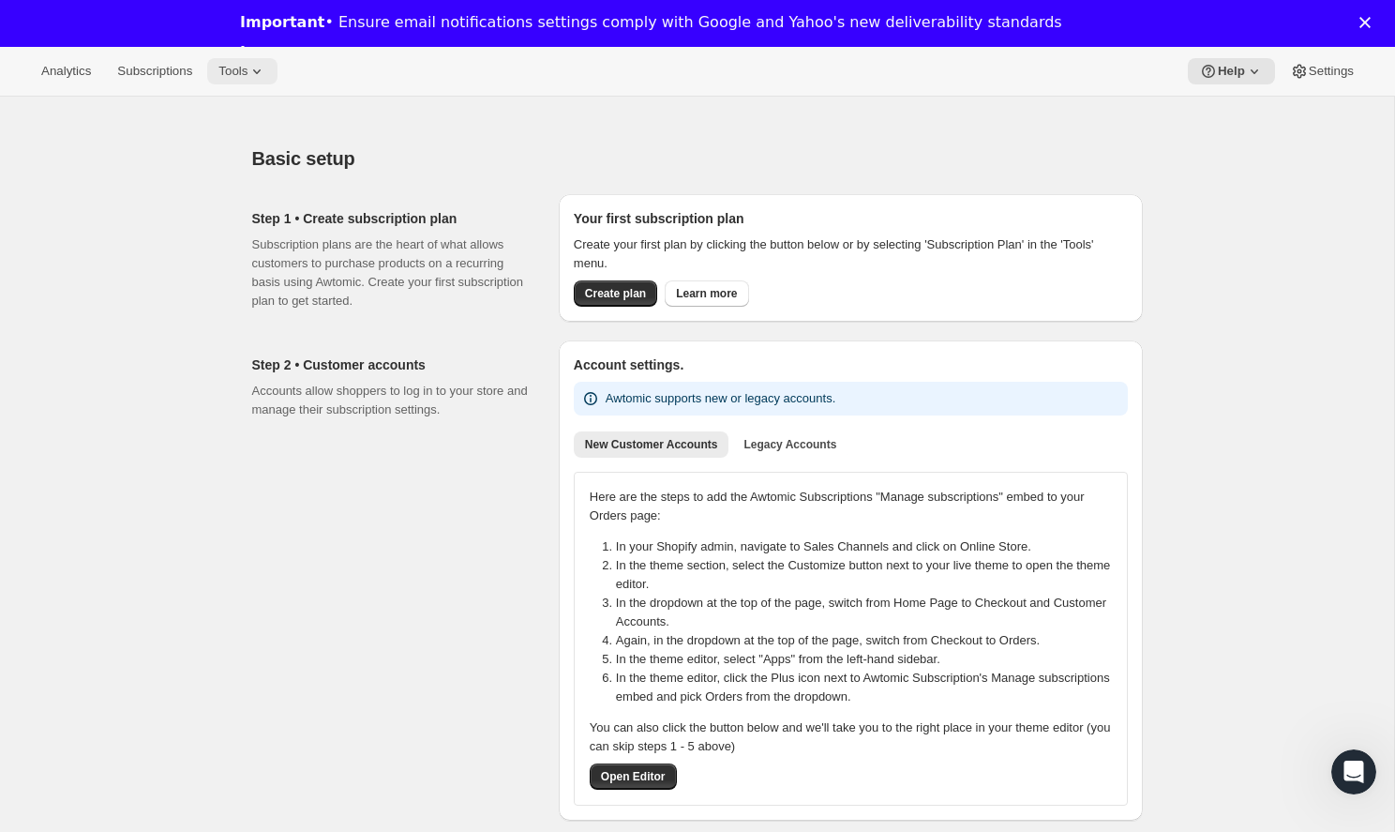
click at [224, 78] on span "Tools" at bounding box center [232, 71] width 29 height 15
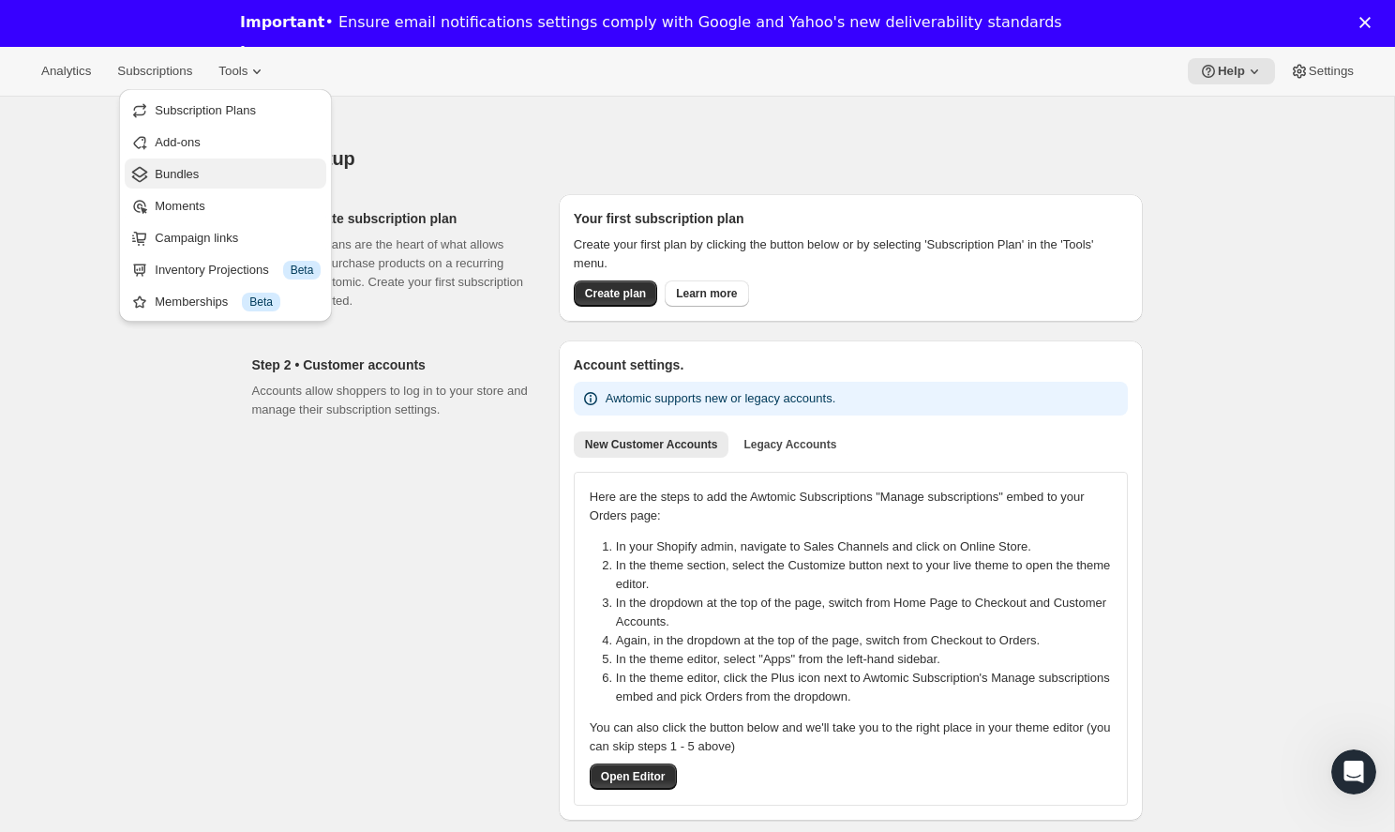
click at [211, 183] on span "Bundles" at bounding box center [238, 174] width 166 height 19
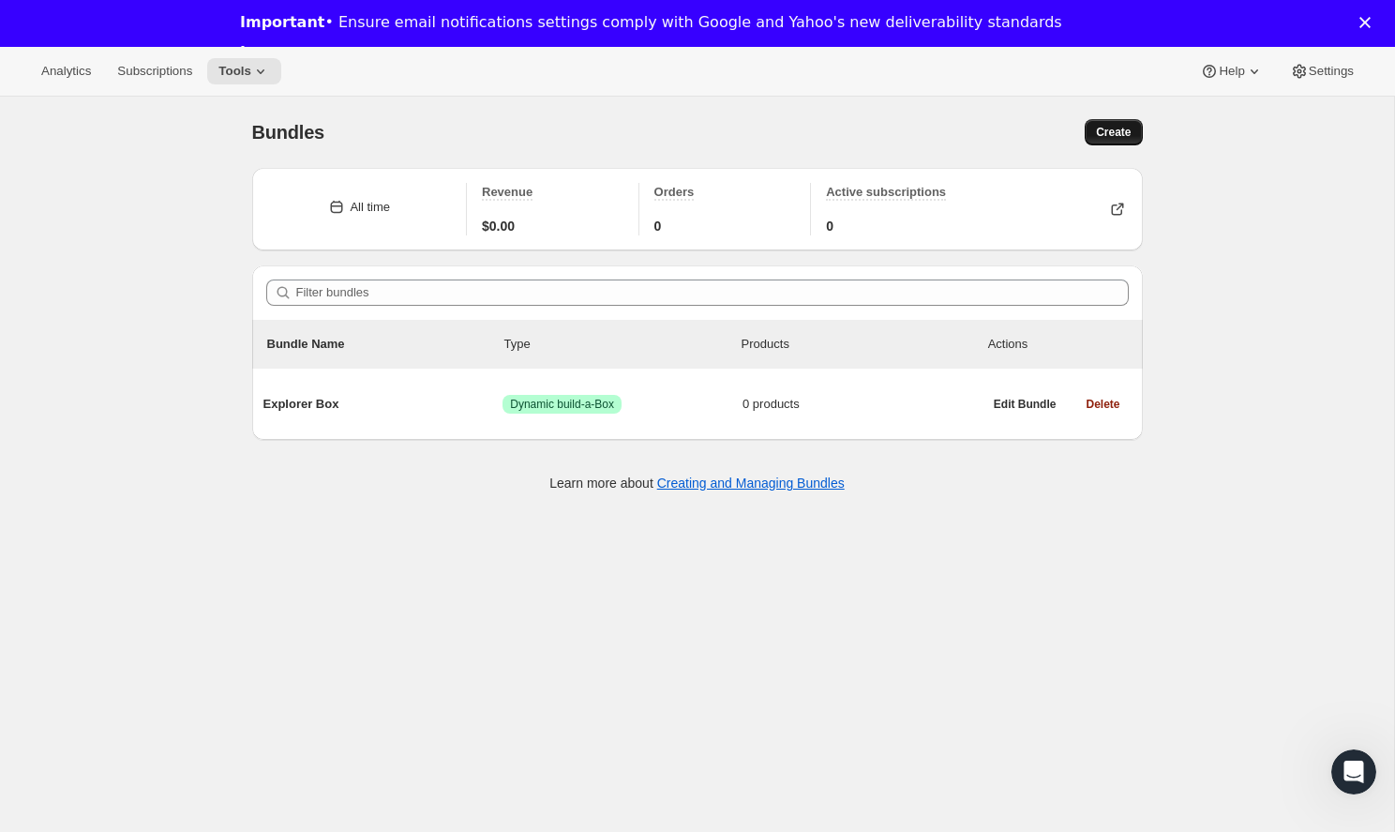
click at [1112, 141] on button "Create" at bounding box center [1113, 132] width 57 height 26
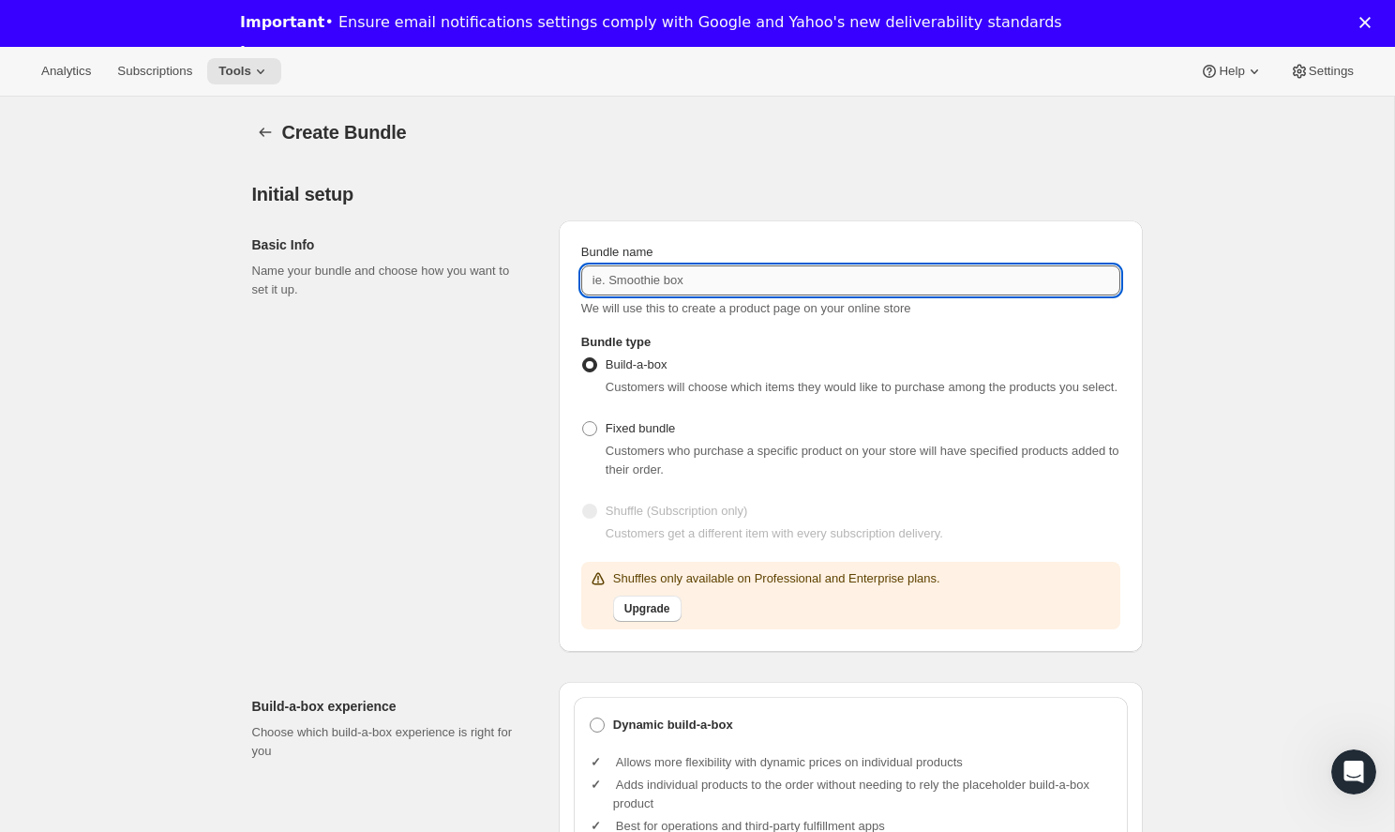
click at [650, 287] on input "Bundle name" at bounding box center [850, 280] width 539 height 30
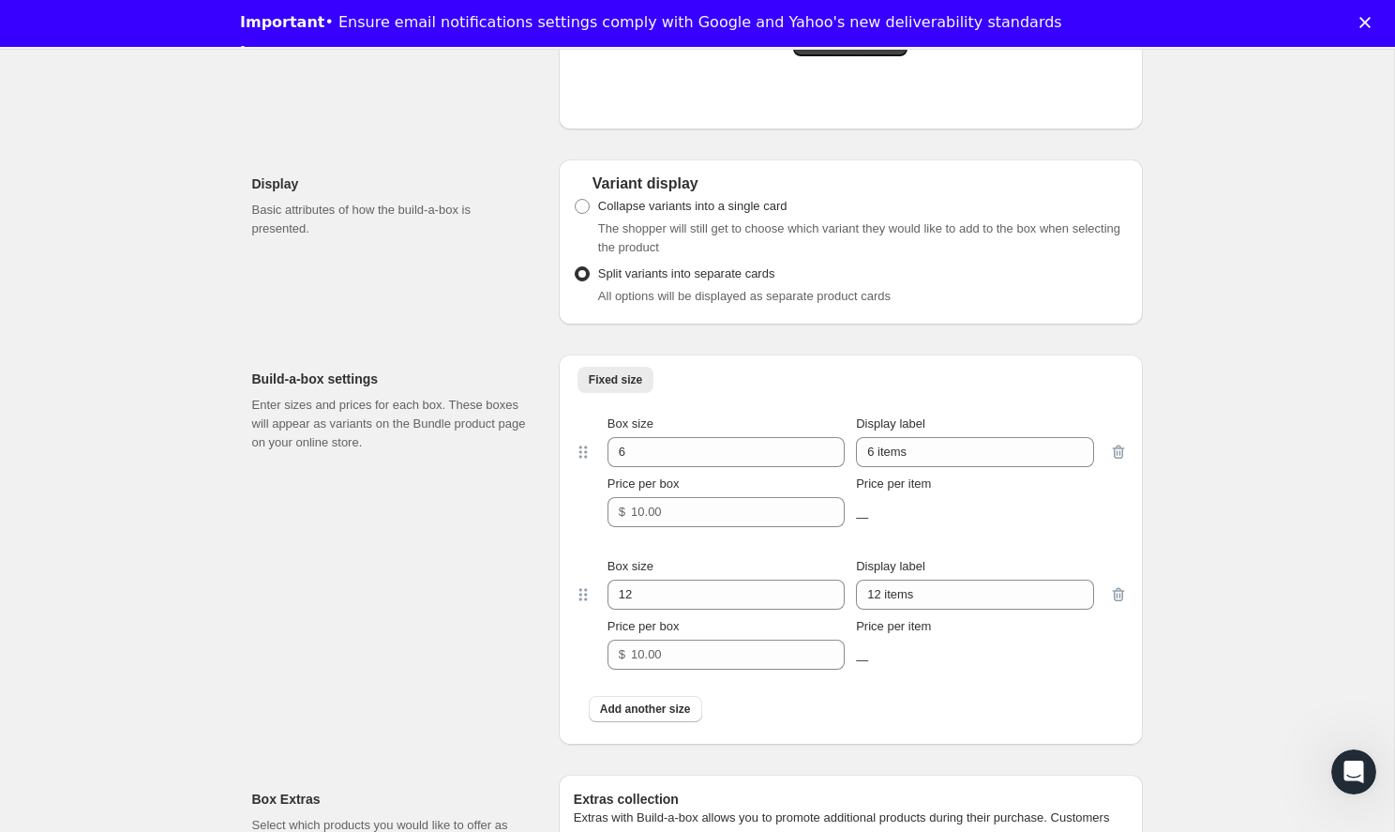
scroll to position [1558, 0]
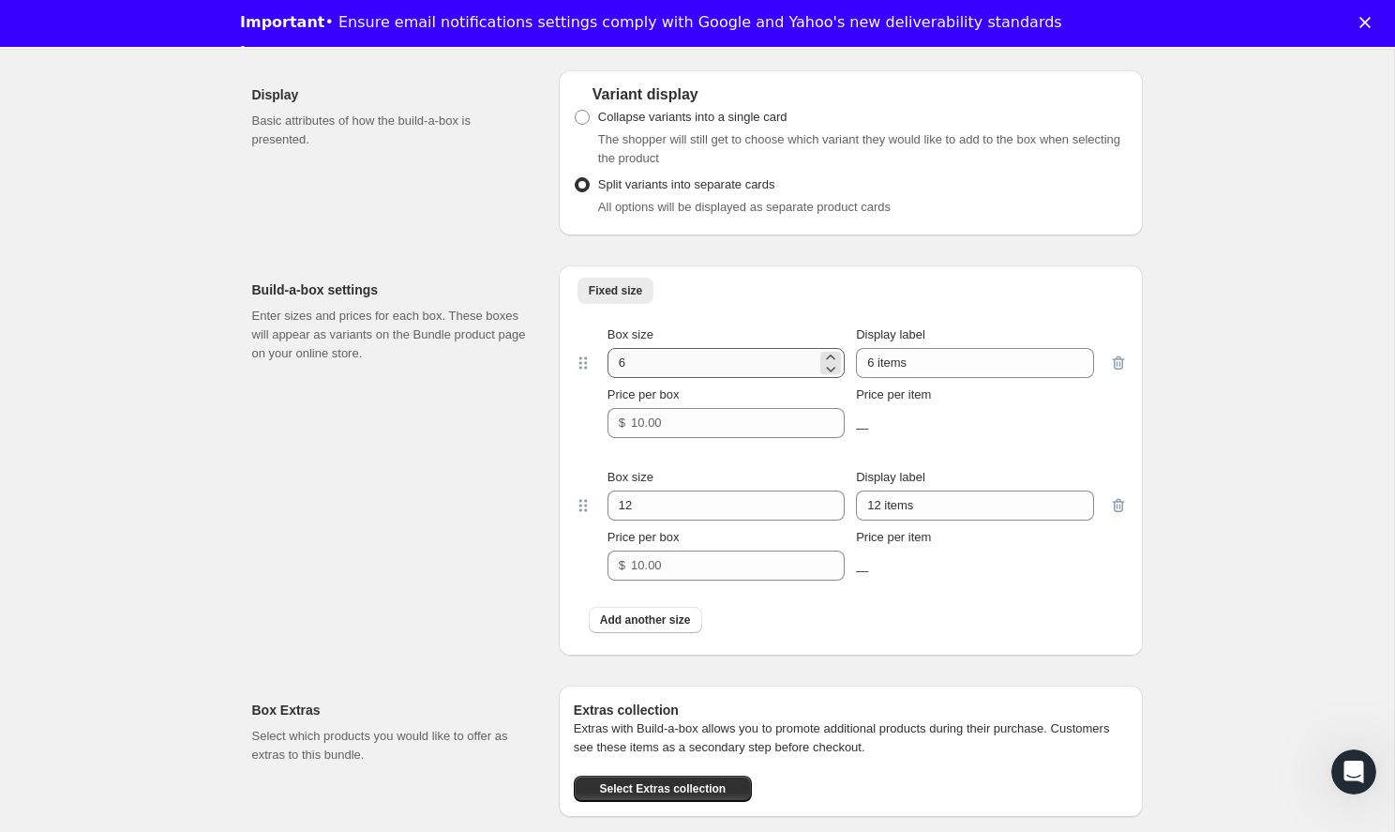
type input "Explorer Box"
drag, startPoint x: 644, startPoint y: 374, endPoint x: 602, endPoint y: 374, distance: 42.2
click at [602, 374] on div "Box size 6 Display label 6 items Price per box $ Price per item —" at bounding box center [850, 381] width 517 height 112
type input "2"
drag, startPoint x: 912, startPoint y: 382, endPoint x: 857, endPoint y: 380, distance: 55.4
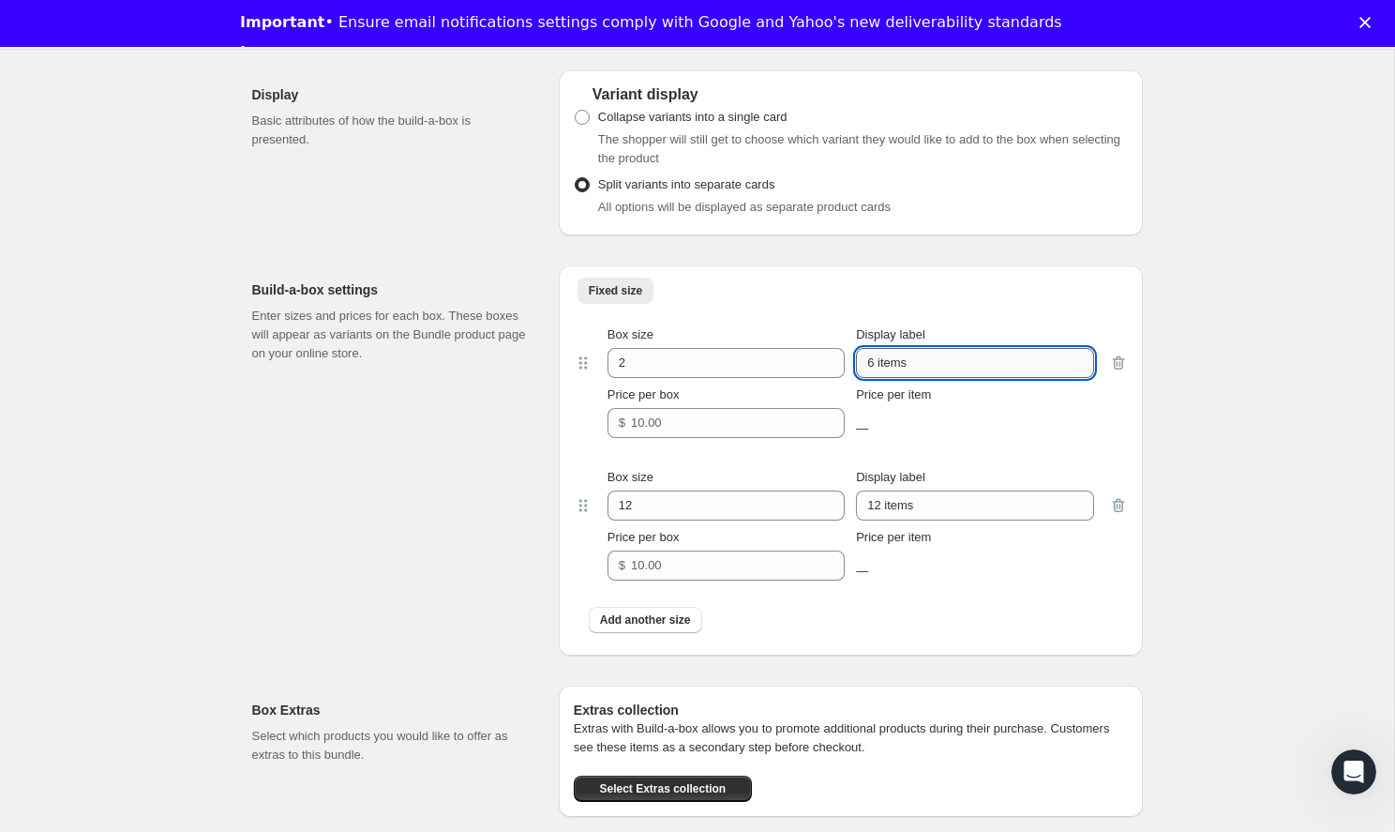
click at [857, 378] on input "6 items" at bounding box center [974, 363] width 237 height 30
type input "2 Bags"
click at [767, 431] on input "Price per box" at bounding box center [724, 423] width 186 height 30
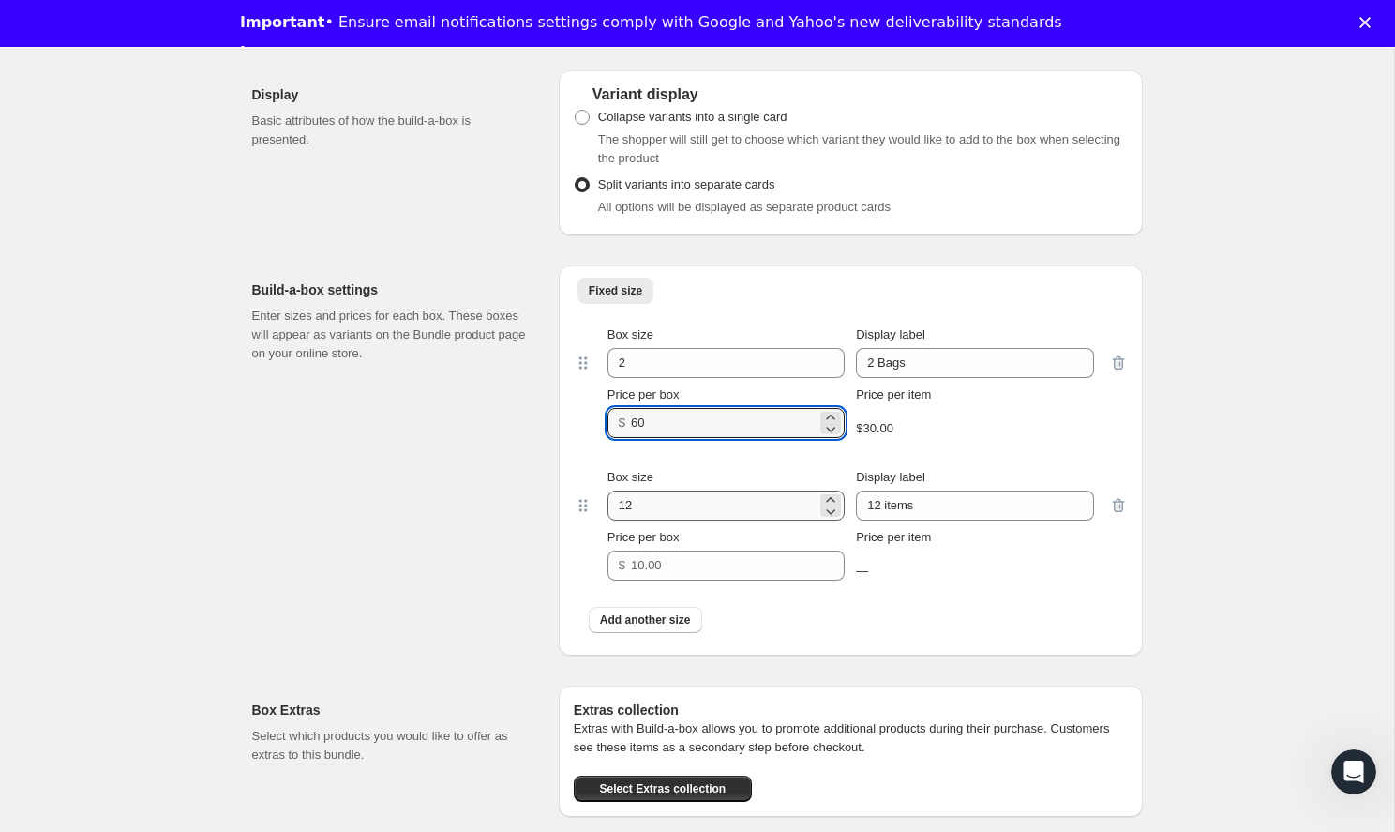
type input "60"
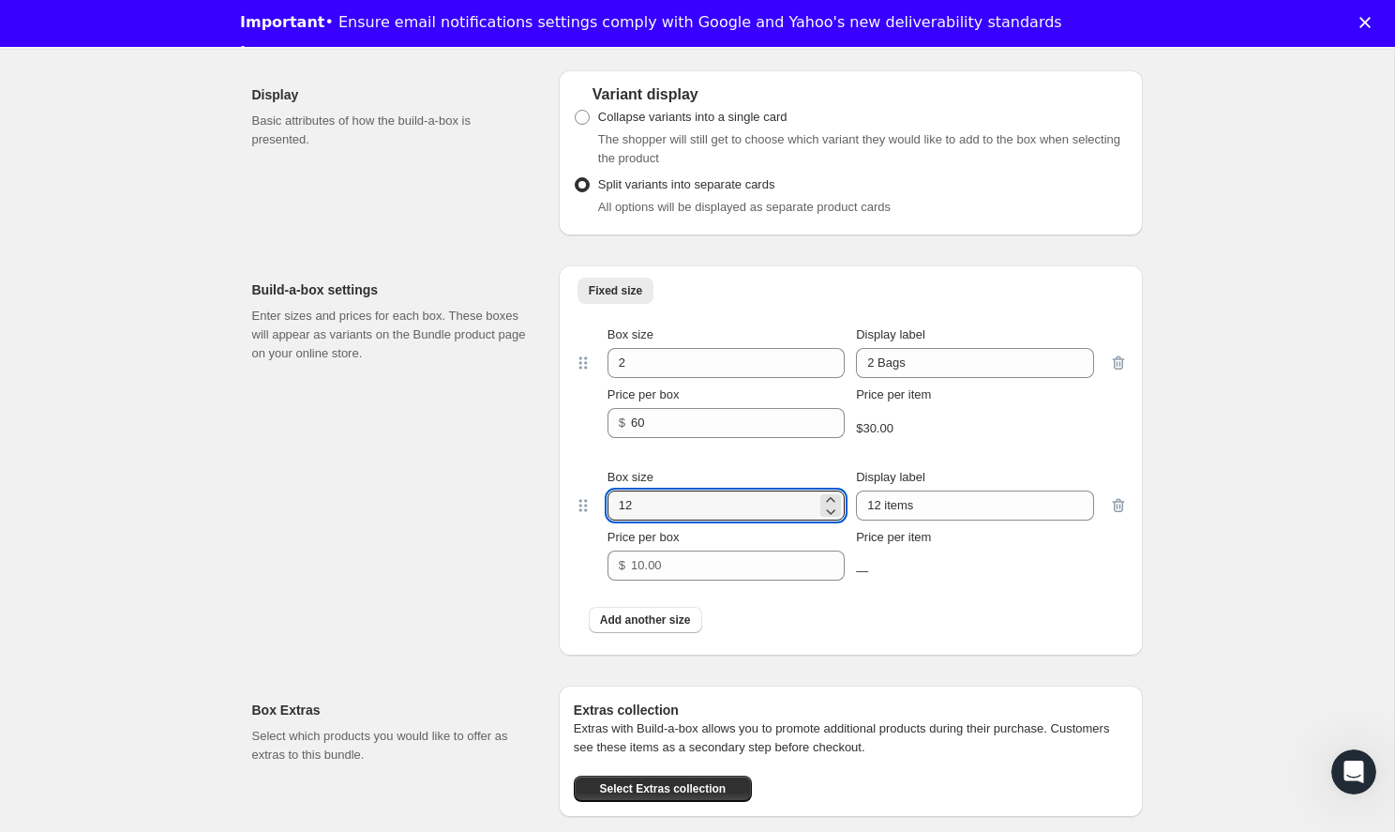
drag, startPoint x: 695, startPoint y: 523, endPoint x: 602, endPoint y: 522, distance: 92.8
click at [601, 522] on div "Box size 12 Display label 12 items Price per box $ Price per item —" at bounding box center [850, 524] width 517 height 112
type input "3"
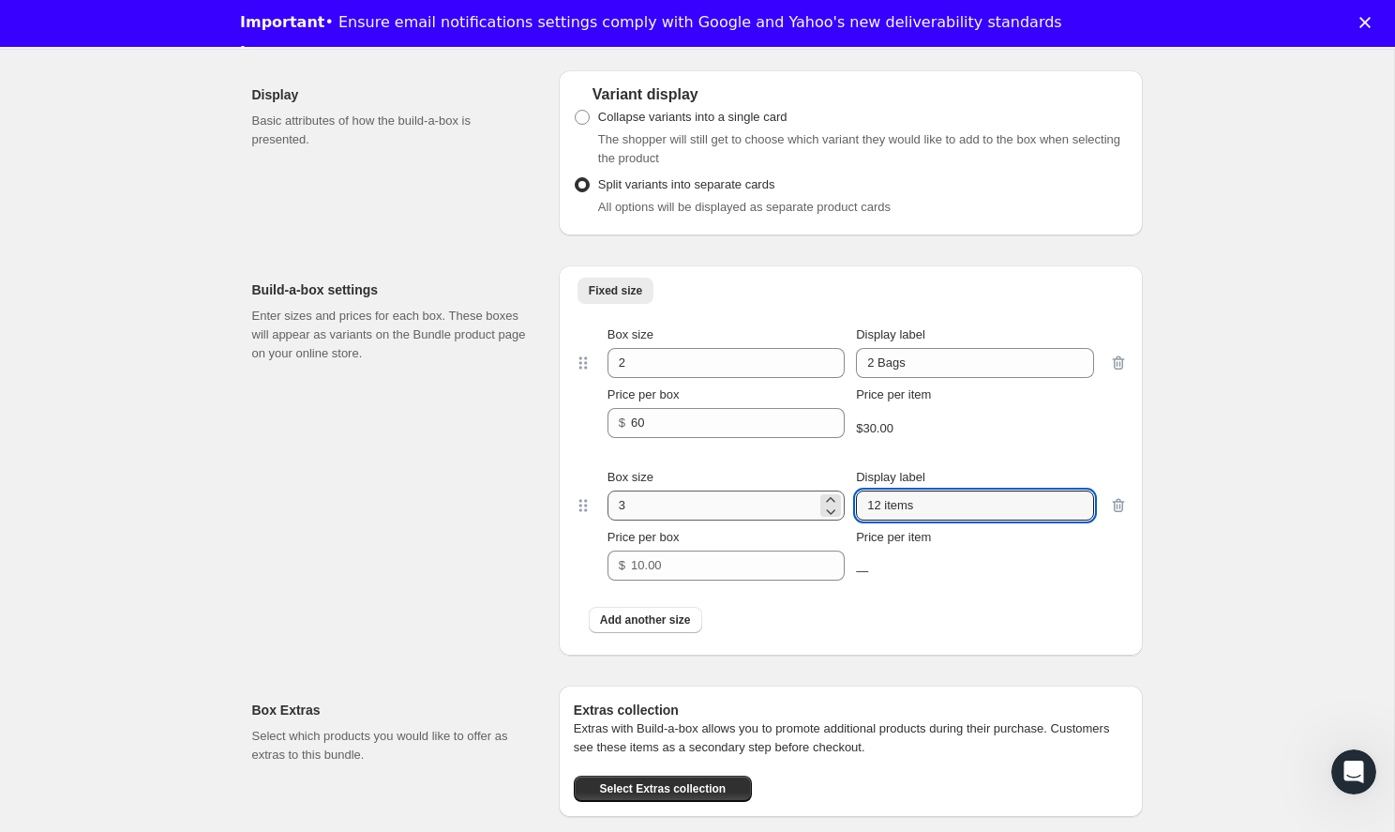
drag, startPoint x: 917, startPoint y: 519, endPoint x: 794, endPoint y: 519, distance: 122.8
click at [794, 519] on div "Box size 3 Display label 12 items" at bounding box center [850, 494] width 487 height 52
type input "3 Bags"
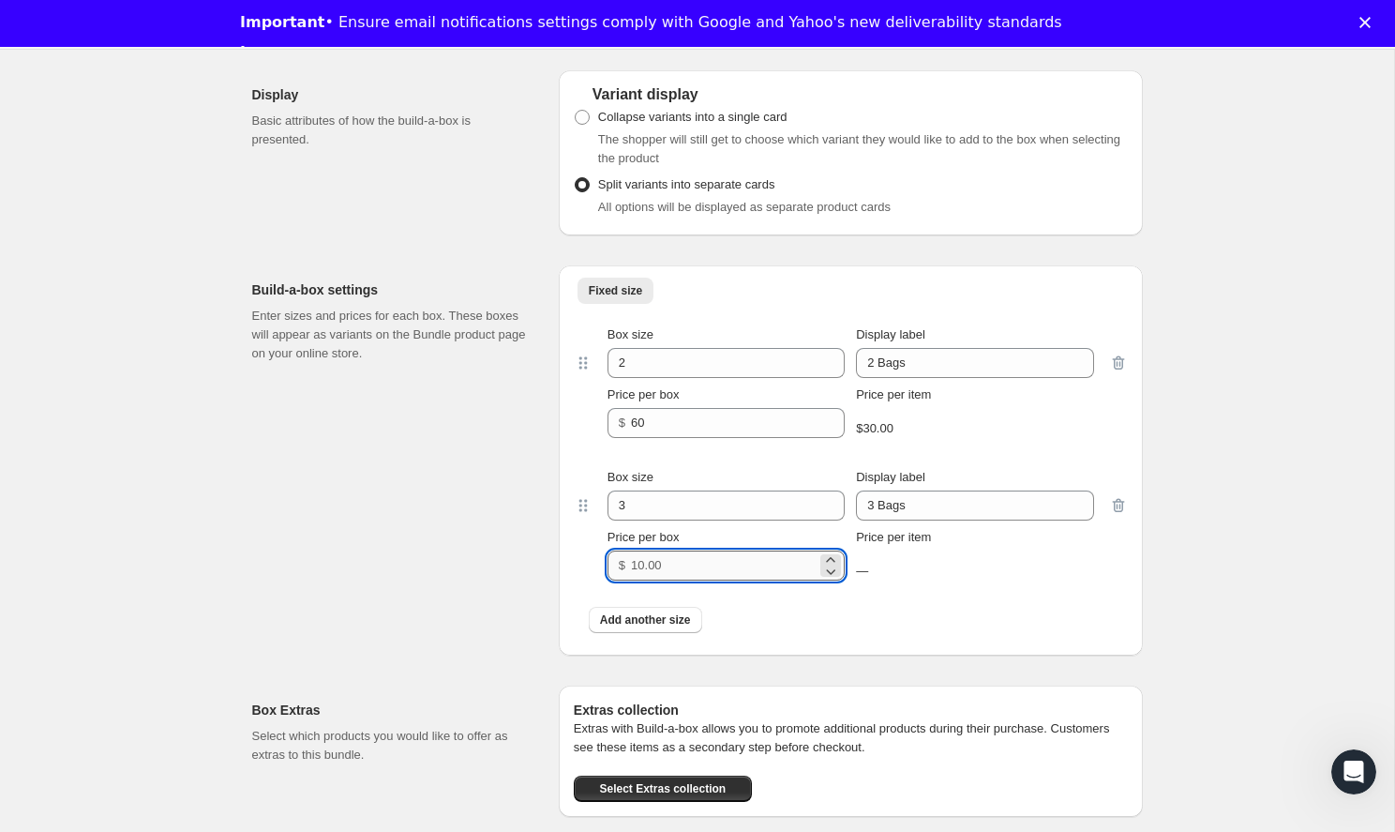
drag, startPoint x: 736, startPoint y: 575, endPoint x: 663, endPoint y: 575, distance: 73.1
click at [663, 575] on input "Price per box" at bounding box center [724, 565] width 186 height 30
type input "84"
click at [669, 625] on button "Add another size" at bounding box center [645, 620] width 113 height 26
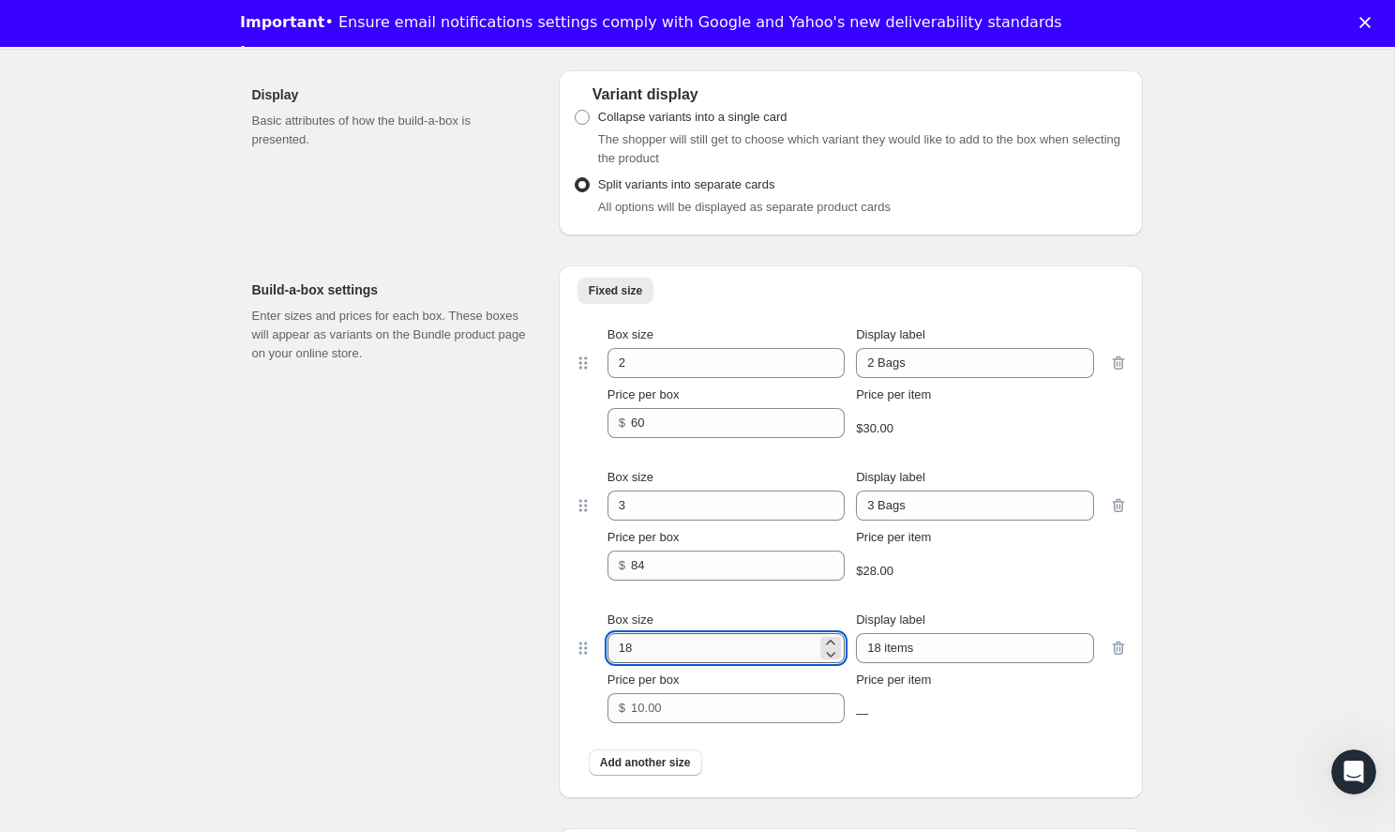
drag, startPoint x: 712, startPoint y: 678, endPoint x: 610, endPoint y: 663, distance: 102.4
click at [609, 663] on input "18" at bounding box center [711, 648] width 209 height 30
type input "4"
click at [943, 682] on div "Price per item —" at bounding box center [974, 691] width 237 height 56
drag, startPoint x: 929, startPoint y: 668, endPoint x: 826, endPoint y: 669, distance: 103.1
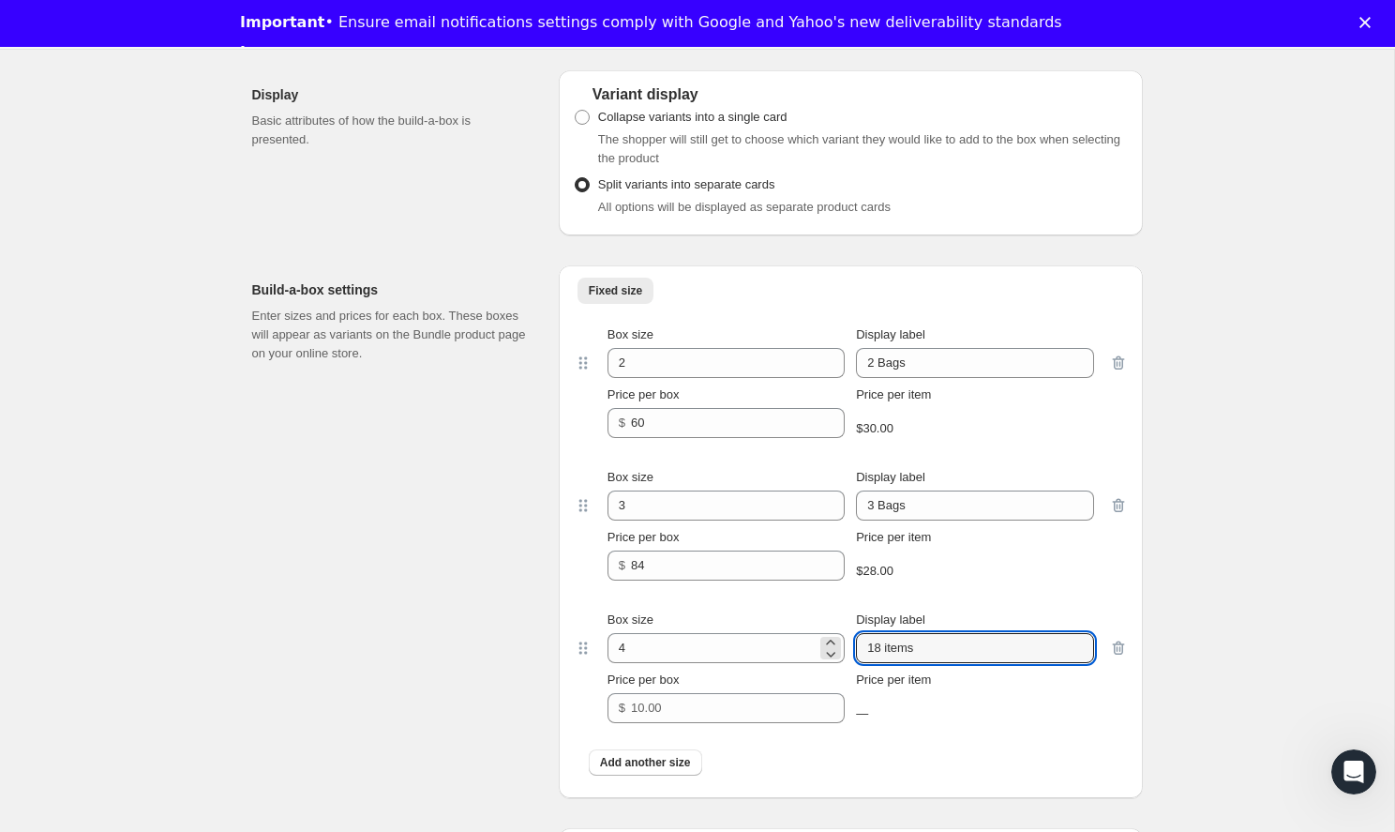
click at [826, 663] on div "Box size 4 Display label 18 items" at bounding box center [850, 636] width 487 height 52
type input "4 Bags"
click at [761, 738] on div "Box size 4 Display label 4 Bags Price per box $ Price per item —" at bounding box center [851, 666] width 554 height 142
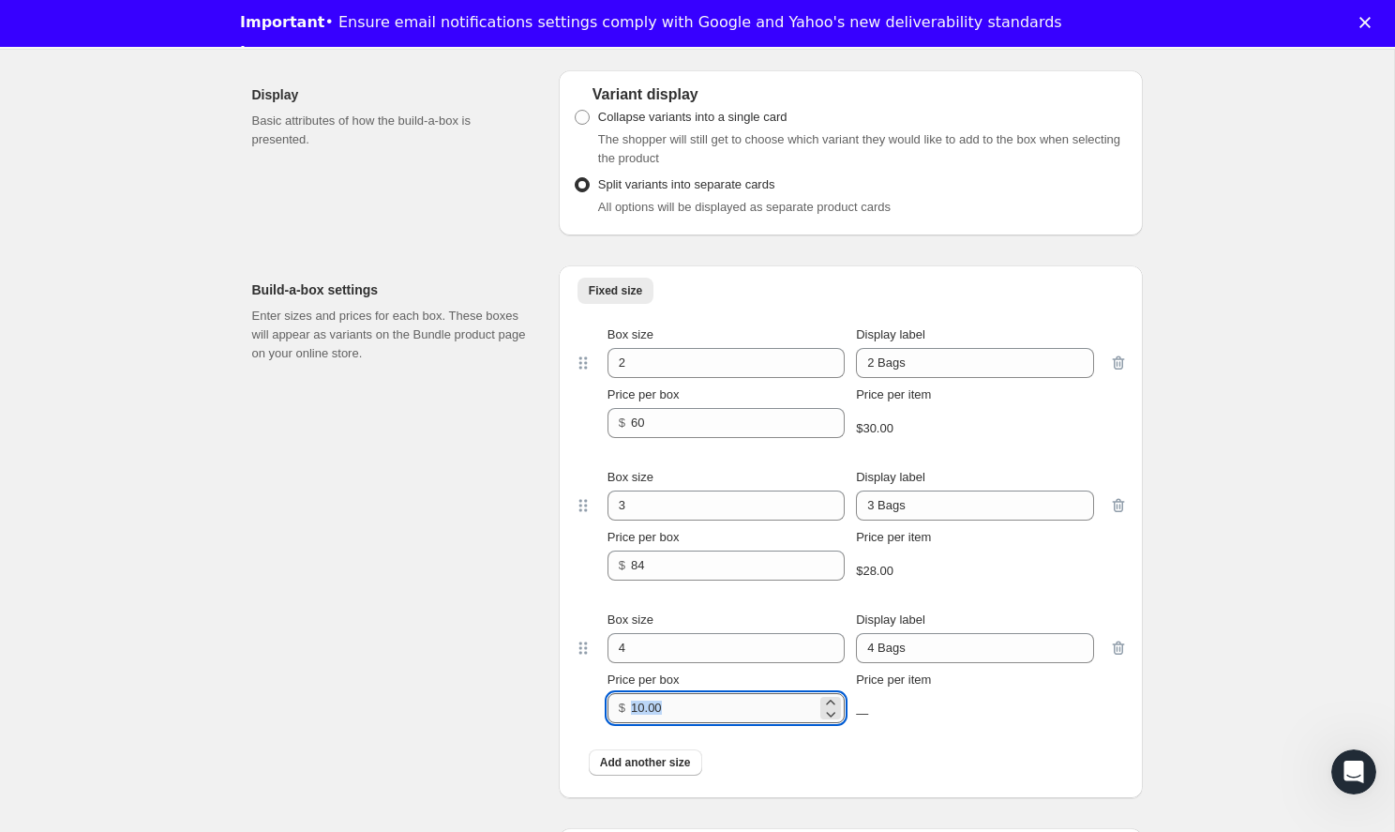
click at [761, 722] on input "Price per box" at bounding box center [724, 708] width 186 height 30
type input "105"
click at [975, 762] on div "Add another size" at bounding box center [851, 762] width 554 height 49
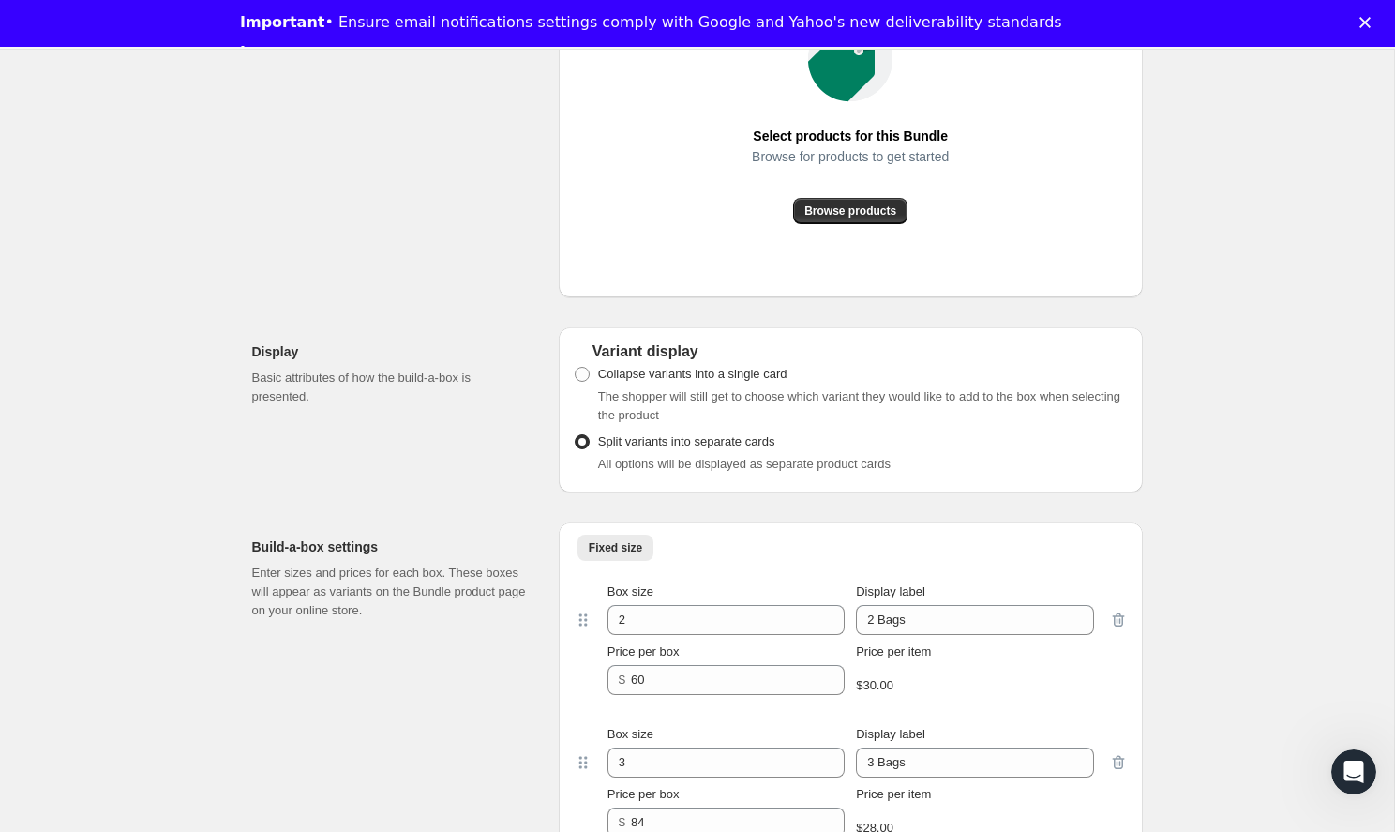
scroll to position [1298, 0]
click at [724, 383] on span "Collapse variants into a single card" at bounding box center [692, 376] width 189 height 14
click at [576, 370] on input "Collapse variants into a single card" at bounding box center [575, 369] width 1 height 1
radio input "true"
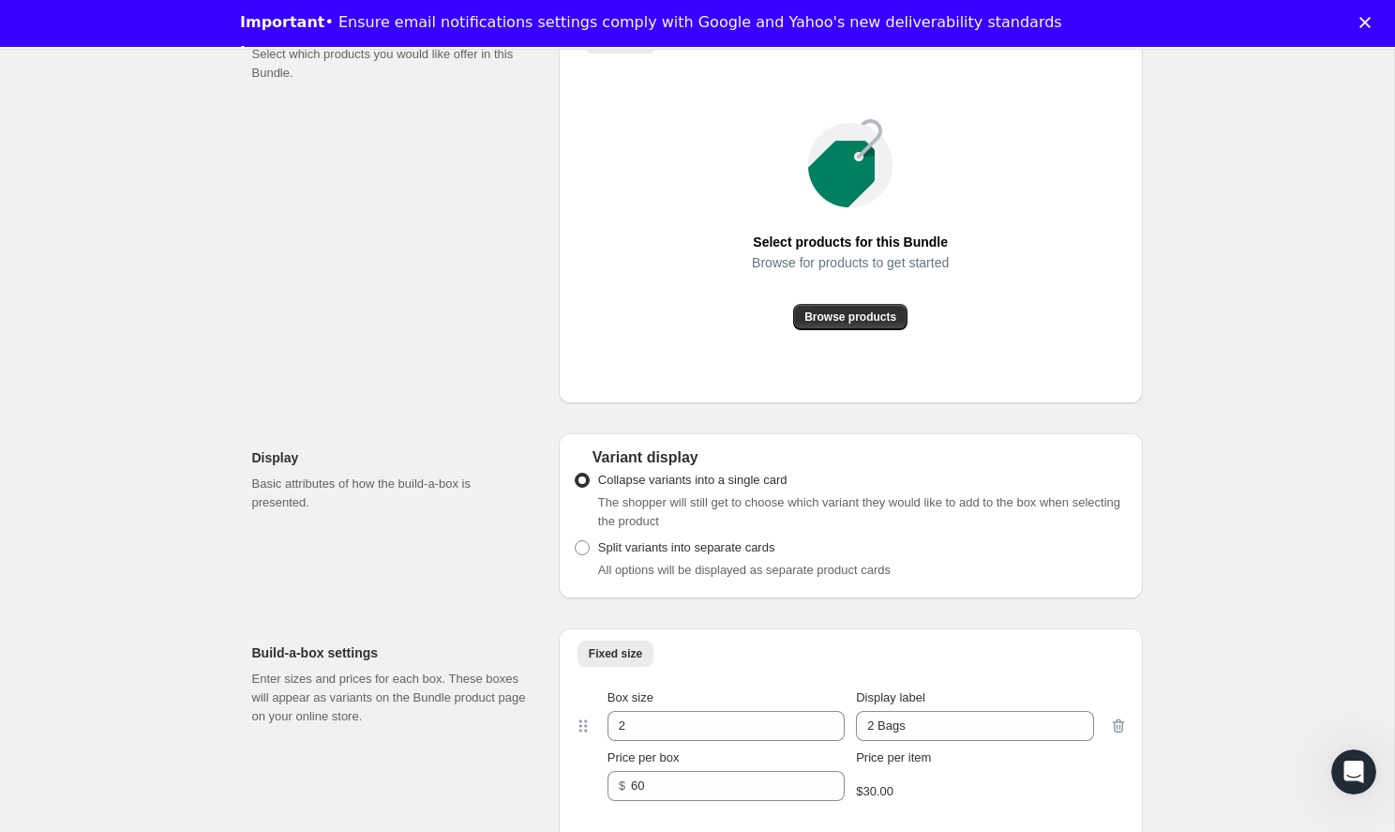
scroll to position [1198, 0]
click at [866, 327] on button "Browse products" at bounding box center [850, 314] width 114 height 26
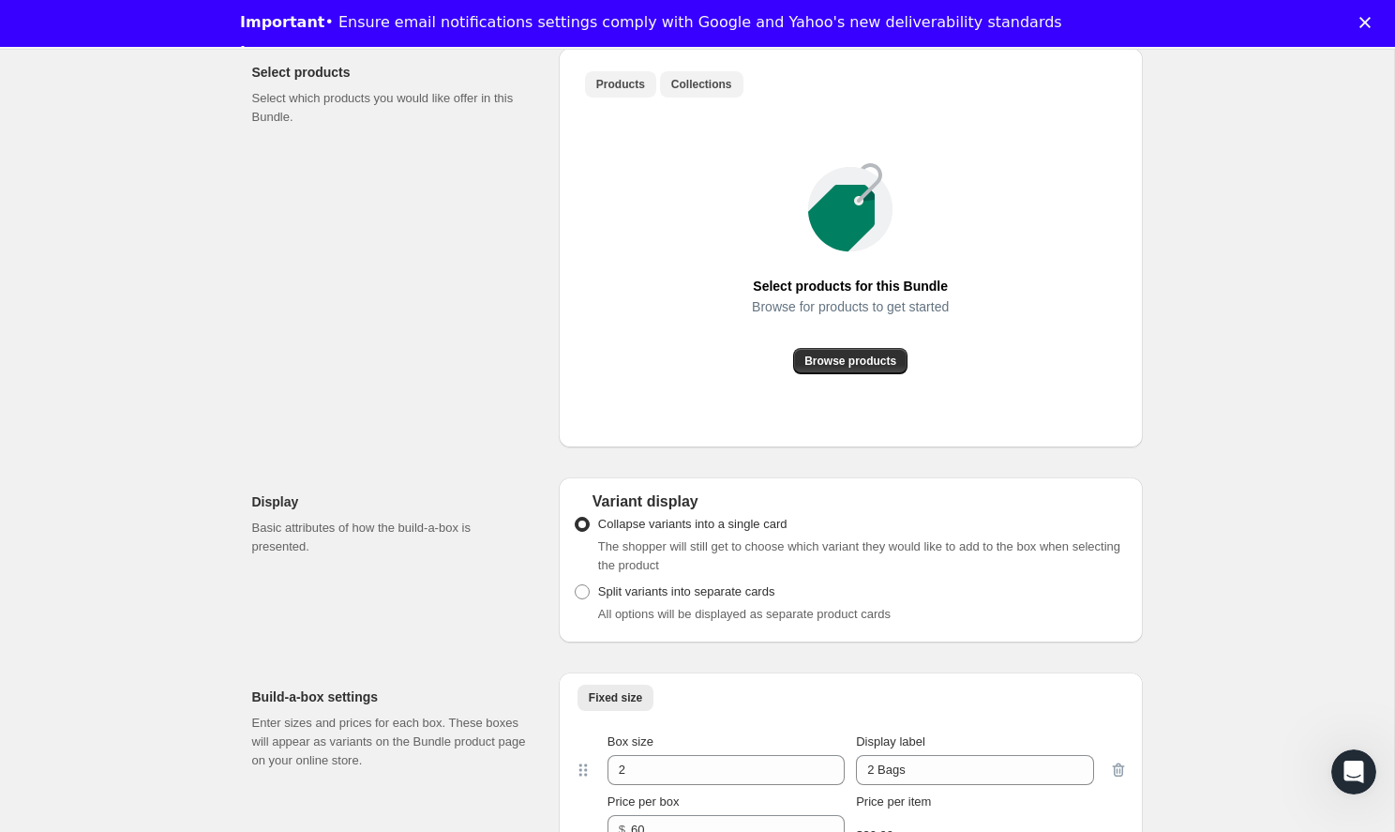
click at [712, 93] on button "Collections" at bounding box center [701, 84] width 83 height 26
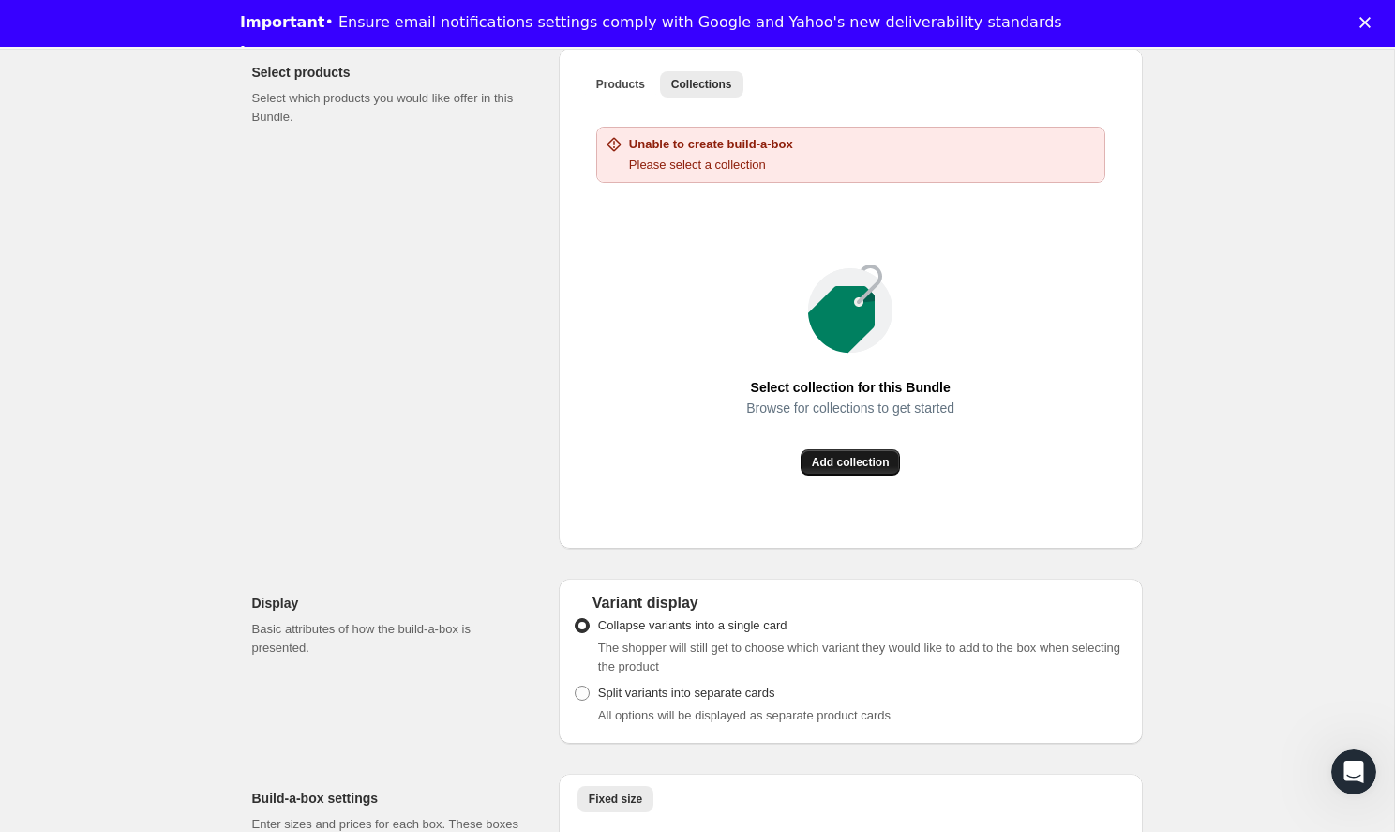
click at [876, 470] on span "Add collection" at bounding box center [851, 462] width 78 height 15
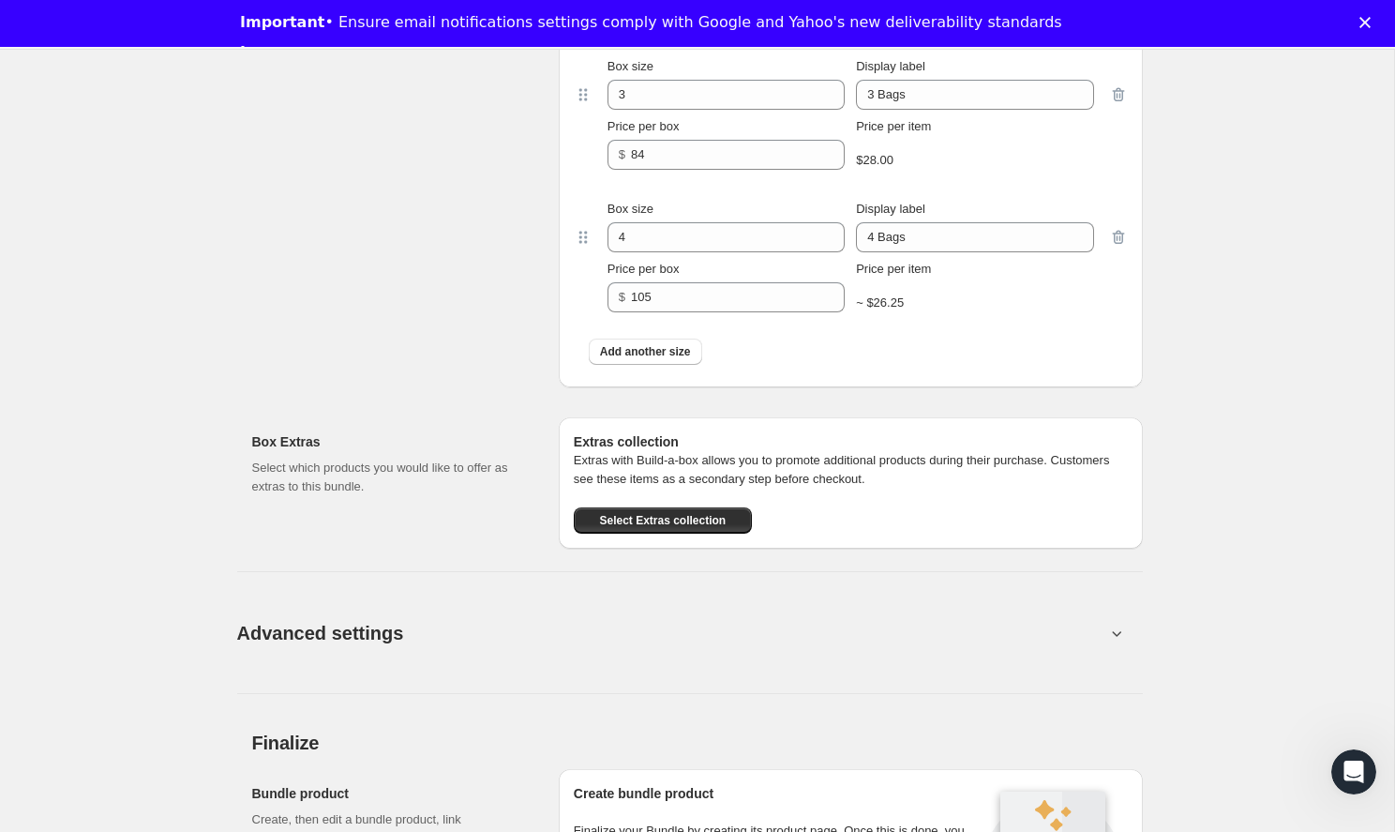
scroll to position [1849, 0]
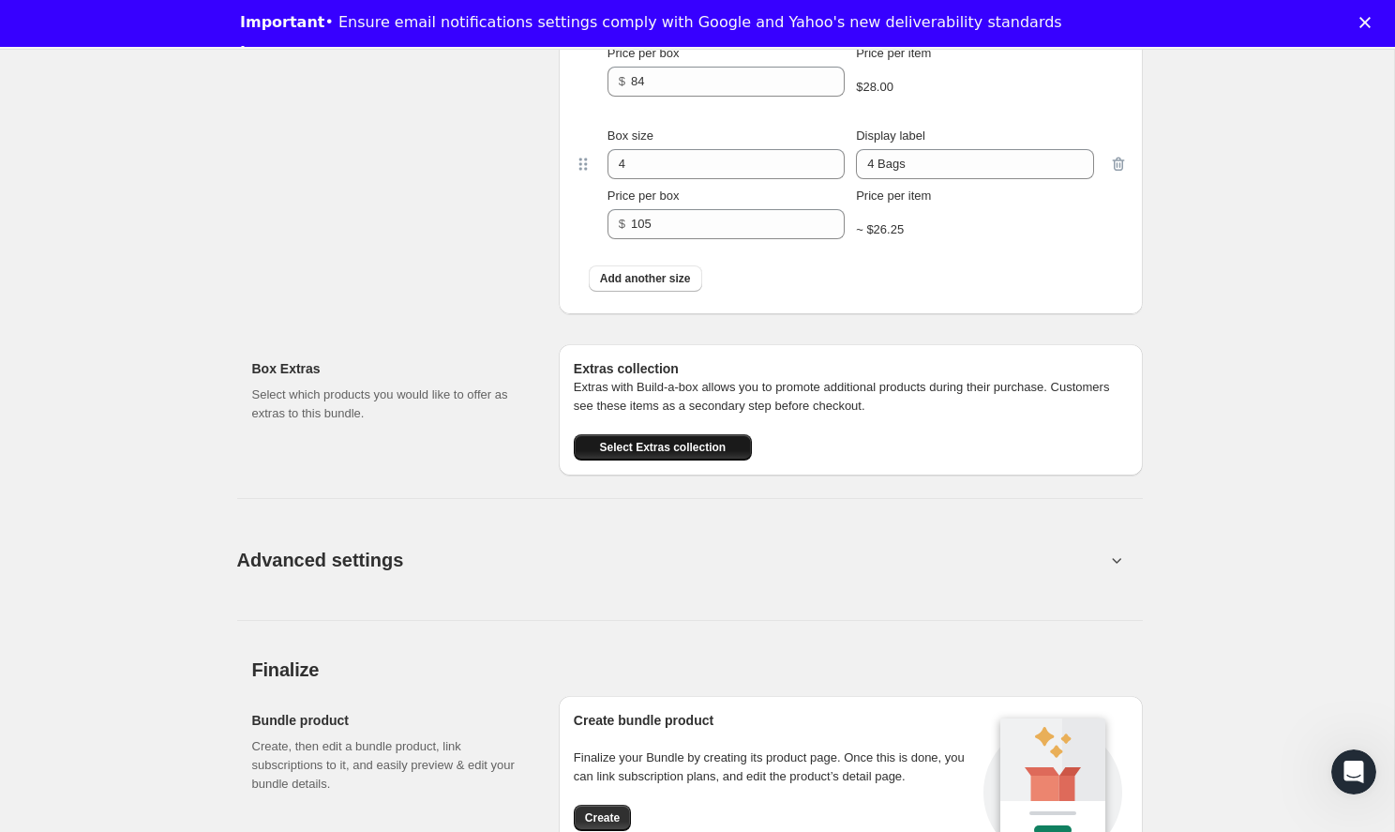
click at [658, 455] on span "Select Extras collection" at bounding box center [662, 447] width 127 height 15
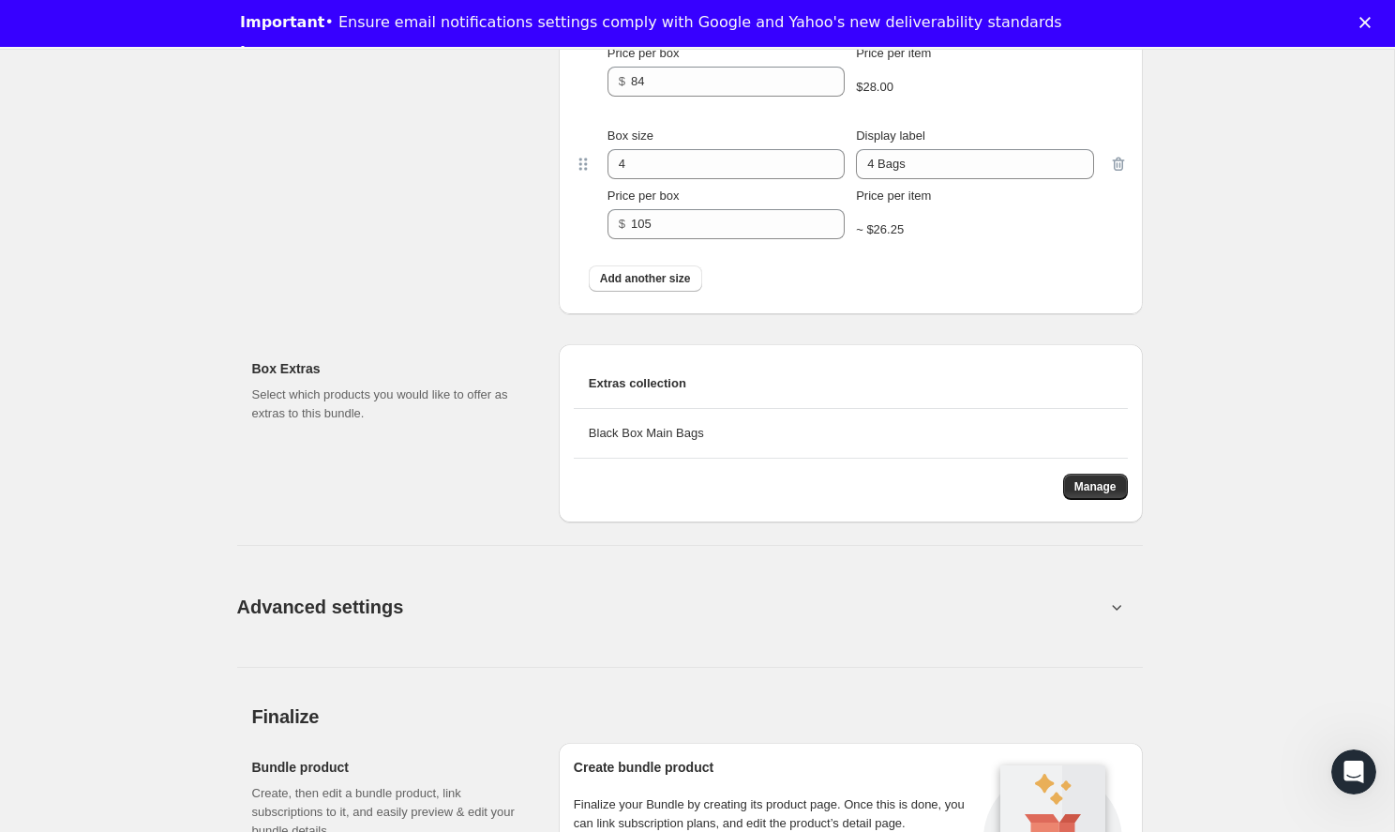
click at [657, 393] on span "Extras collection" at bounding box center [637, 383] width 97 height 19
drag, startPoint x: 657, startPoint y: 401, endPoint x: 596, endPoint y: 399, distance: 61.0
click at [596, 393] on span "Extras collection" at bounding box center [637, 383] width 97 height 19
click at [597, 393] on span "Extras collection" at bounding box center [637, 383] width 97 height 19
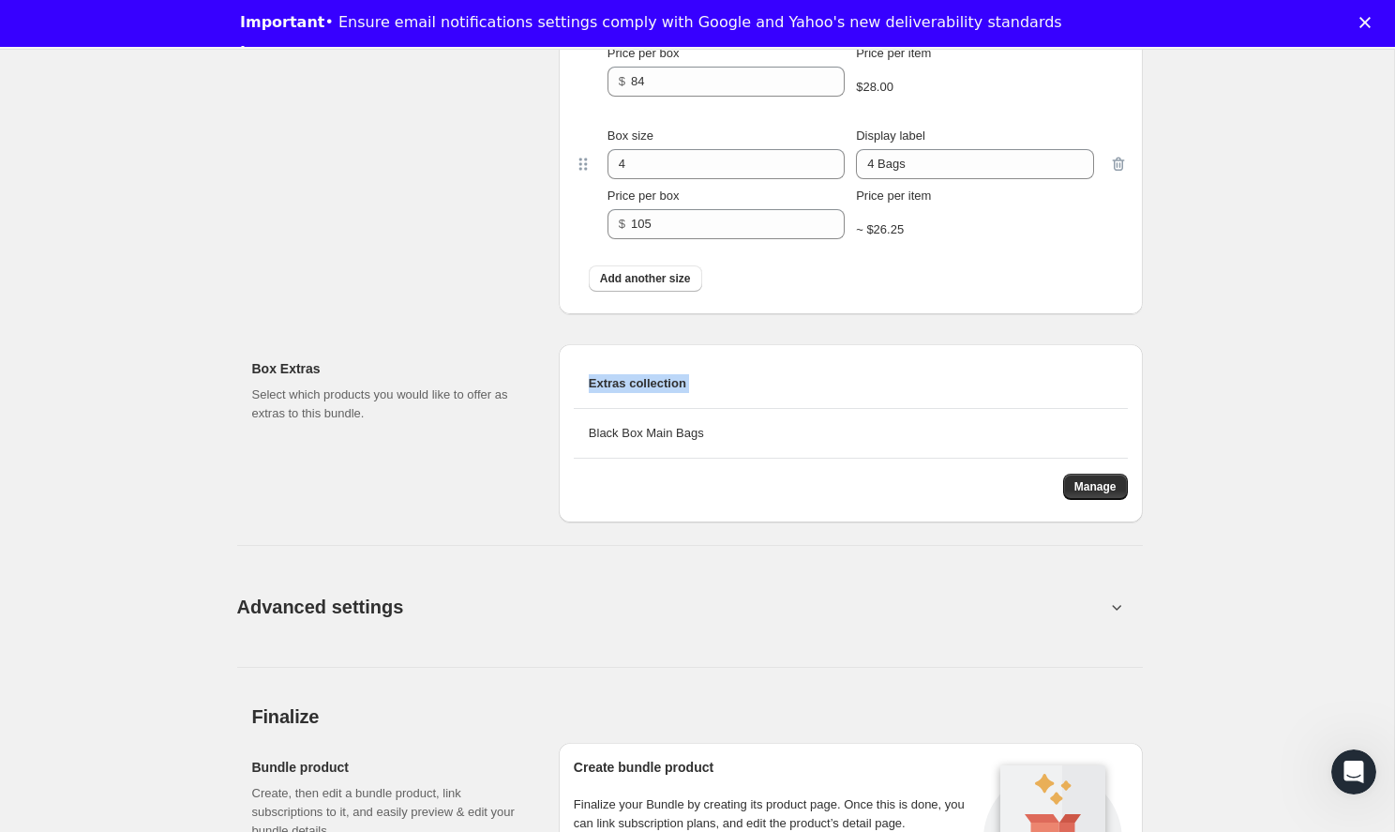
click at [597, 393] on span "Extras collection" at bounding box center [637, 383] width 97 height 19
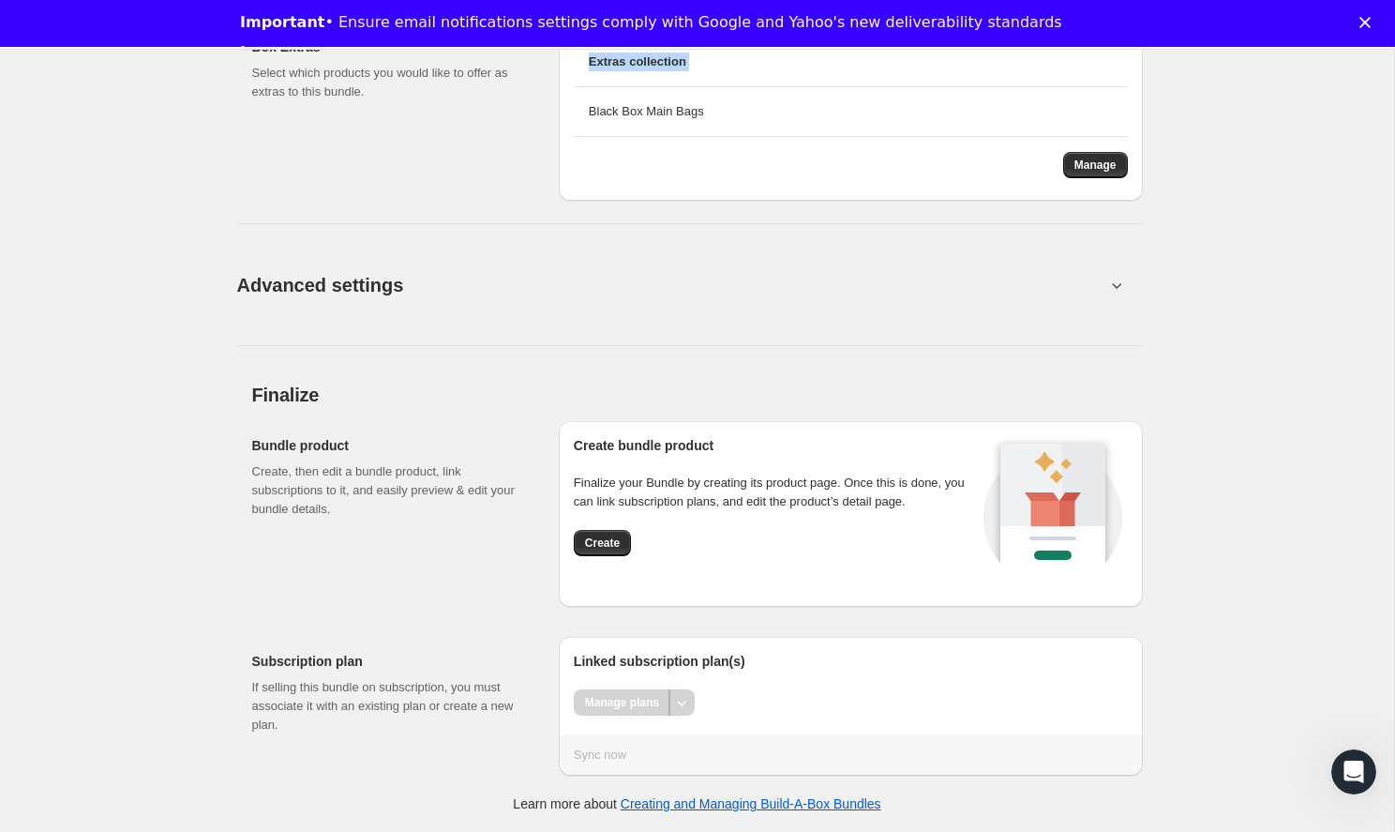
scroll to position [2188, 0]
click at [606, 542] on span "Create" at bounding box center [602, 542] width 35 height 15
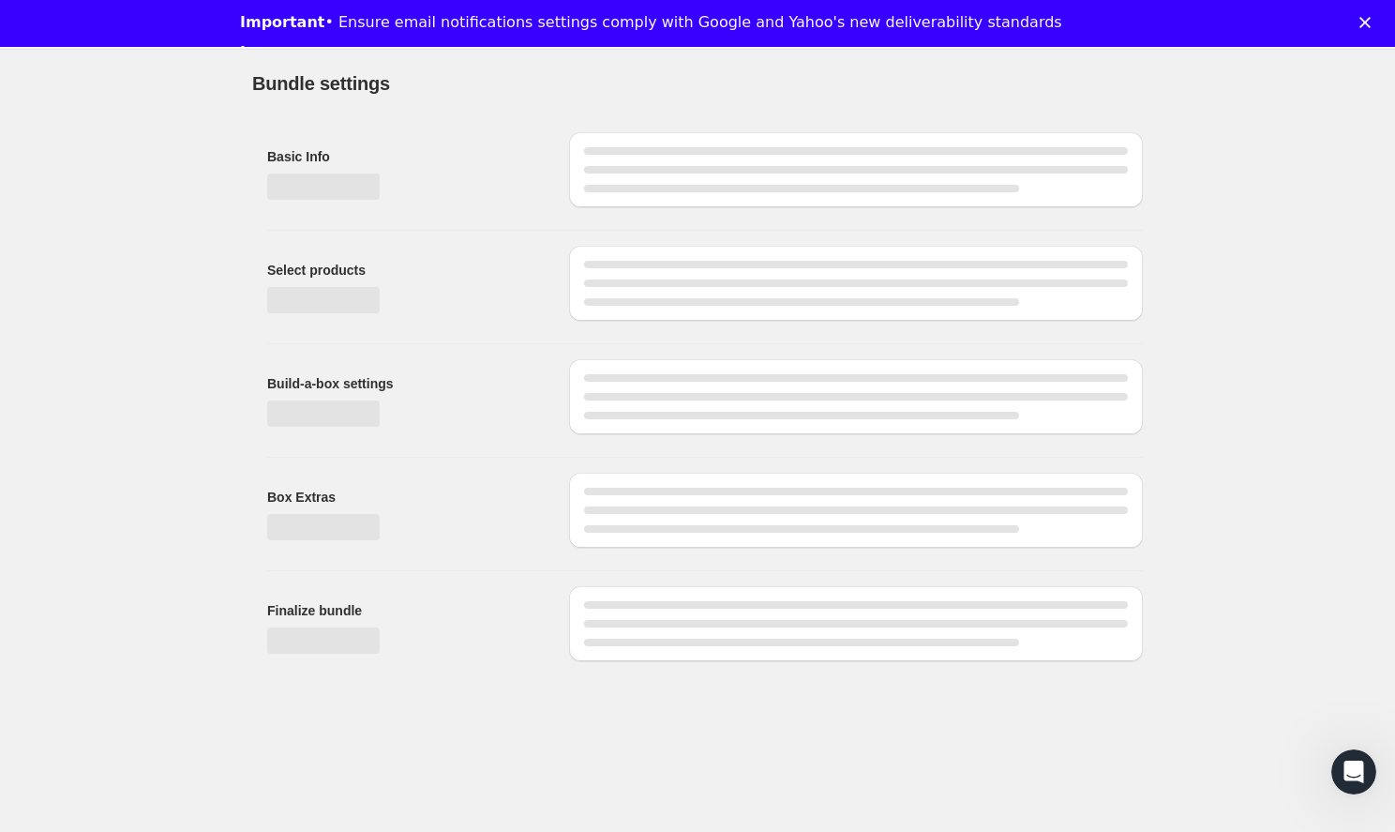
scroll to position [47, 0]
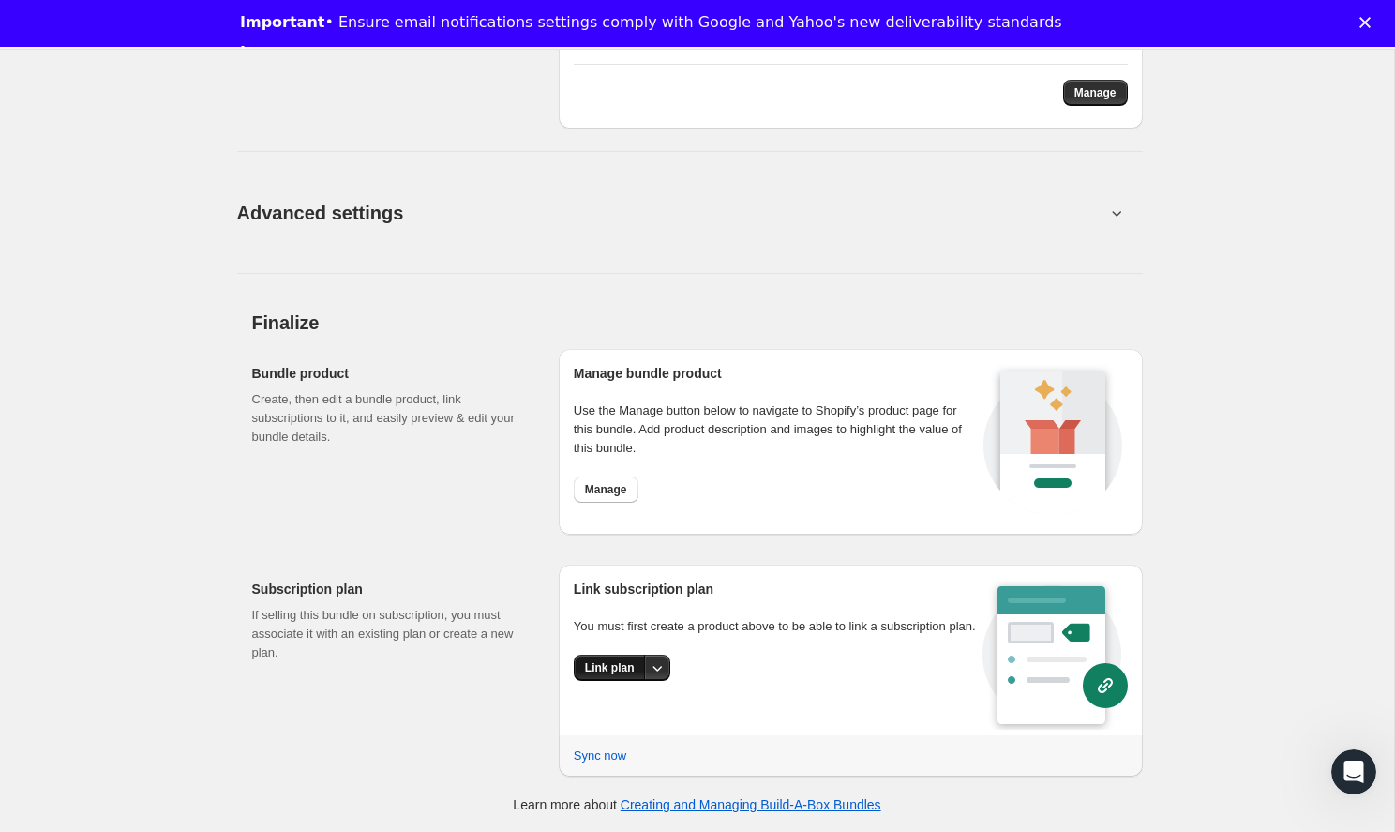
click at [627, 675] on span "Link plan" at bounding box center [610, 667] width 50 height 15
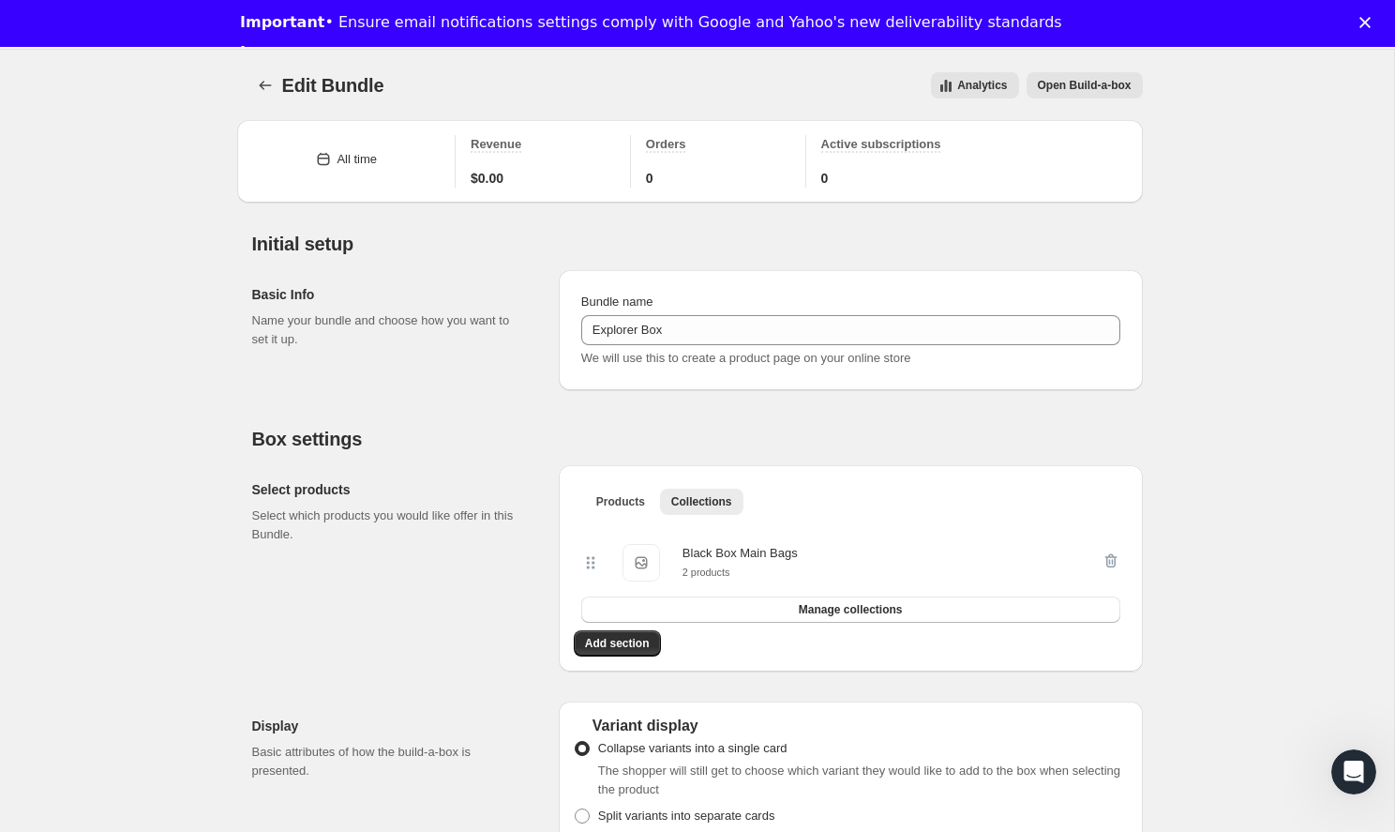
scroll to position [1270, 0]
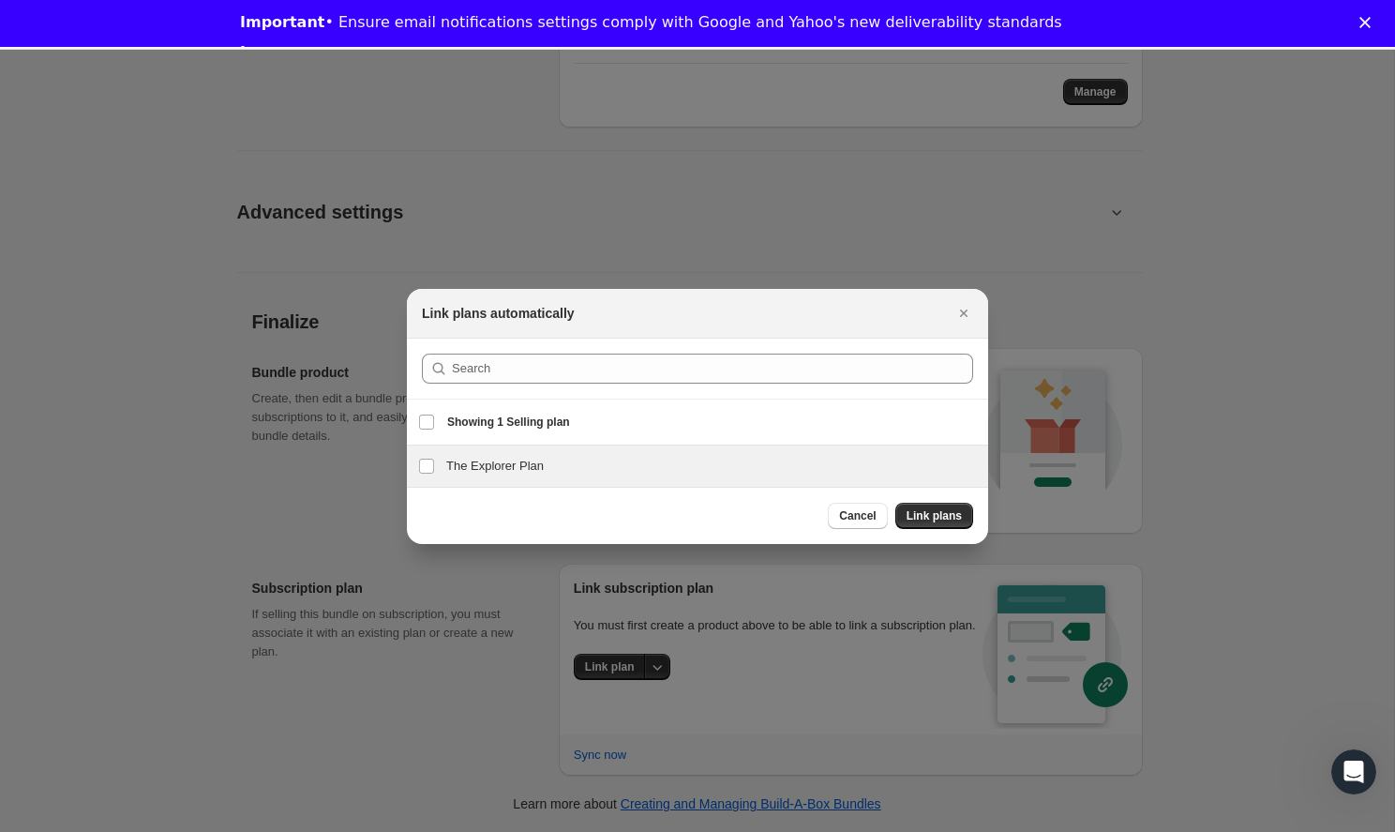
click at [547, 484] on div "The Explorer Plan The Explorer Plan" at bounding box center [697, 465] width 581 height 41
checkbox input "true"
click at [906, 513] on button "Link plans" at bounding box center [934, 515] width 78 height 26
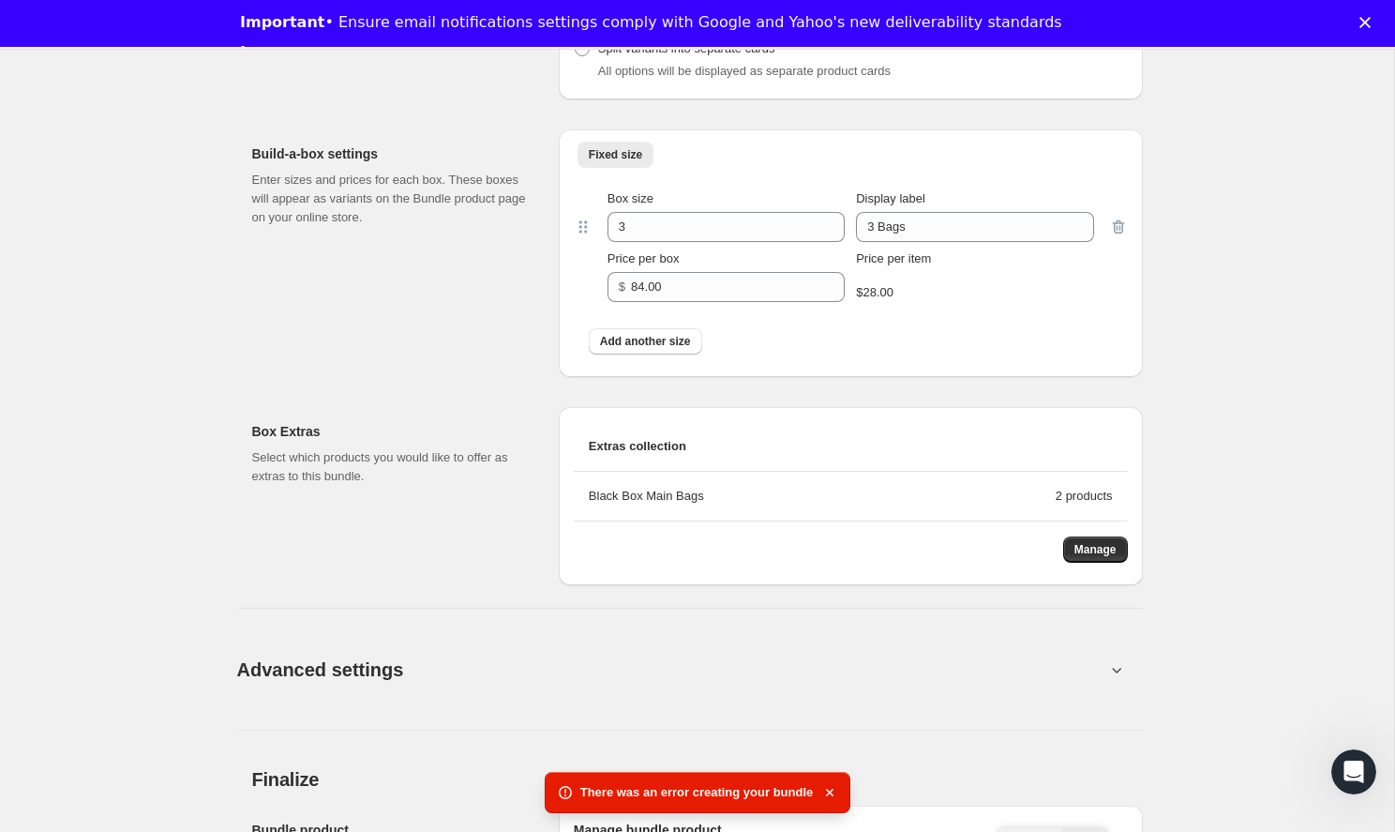
scroll to position [808, 0]
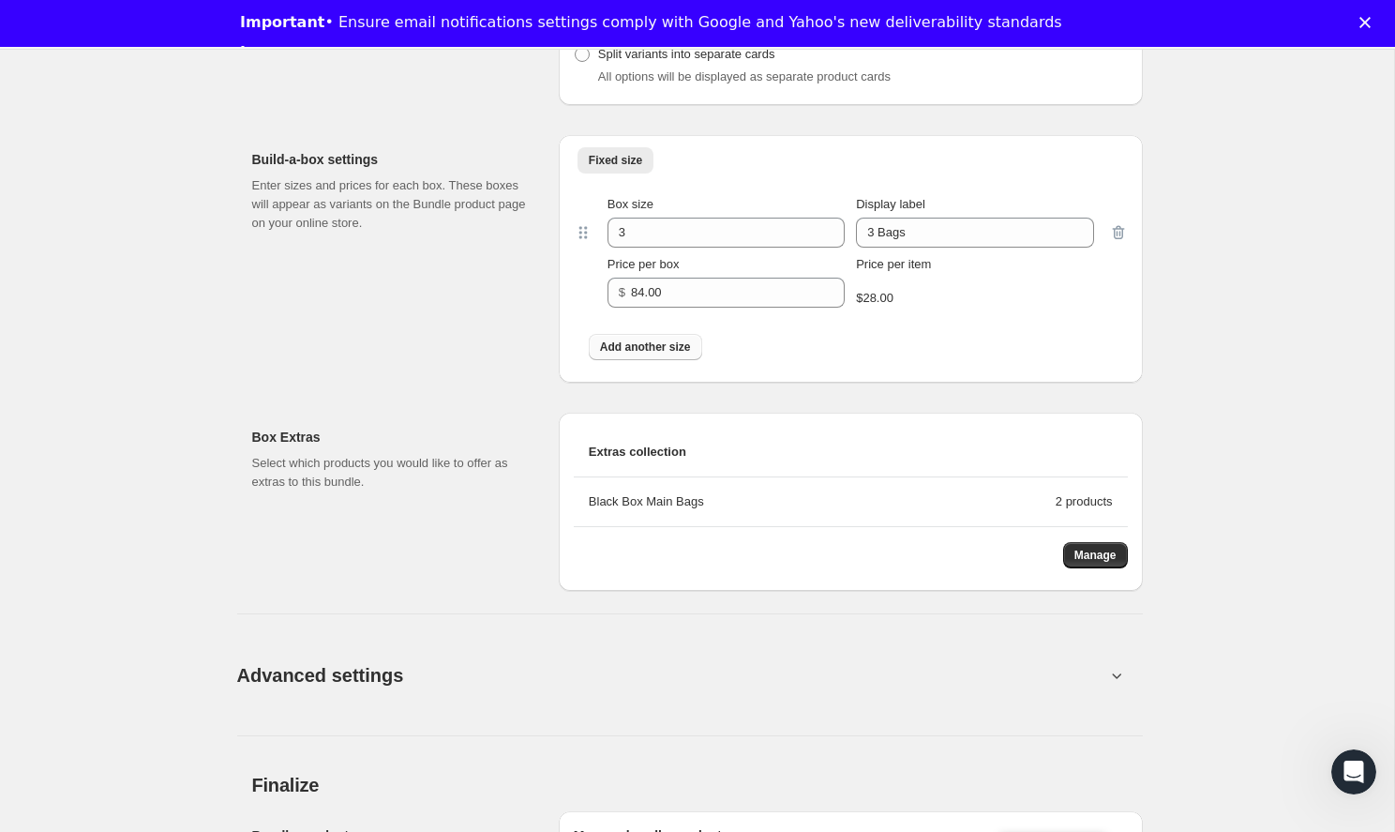
click at [691, 351] on span "Add another size" at bounding box center [645, 346] width 91 height 15
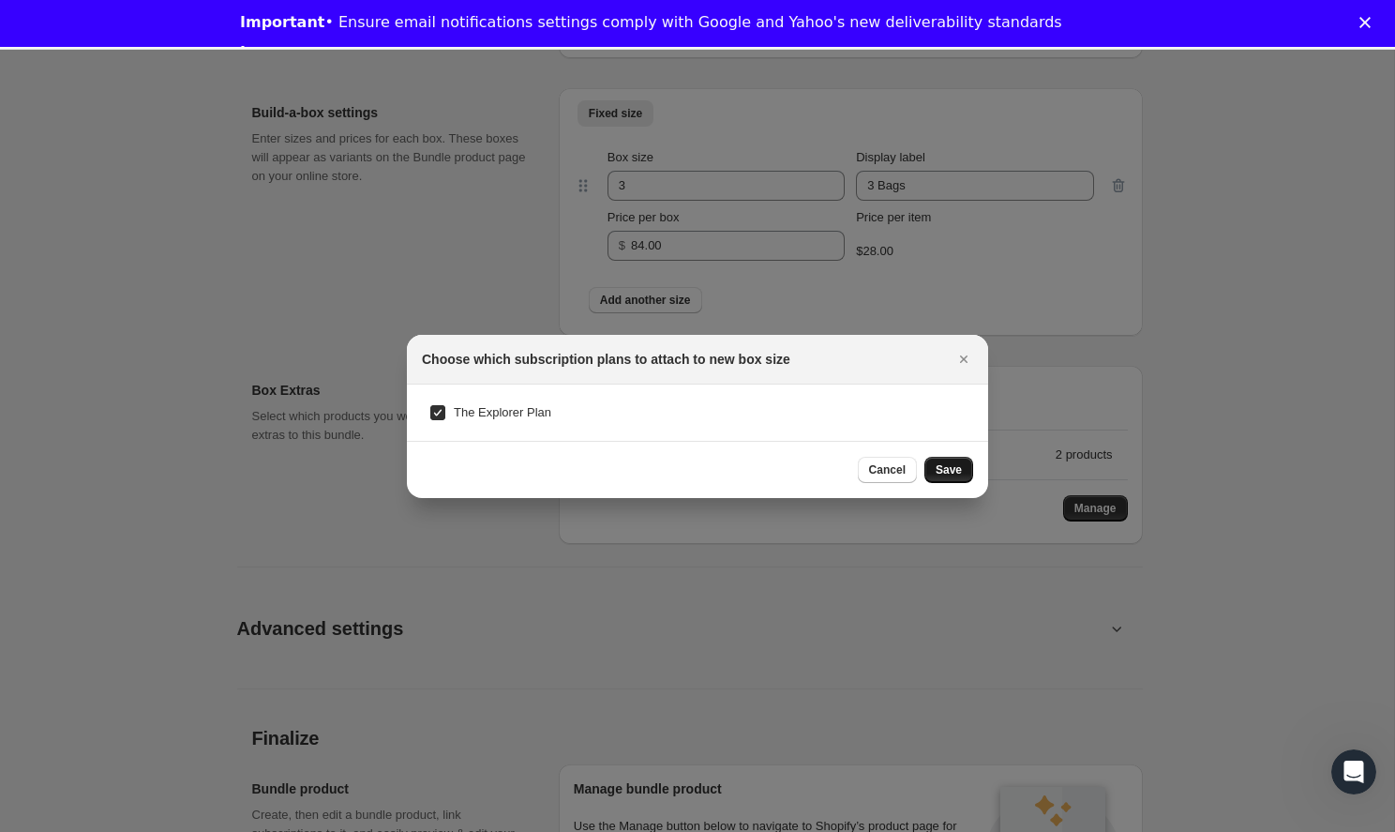
click at [958, 465] on span "Save" at bounding box center [949, 469] width 26 height 15
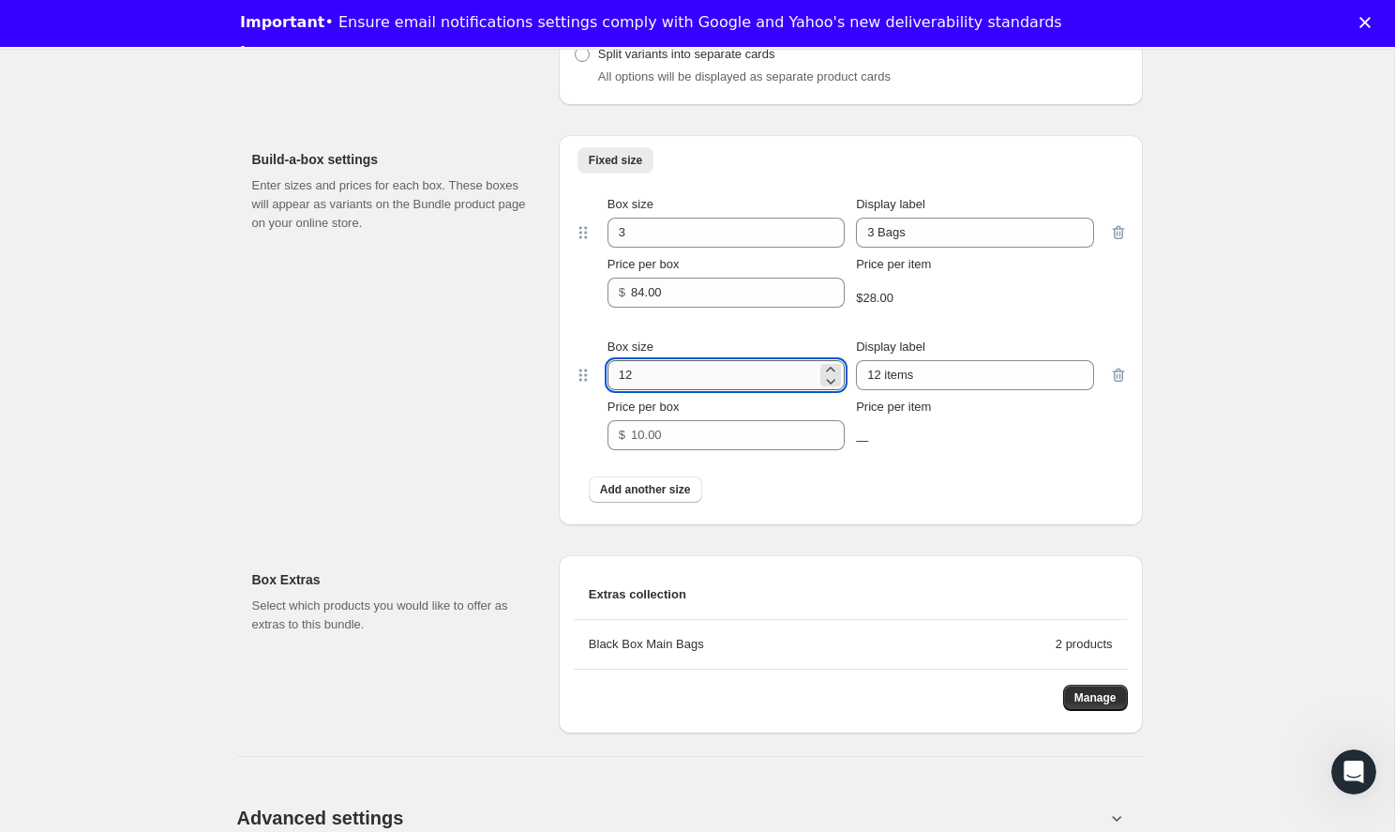
drag, startPoint x: 659, startPoint y: 365, endPoint x: 653, endPoint y: 384, distance: 20.5
click at [653, 384] on input "12" at bounding box center [711, 375] width 209 height 30
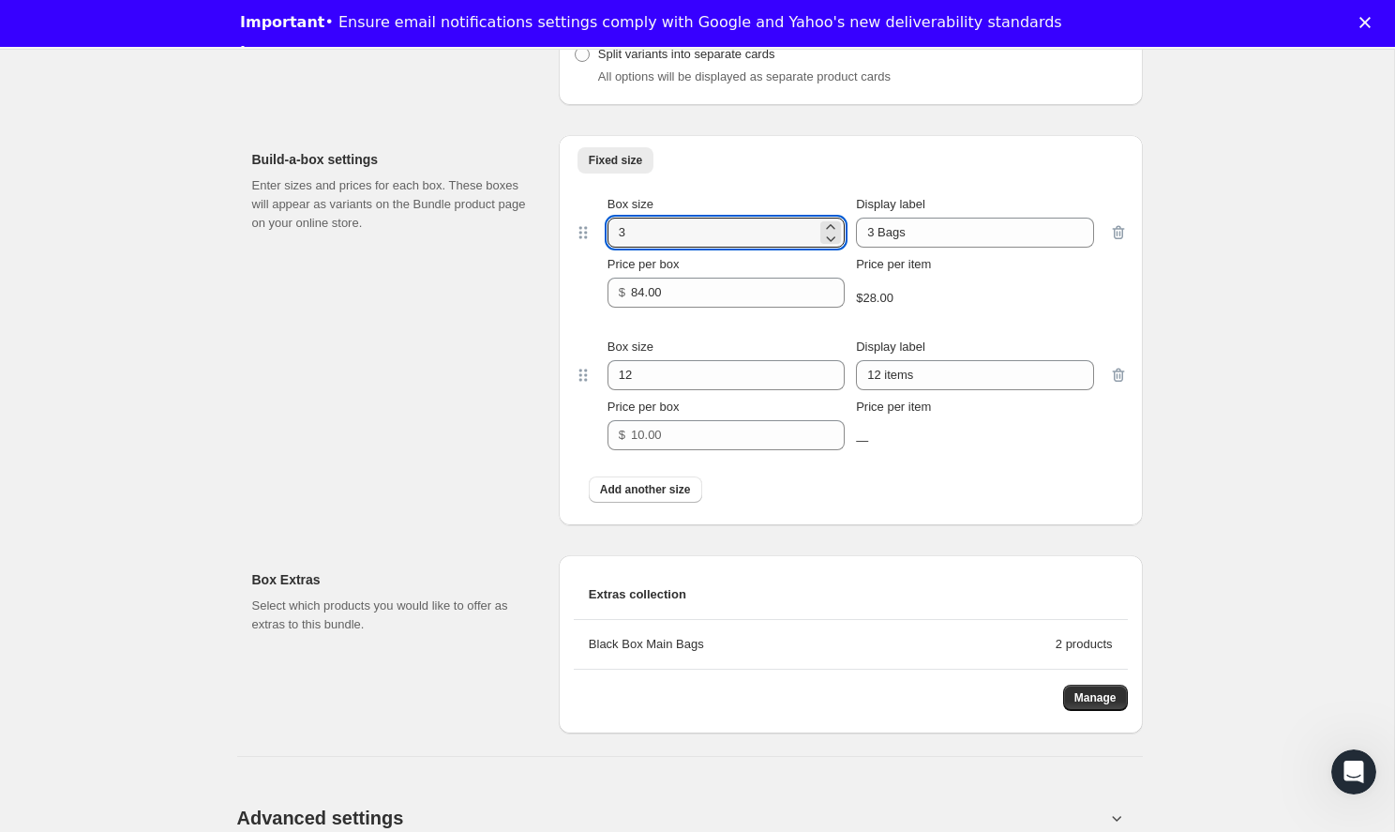
drag, startPoint x: 661, startPoint y: 229, endPoint x: 594, endPoint y: 225, distance: 66.7
click at [594, 225] on div "Box size 3 Display label 3 Bags Price per box $ 84.00 Price per item $28.00" at bounding box center [850, 251] width 517 height 112
type input "2"
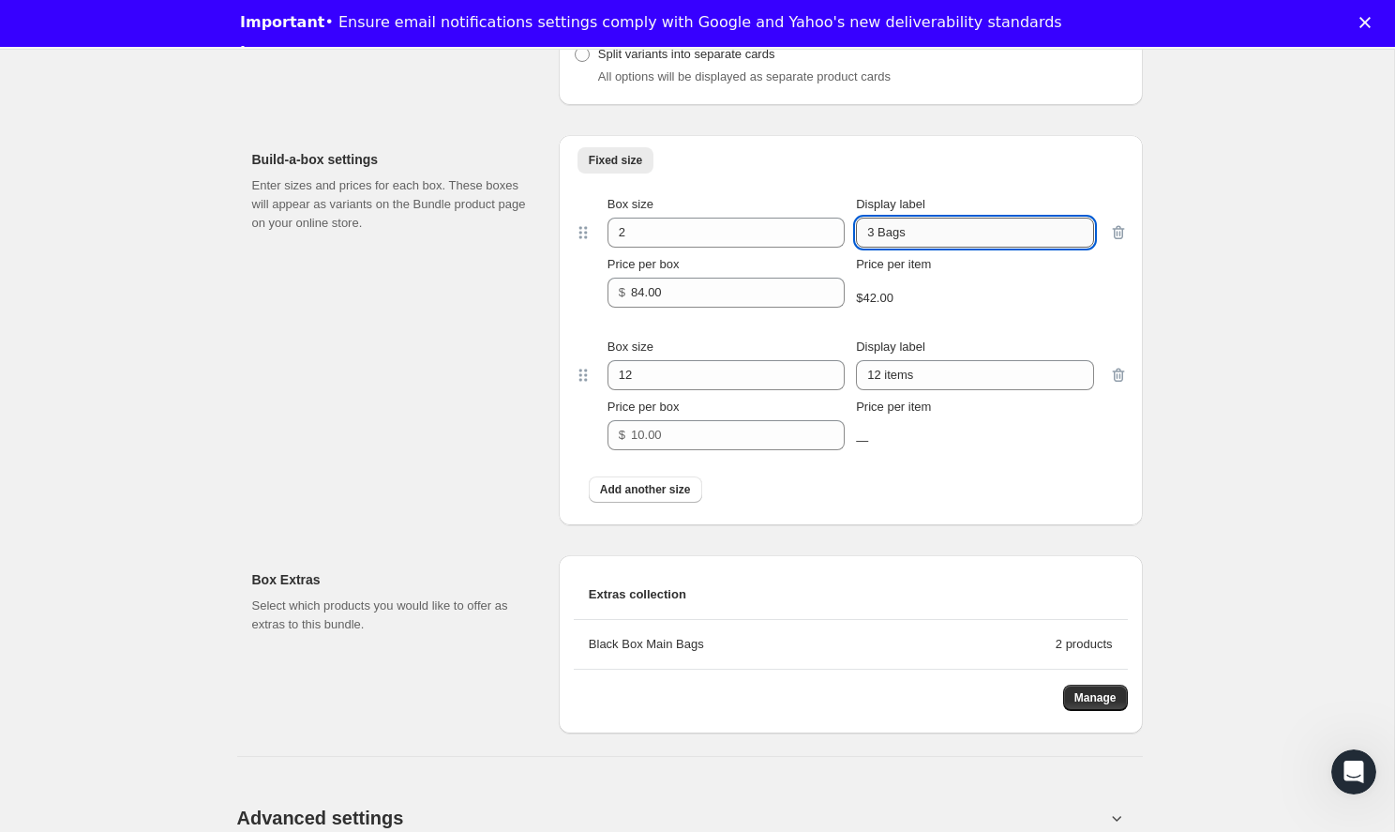
click at [877, 229] on input "3 Bags" at bounding box center [974, 232] width 237 height 30
type input "2 Bags"
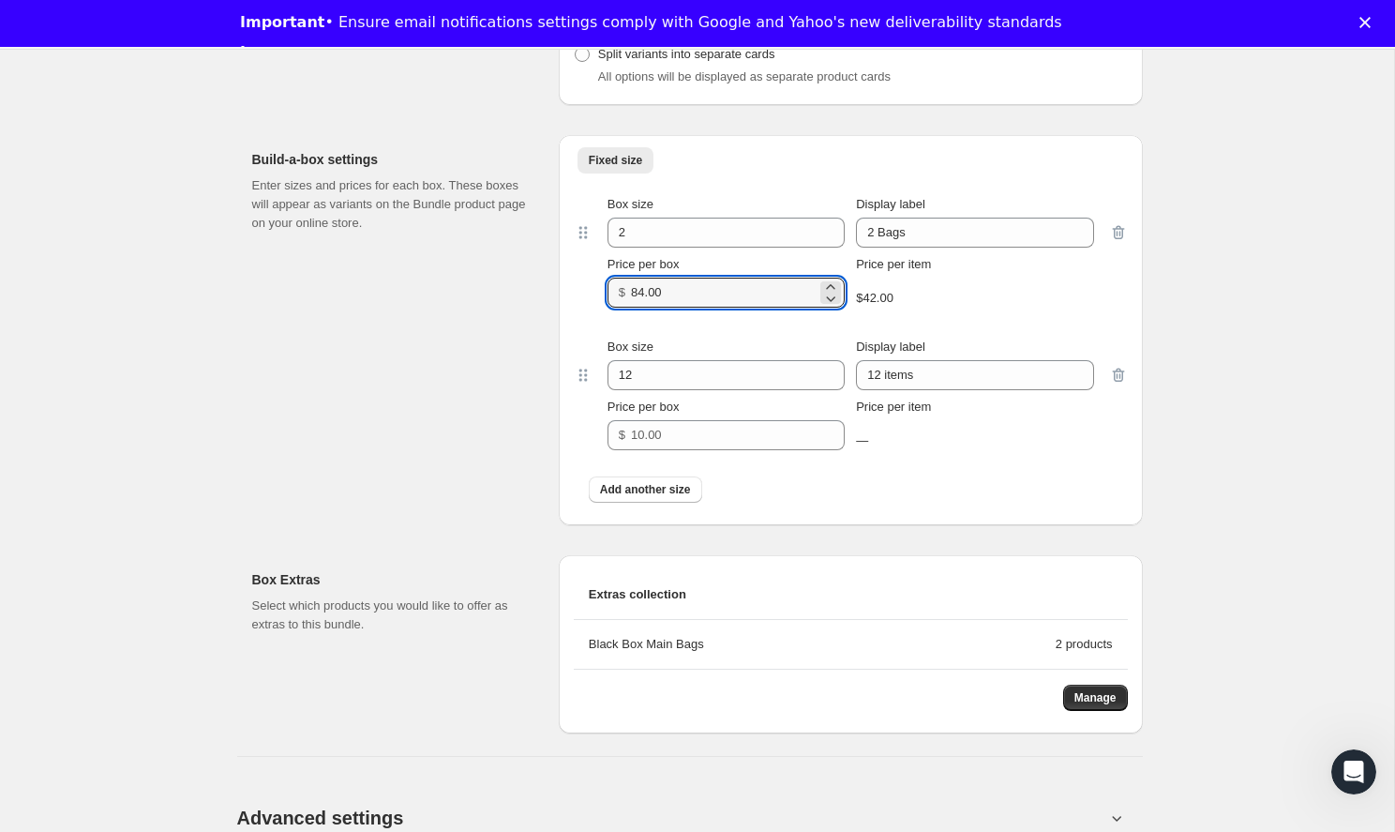
drag, startPoint x: 672, startPoint y: 296, endPoint x: 619, endPoint y: 296, distance: 53.4
click at [619, 296] on div "$ 84.00" at bounding box center [725, 292] width 237 height 30
type input "60"
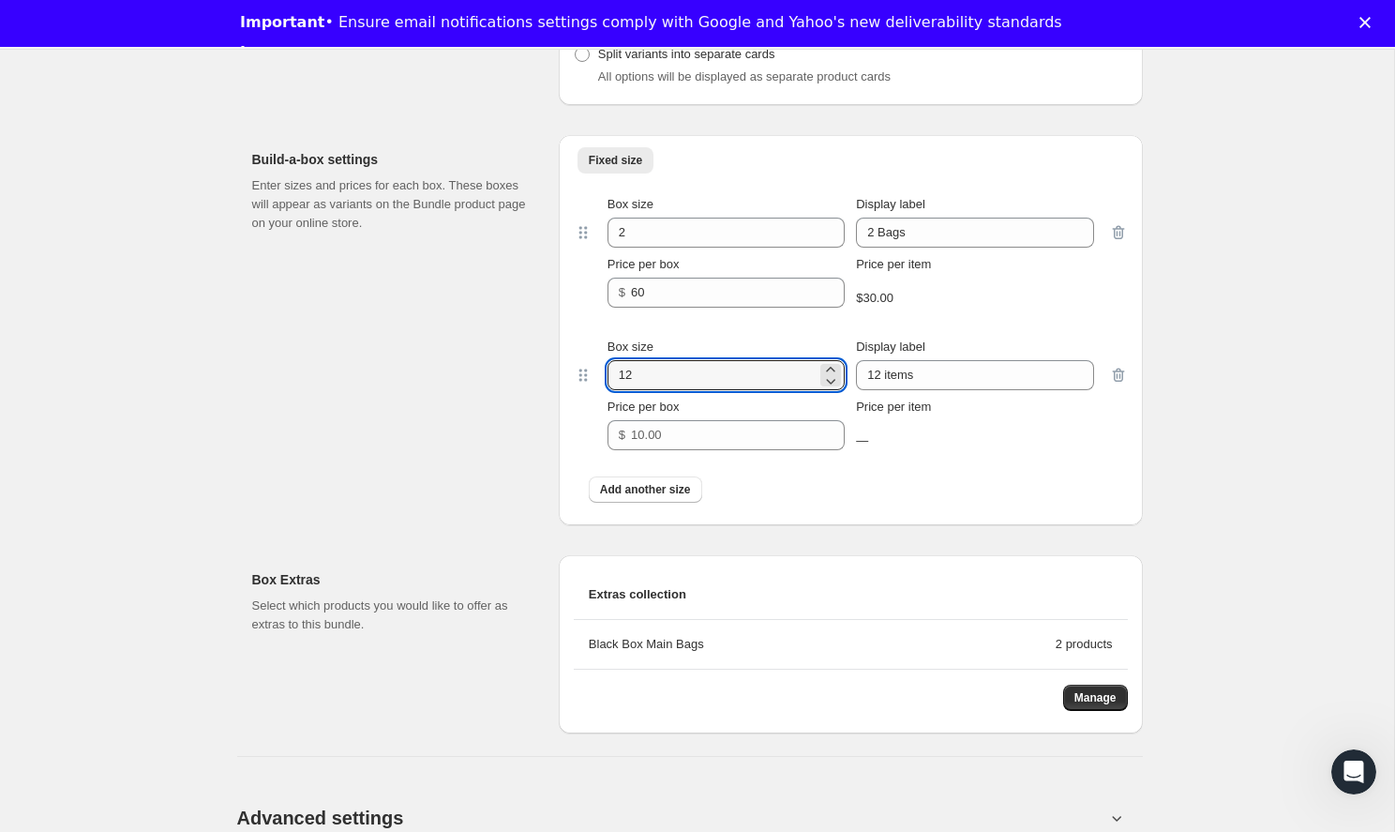
drag, startPoint x: 641, startPoint y: 384, endPoint x: 601, endPoint y: 380, distance: 40.6
click at [601, 380] on div "Box size 12 Display label 12 items Price per box $ Price per item —" at bounding box center [850, 393] width 517 height 112
type input "3"
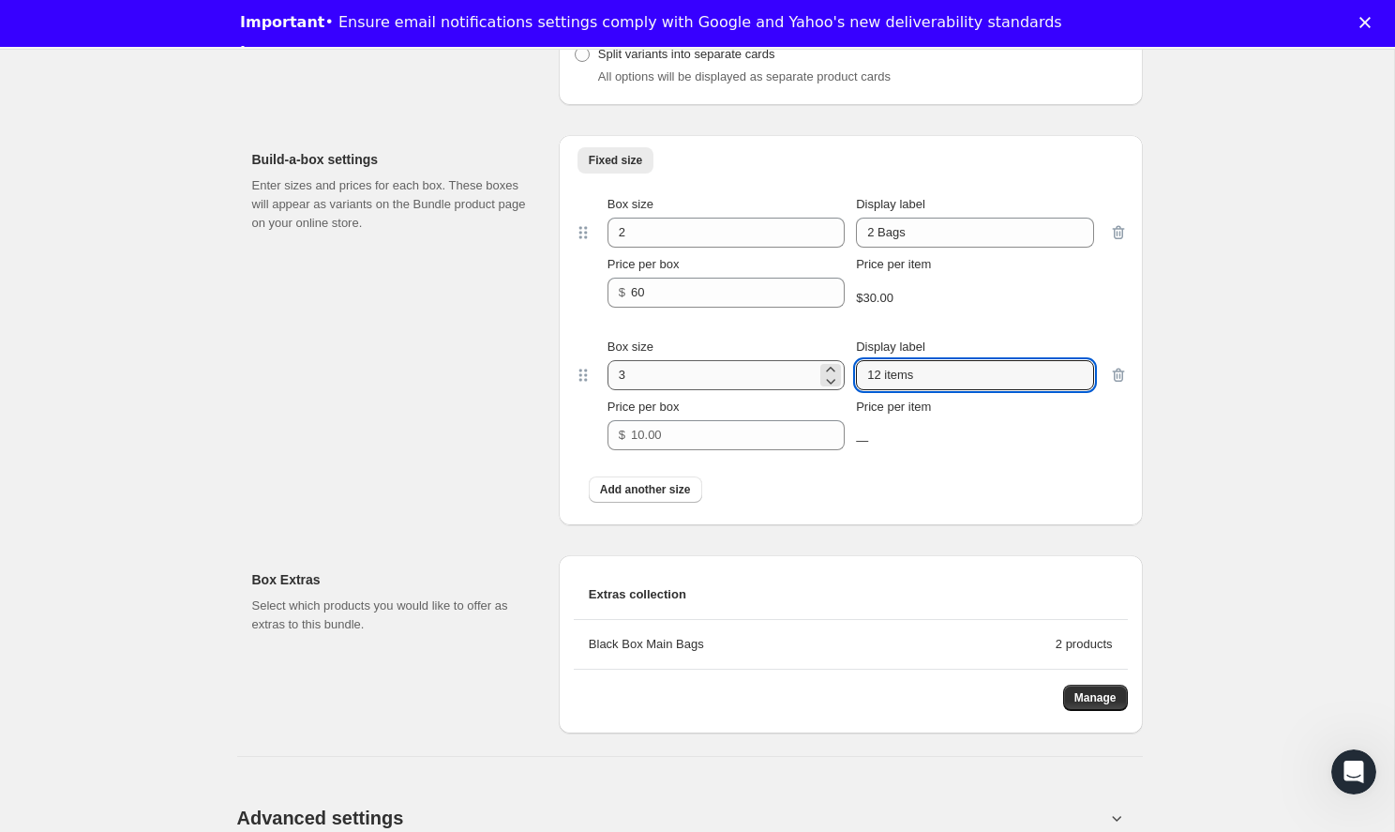
drag, startPoint x: 923, startPoint y: 372, endPoint x: 805, endPoint y: 372, distance: 118.1
click at [805, 372] on div "Box size 3 Display label 12 items" at bounding box center [850, 363] width 487 height 52
type input "3 bags"
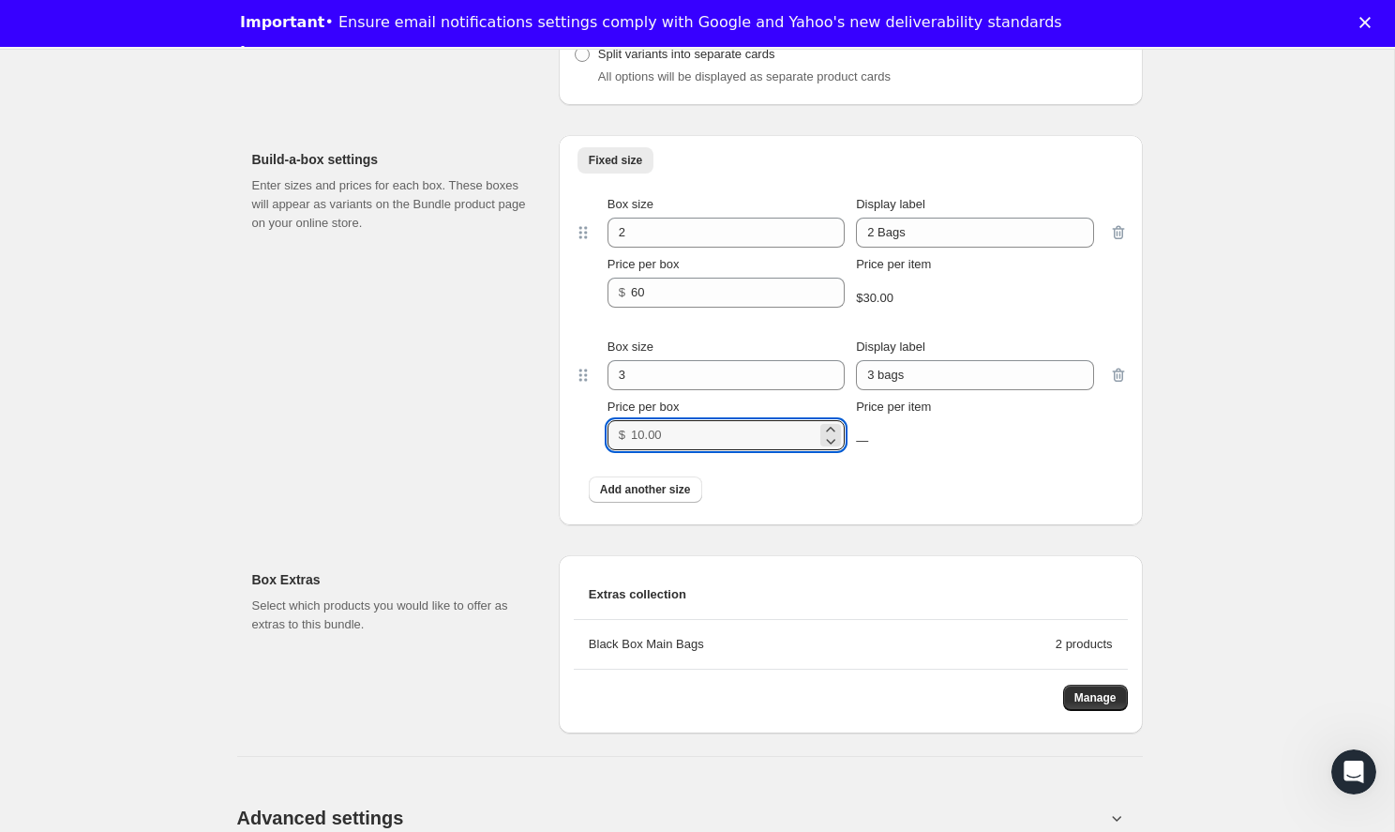
drag, startPoint x: 708, startPoint y: 438, endPoint x: 617, endPoint y: 438, distance: 90.9
click at [617, 438] on div "$" at bounding box center [725, 435] width 237 height 30
type input "84"
click at [615, 489] on span "Add another size" at bounding box center [645, 489] width 91 height 15
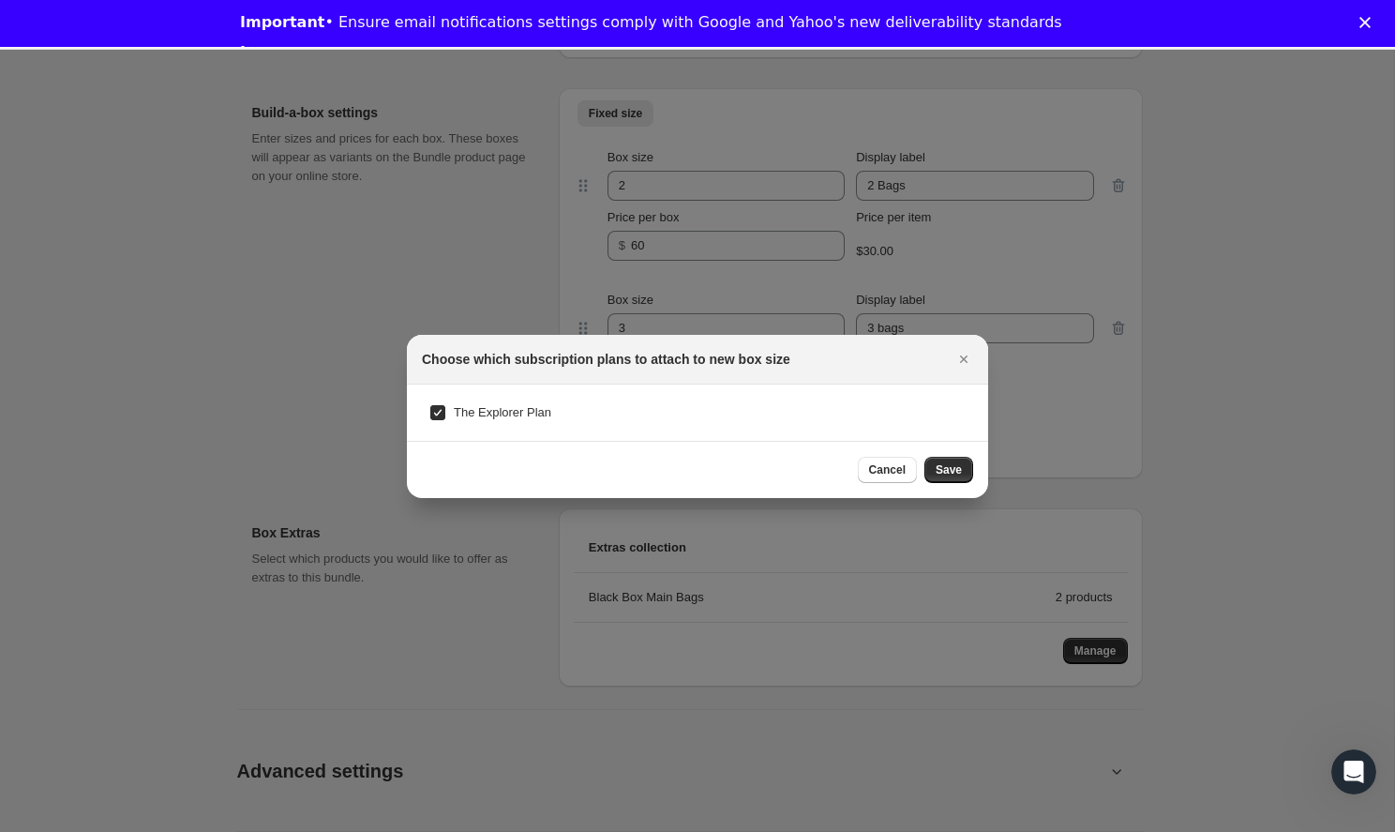
scroll to position [47, 0]
click at [949, 472] on span "Save" at bounding box center [949, 469] width 26 height 15
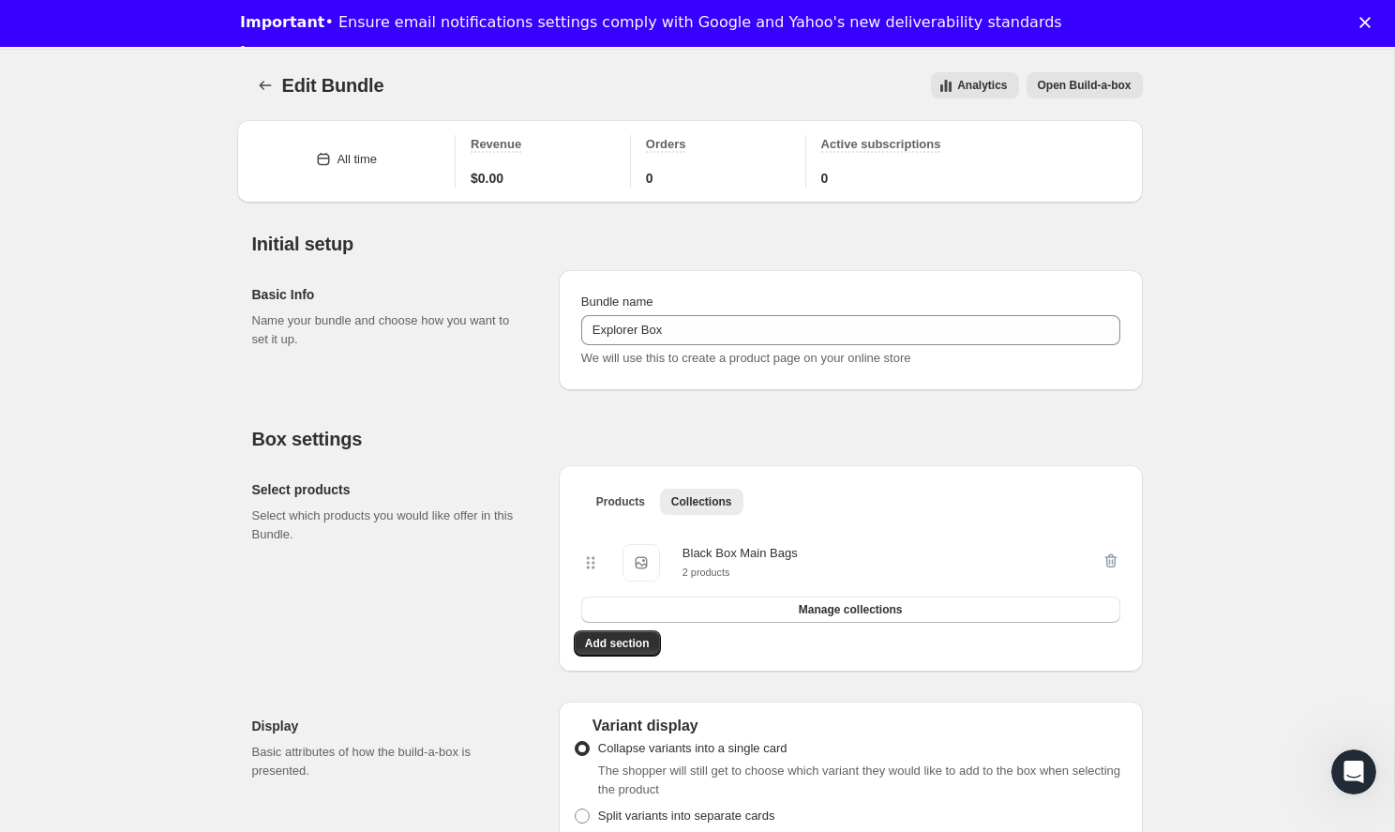
scroll to position [808, 0]
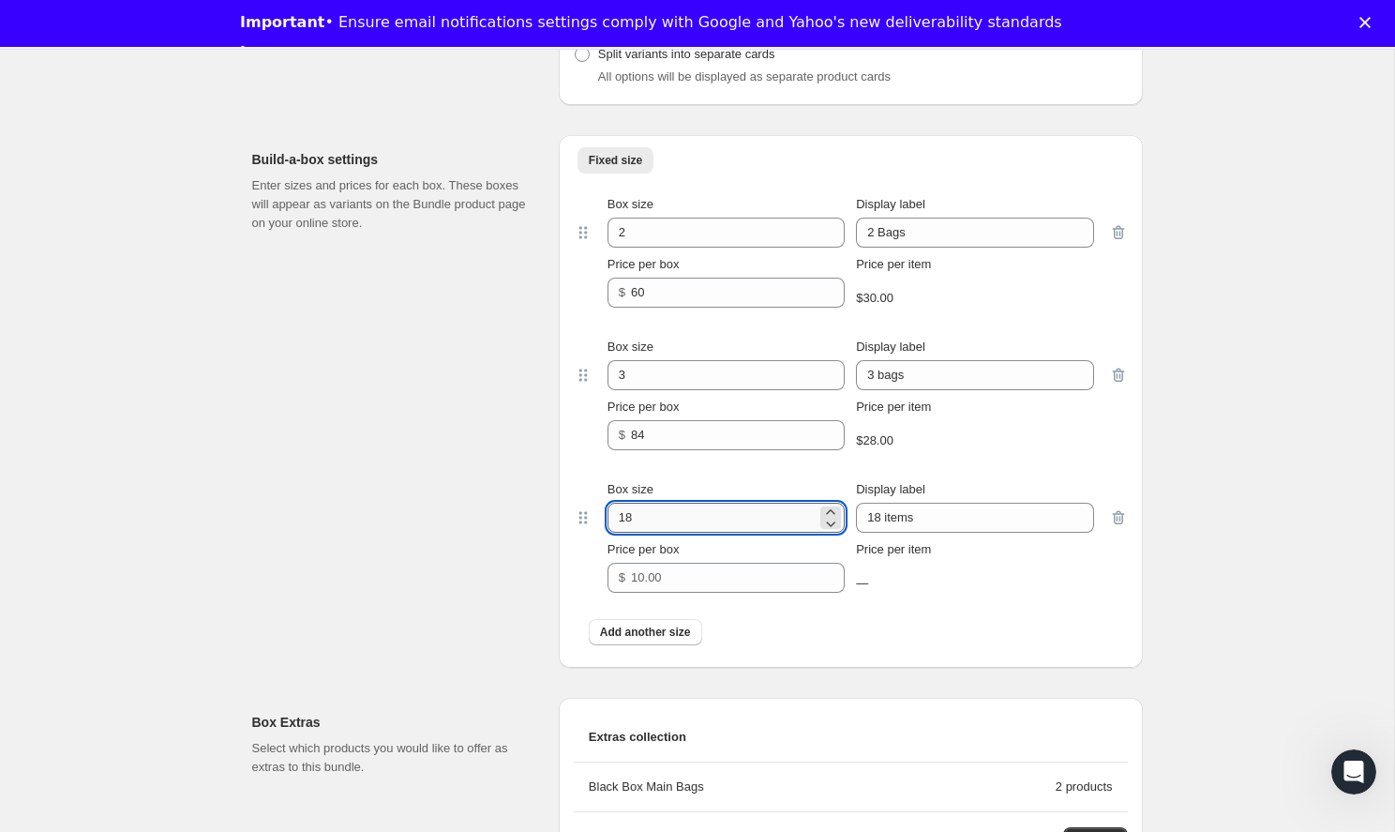
click at [708, 524] on input "18" at bounding box center [711, 517] width 209 height 30
drag, startPoint x: 708, startPoint y: 524, endPoint x: 580, endPoint y: 524, distance: 127.5
click at [580, 524] on div "Box size 18 Display label 18 items Price per box $ Price per item —" at bounding box center [851, 536] width 554 height 142
type input "4"
click at [994, 536] on div "Price per item —" at bounding box center [974, 560] width 237 height 56
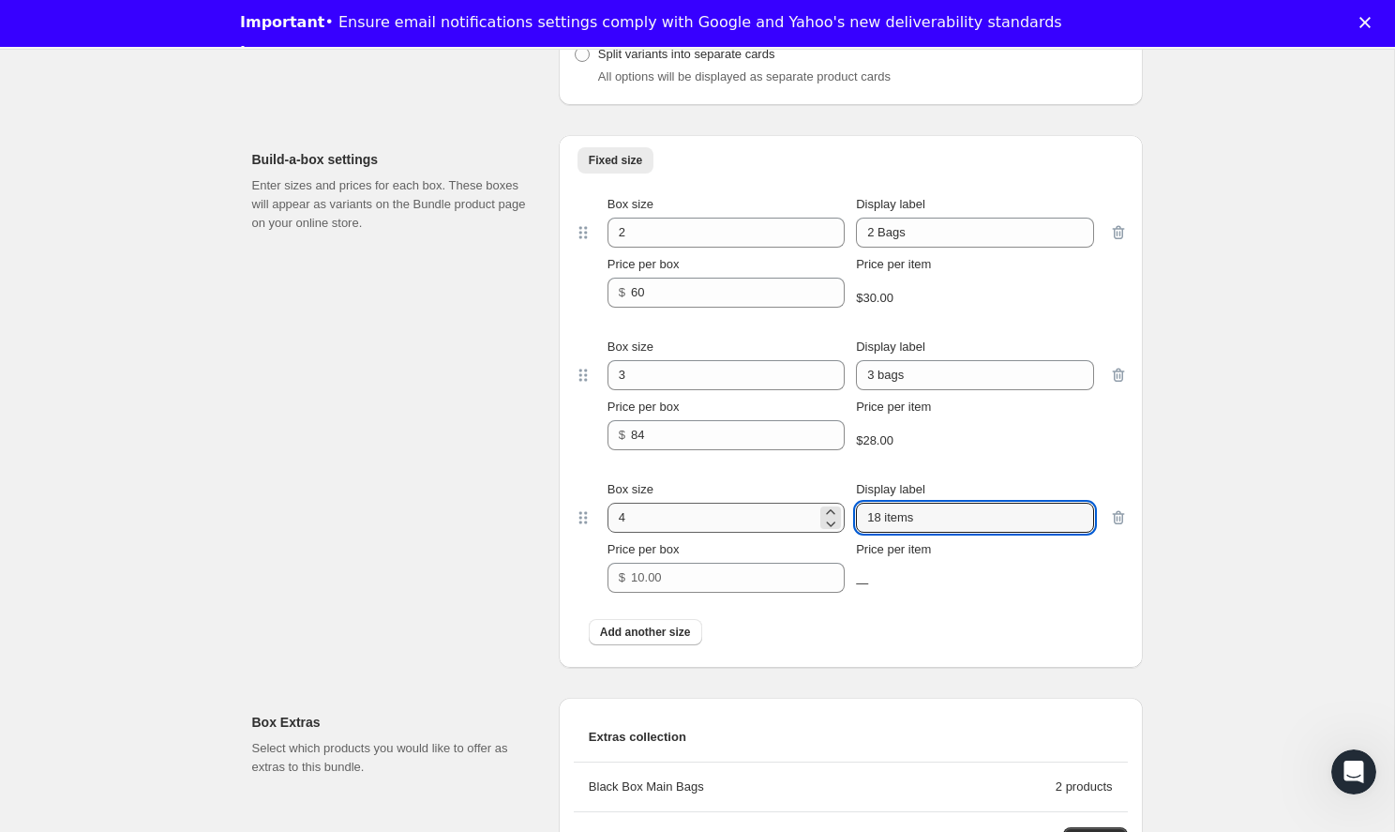
drag, startPoint x: 984, startPoint y: 527, endPoint x: 809, endPoint y: 505, distance: 176.6
click at [809, 505] on div "Box size 4 Display label 18 items" at bounding box center [850, 506] width 487 height 52
type input "4 bags"
click at [633, 564] on input "Price per box" at bounding box center [724, 577] width 186 height 30
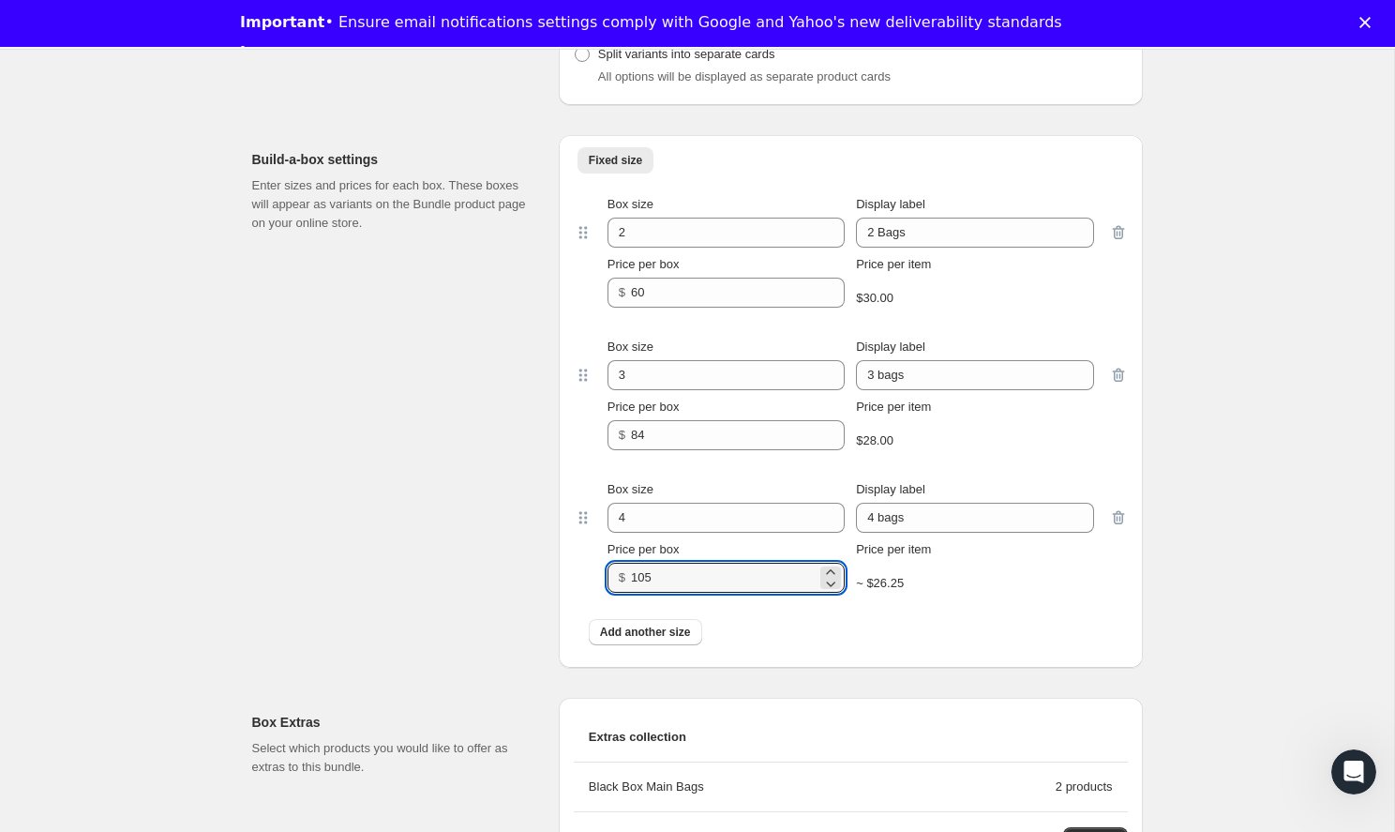
type input "105"
click at [865, 626] on div "Add another size" at bounding box center [851, 632] width 524 height 26
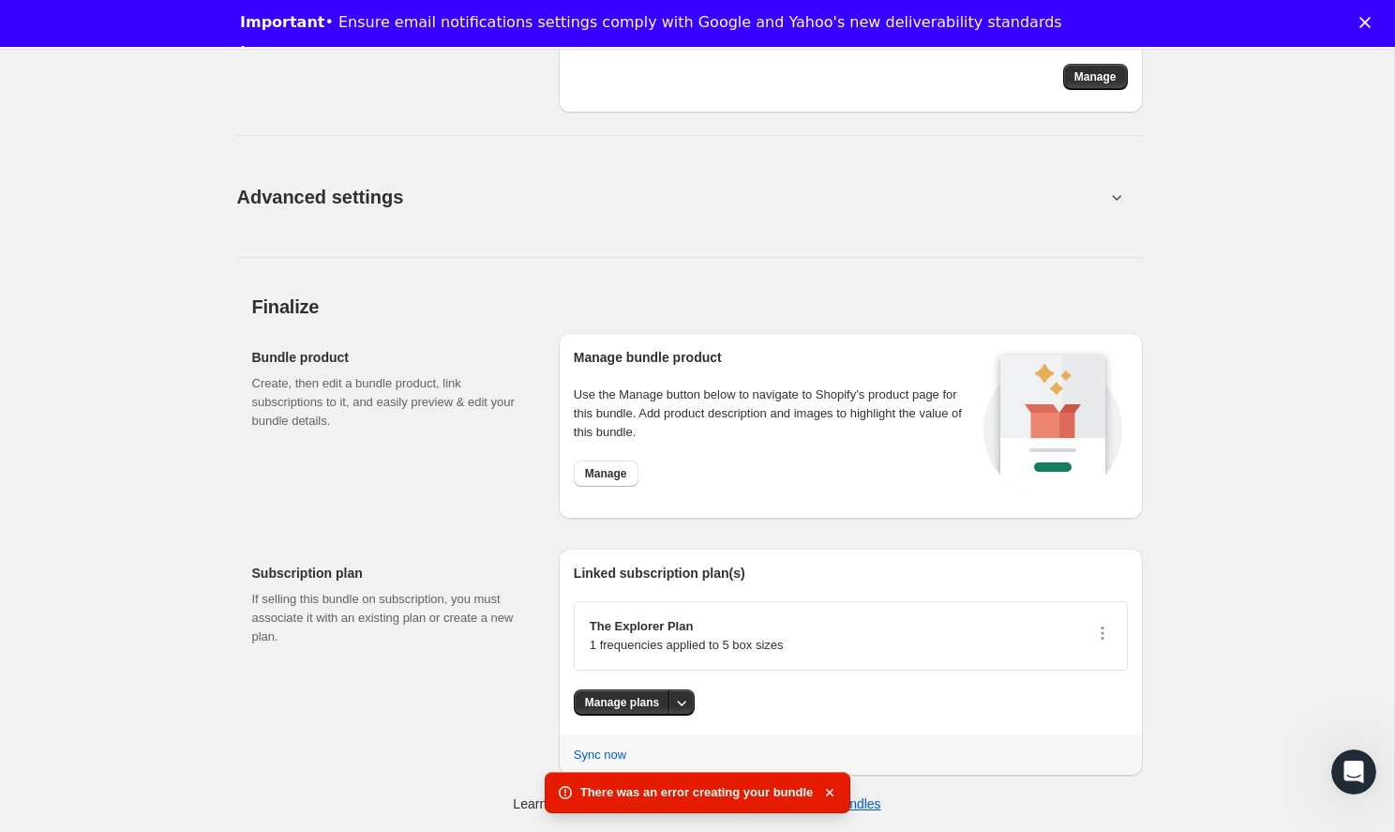
scroll to position [1571, 0]
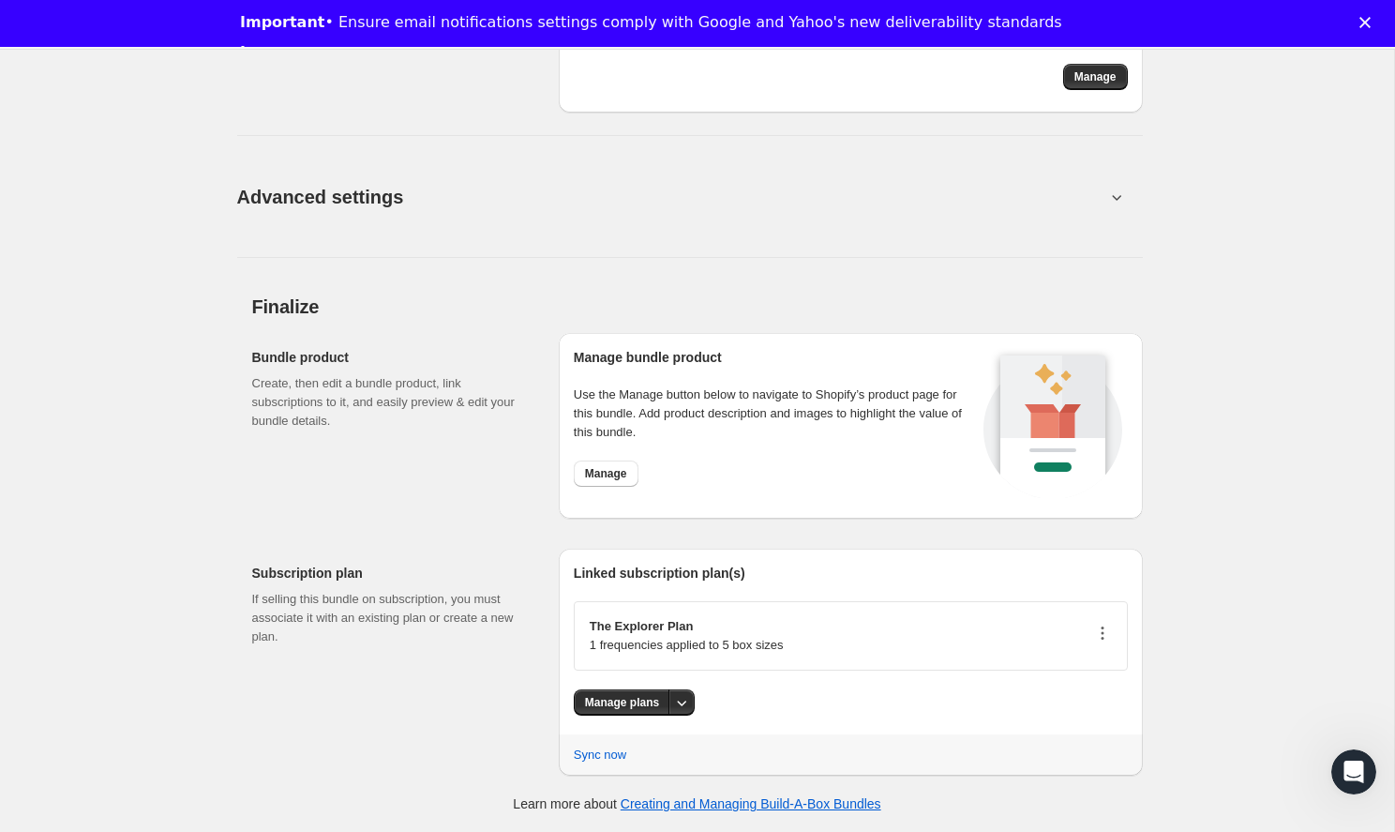
click at [1107, 640] on icon "button" at bounding box center [1102, 632] width 19 height 19
click at [868, 665] on div "The Explorer Plan 1 frequencies applied to 5 box sizes" at bounding box center [851, 635] width 554 height 69
click at [622, 464] on button "Manage" at bounding box center [606, 473] width 65 height 26
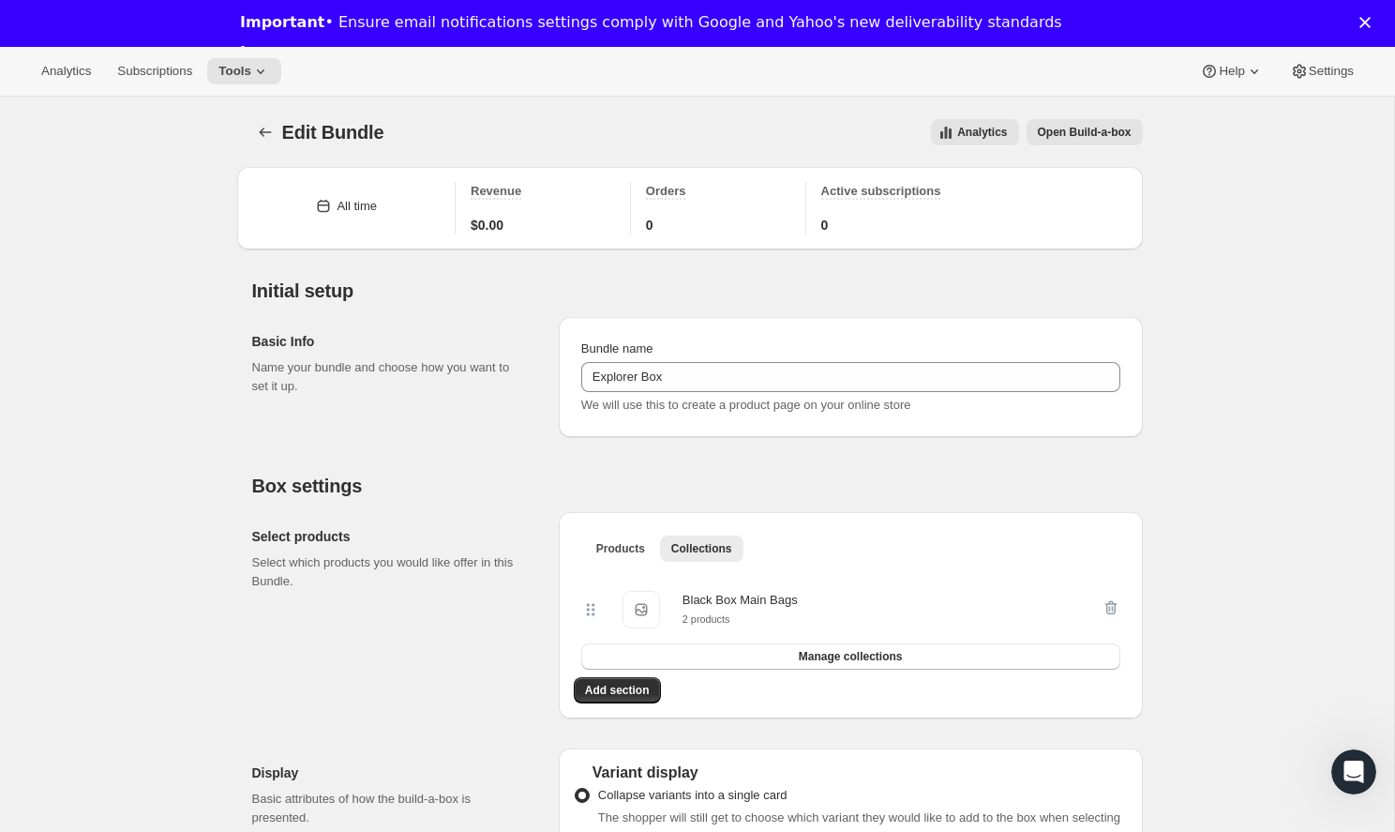
scroll to position [0, 0]
click at [1073, 123] on button "Open Build-a-box" at bounding box center [1085, 132] width 116 height 26
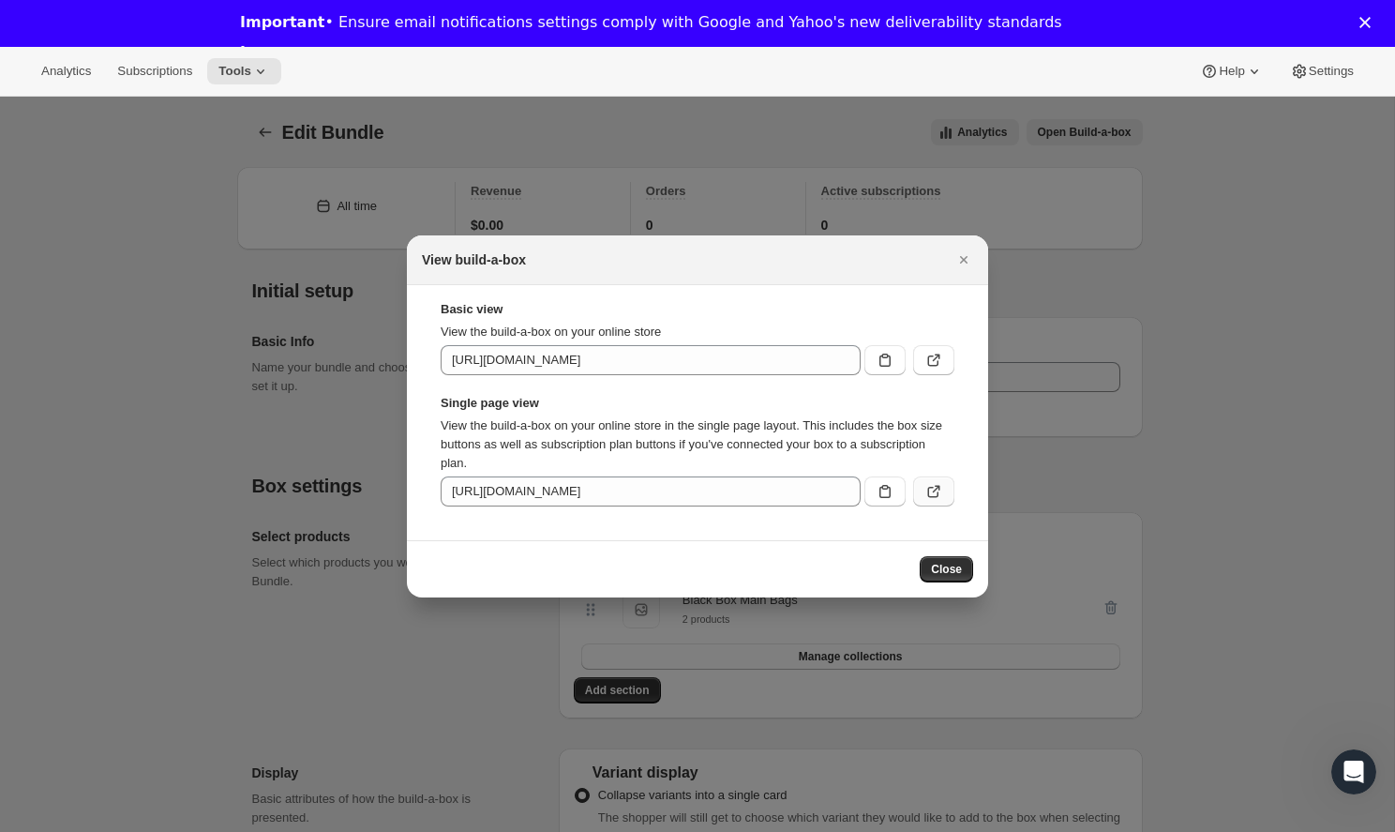
click at [938, 488] on icon ":r3c:" at bounding box center [933, 491] width 19 height 19
click at [921, 356] on button ":r3c:" at bounding box center [933, 360] width 41 height 30
click at [958, 248] on button "Close" at bounding box center [964, 260] width 26 height 26
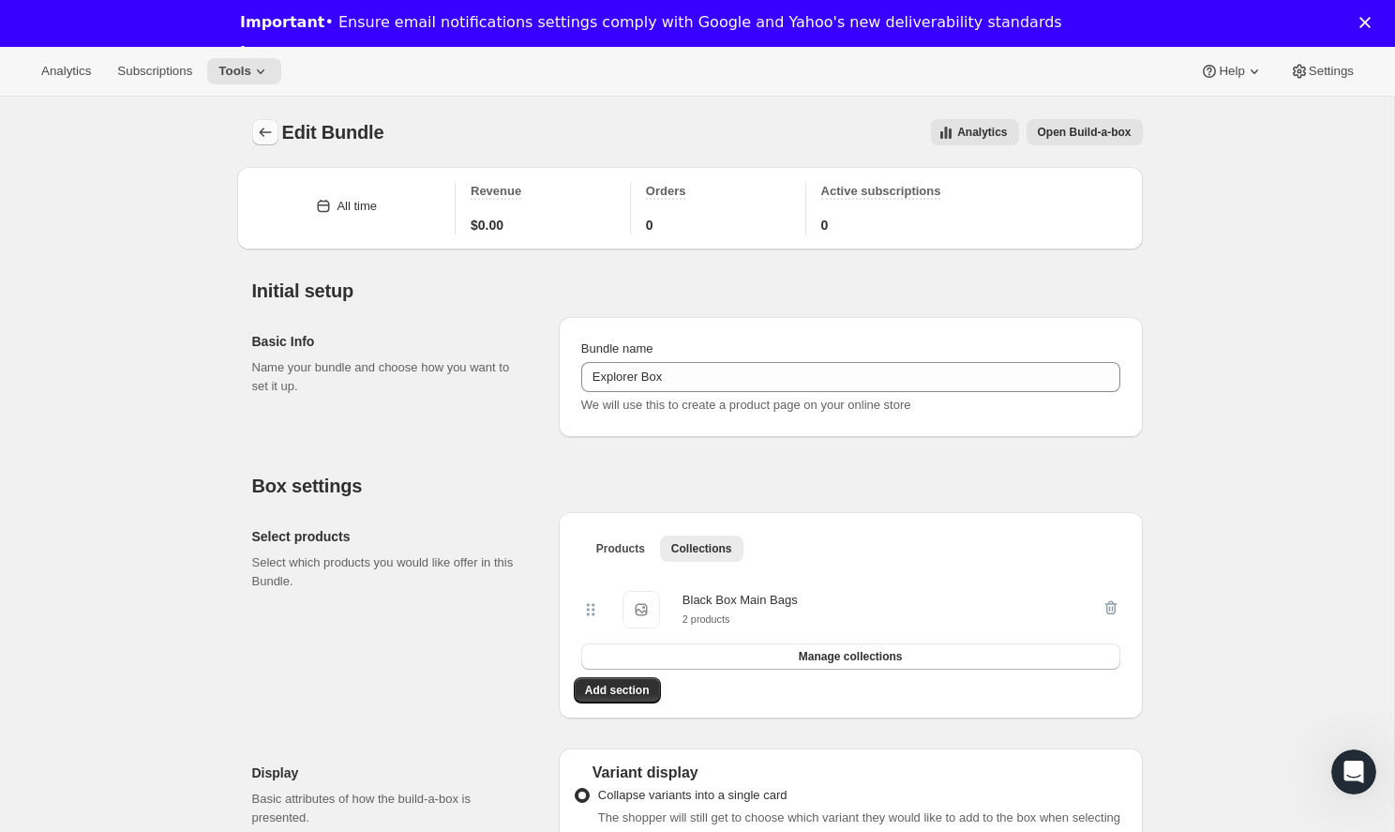
click at [257, 127] on icon "Bundles" at bounding box center [265, 132] width 19 height 19
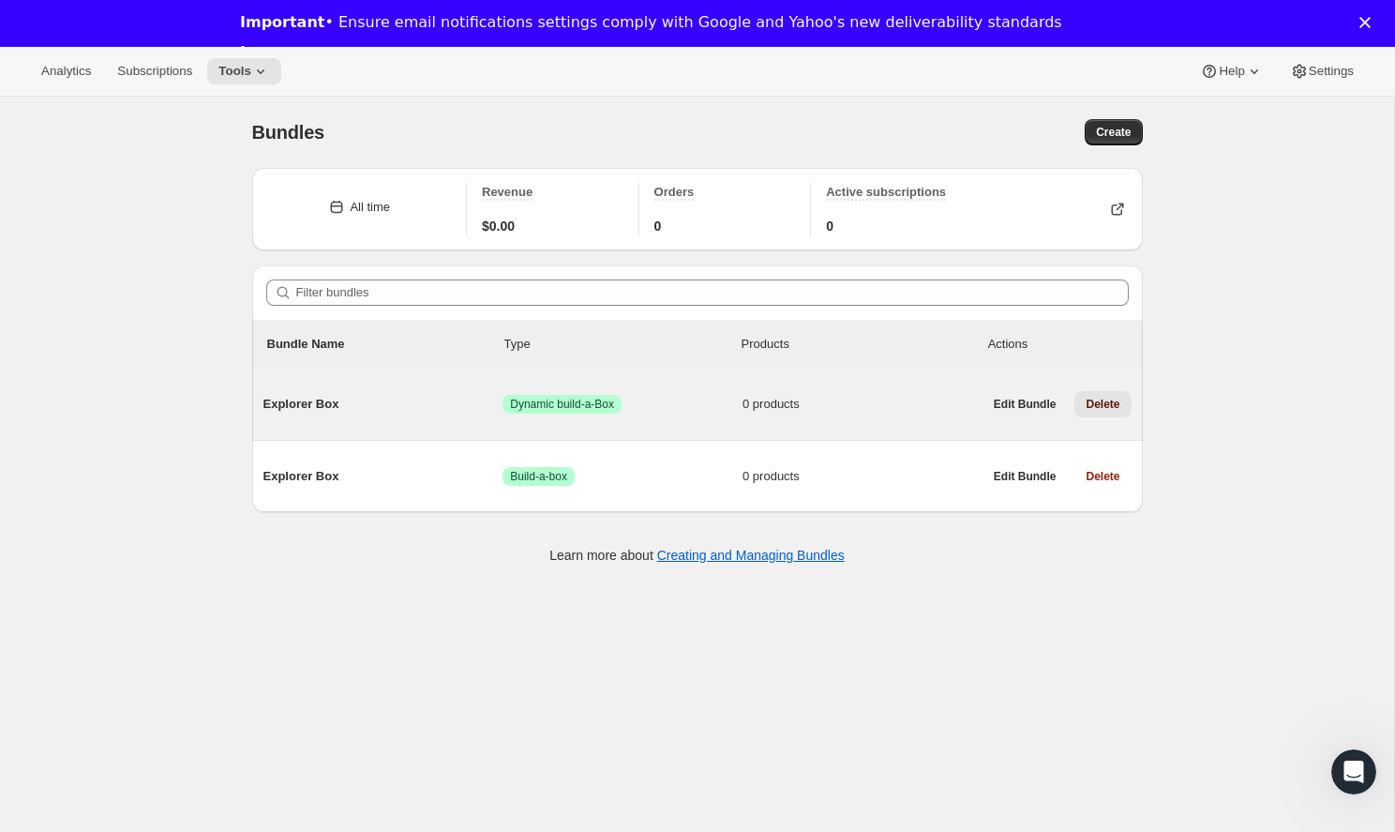
click at [1104, 395] on button "Delete" at bounding box center [1102, 404] width 56 height 26
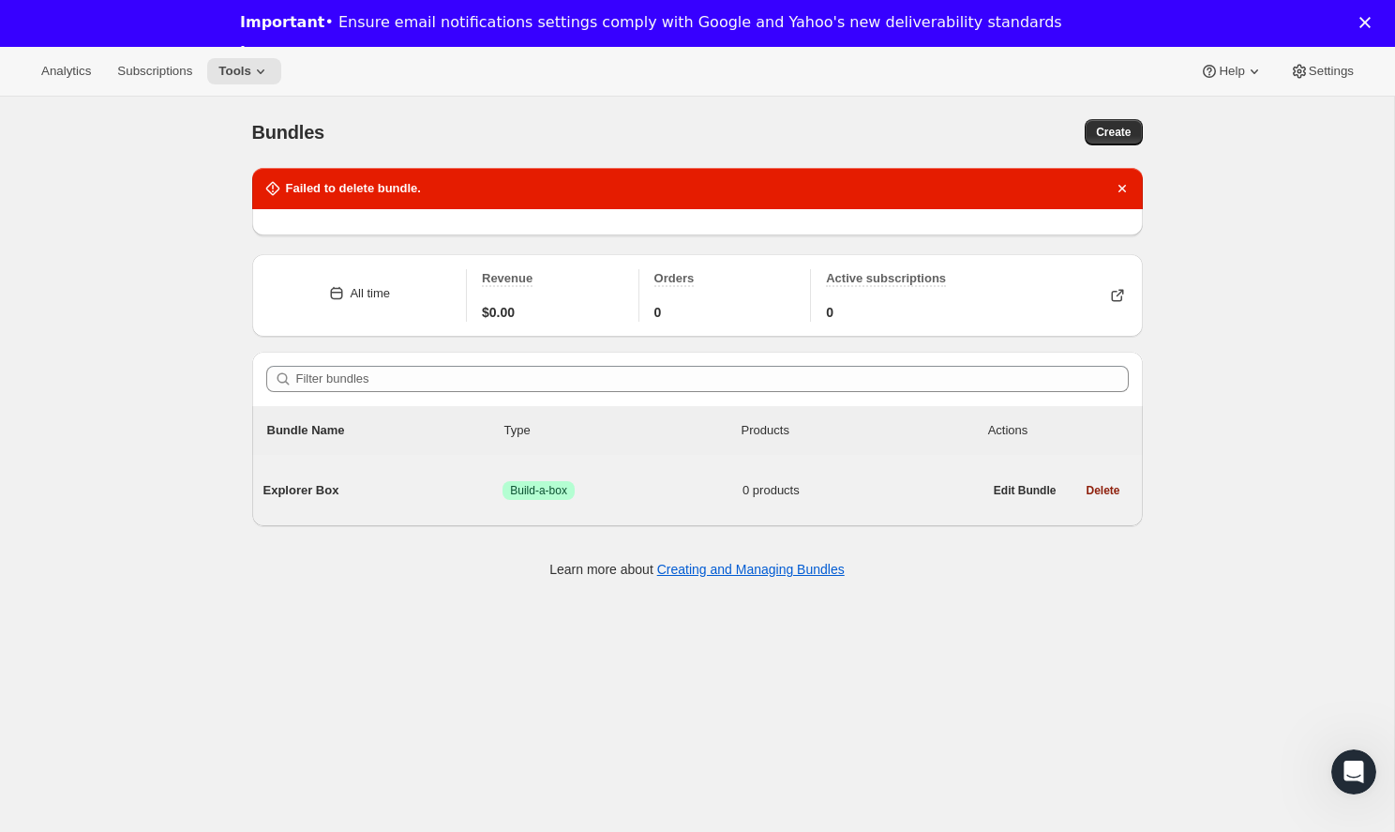
click at [381, 497] on span "Explorer Box" at bounding box center [383, 490] width 240 height 19
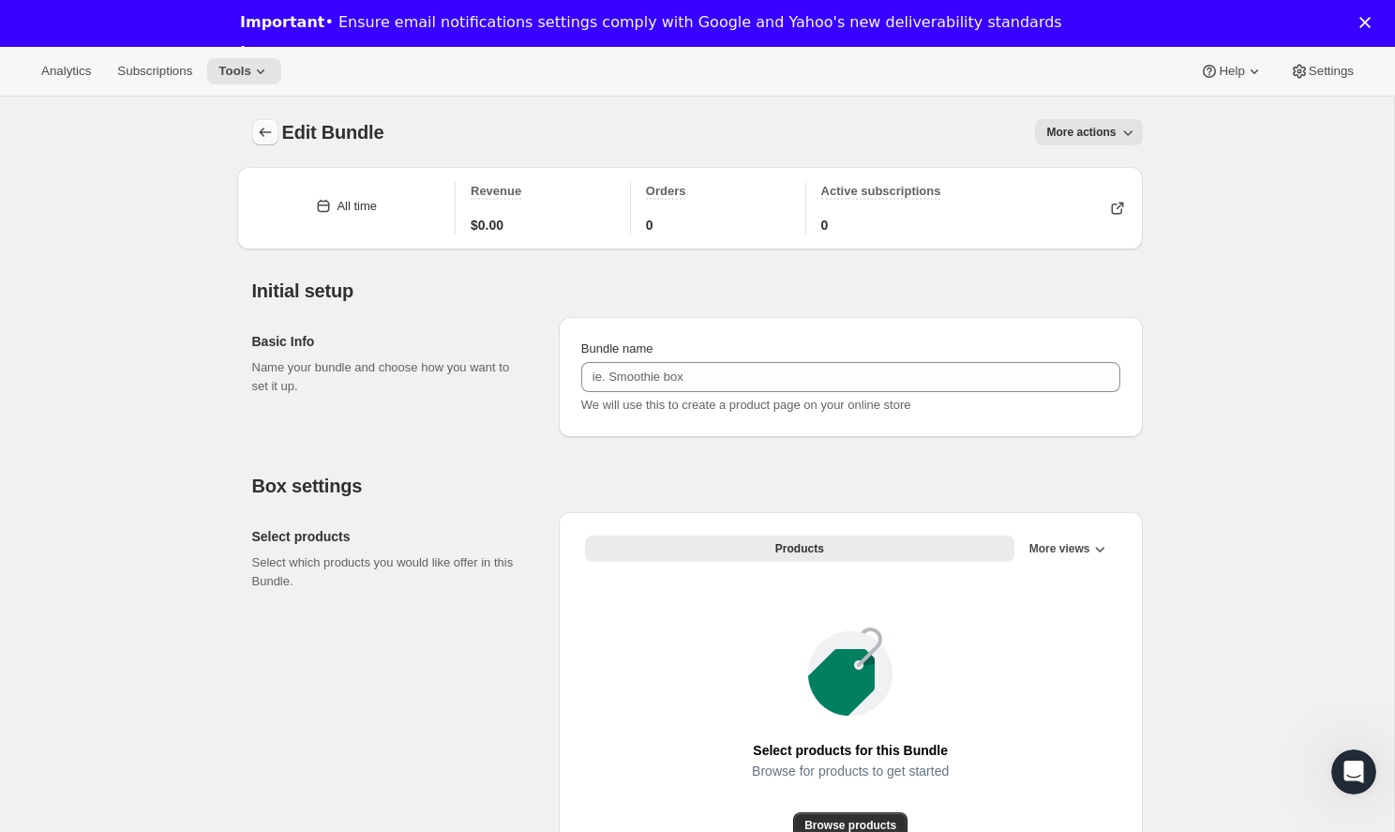
type input "Explorer Box"
radio input "true"
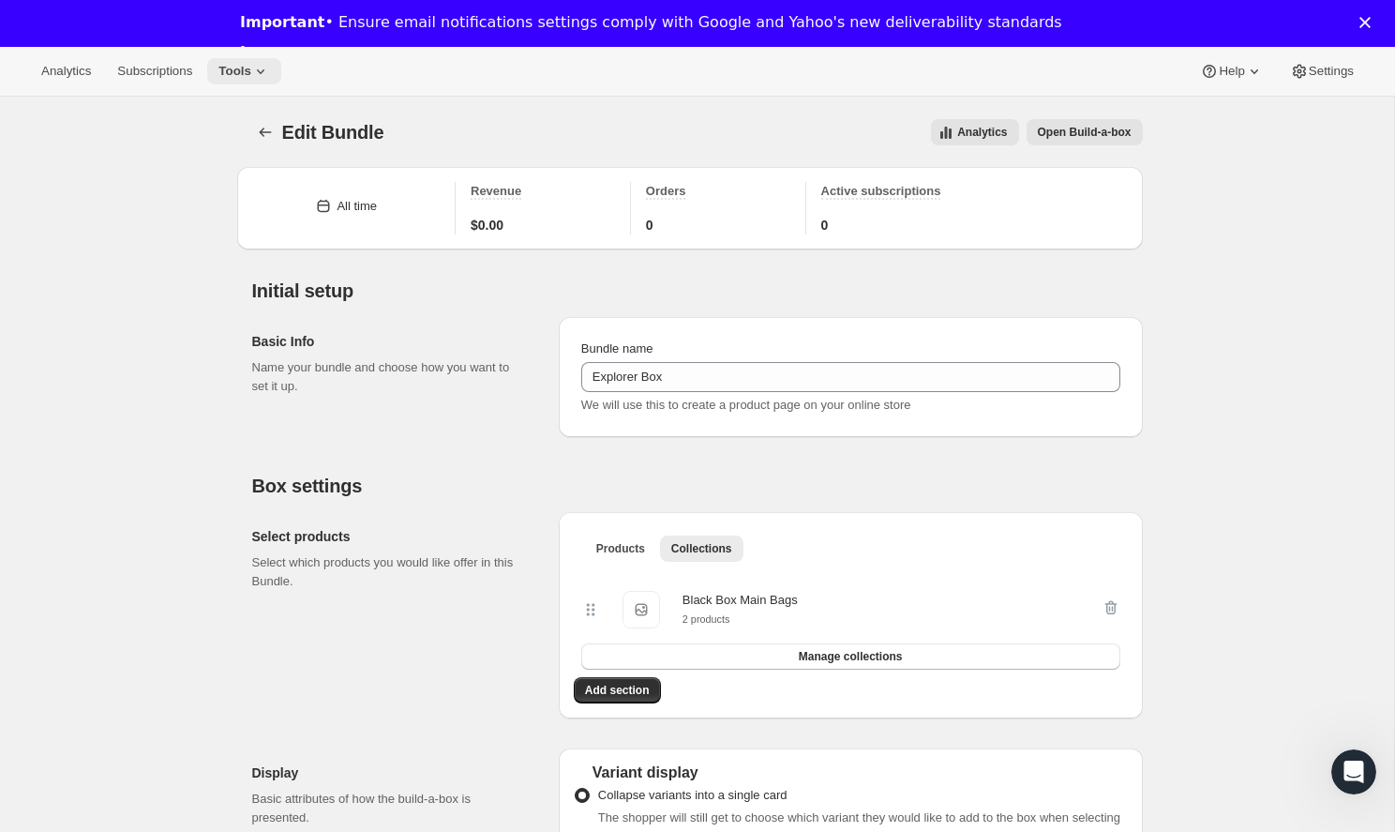
click at [251, 69] on icon at bounding box center [260, 71] width 19 height 19
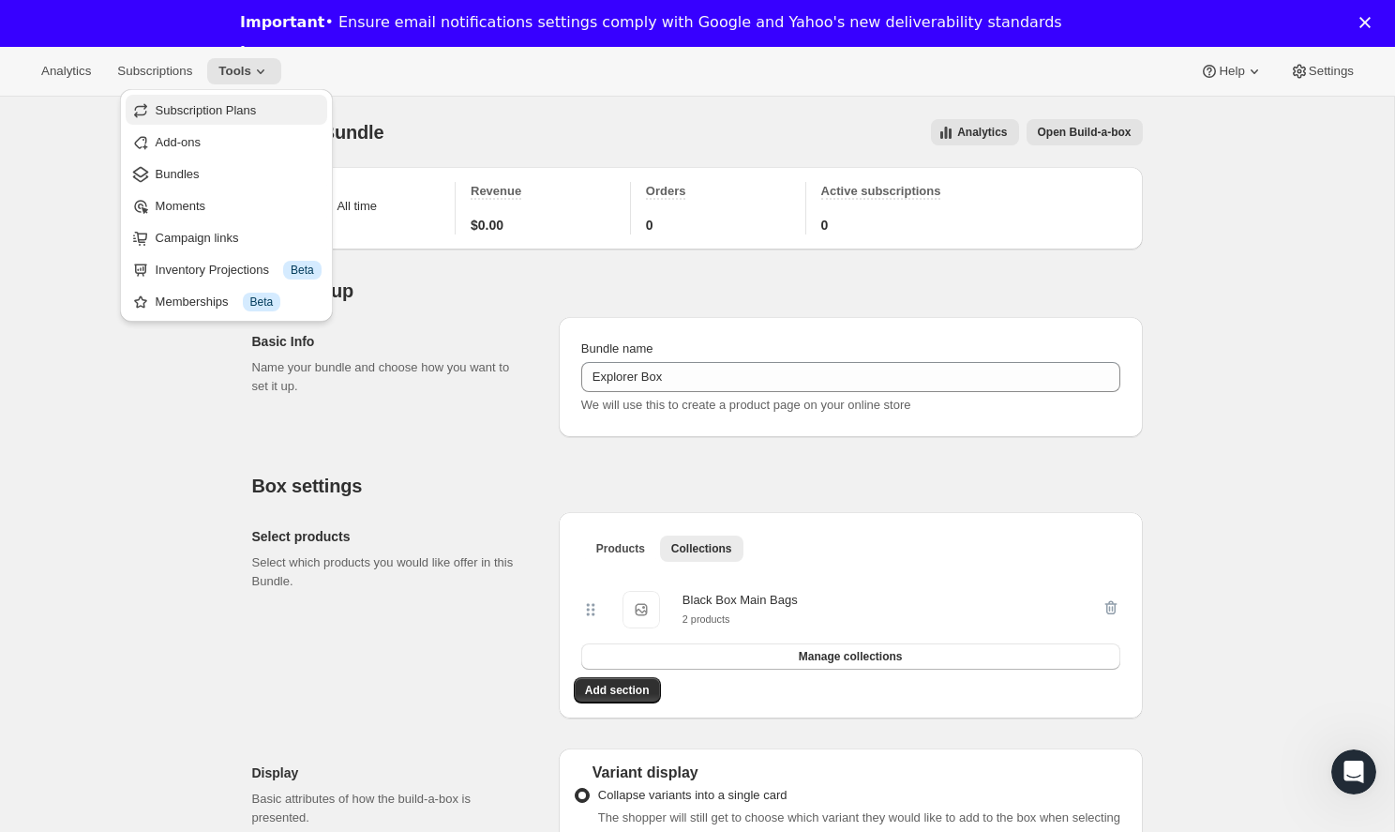
click at [246, 121] on button "Subscription Plans" at bounding box center [227, 110] width 202 height 30
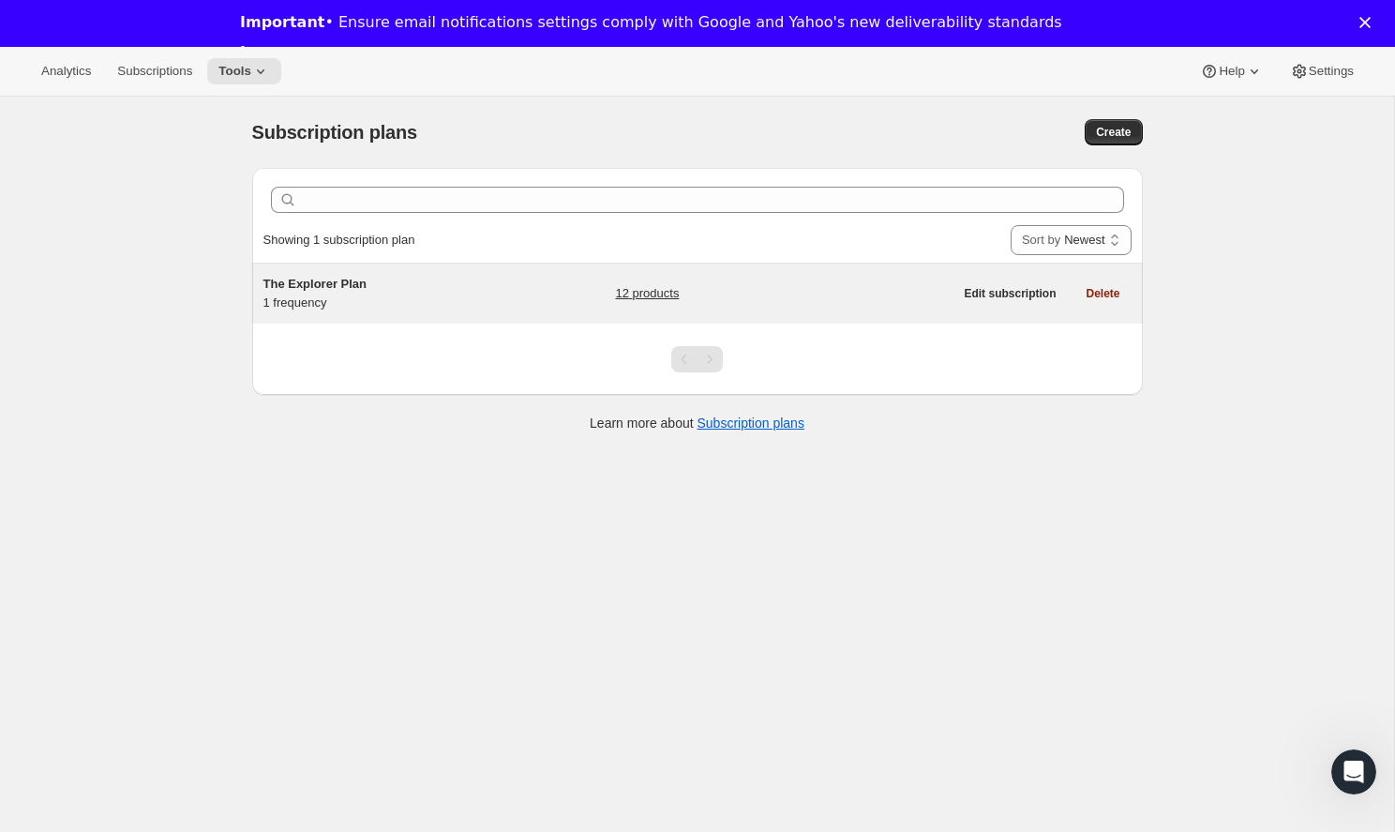
click at [485, 290] on h5 "The Explorer Plan" at bounding box center [380, 284] width 234 height 19
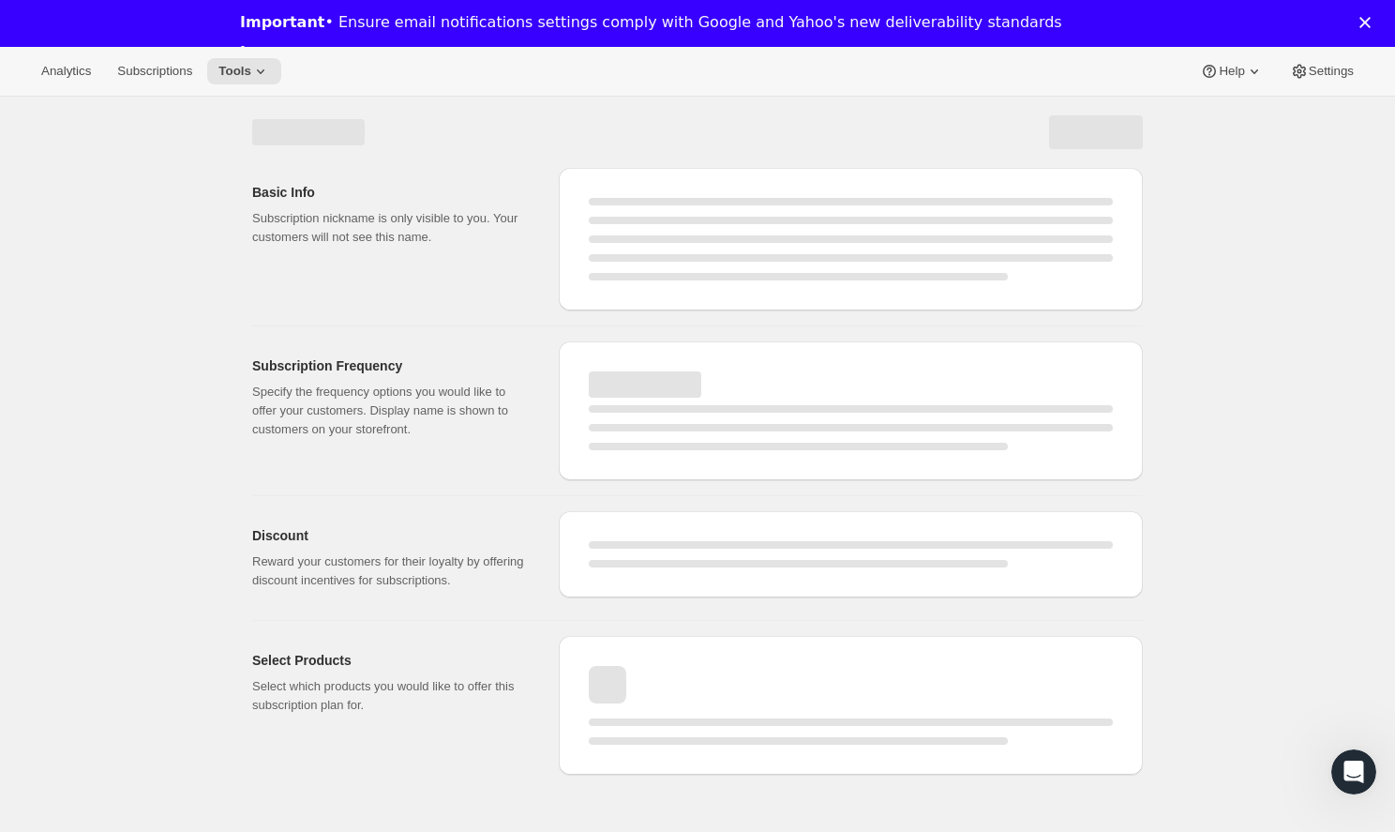
select select "WEEK"
select select "MONTH"
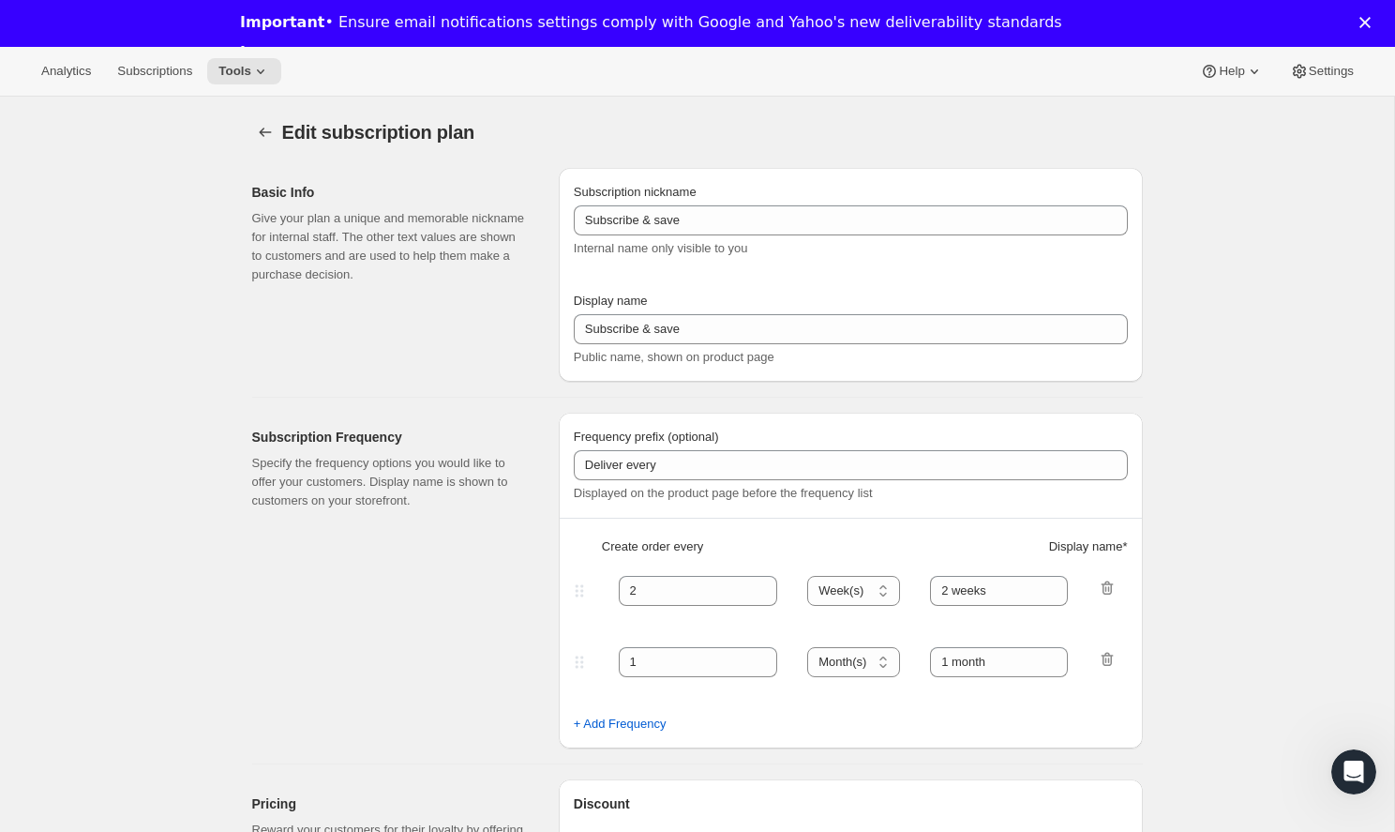
type input "The Explorer Plan"
type input "Deliver Every Month"
type input "1"
select select "MONTH"
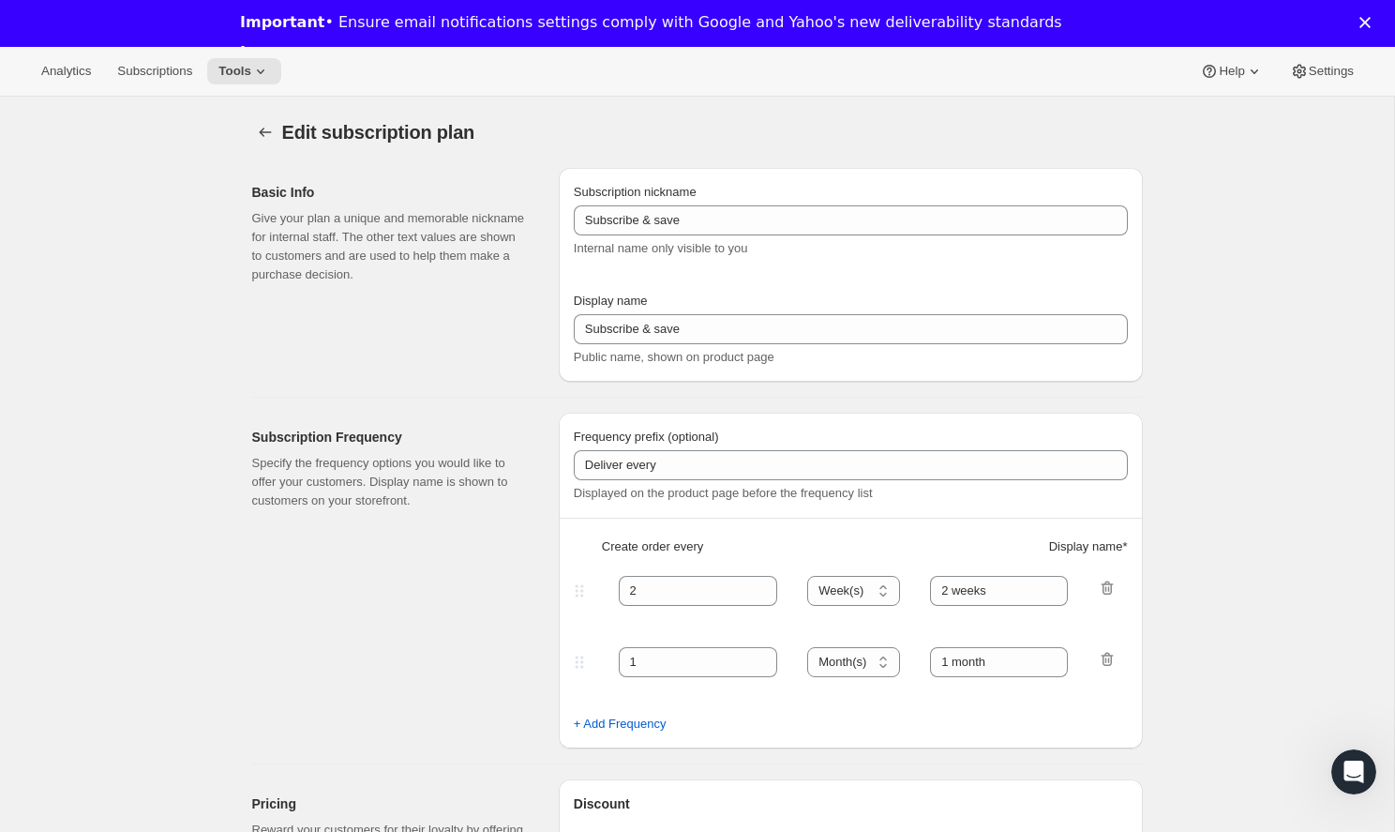
type input "1 month"
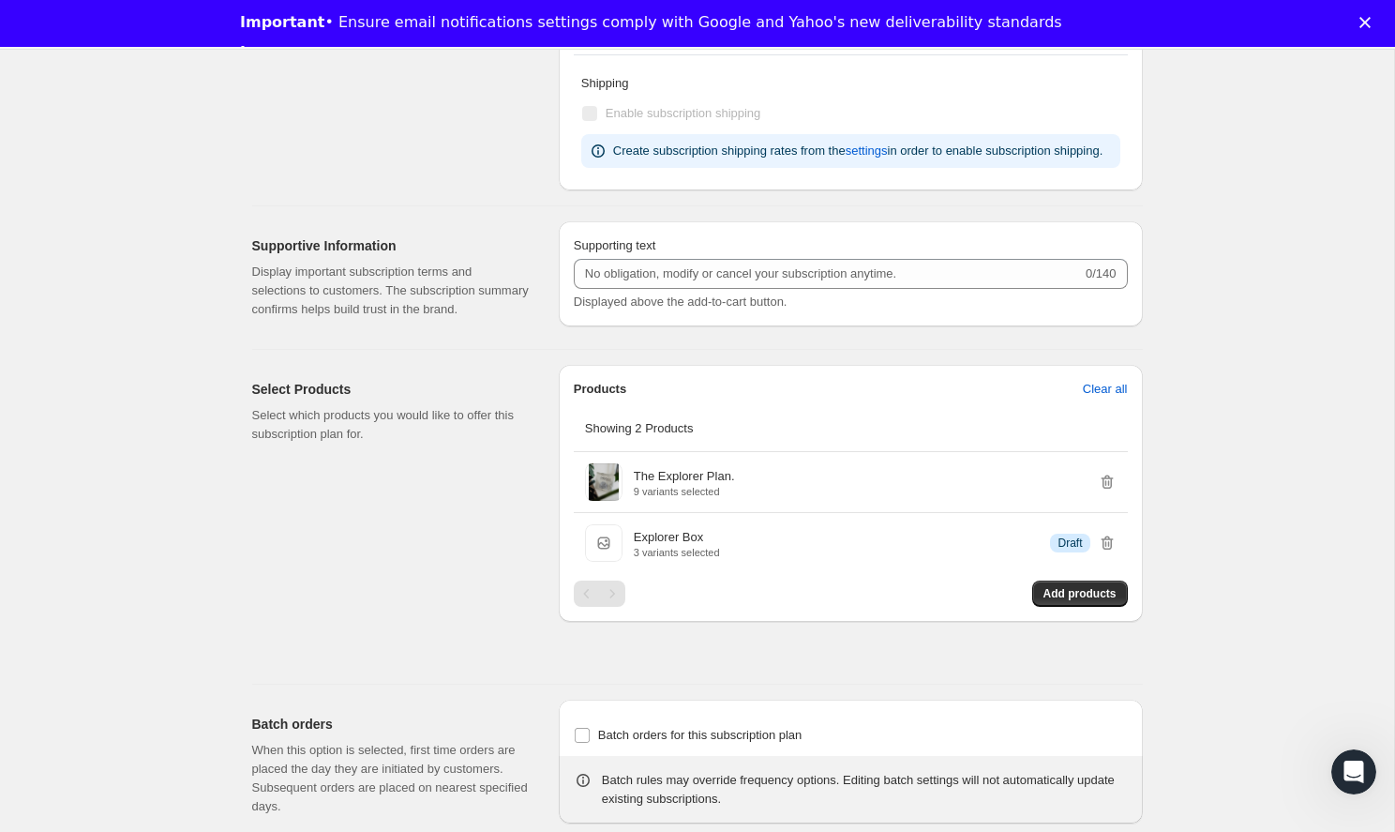
scroll to position [832, 0]
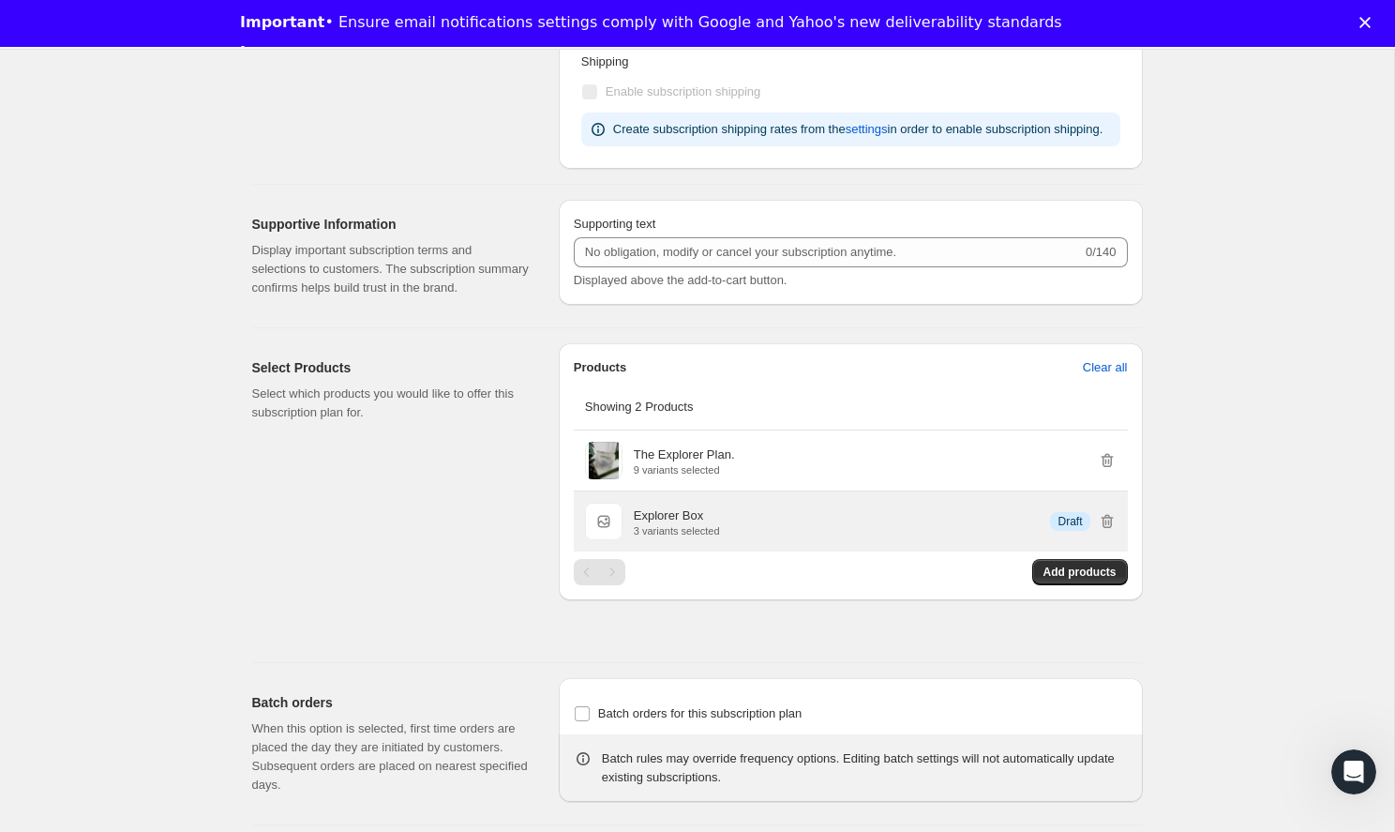
click at [1001, 536] on div "Explorer Box 3 variants selected Info Draft" at bounding box center [875, 521] width 483 height 30
click at [743, 536] on div "Explorer Box 3 variants selected Info Draft" at bounding box center [875, 521] width 483 height 30
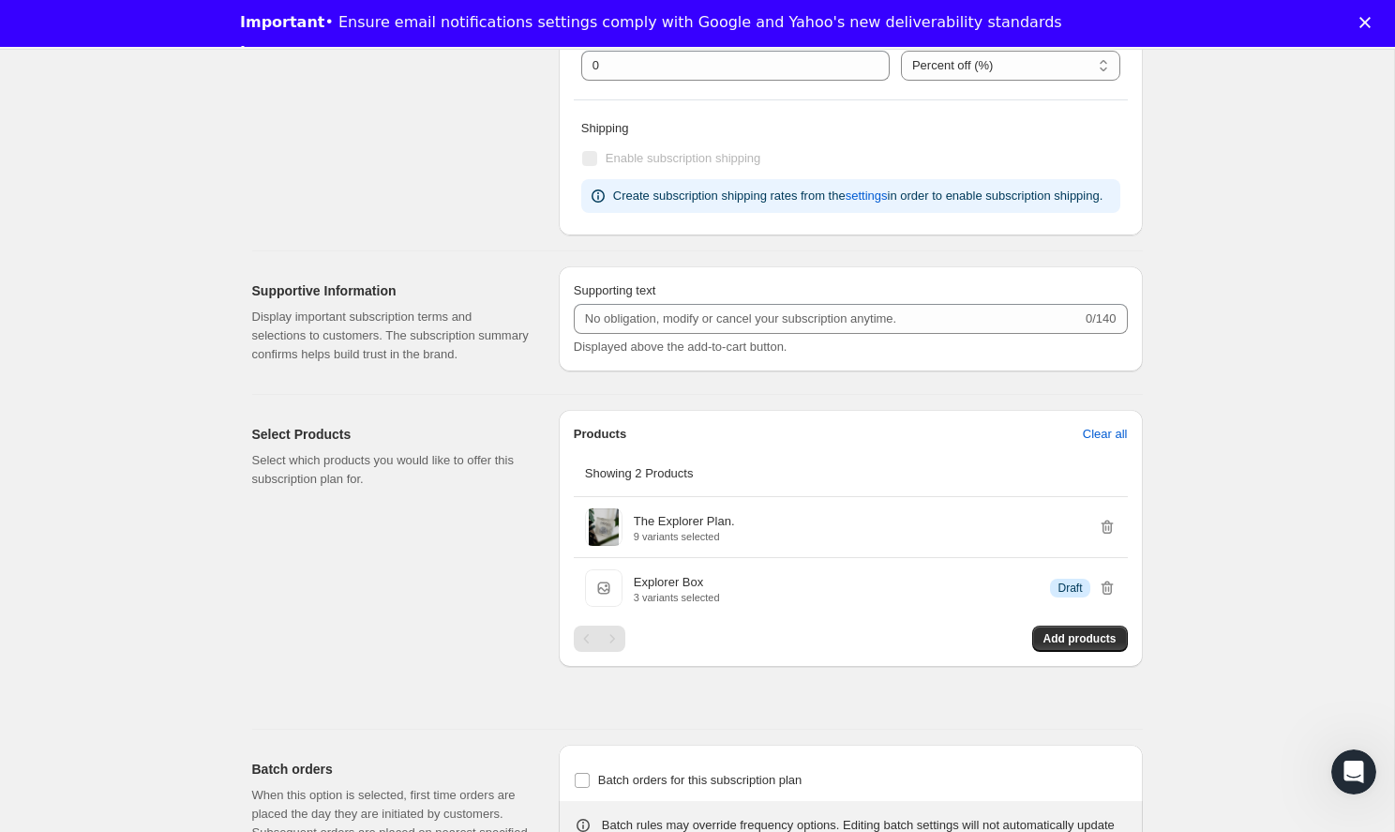
scroll to position [728, 0]
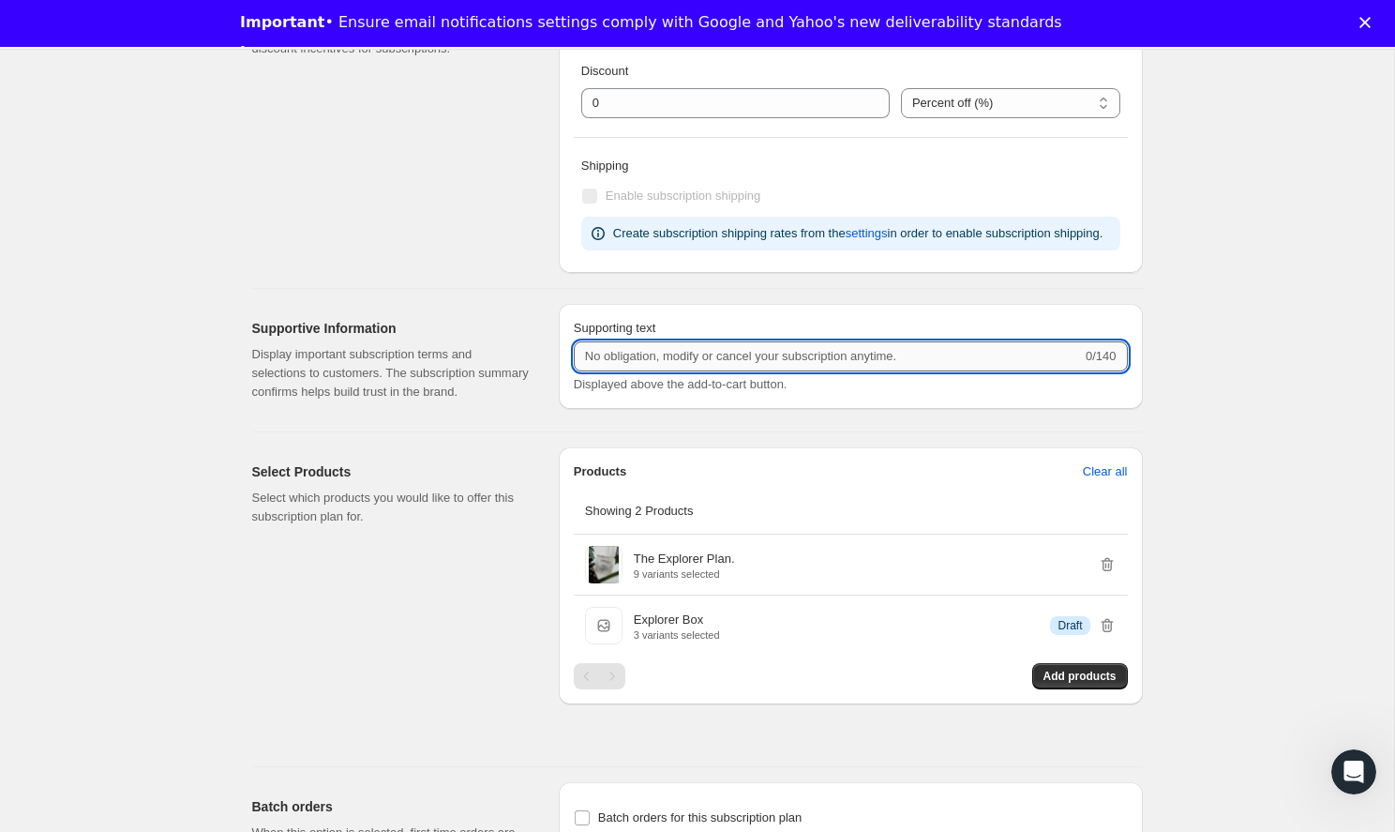
click at [740, 371] on input "Supporting text" at bounding box center [828, 356] width 508 height 30
click at [969, 371] on input "Supporting text" at bounding box center [828, 356] width 508 height 30
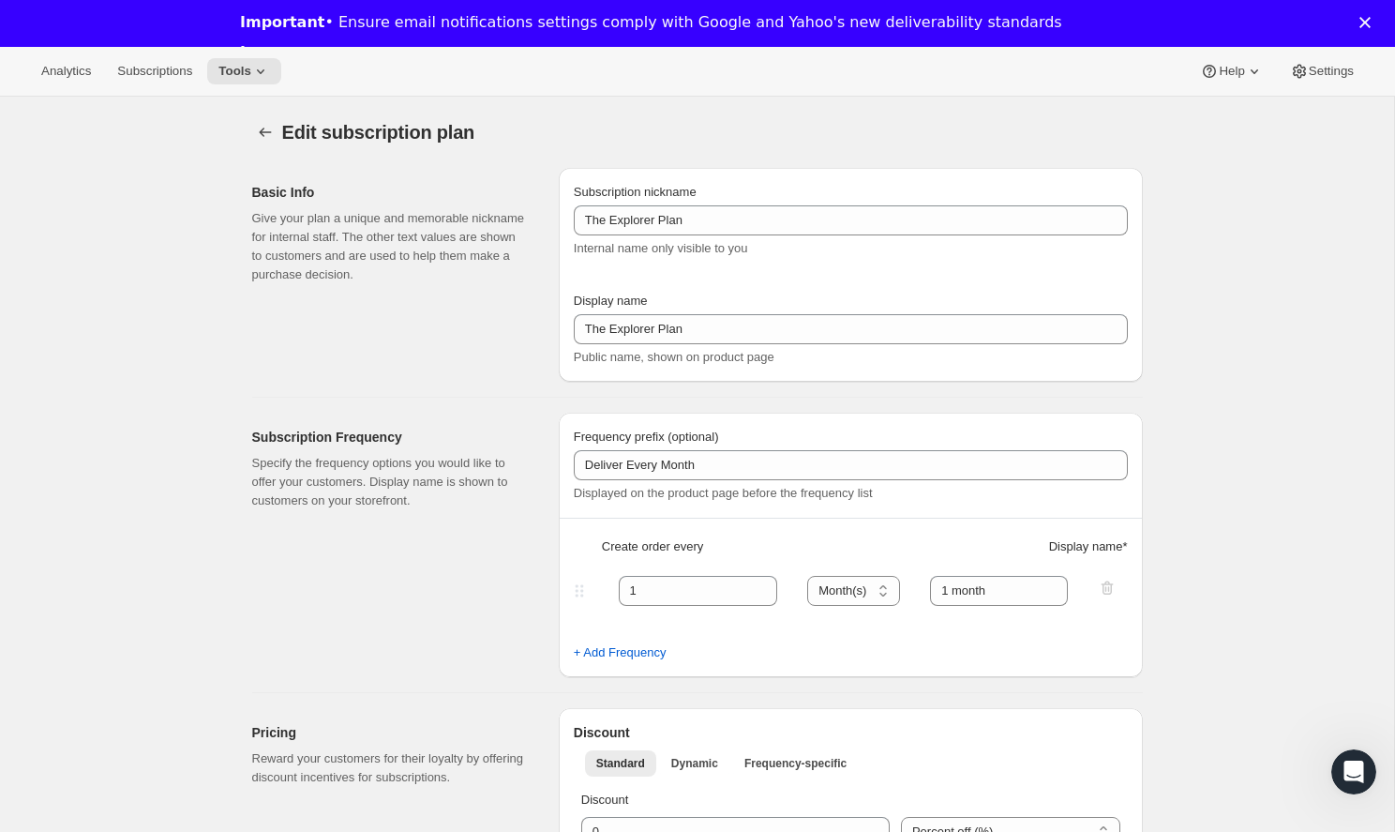
scroll to position [0, 0]
click at [232, 81] on button "Tools" at bounding box center [244, 71] width 74 height 26
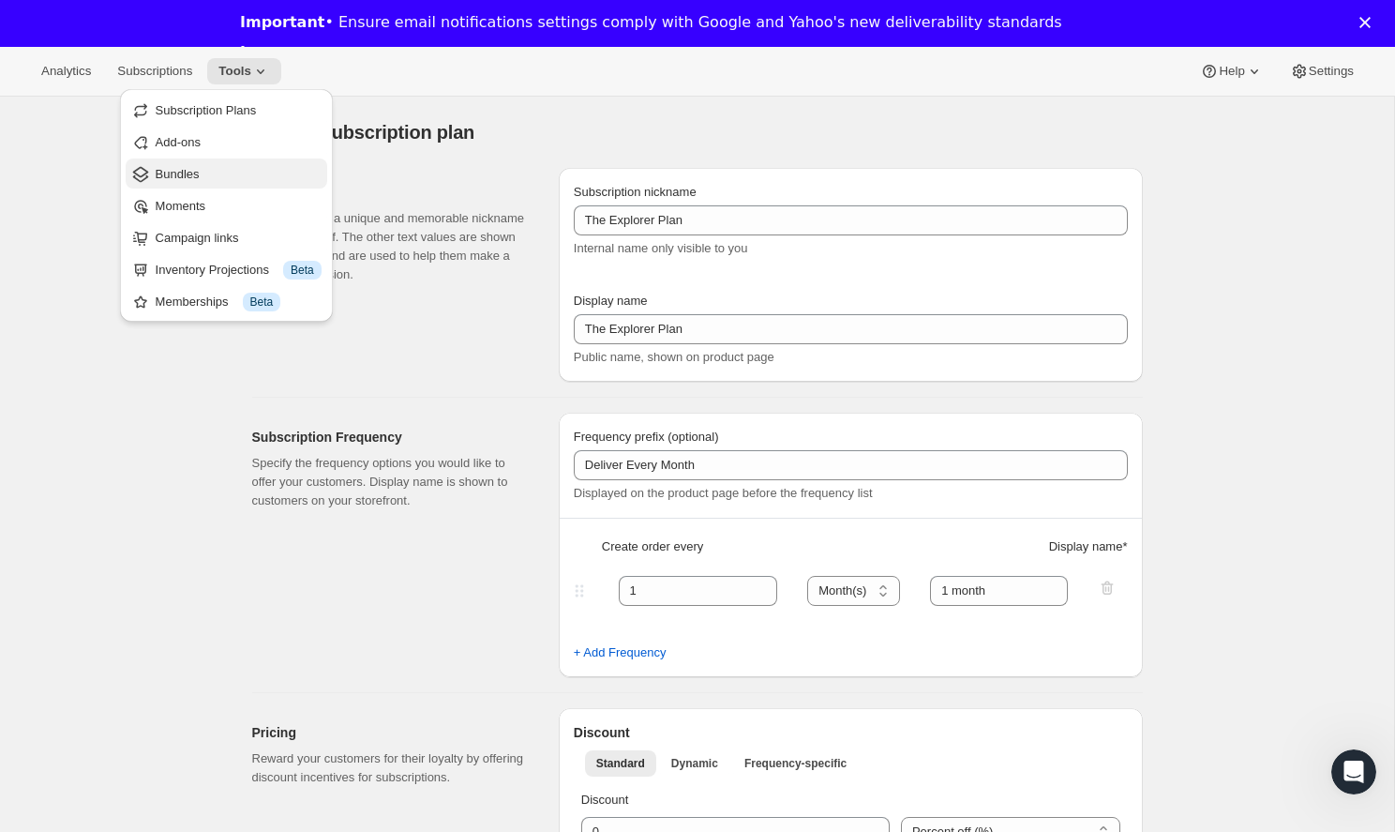
click at [233, 165] on span "Bundles" at bounding box center [239, 174] width 166 height 19
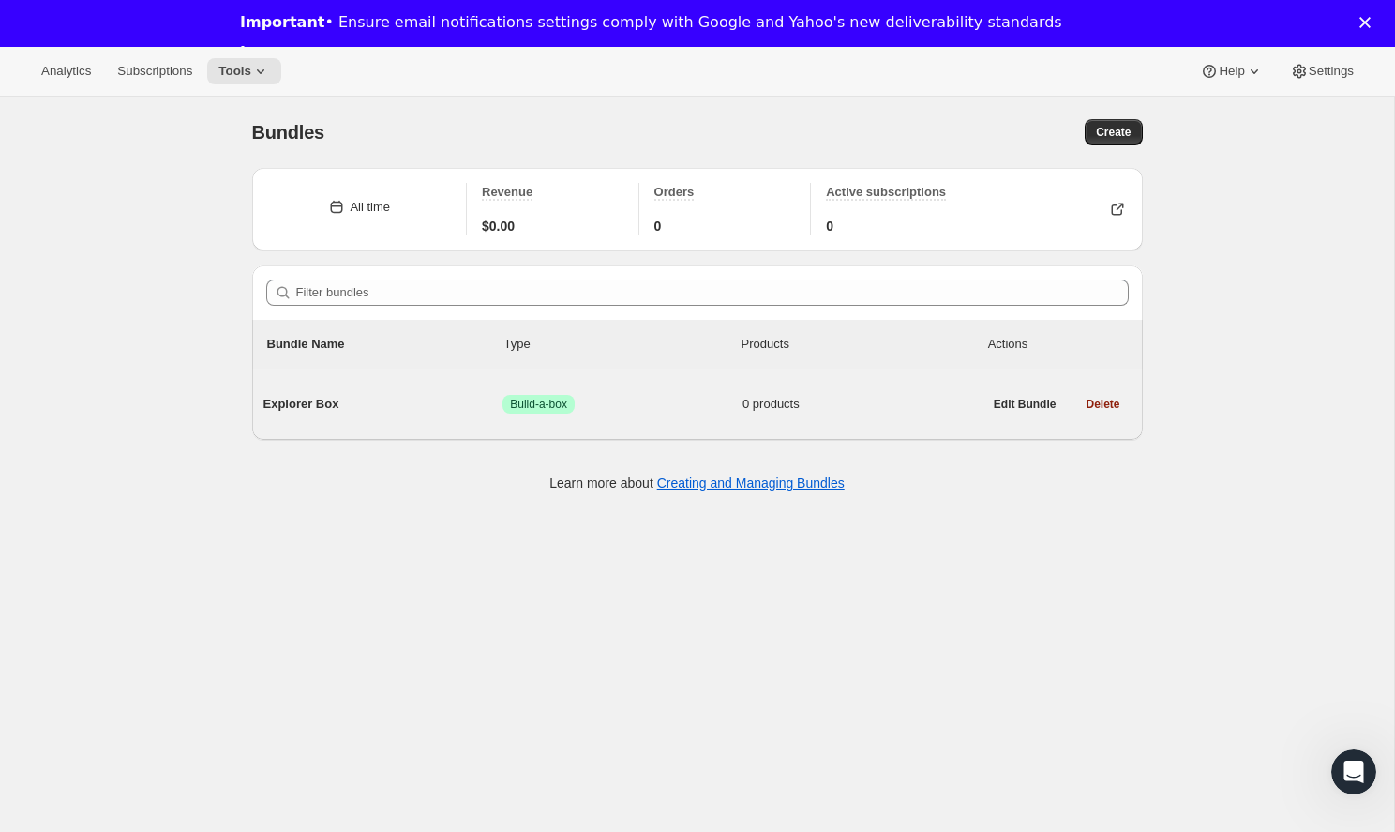
click at [357, 385] on div "Explorer Box Success Build-a-box 0 products" at bounding box center [622, 404] width 719 height 49
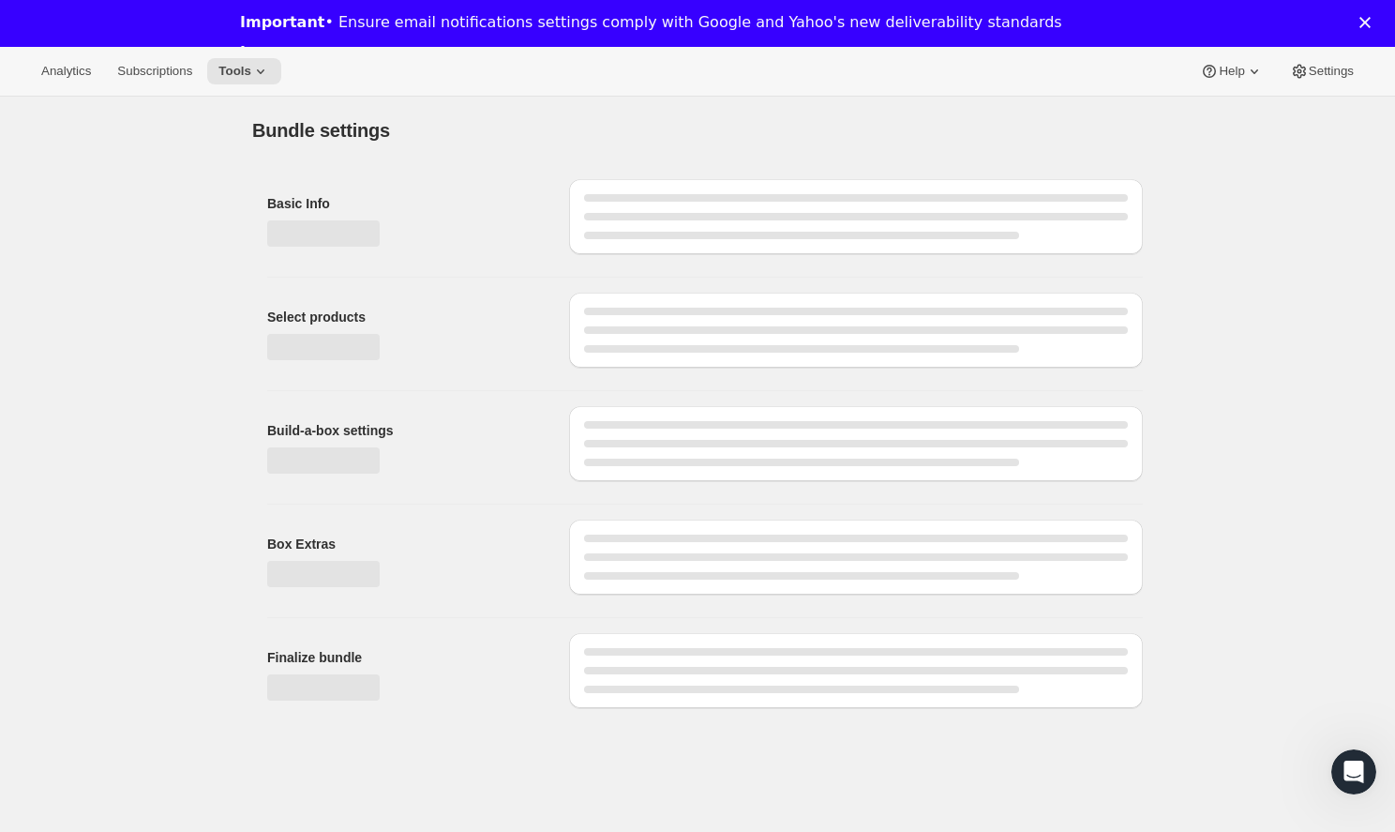
type input "Explorer Box"
radio input "true"
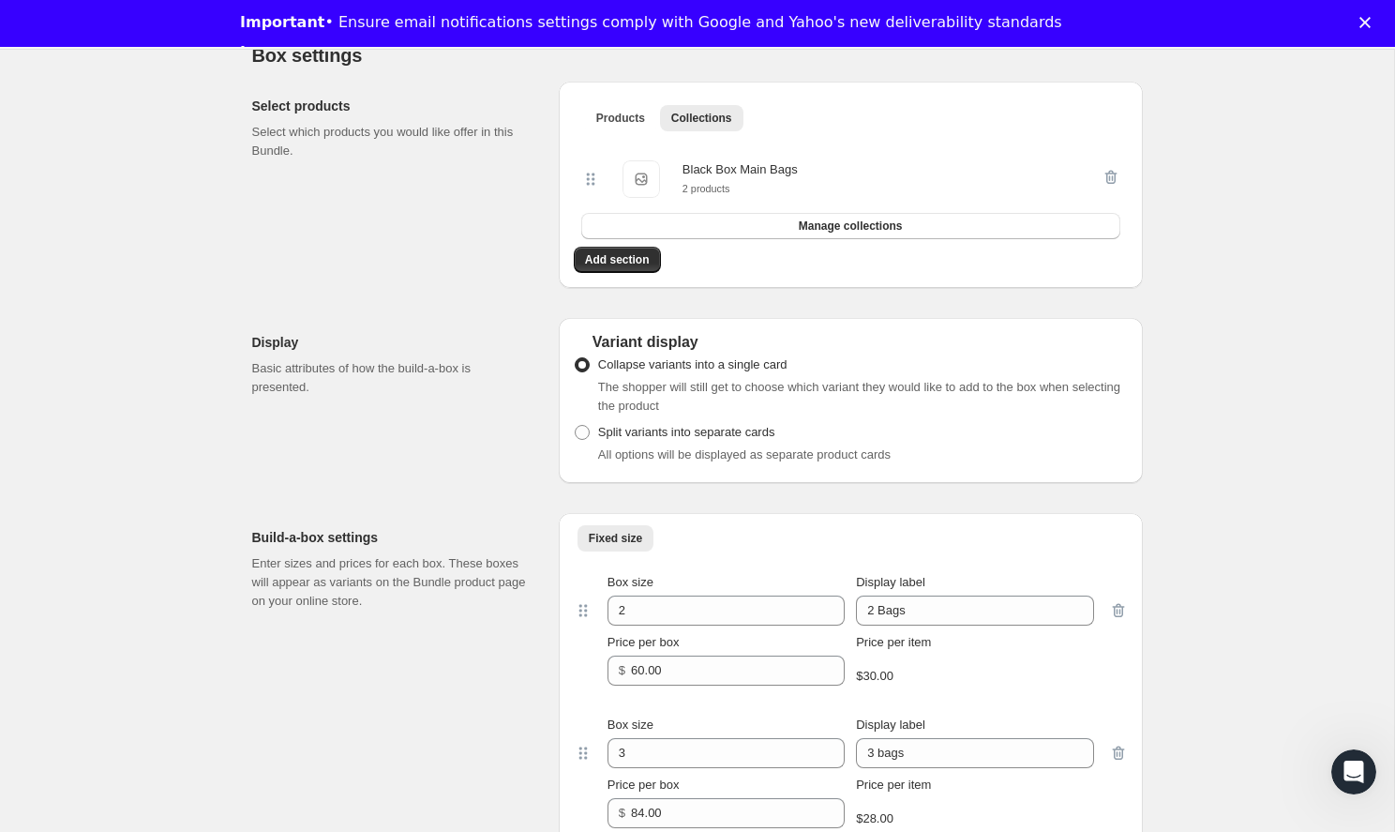
scroll to position [421, 0]
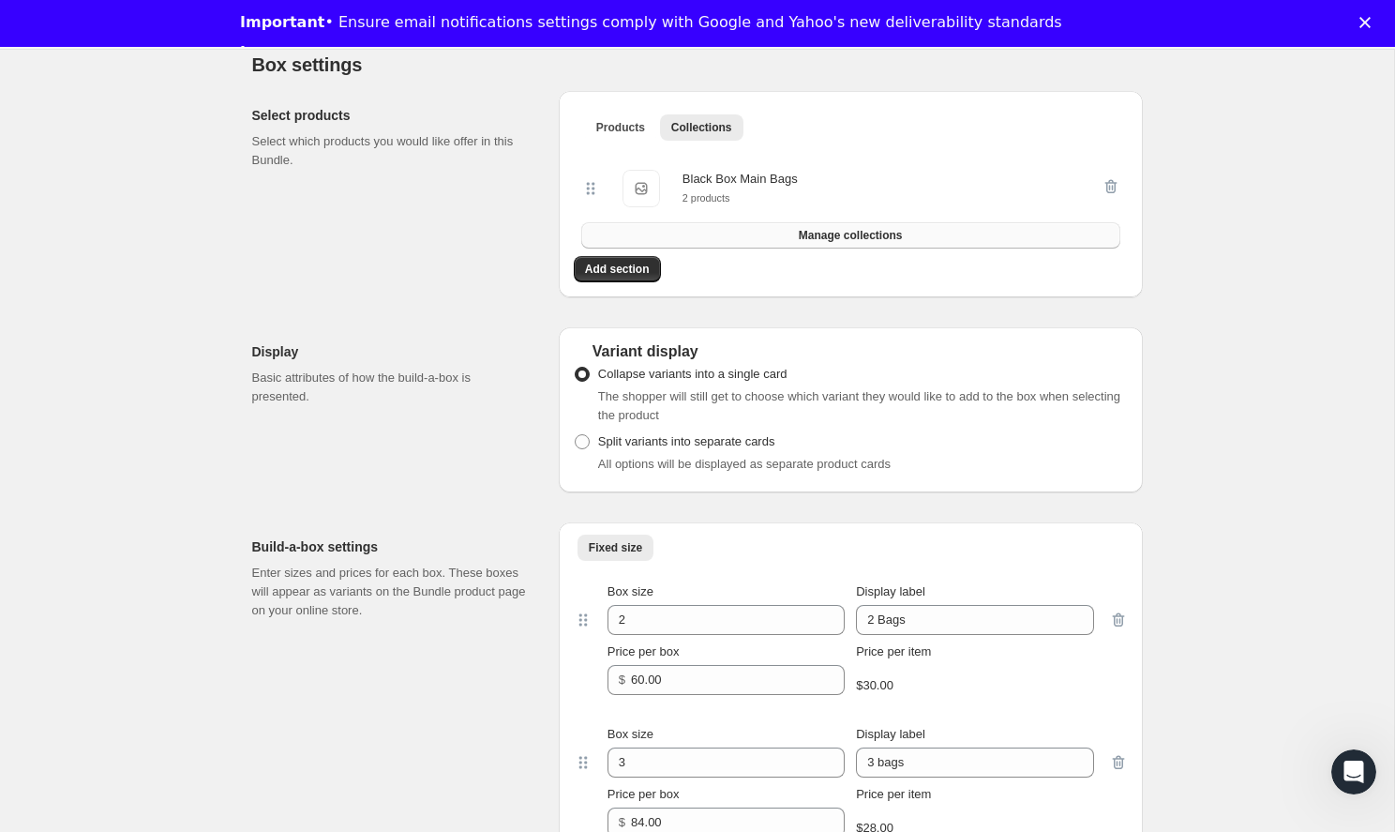
click at [795, 230] on button "Manage collections" at bounding box center [850, 235] width 539 height 26
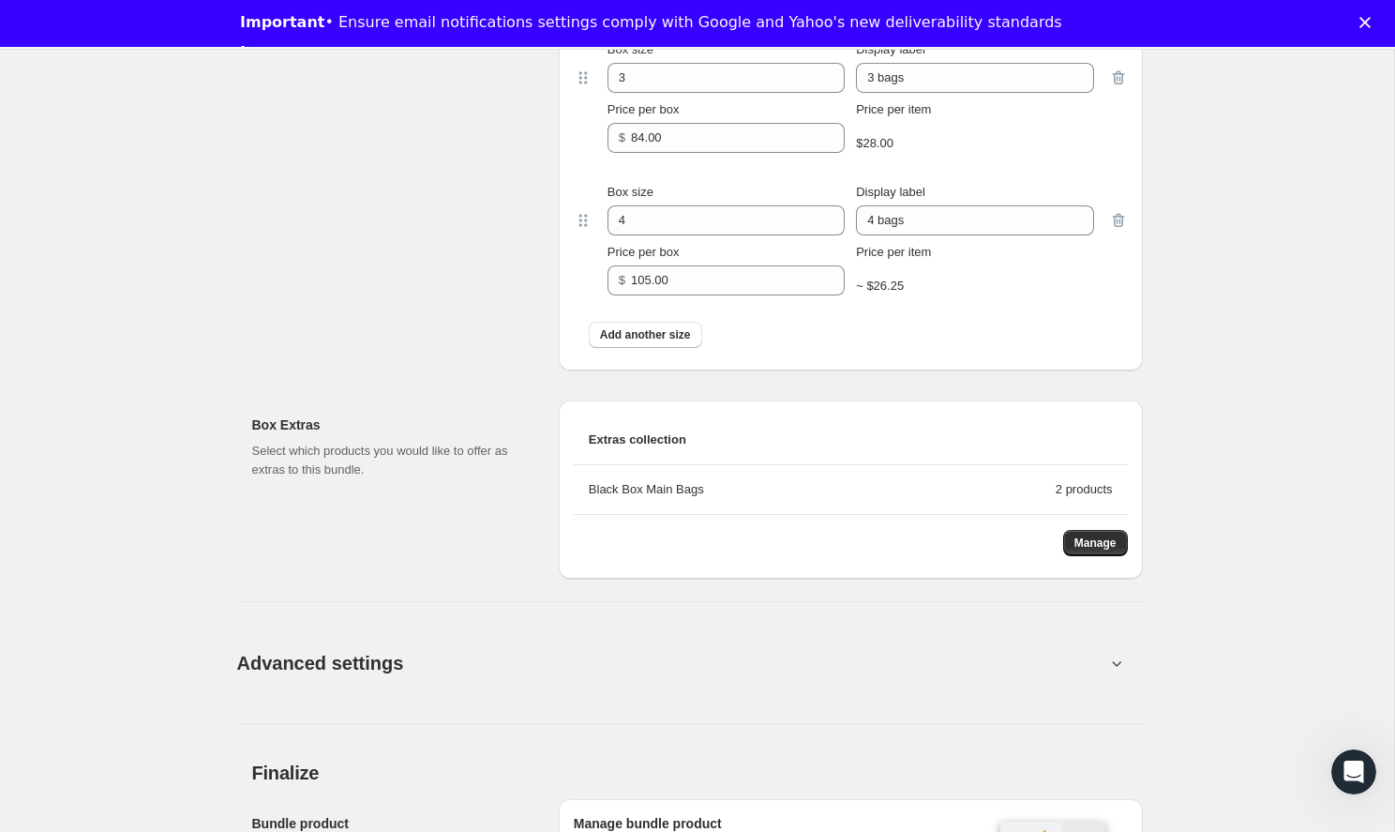
scroll to position [1137, 0]
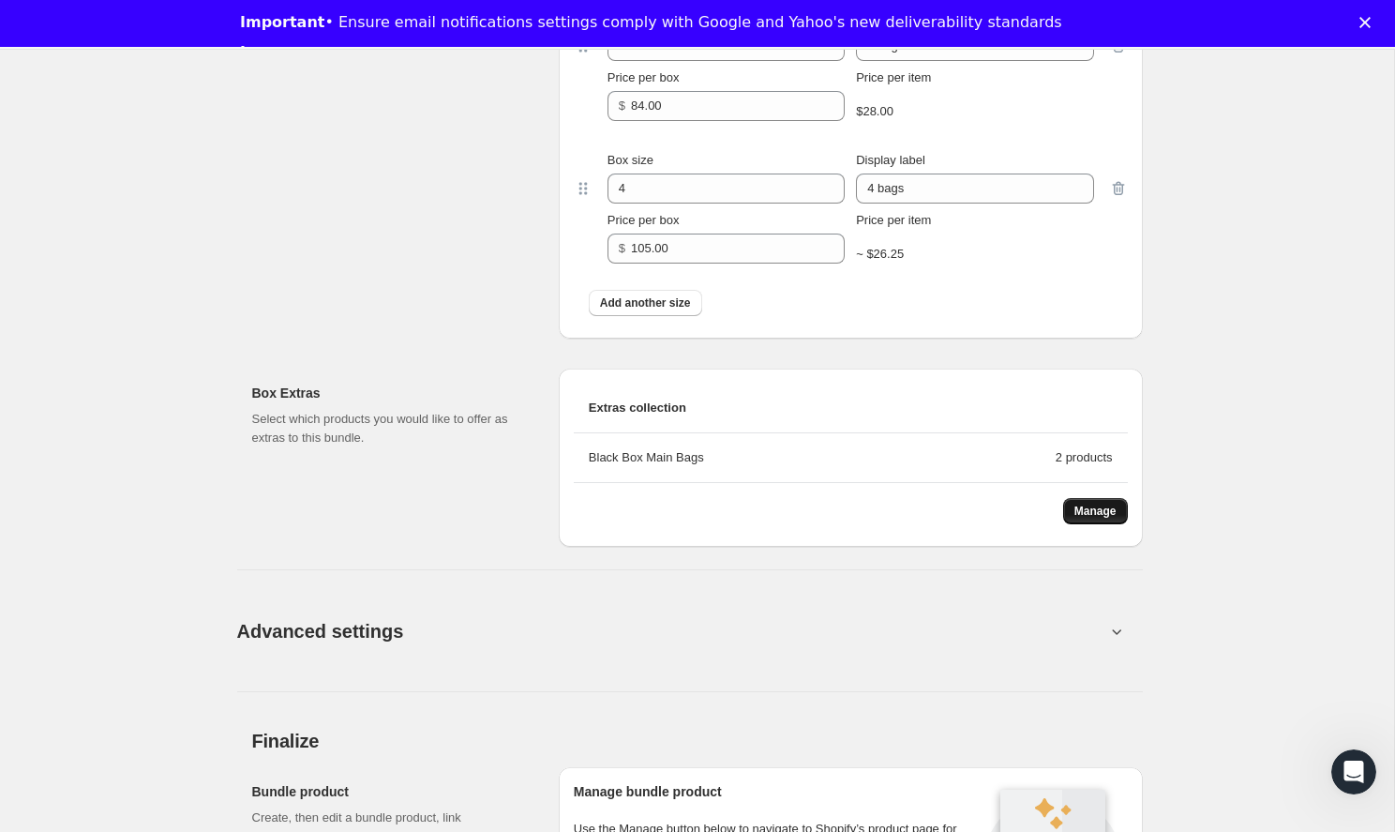
click at [1087, 507] on span "Manage" at bounding box center [1095, 510] width 42 height 15
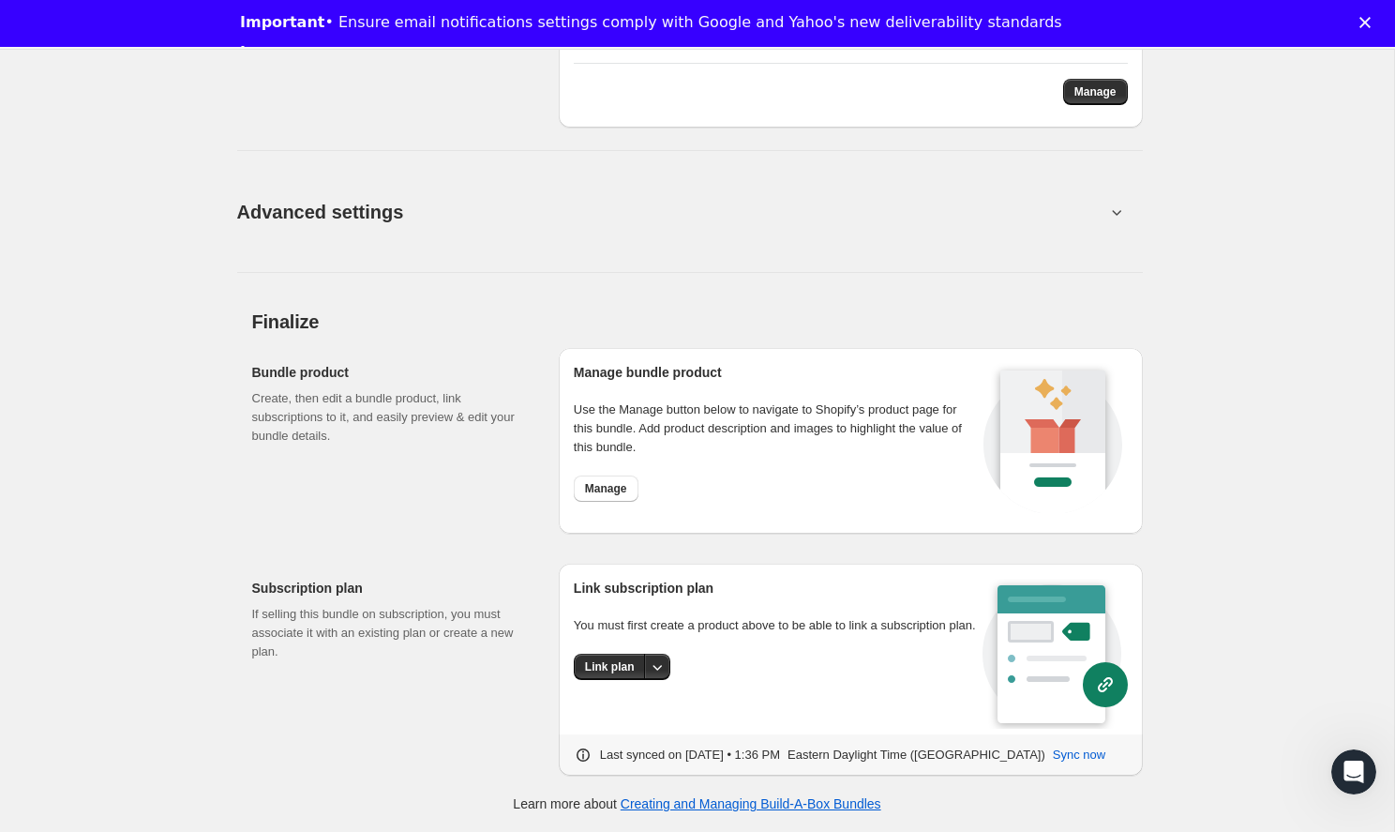
scroll to position [1555, 0]
click at [623, 675] on span "Link plan" at bounding box center [610, 667] width 50 height 15
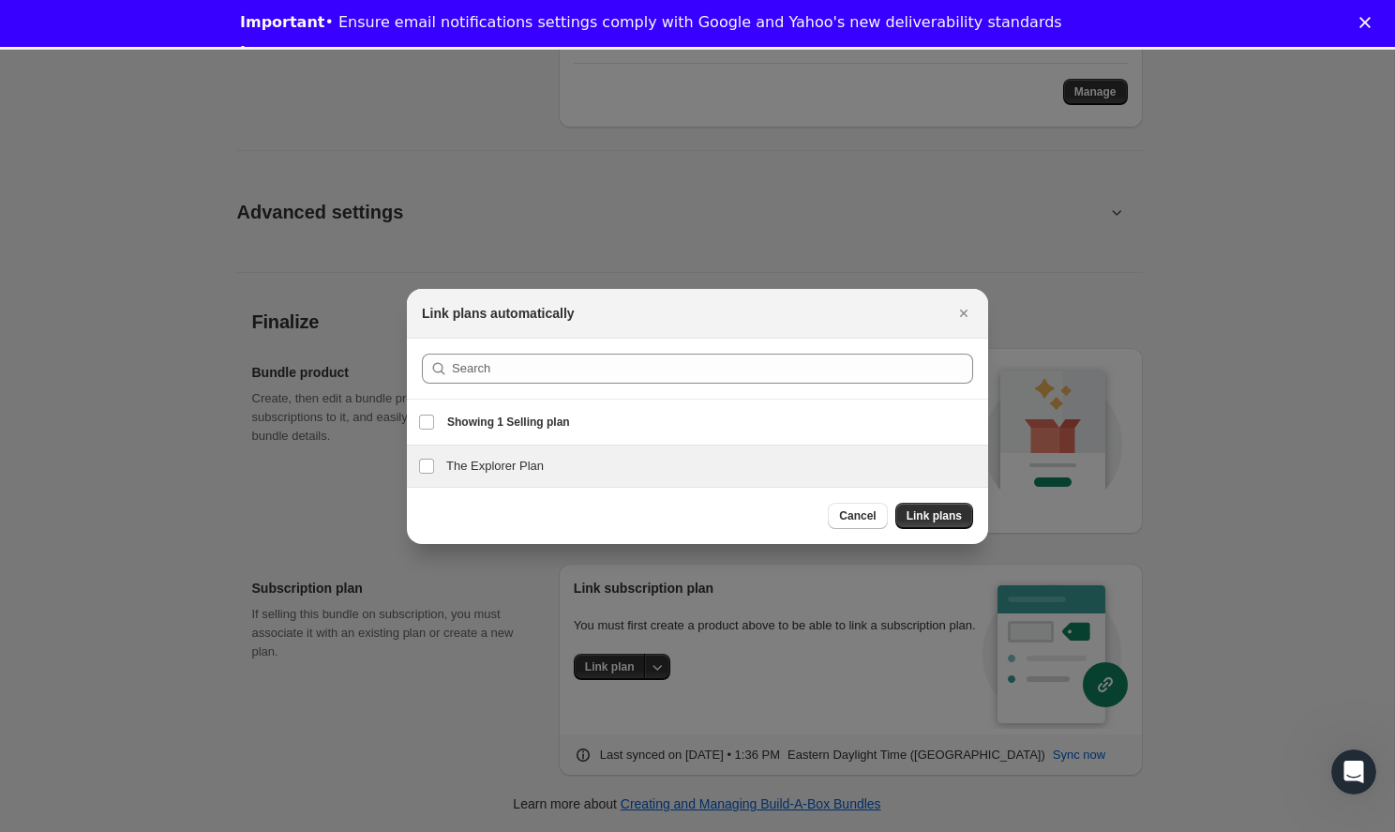
click at [655, 457] on h3 "The Explorer Plan" at bounding box center [711, 466] width 531 height 19
checkbox input "true"
click at [937, 511] on span "Link plans" at bounding box center [934, 515] width 55 height 15
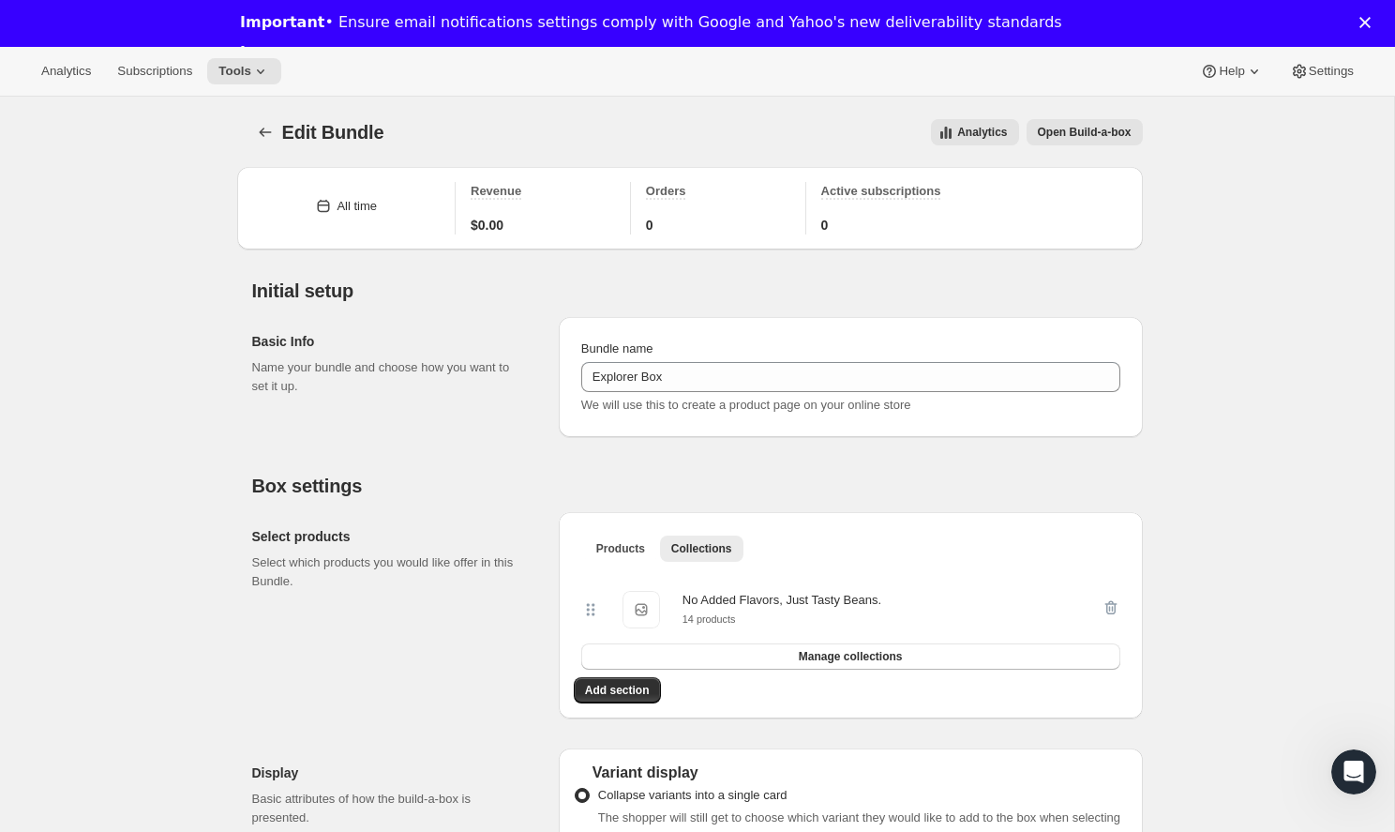
scroll to position [0, 0]
click at [1062, 138] on span "Open Build-a-box" at bounding box center [1085, 132] width 94 height 15
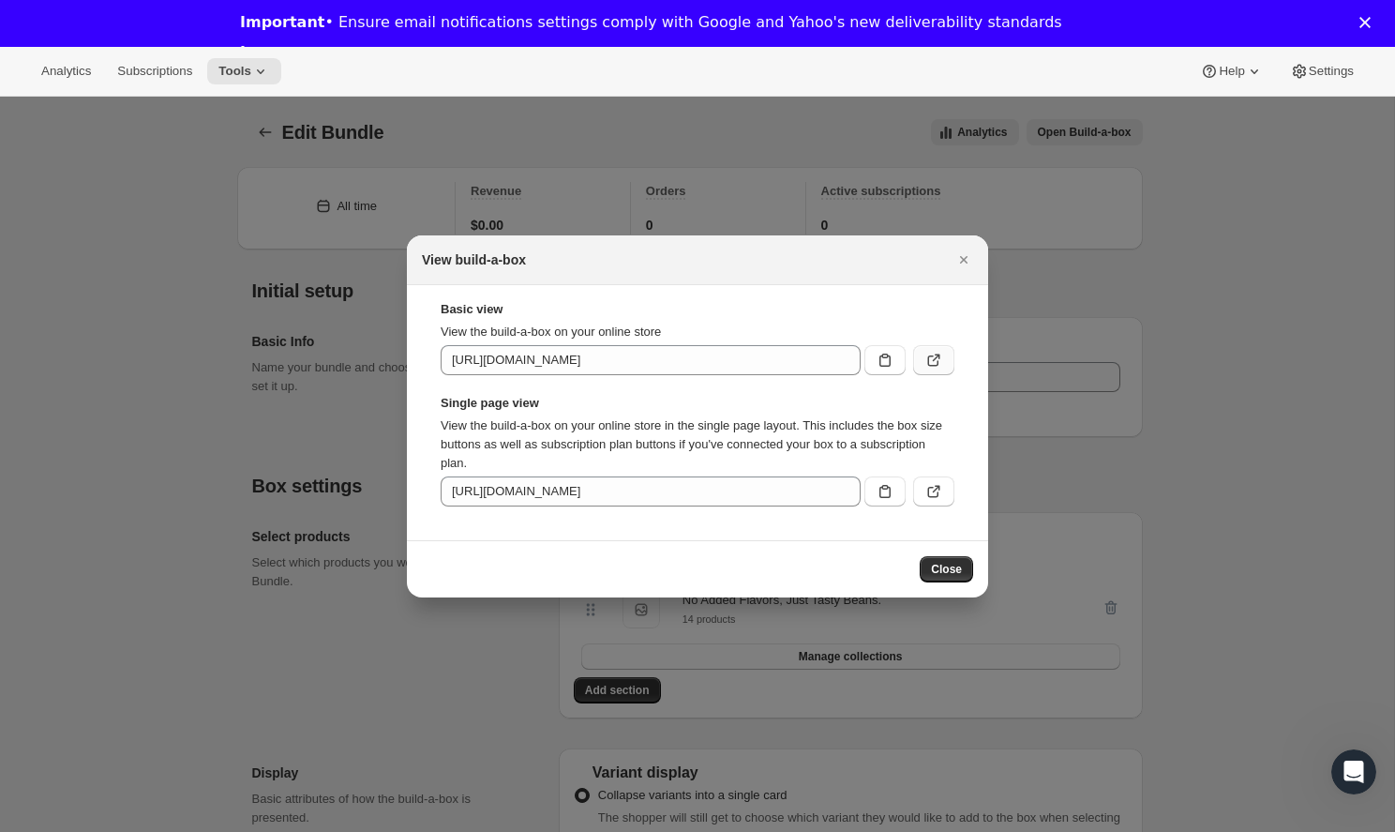
click at [938, 352] on icon ":rbs:" at bounding box center [933, 360] width 19 height 19
click at [964, 251] on icon "Close" at bounding box center [963, 259] width 19 height 19
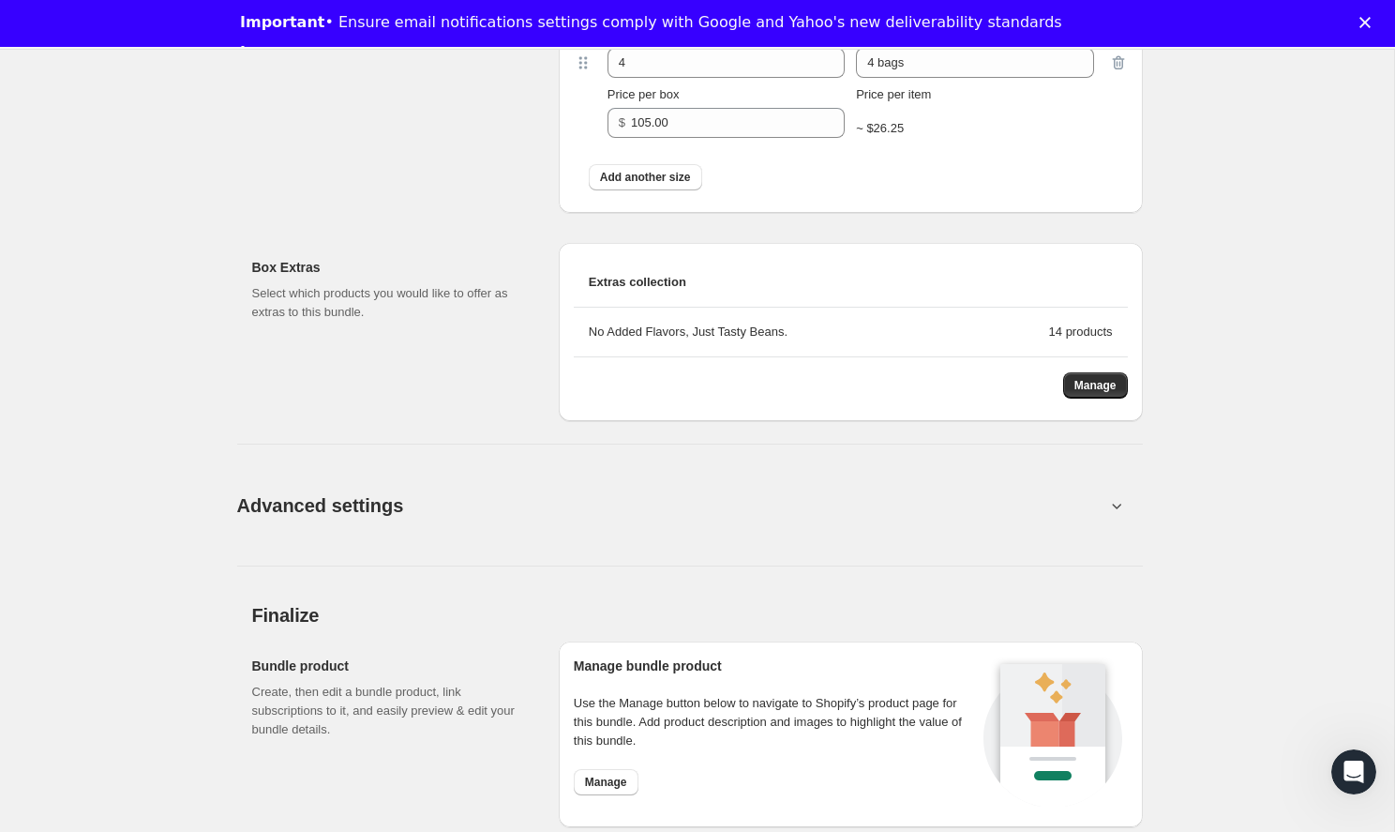
scroll to position [1286, 0]
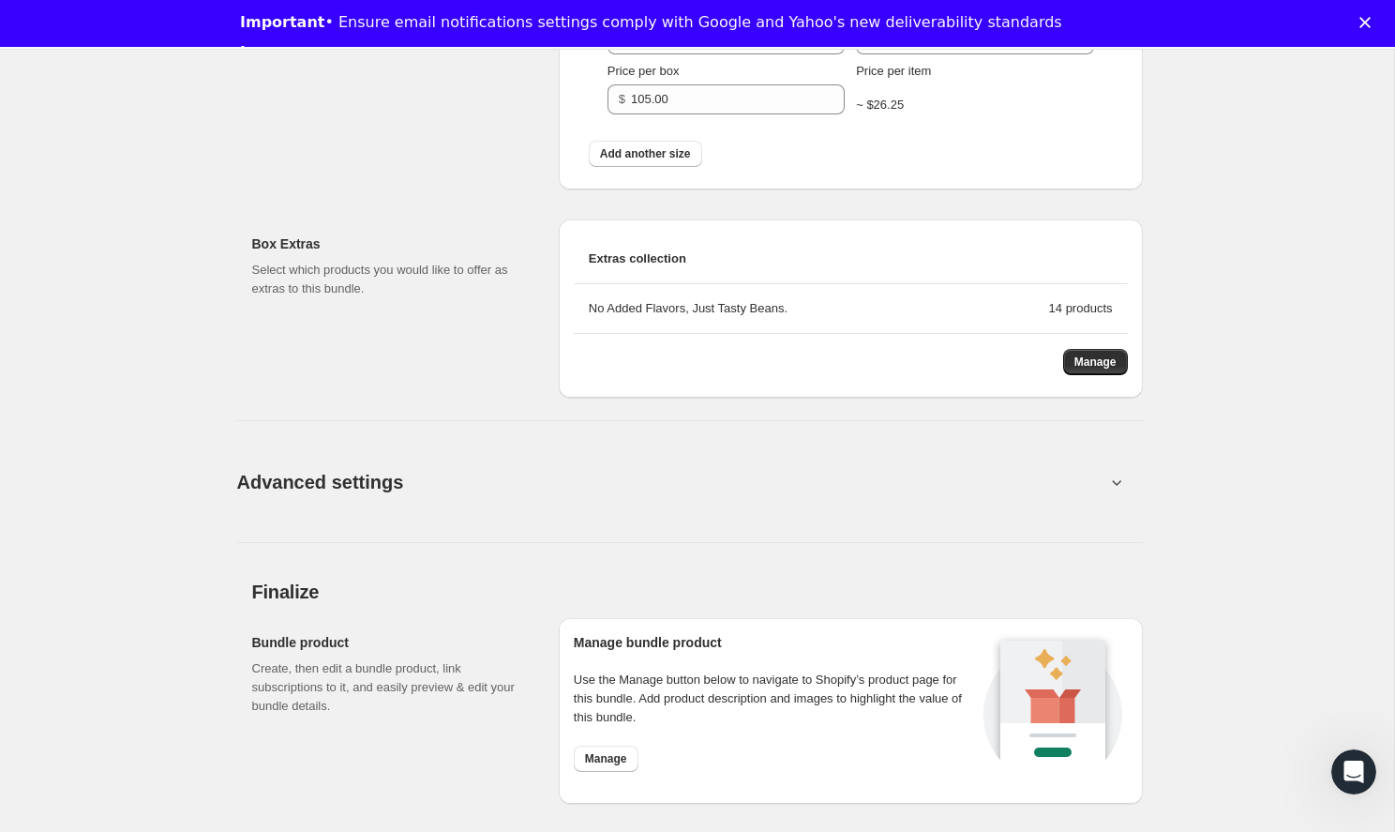
click at [1031, 472] on button "Advanced settings" at bounding box center [671, 481] width 891 height 72
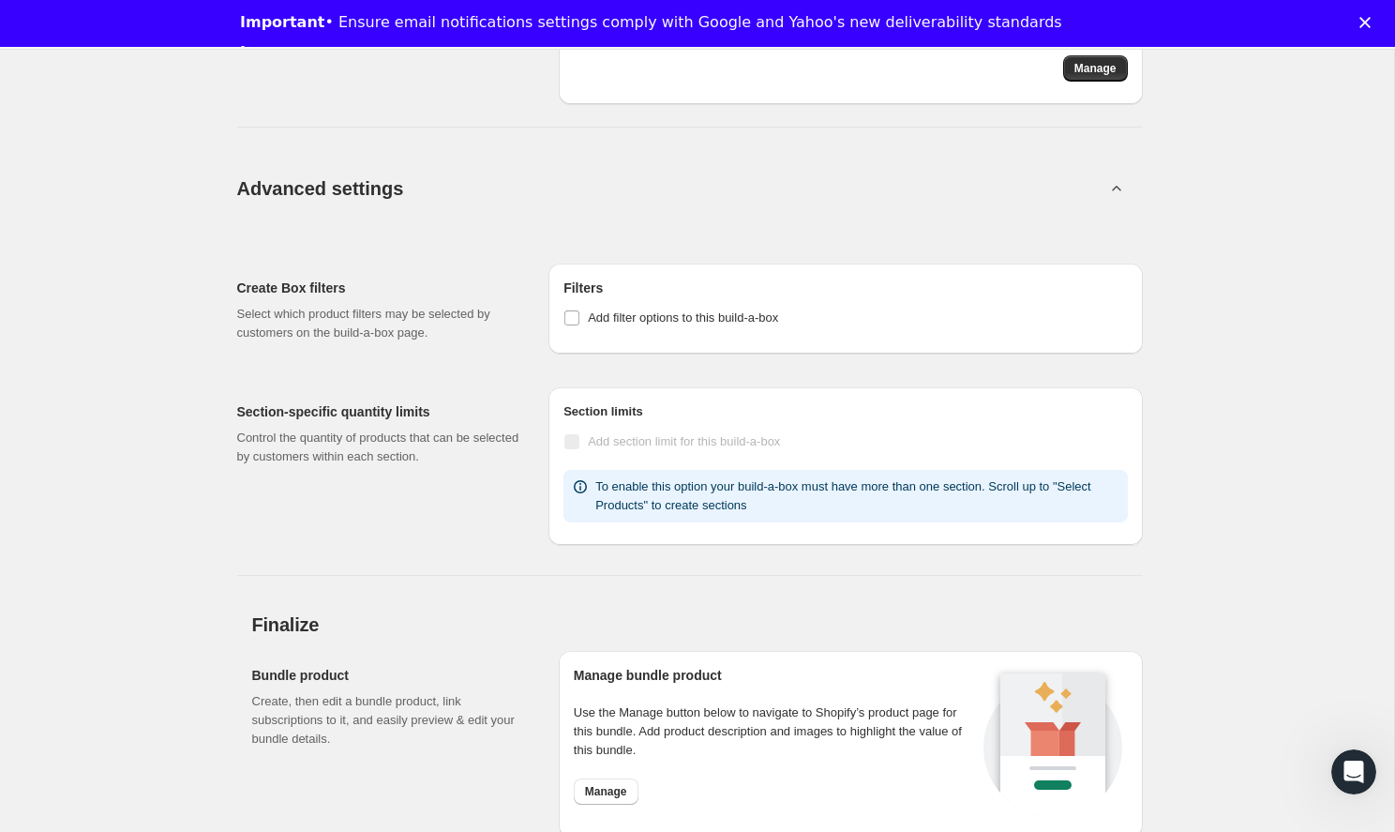
scroll to position [1586, 0]
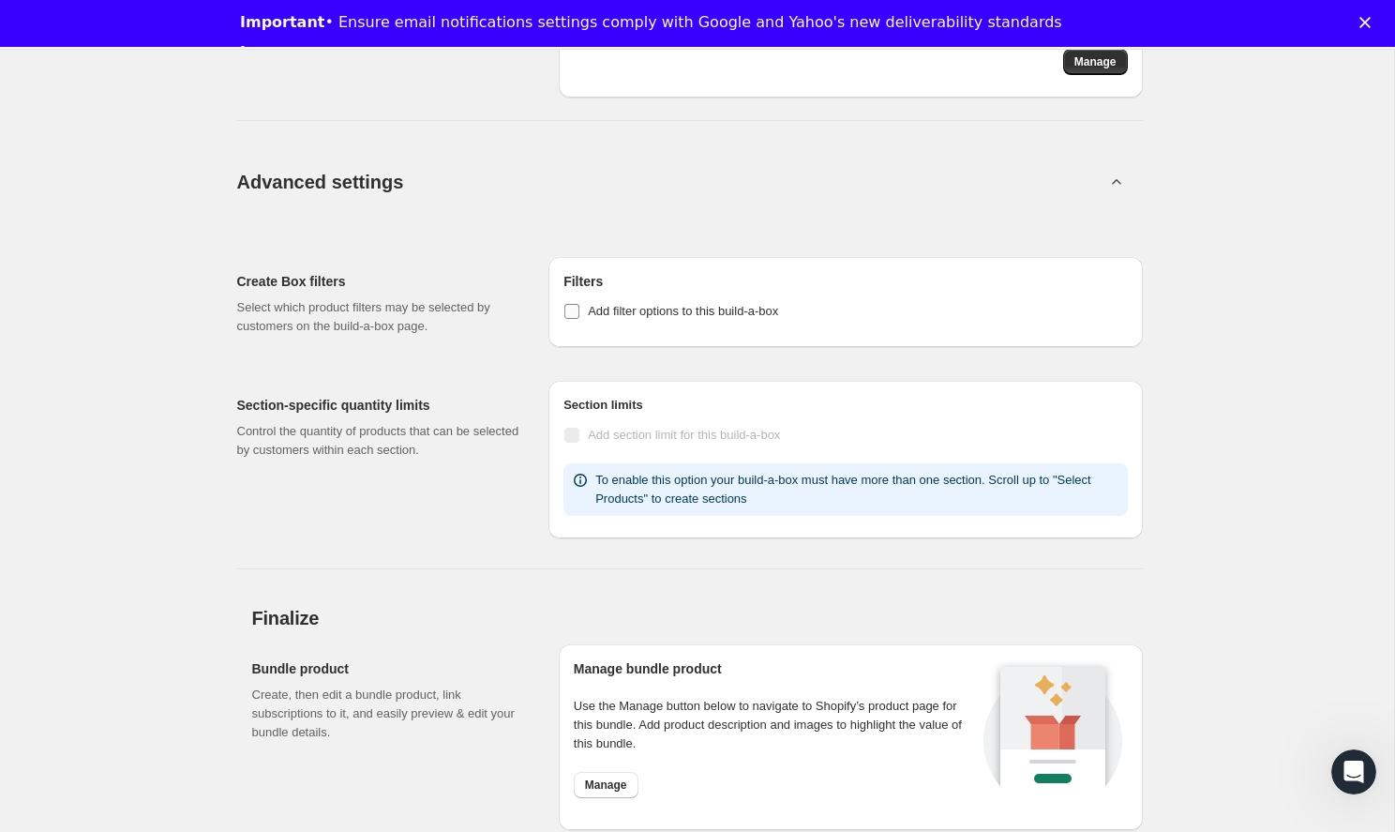
click at [583, 307] on label "Add filter options to this build-a-box" at bounding box center [670, 311] width 215 height 26
click at [579, 307] on input "Add filter options to this build-a-box" at bounding box center [571, 311] width 15 height 15
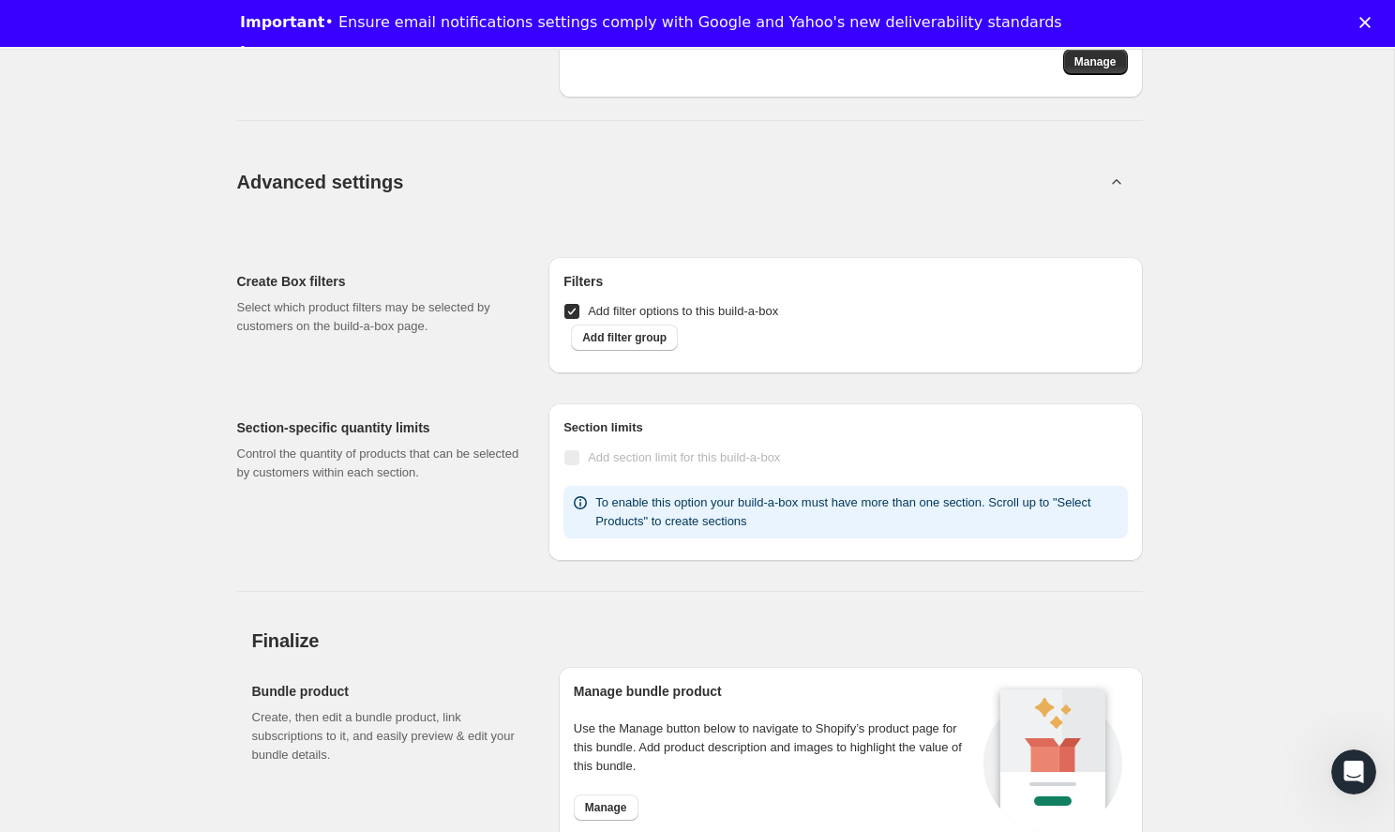
click at [575, 307] on input "Add filter options to this build-a-box" at bounding box center [571, 311] width 15 height 15
checkbox input "false"
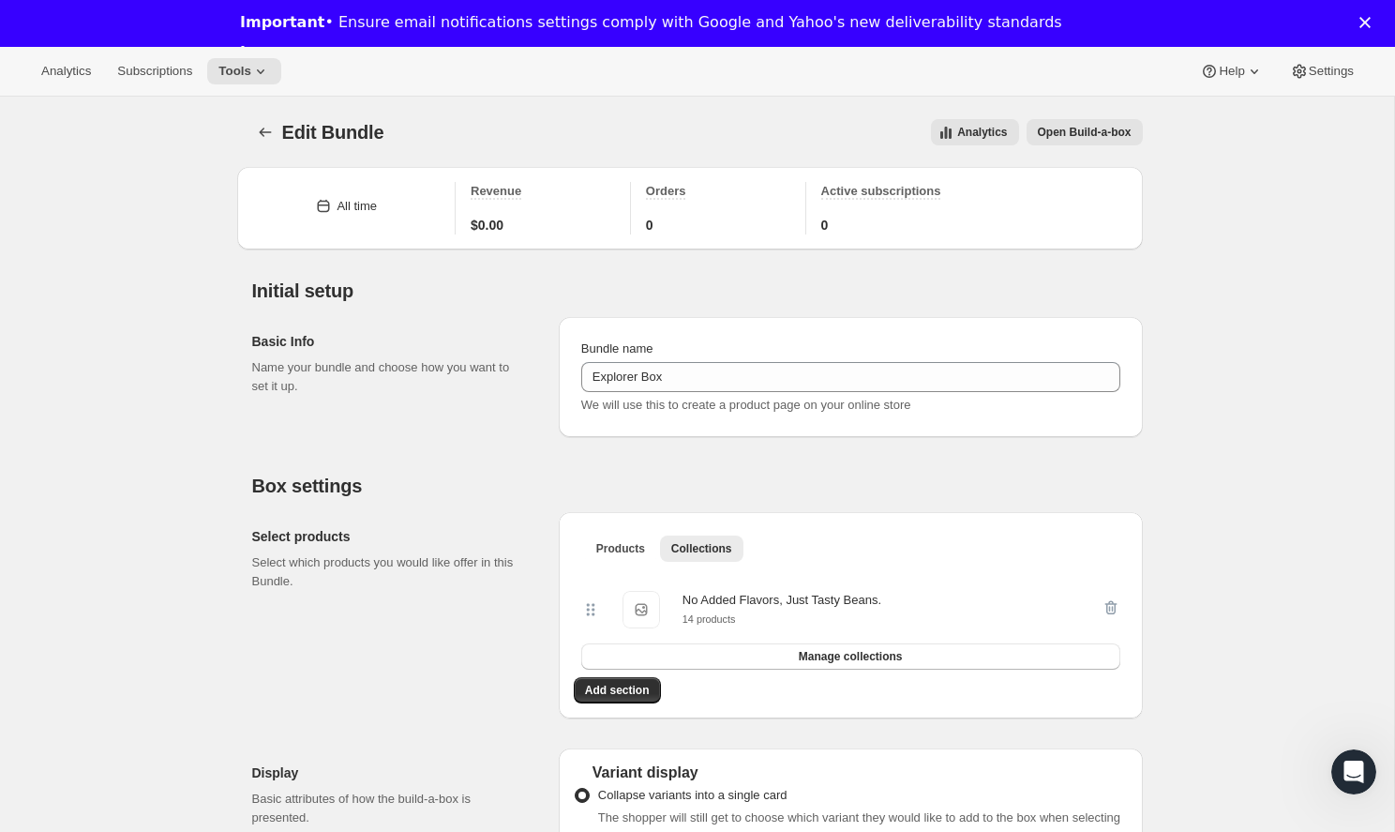
scroll to position [0, 0]
click at [1327, 60] on button "Settings" at bounding box center [1322, 71] width 86 height 26
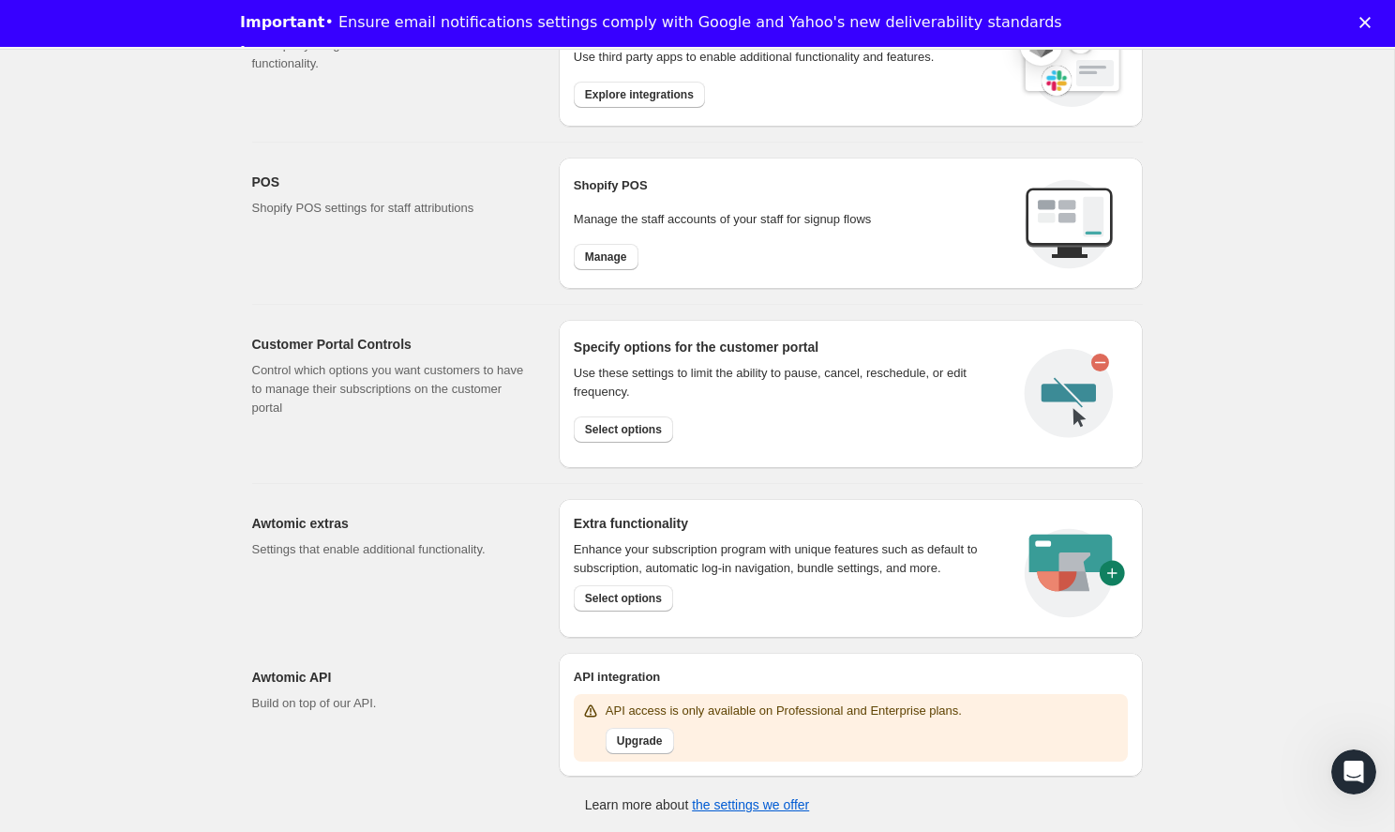
scroll to position [703, 0]
click at [632, 431] on span "Select options" at bounding box center [623, 431] width 77 height 15
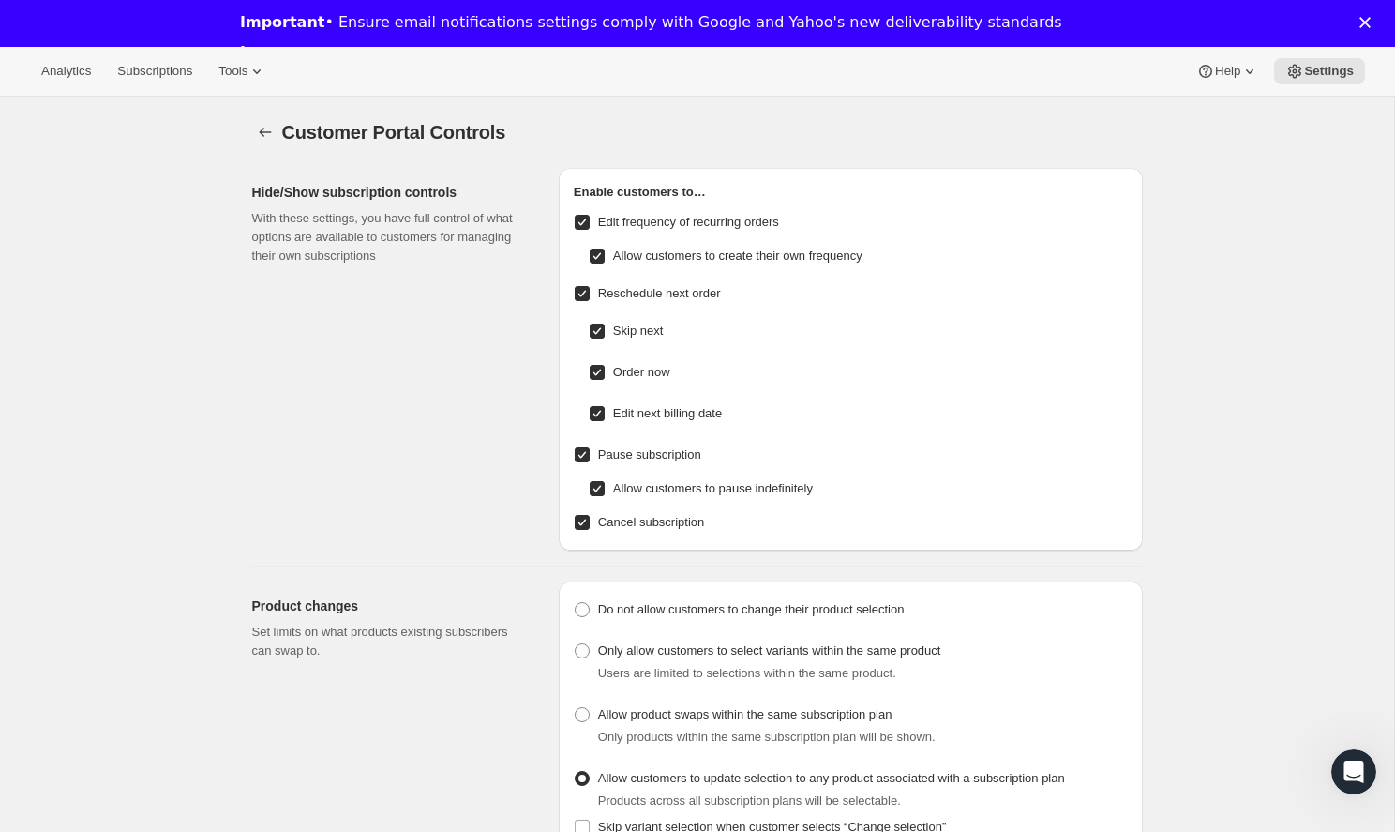
click at [1371, 18] on div "Close" at bounding box center [1368, 22] width 19 height 11
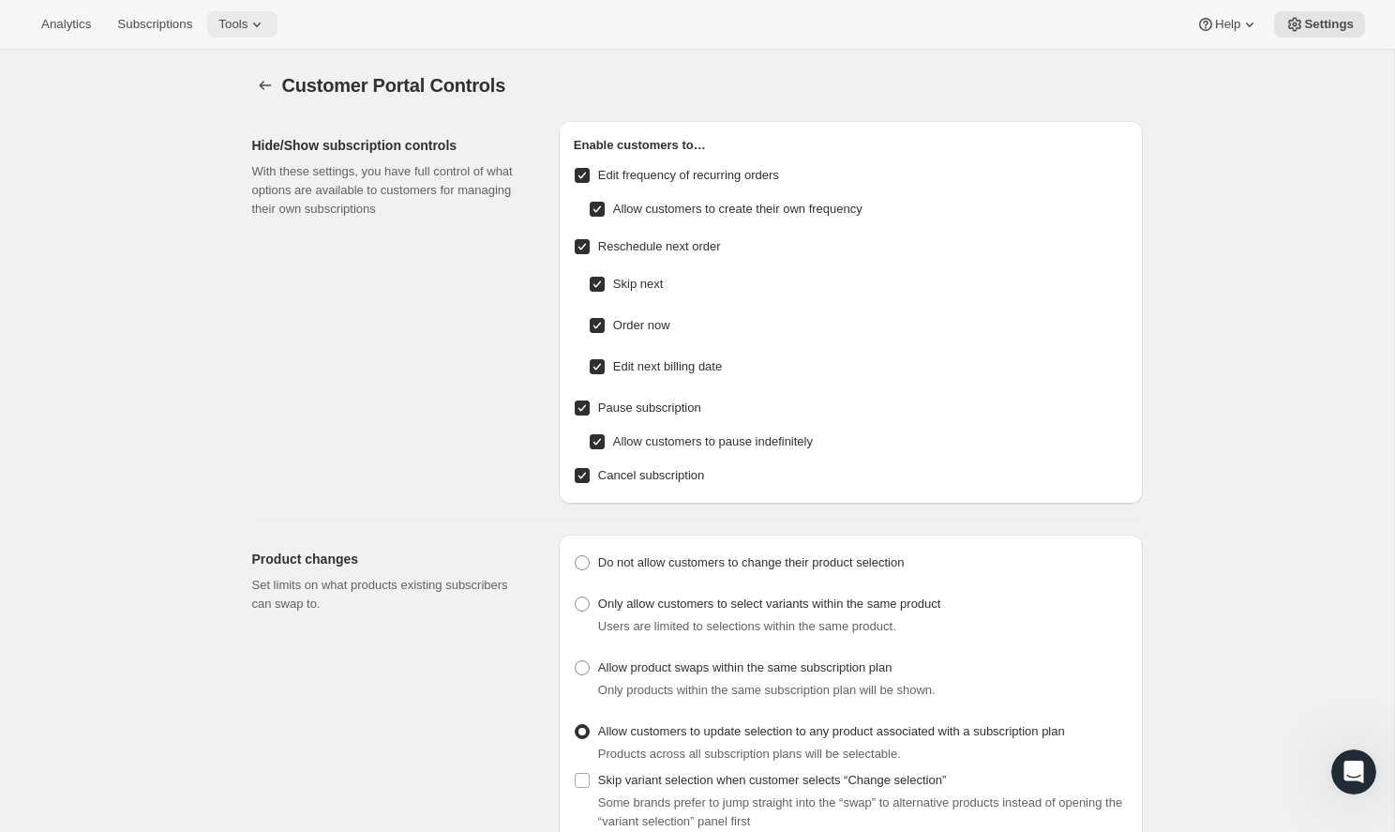
click at [218, 20] on span "Tools" at bounding box center [232, 24] width 29 height 15
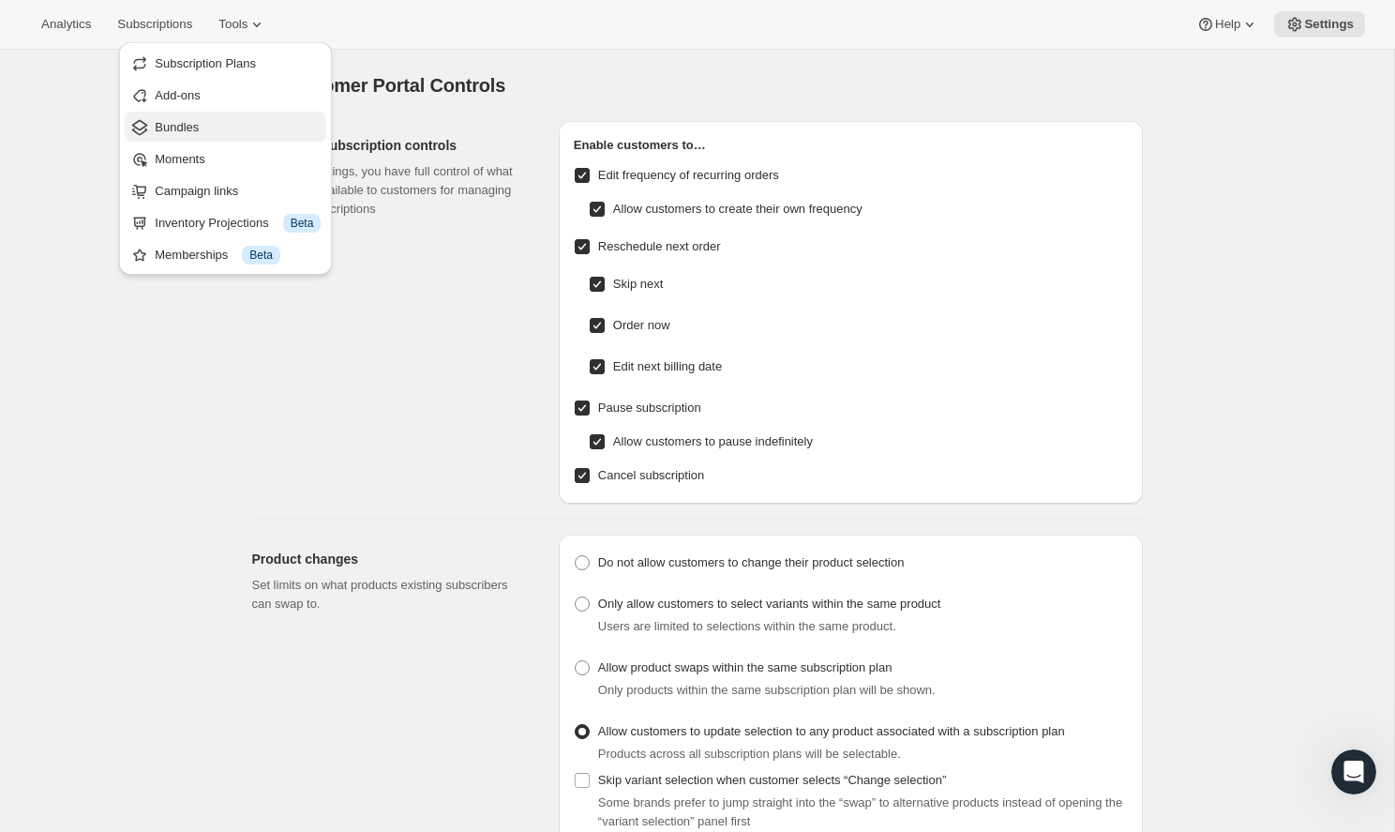
click at [216, 133] on span "Bundles" at bounding box center [238, 127] width 166 height 19
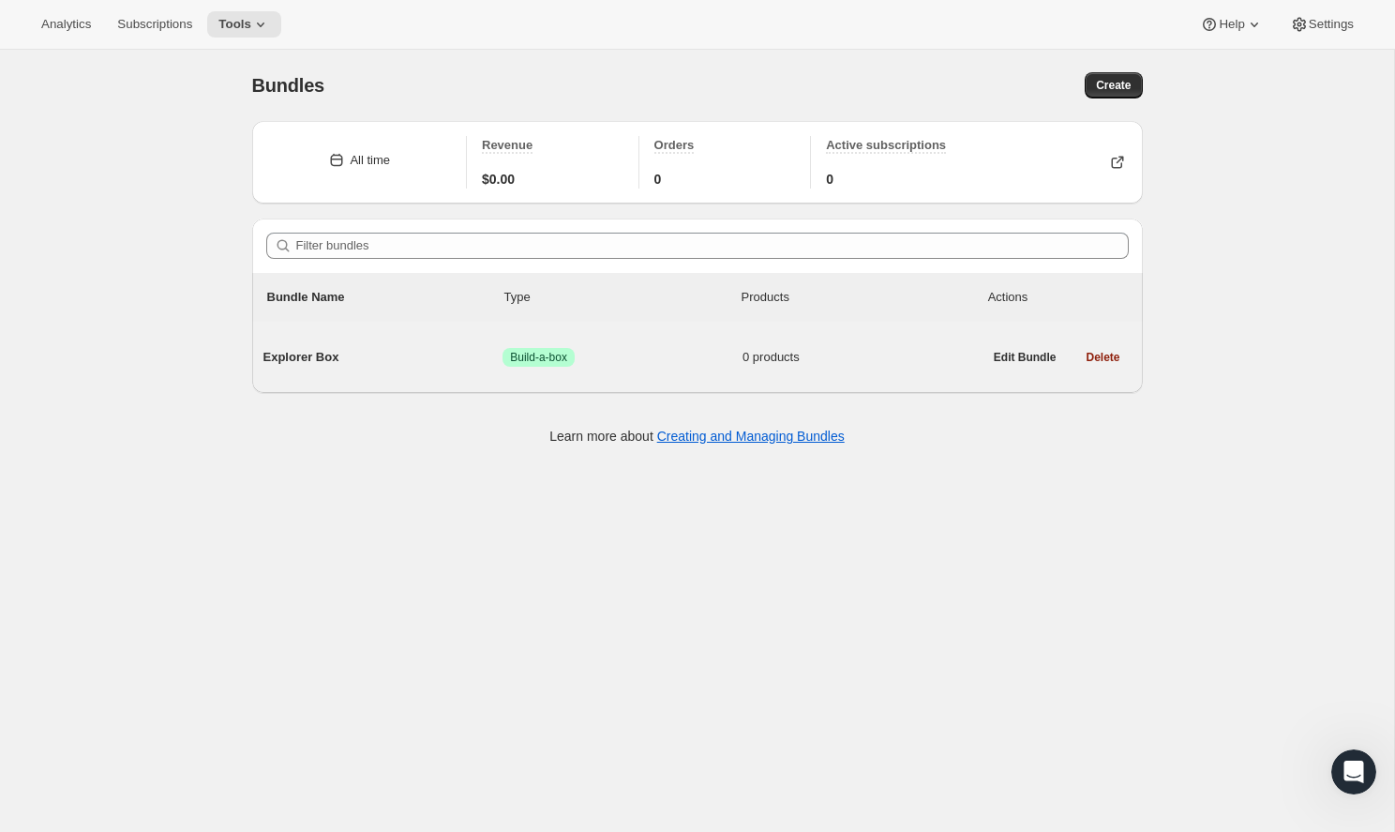
click at [884, 353] on span "0 products" at bounding box center [862, 357] width 240 height 19
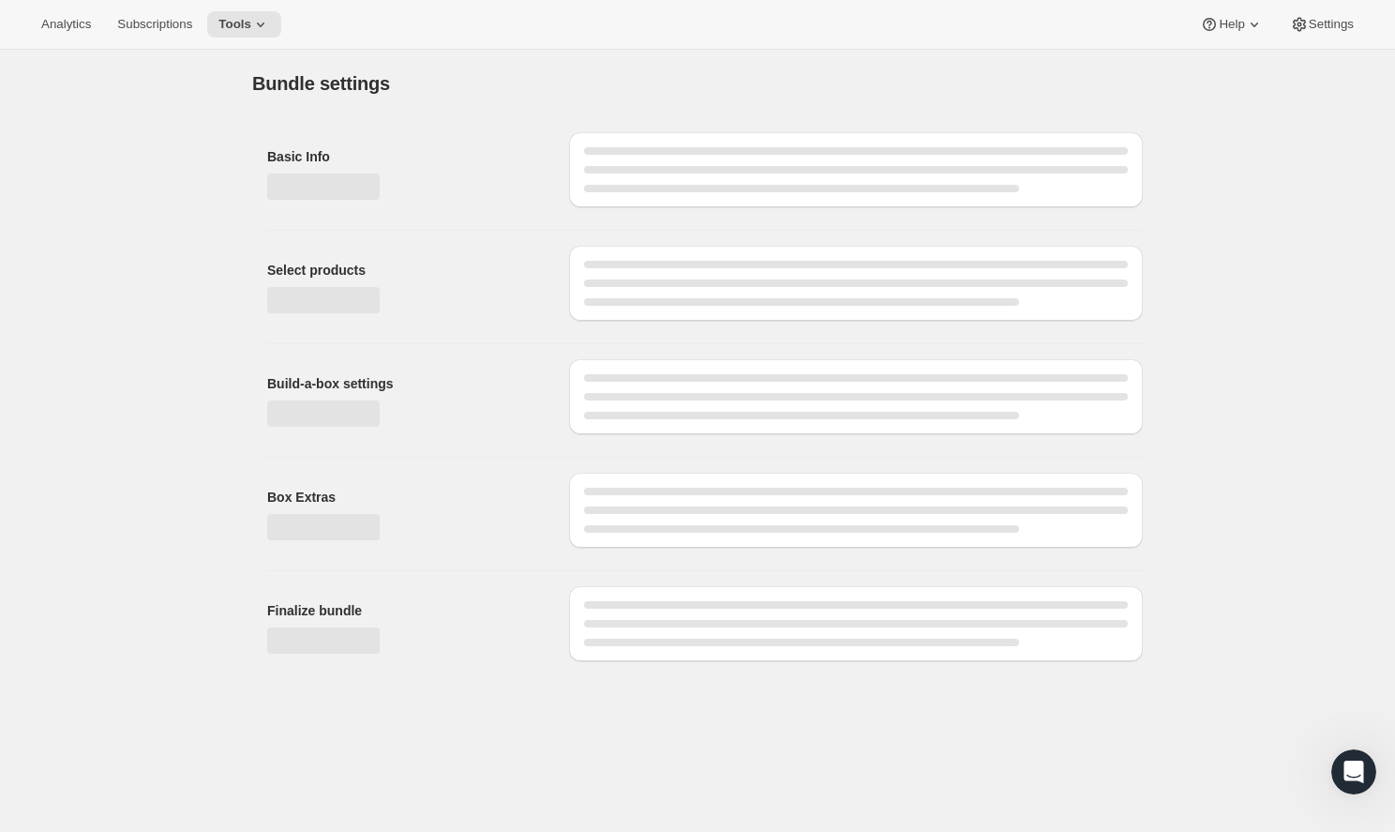
type input "Explorer Box"
radio input "true"
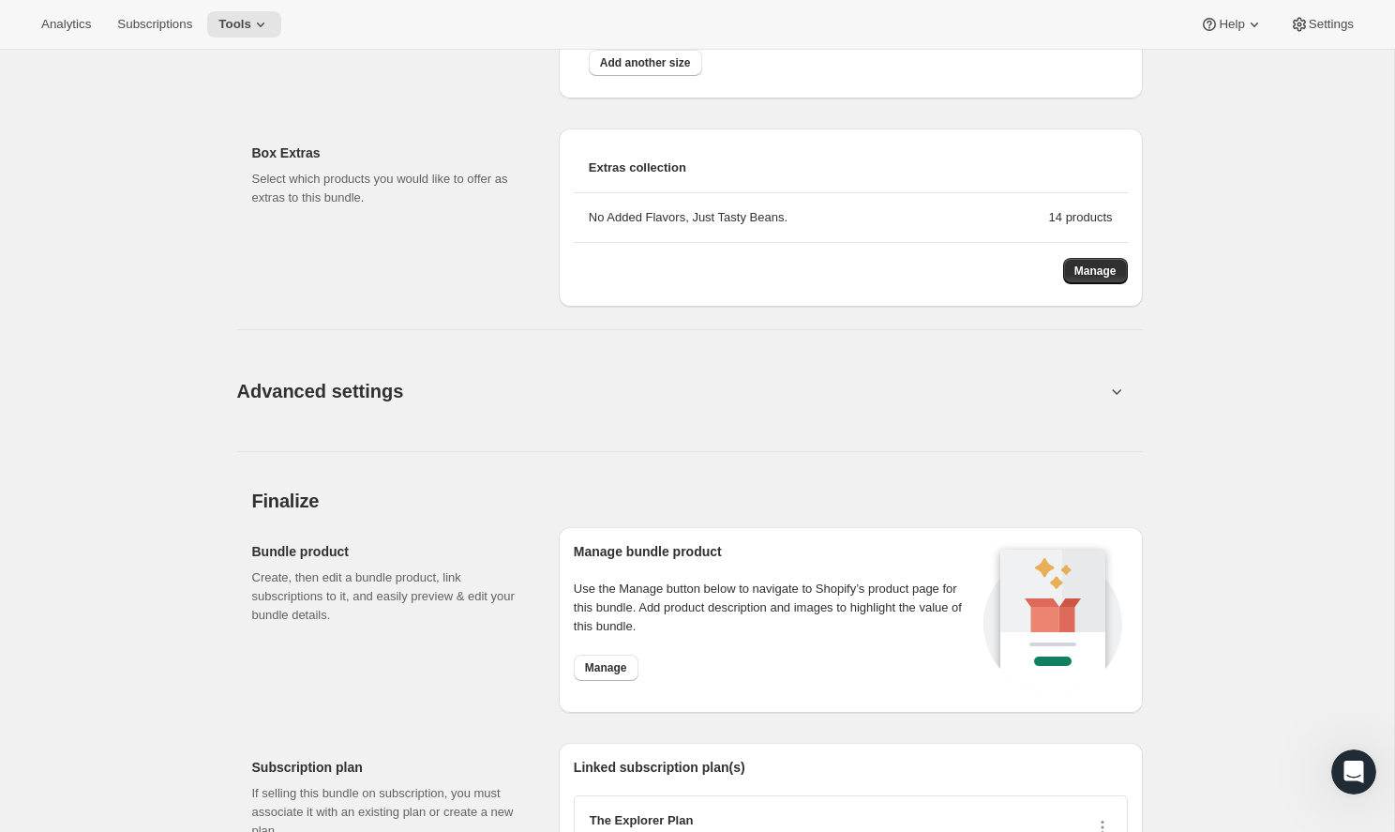
scroll to position [1379, 0]
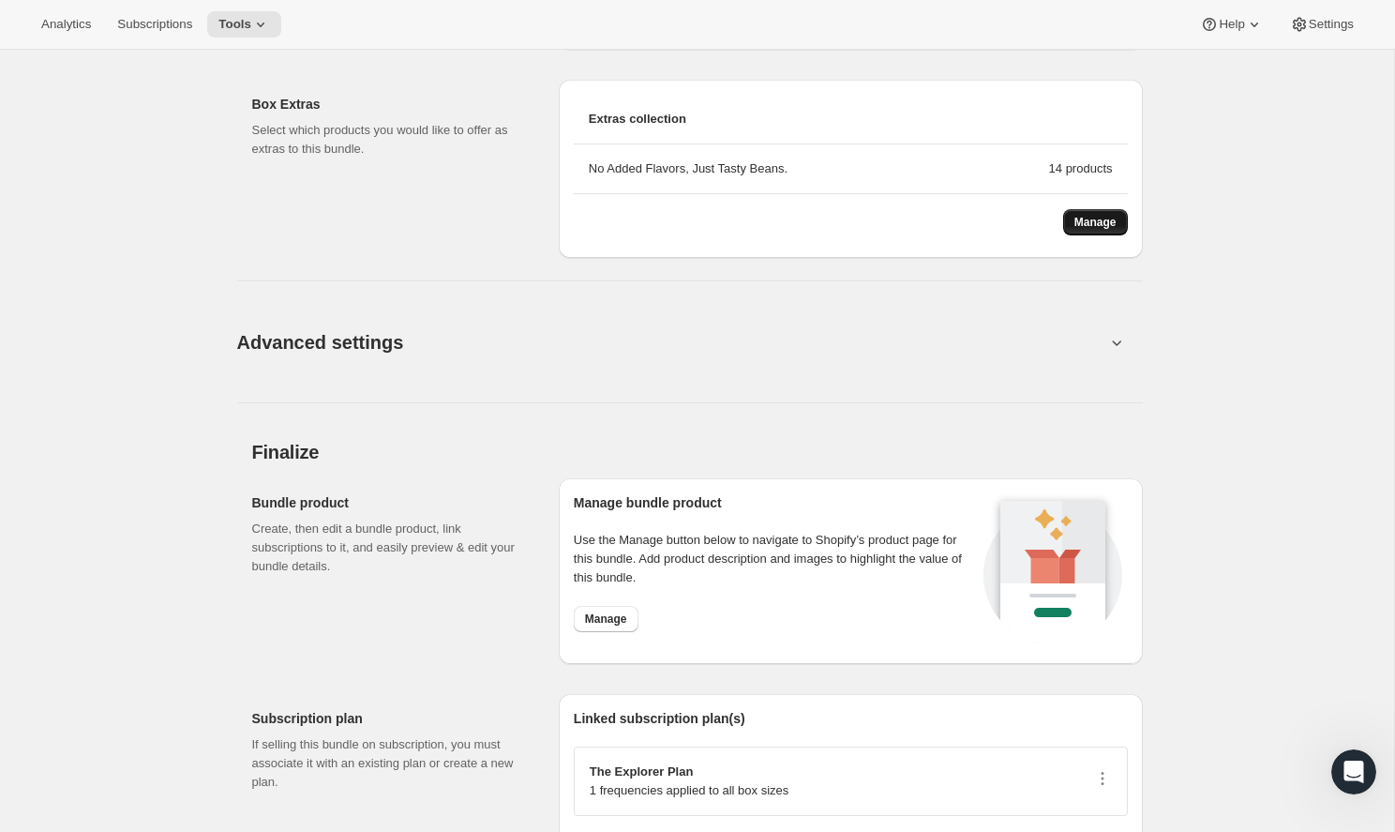
click at [1093, 220] on span "Manage" at bounding box center [1095, 222] width 42 height 15
click at [1066, 226] on button "Manage" at bounding box center [1095, 222] width 65 height 26
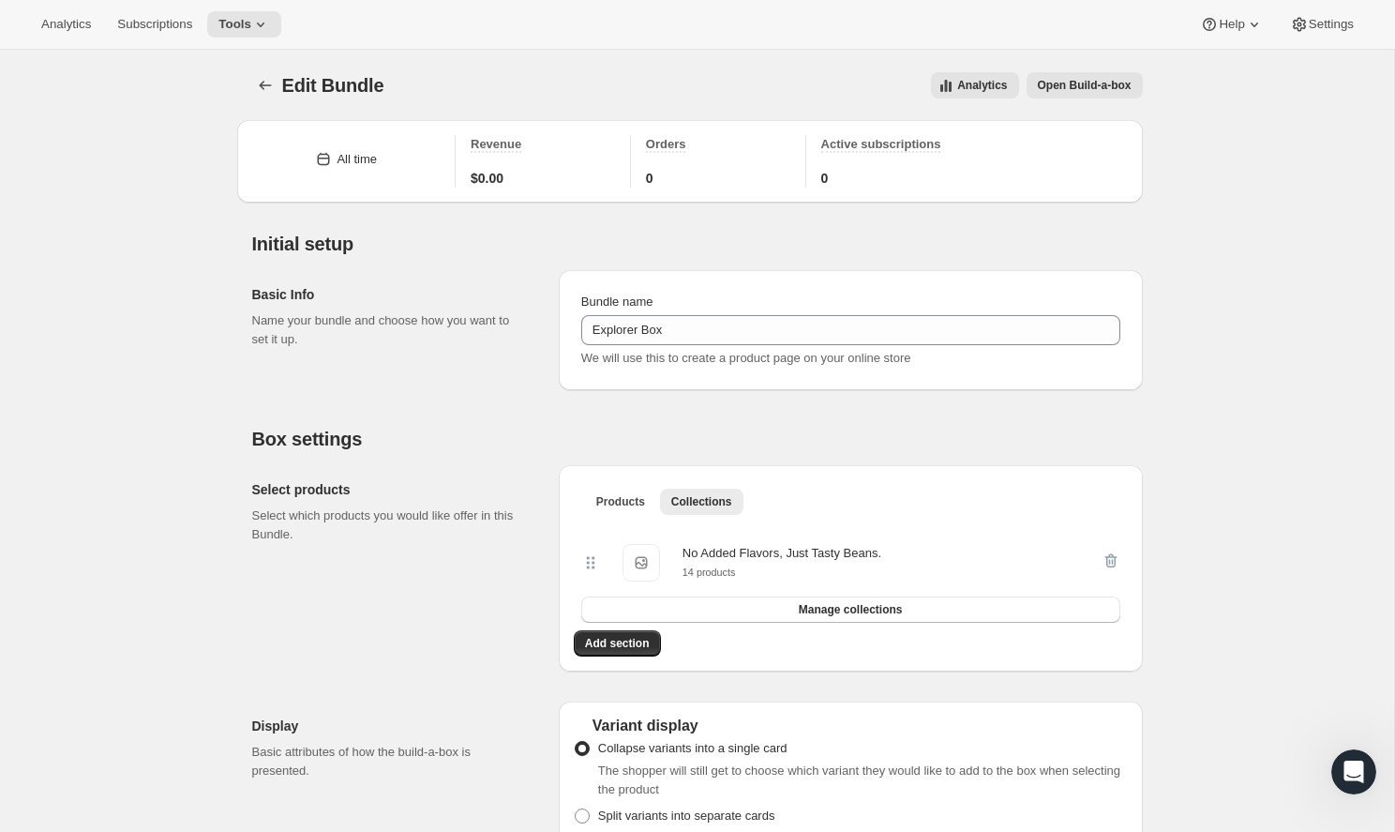
scroll to position [0, 0]
click at [1117, 100] on div "Edit Bundle. This page is ready Edit Bundle Analytics Open Build-a-box More act…" at bounding box center [697, 85] width 891 height 71
click at [1117, 90] on span "Open Build-a-box" at bounding box center [1085, 85] width 94 height 15
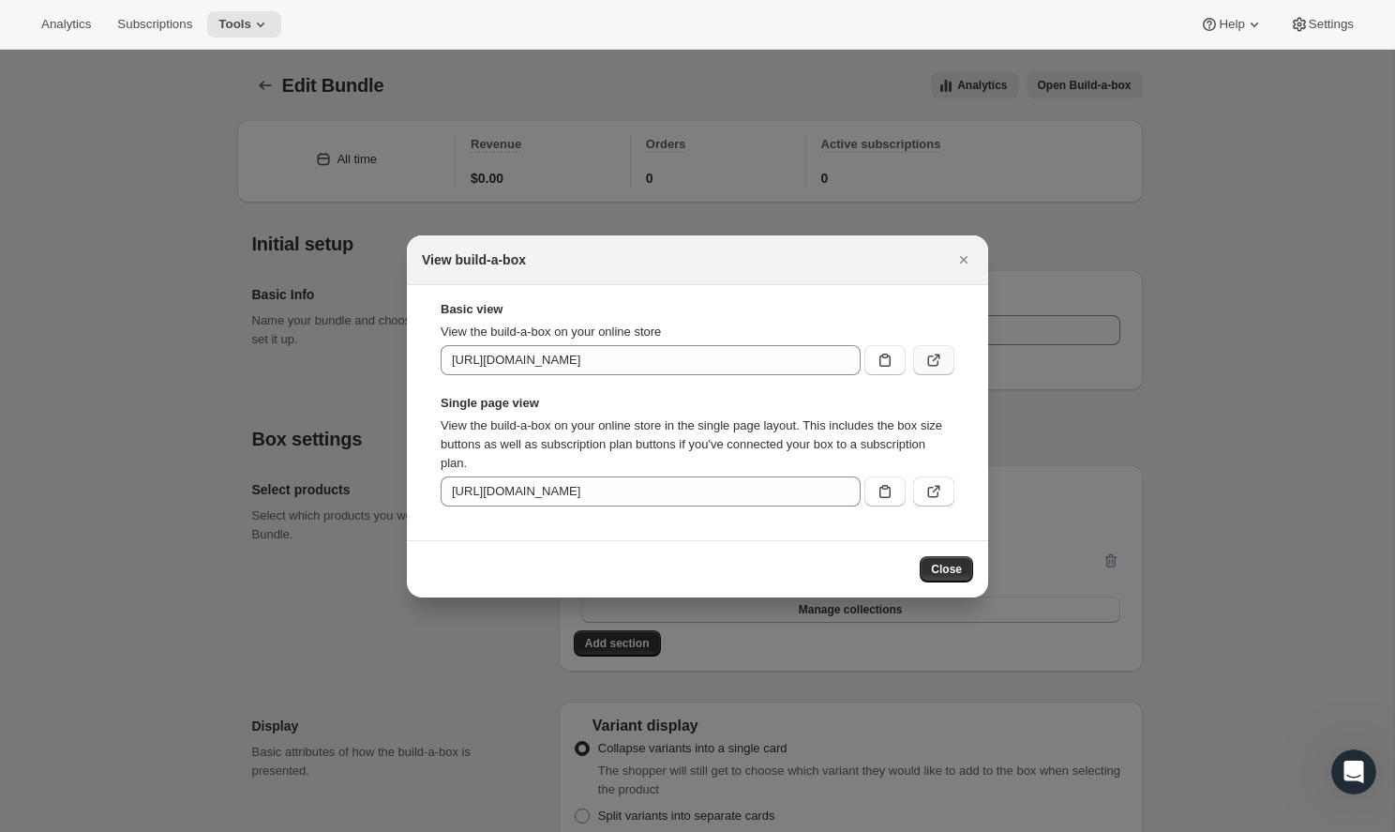
click at [946, 354] on button ":rgf:" at bounding box center [933, 360] width 41 height 30
click at [970, 253] on icon "Close" at bounding box center [963, 259] width 19 height 19
